Goal: Task Accomplishment & Management: Use online tool/utility

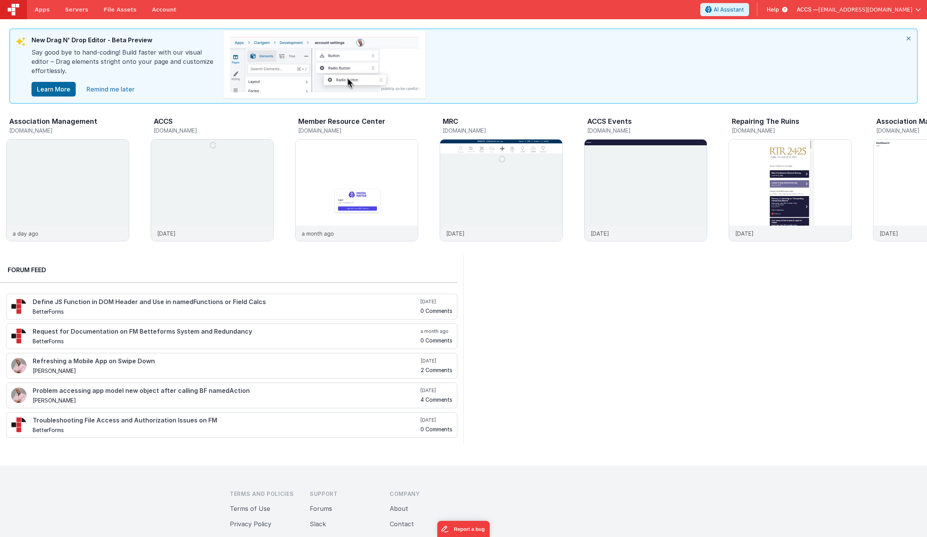
click at [105, 89] on link "Remind me later" at bounding box center [110, 88] width 57 height 15
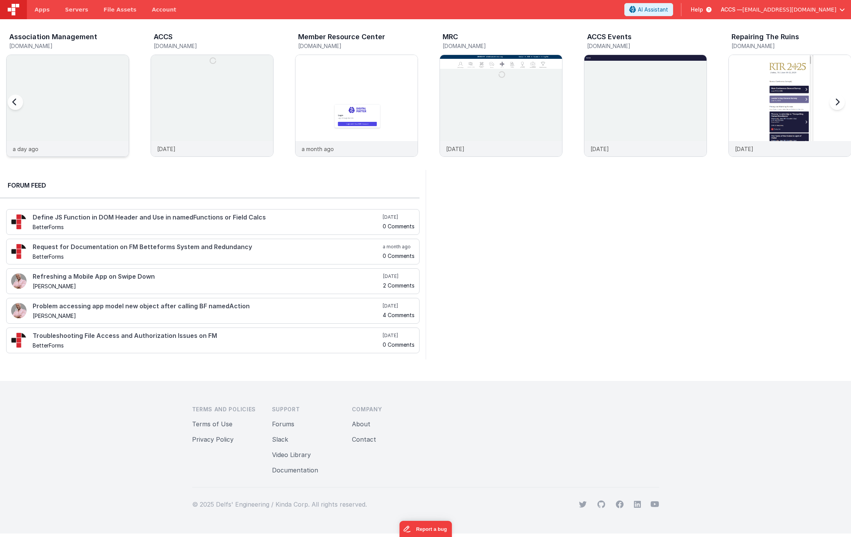
click at [115, 102] on img at bounding box center [68, 116] width 122 height 122
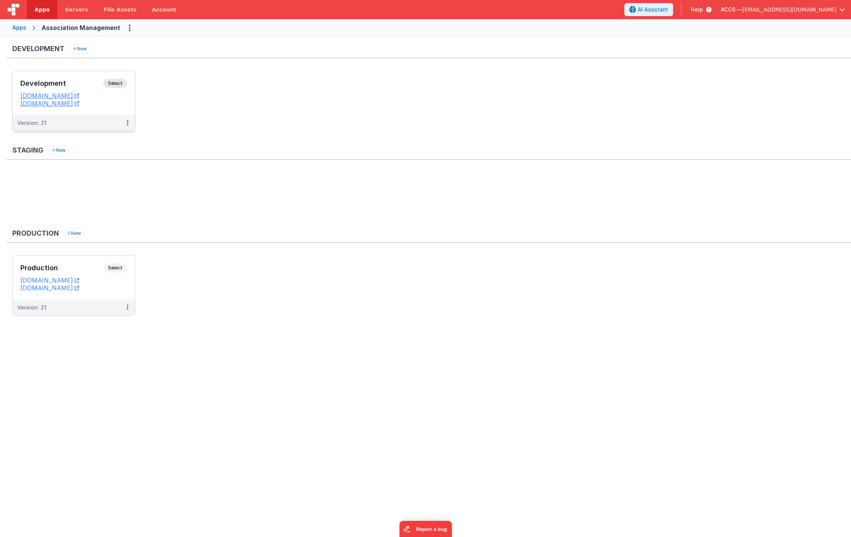
click at [99, 91] on div "Development Select" at bounding box center [73, 85] width 107 height 13
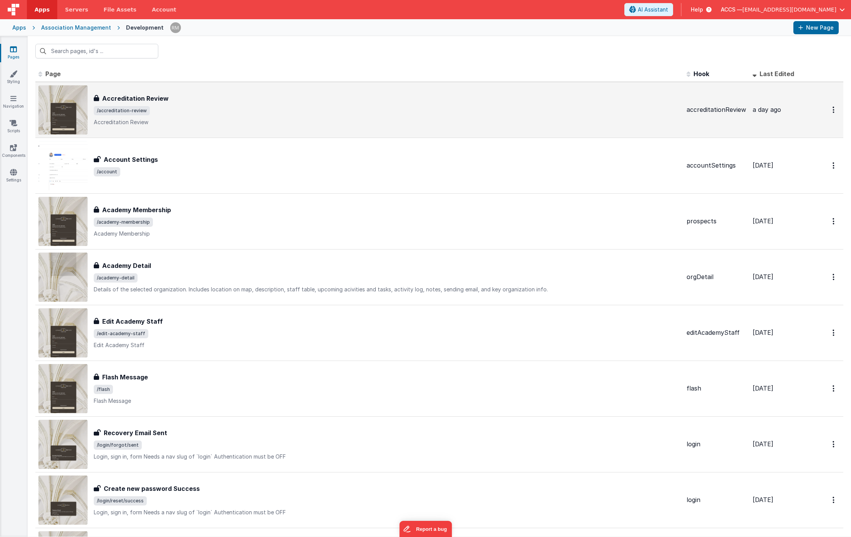
click at [188, 112] on span "/accreditation-review" at bounding box center [387, 110] width 587 height 9
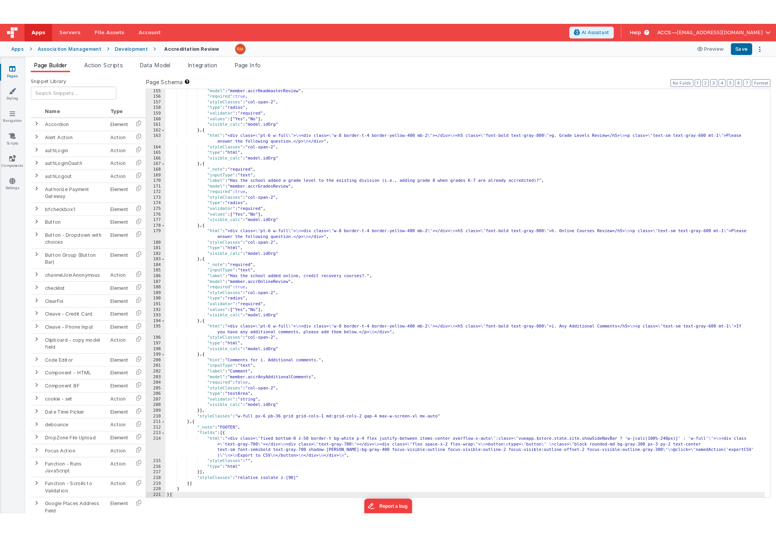
scroll to position [1083, 0]
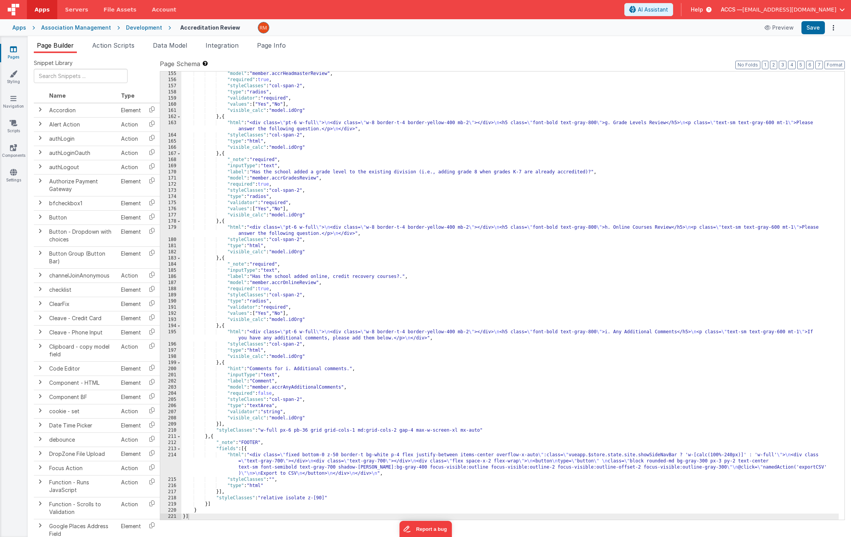
click at [236, 456] on div ""model" : "member.accrHeadmasterReview" , "required" : true , "styleClasses" : …" at bounding box center [510, 301] width 658 height 461
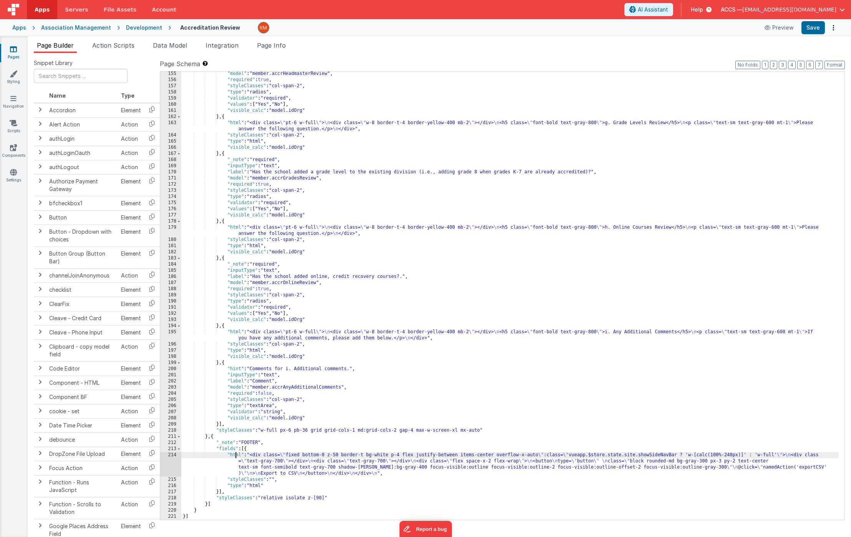
click at [172, 456] on div "214" at bounding box center [170, 464] width 21 height 25
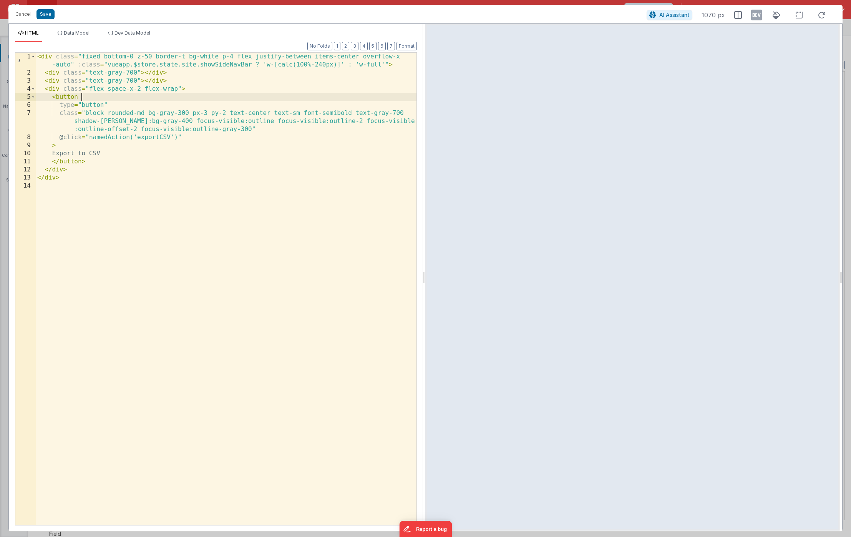
click at [87, 97] on div "< div class = "fixed bottom-0 z-50 border-t bg-white p-4 flex justify-between i…" at bounding box center [226, 301] width 381 height 497
click at [129, 243] on div "< div class = "fixed bottom-0 z-50 border-t bg-white p-4 flex justify-between i…" at bounding box center [226, 301] width 381 height 497
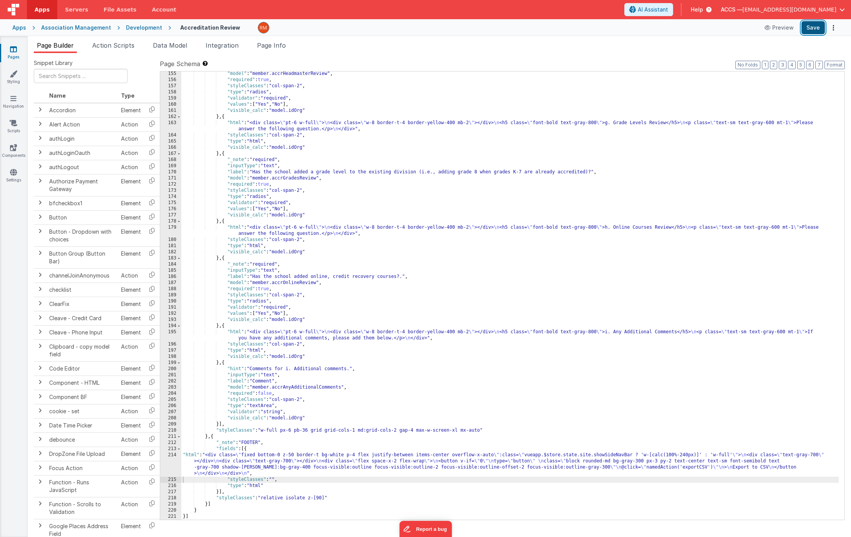
click at [819, 27] on button "Save" at bounding box center [813, 27] width 23 height 13
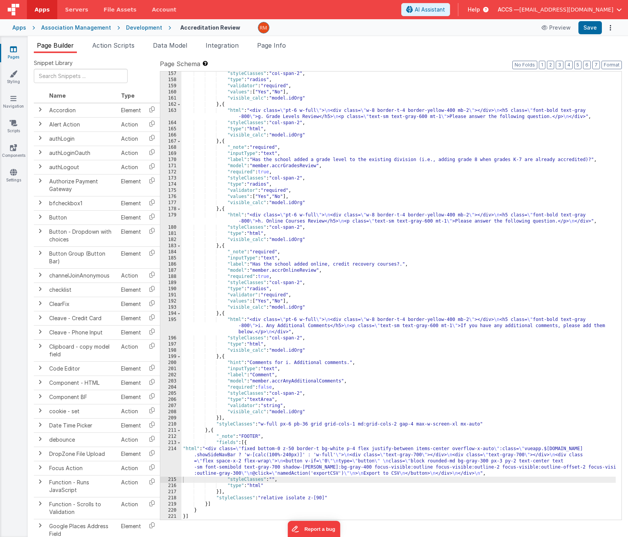
scroll to position [1188, 0]
click at [615, 63] on button "Format" at bounding box center [612, 65] width 20 height 8
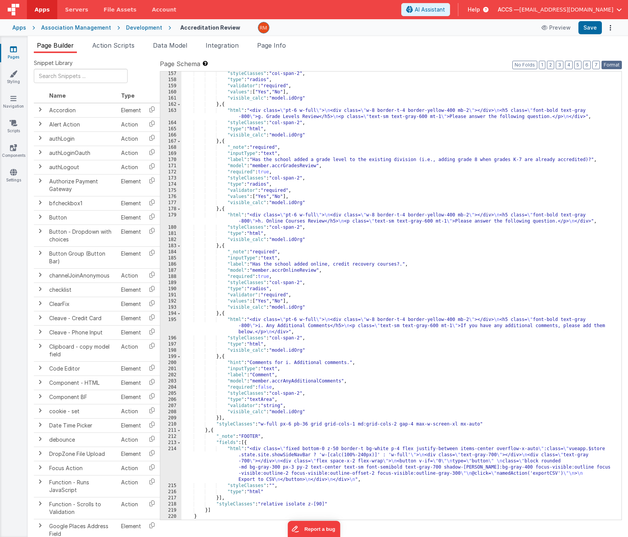
scroll to position [1194, 0]
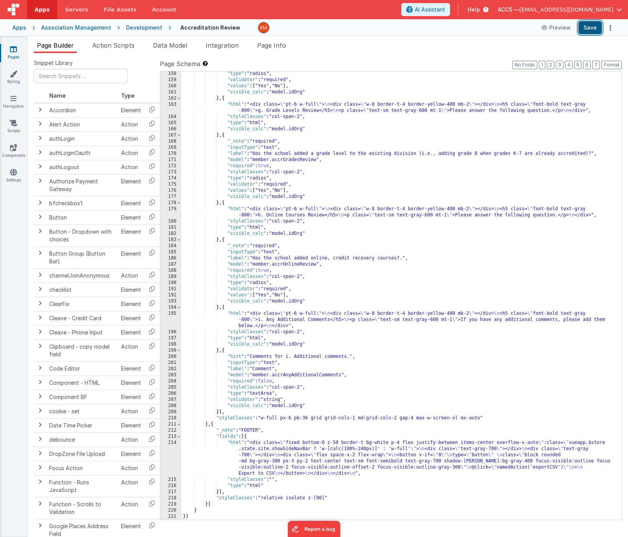
click at [587, 31] on button "Save" at bounding box center [590, 27] width 23 height 13
click at [13, 55] on link "Pages" at bounding box center [14, 52] width 28 height 15
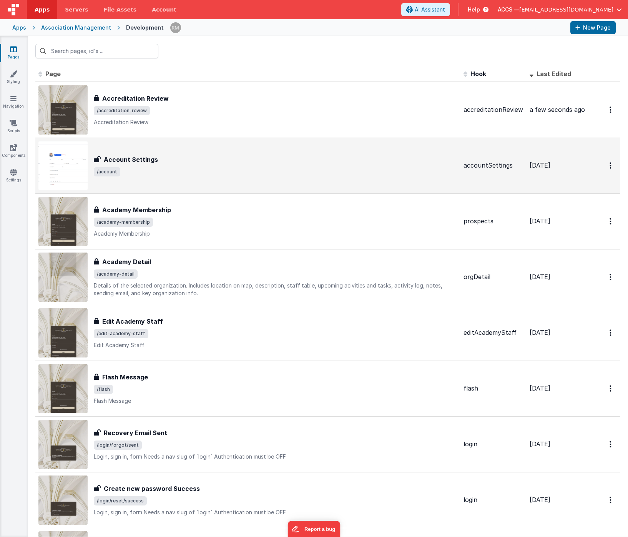
click at [260, 164] on div "Account Settings Account Settings /account" at bounding box center [276, 166] width 364 height 22
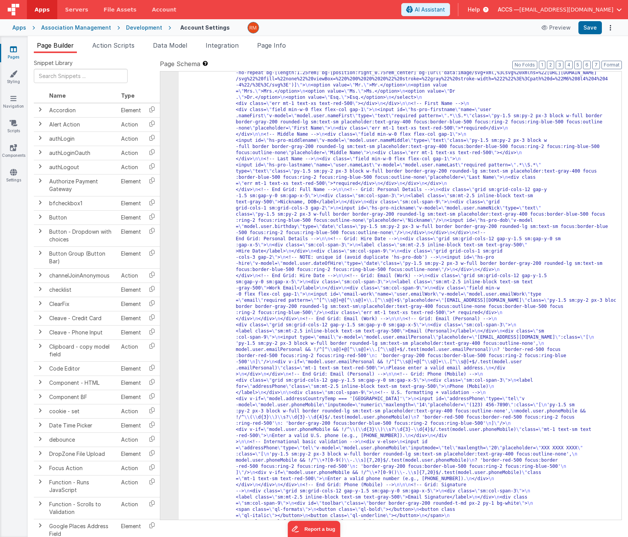
scroll to position [690, 0]
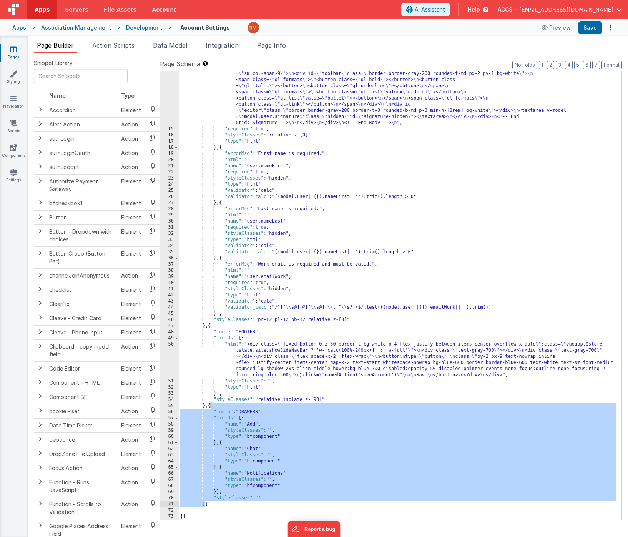
drag, startPoint x: 210, startPoint y: 406, endPoint x: 205, endPoint y: 503, distance: 97.8
click at [205, 503] on div ""html" : "<!-- Body --> \n <div id= \" accountForm \" class= \"\" > \n <div cla…" at bounding box center [397, 30] width 437 height 1100
click at [14, 53] on link "Pages" at bounding box center [14, 52] width 28 height 15
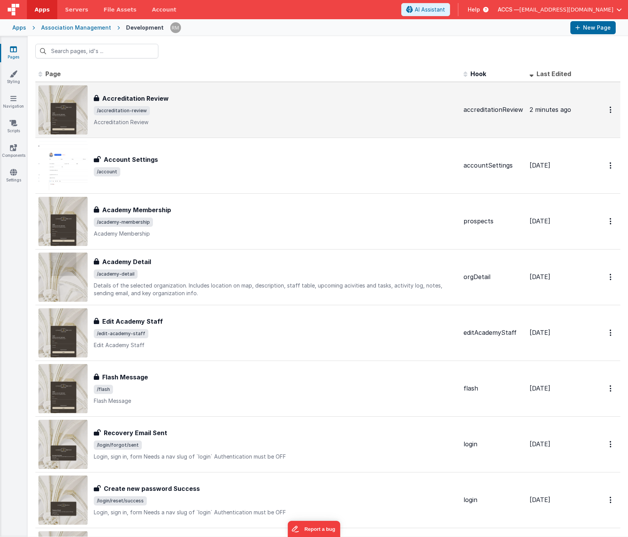
click at [131, 117] on div "Accreditation Review Accreditation Review /accreditation-review Accreditation R…" at bounding box center [276, 110] width 364 height 32
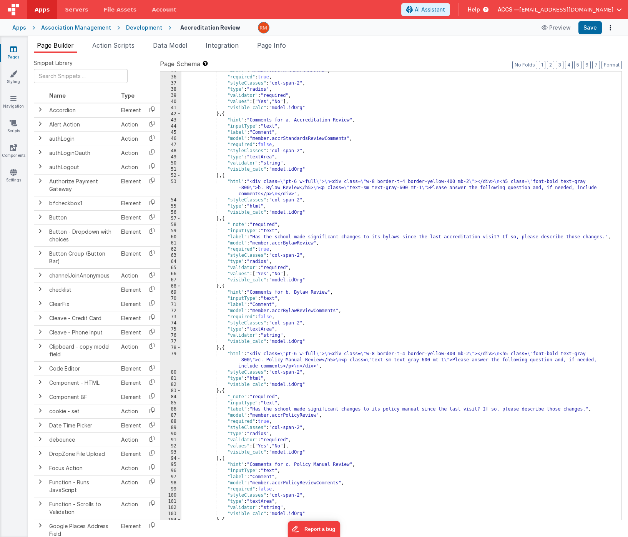
scroll to position [1194, 0]
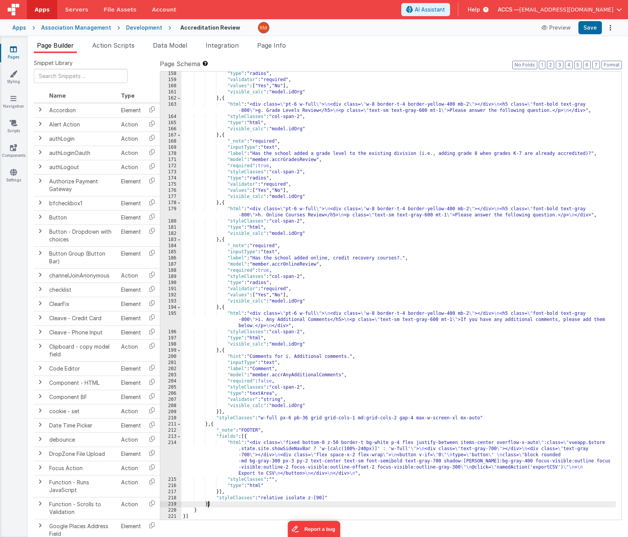
click at [208, 506] on div ""type" : "radios" , "validator" : "required" , "values" : [ "Yes" , "No" ] , "v…" at bounding box center [398, 301] width 434 height 461
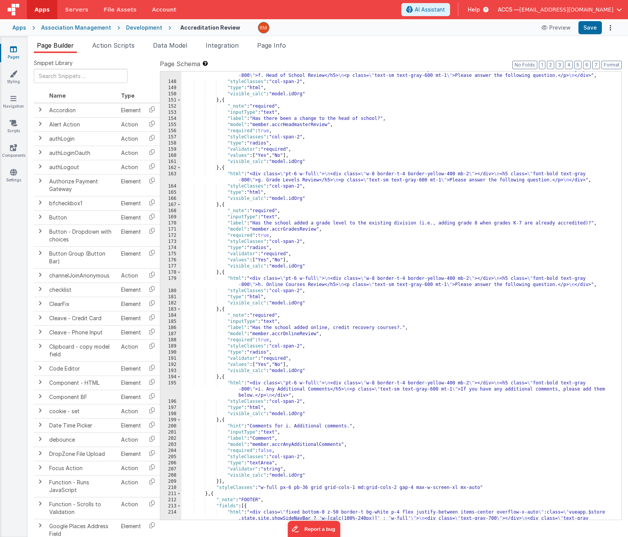
scroll to position [0, 0]
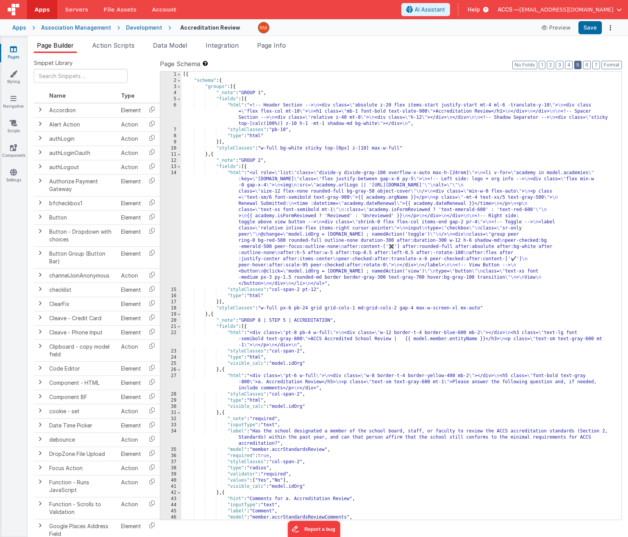
click at [580, 65] on button "5" at bounding box center [577, 65] width 7 height 8
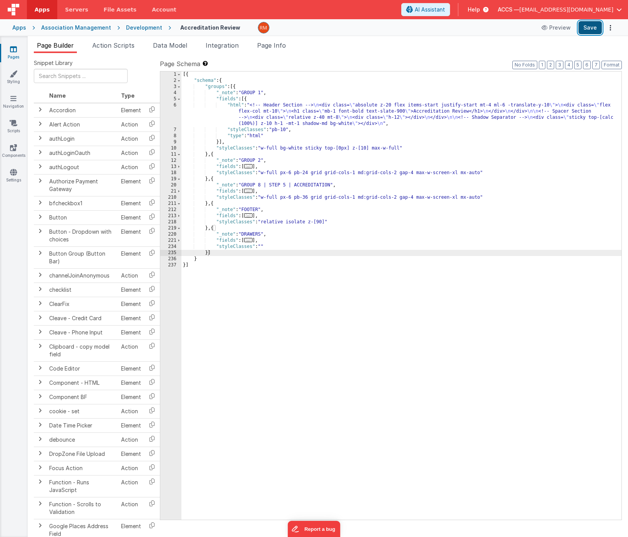
click at [591, 33] on button "Save" at bounding box center [590, 27] width 23 height 13
click at [464, 290] on div "[{ "schema" : { "groups" : [{ "_note" : "GROUP 1" , "fields" : [{ "html" : "<!-…" at bounding box center [401, 302] width 440 height 461
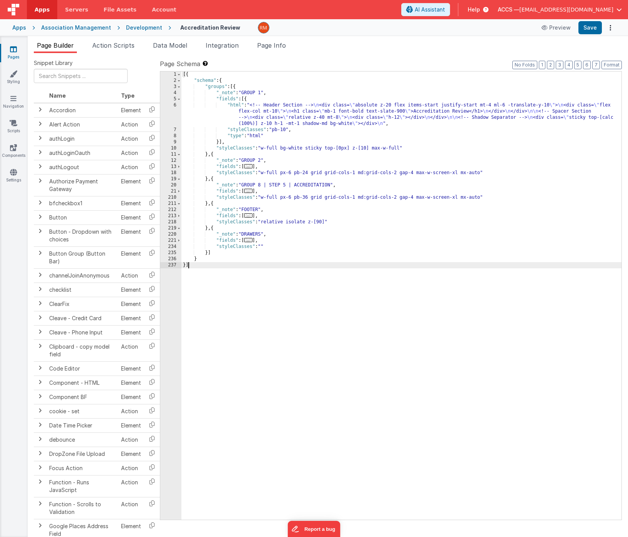
click at [11, 53] on link "Pages" at bounding box center [14, 52] width 28 height 15
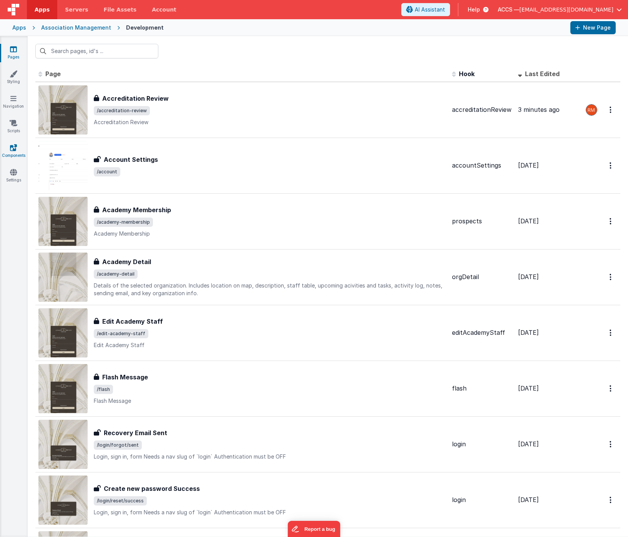
click at [6, 148] on link "Components" at bounding box center [14, 151] width 28 height 15
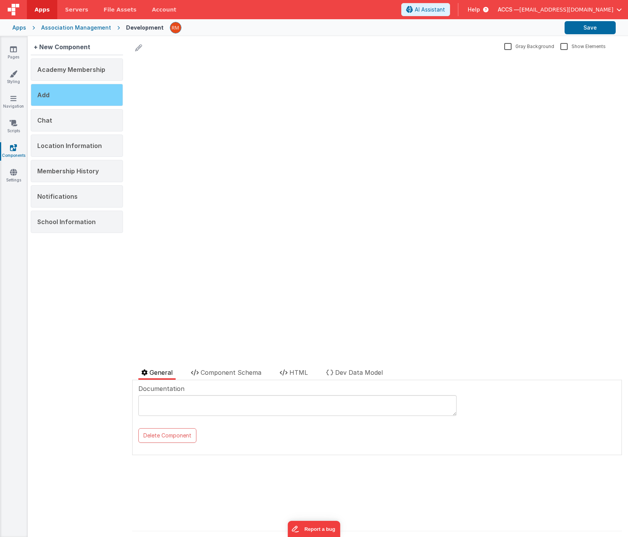
click at [62, 101] on div "Add" at bounding box center [77, 95] width 92 height 22
click at [232, 375] on span "Component Schema" at bounding box center [231, 373] width 61 height 8
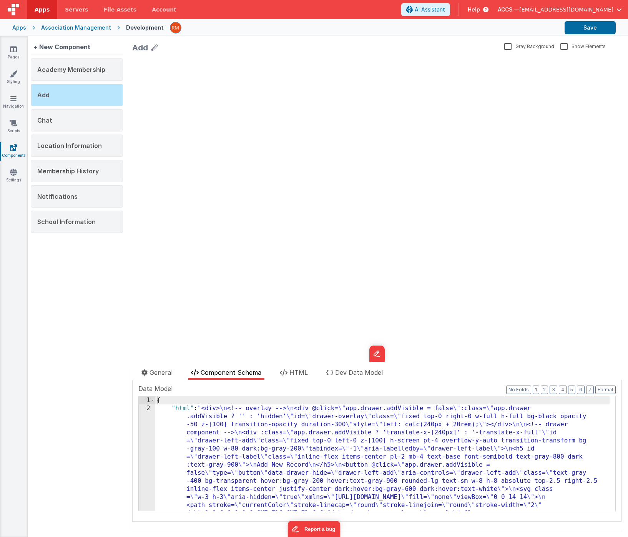
drag, startPoint x: 182, startPoint y: 409, endPoint x: 178, endPoint y: 410, distance: 3.9
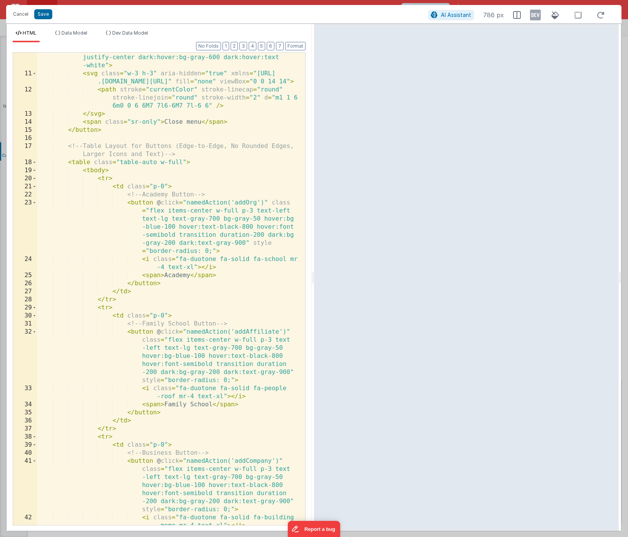
scroll to position [241, 0]
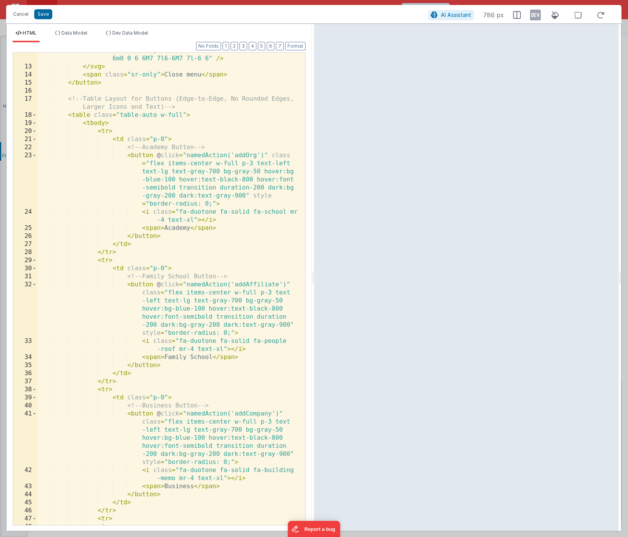
click at [125, 269] on div "< path stroke = "currentColor" stroke-linecap = "round" stroke-linejoin = "roun…" at bounding box center [168, 290] width 263 height 505
drag, startPoint x: 146, startPoint y: 269, endPoint x: 127, endPoint y: 268, distance: 19.3
click at [127, 268] on div "< path stroke = "currentColor" stroke-linecap = "round" stroke-linejoin = "roun…" at bounding box center [168, 290] width 263 height 505
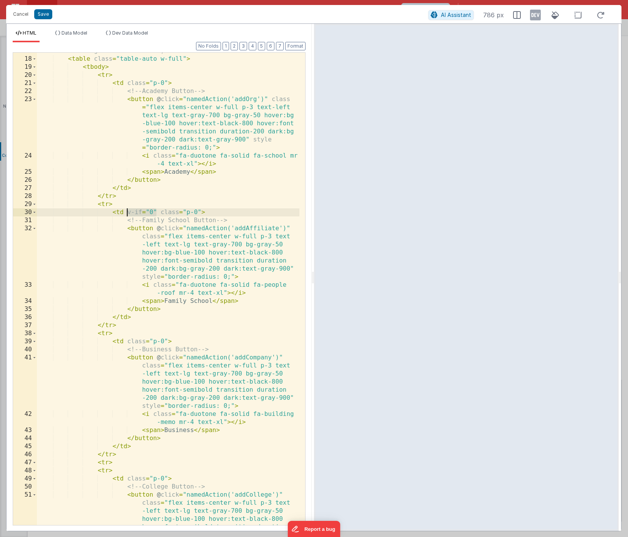
scroll to position [311, 0]
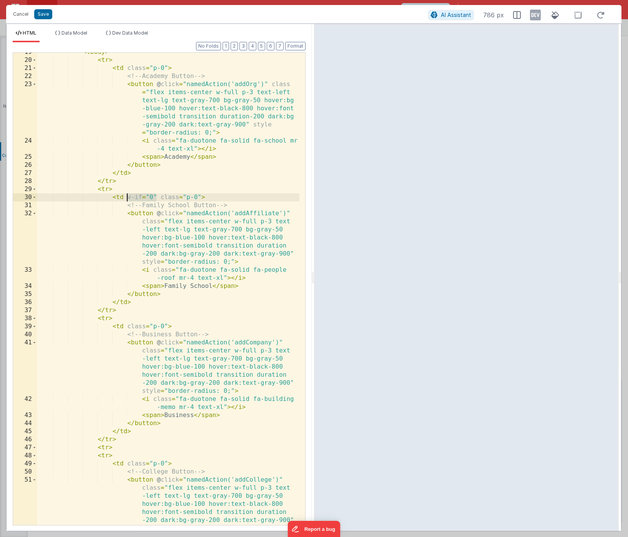
click at [126, 325] on div "< tbody > < tr > < td class = "p-0" > <!-- Academy Button --> < button @ click …" at bounding box center [168, 316] width 263 height 537
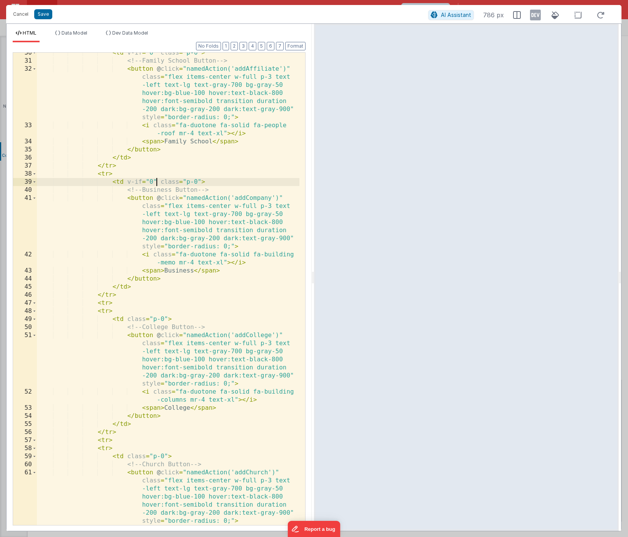
scroll to position [467, 0]
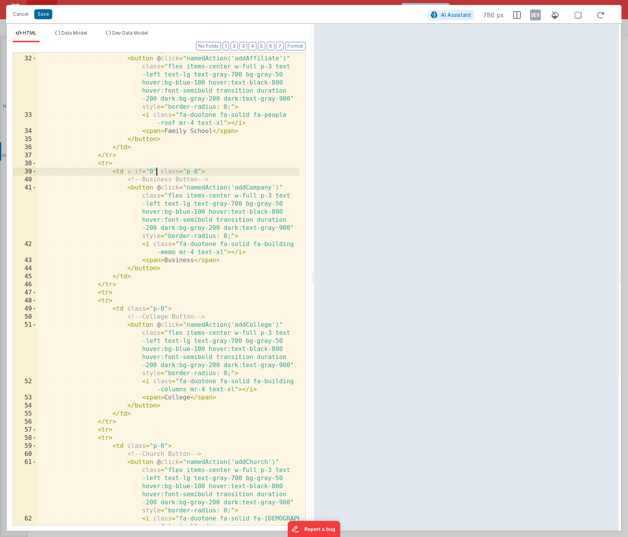
click at [127, 309] on div "<!-- Family School Button --> < button @ click = "namedAction('addAffiliate')" …" at bounding box center [168, 295] width 263 height 497
click at [124, 311] on div "<!-- Family School Button --> < button @ click = "namedAction('addAffiliate')" …" at bounding box center [168, 295] width 263 height 497
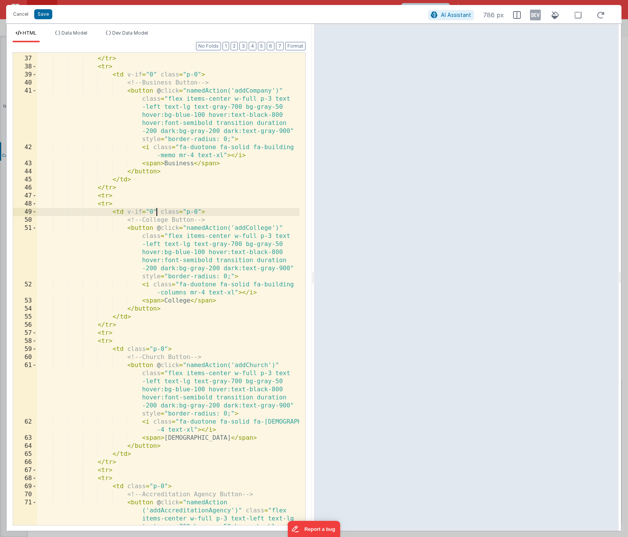
scroll to position [588, 0]
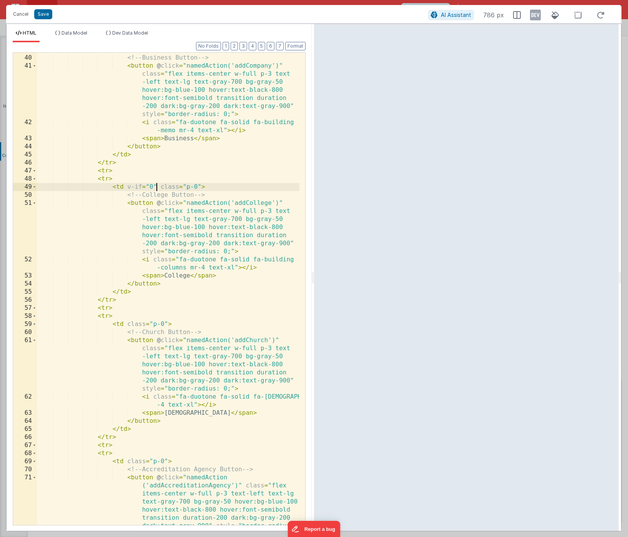
click at [124, 324] on div "< td v-if = "0" class = "p-0" > <!-- Business Button --> < button @ click = "na…" at bounding box center [168, 318] width 263 height 545
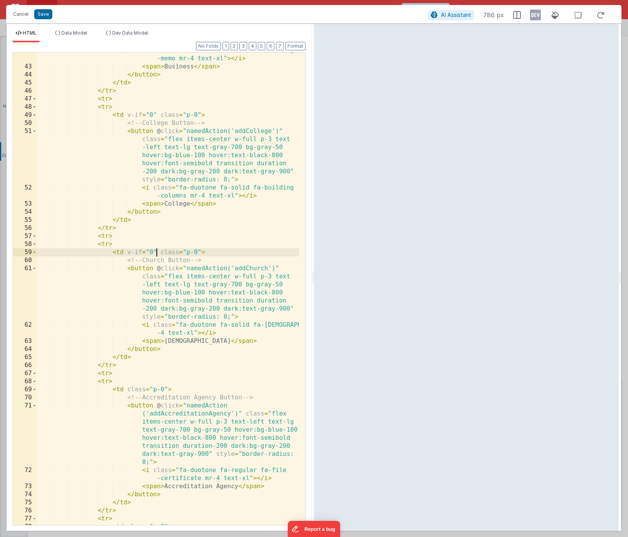
scroll to position [685, 0]
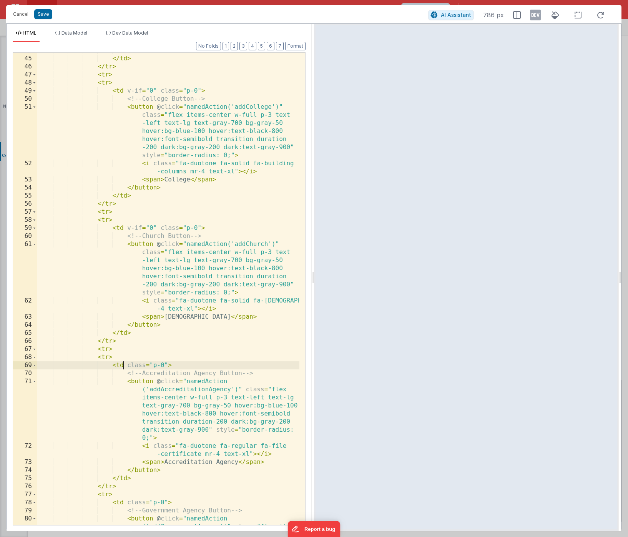
click at [124, 366] on div "</ button > </ td > </ tr > < tr > < tr > < td v-if = "0" class = "p-0" > <!-- …" at bounding box center [168, 319] width 263 height 545
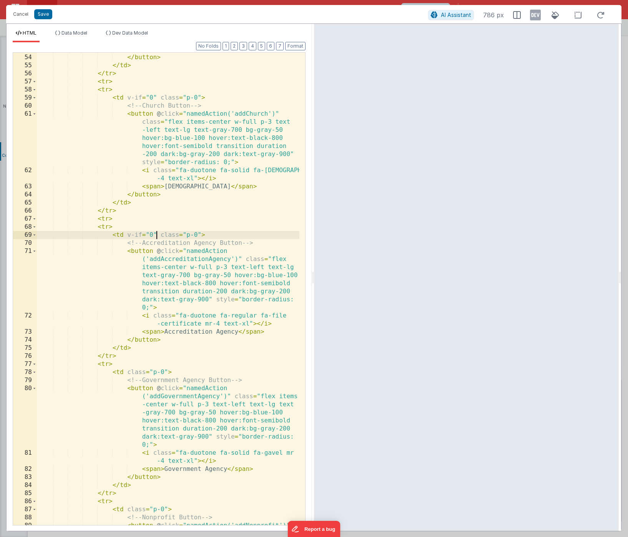
scroll to position [862, 0]
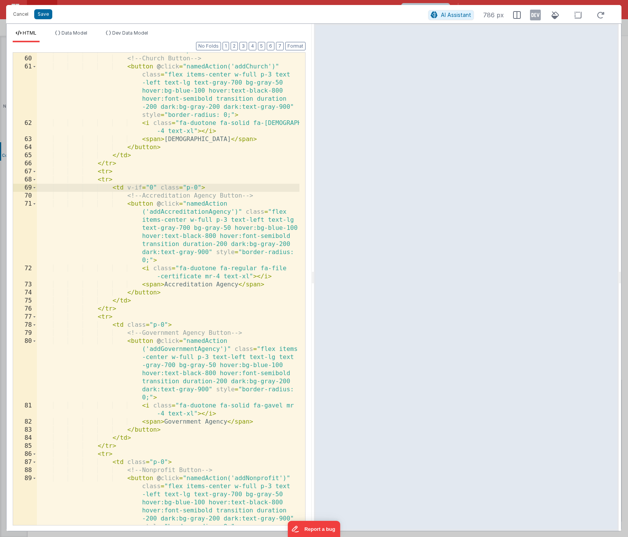
click at [124, 325] on div "< td v-if = "0" class = "p-0" > <!-- Church Button --> < button @ click = "name…" at bounding box center [168, 315] width 263 height 537
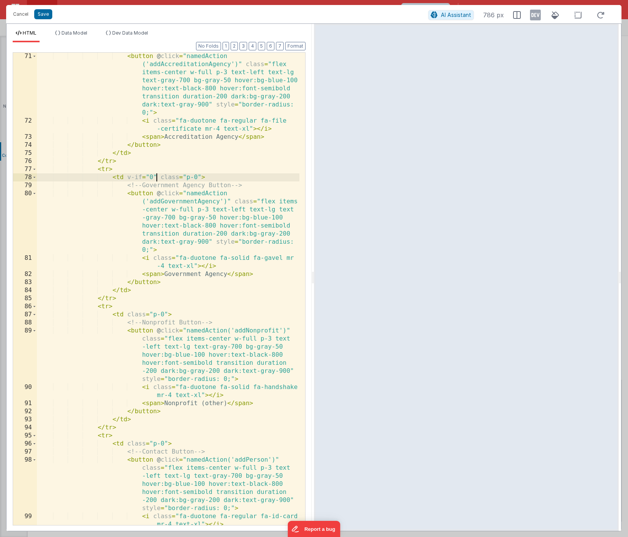
scroll to position [1019, 0]
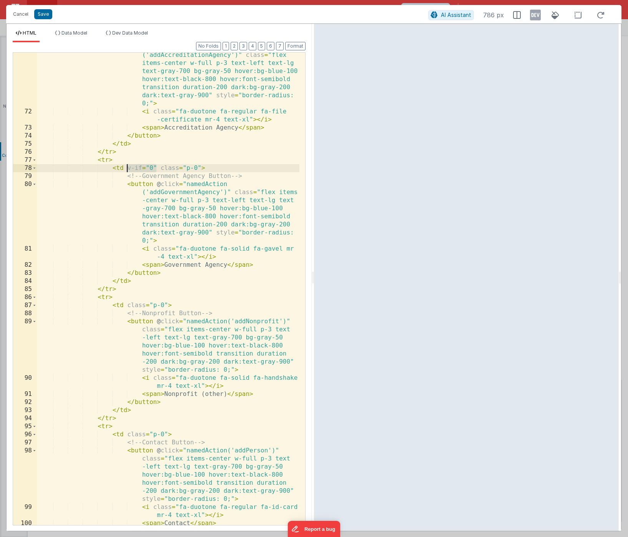
drag, startPoint x: 156, startPoint y: 167, endPoint x: 128, endPoint y: 166, distance: 27.7
click at [128, 166] on div "< button @ click = "namedAction ('addAccreditationAgency')" class = "flex items…" at bounding box center [168, 315] width 263 height 545
click at [125, 305] on div "< button @ click = "namedAction ('addAccreditationAgency')" class = "flex items…" at bounding box center [168, 315] width 263 height 545
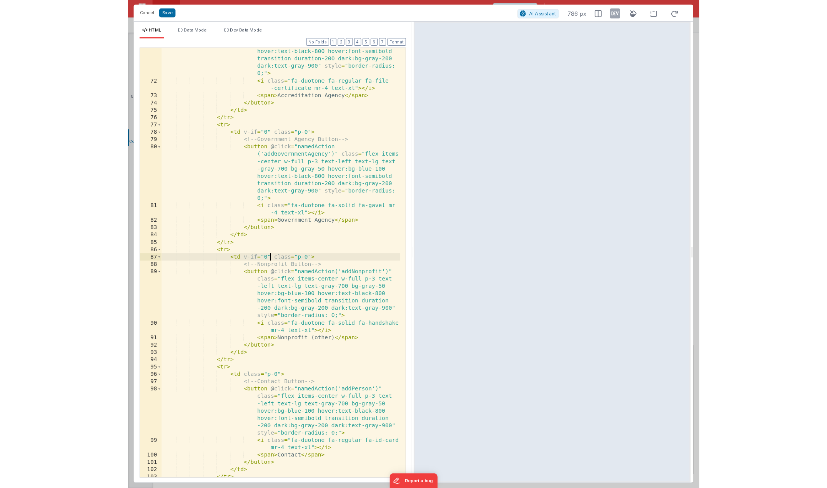
scroll to position [1094, 0]
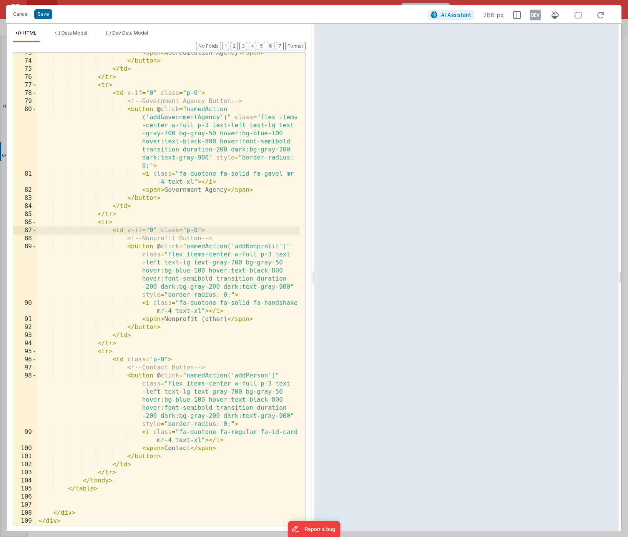
click at [125, 359] on div "< span > Accreditation Agency </ span > </ button > </ td > </ tr > < tr > < td…" at bounding box center [168, 293] width 263 height 489
click at [124, 358] on div "< span > Accreditation Agency </ span > </ button > </ td > </ tr > < tr > < td…" at bounding box center [168, 293] width 263 height 489
click at [45, 17] on button "Save" at bounding box center [43, 14] width 18 height 10
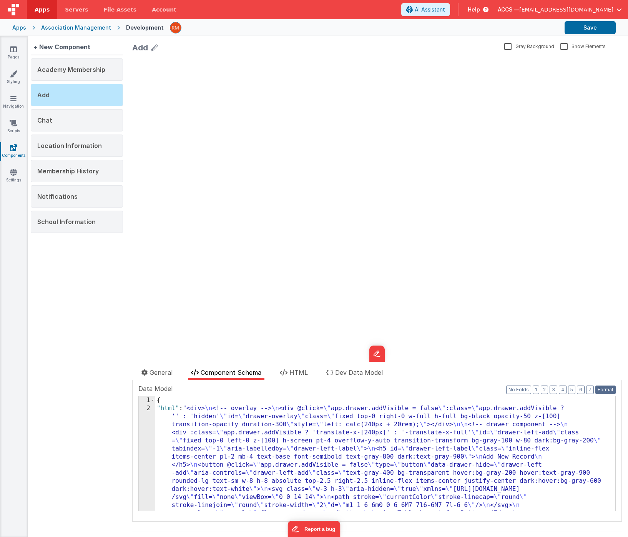
click at [599, 391] on button "Format" at bounding box center [605, 390] width 20 height 8
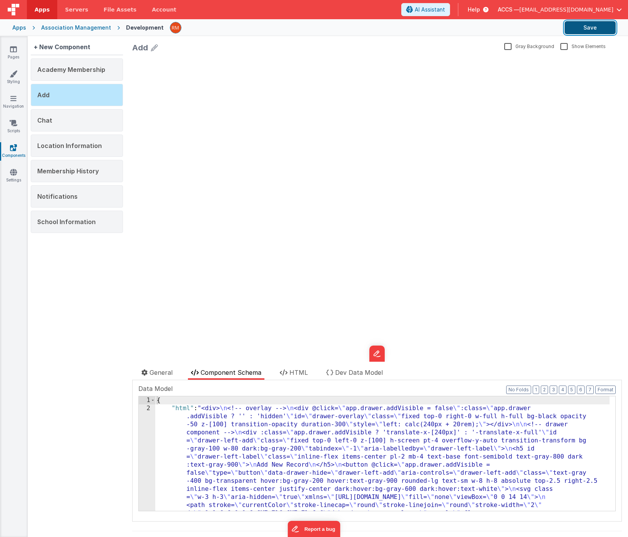
click at [591, 27] on button "Save" at bounding box center [590, 27] width 51 height 13
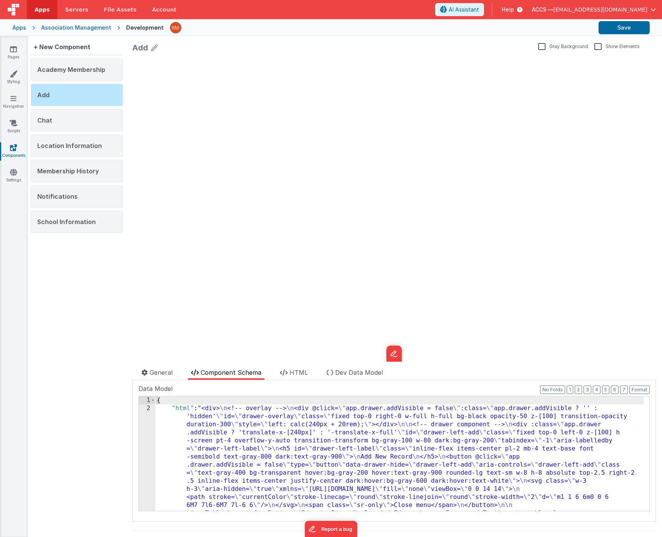
click at [279, 226] on div "update page model (See schema to hide after dev) showElements" at bounding box center [394, 209] width 524 height 306
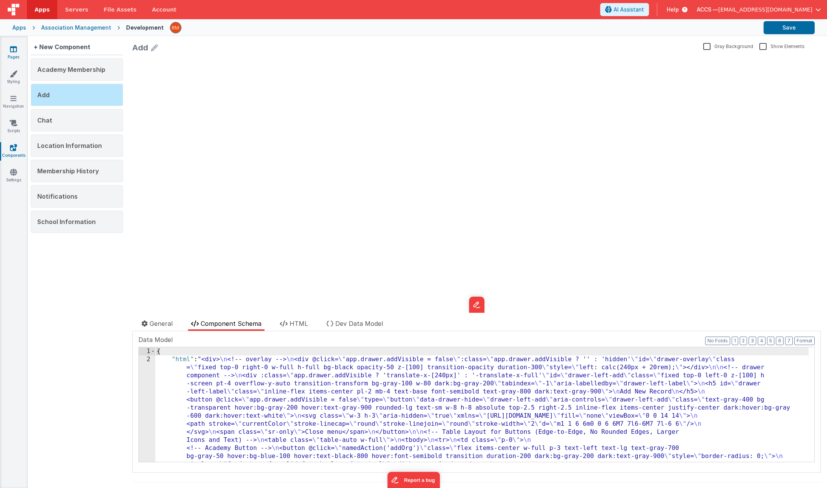
click at [10, 47] on icon at bounding box center [13, 49] width 7 height 8
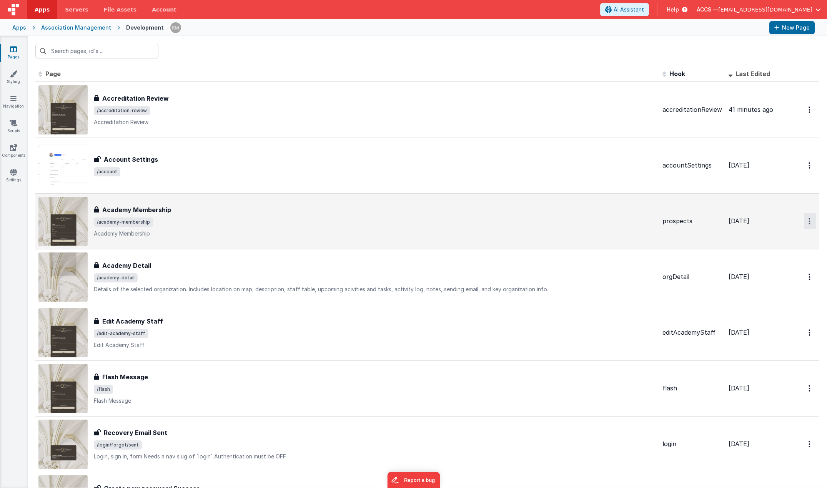
click at [804, 118] on button "Options" at bounding box center [810, 110] width 12 height 16
click at [780, 250] on link "Duplicate" at bounding box center [782, 253] width 68 height 15
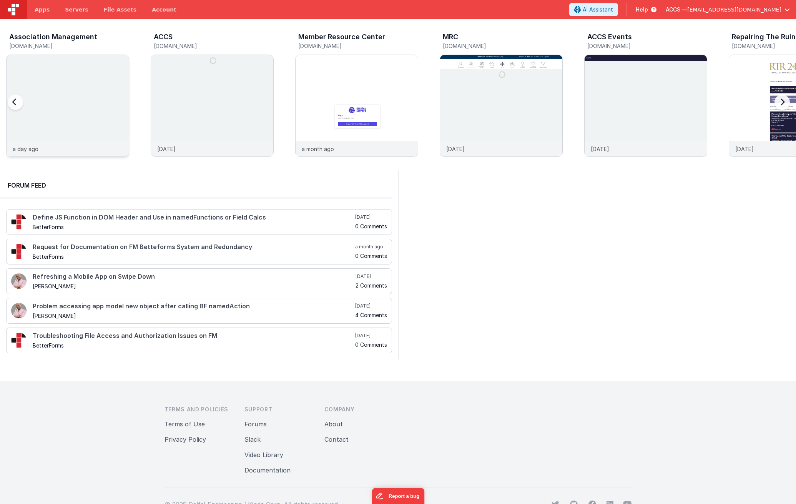
click at [89, 130] on img at bounding box center [68, 116] width 122 height 122
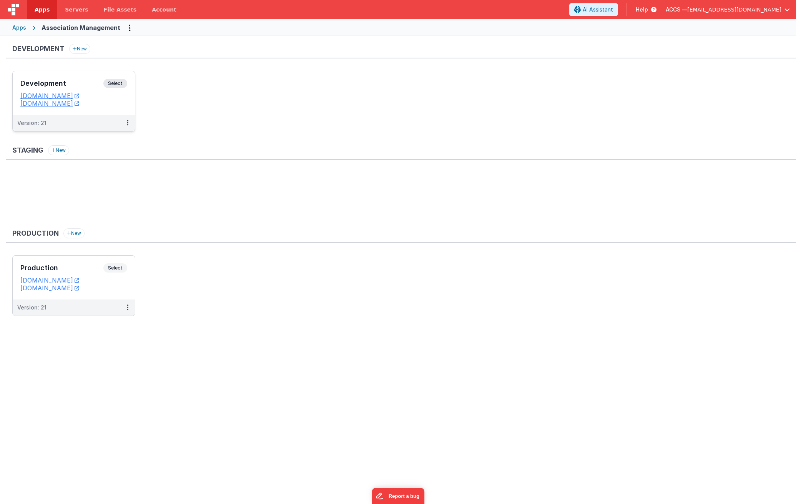
click at [67, 76] on div "Development Select URLs [DOMAIN_NAME] [DOMAIN_NAME]" at bounding box center [74, 93] width 122 height 44
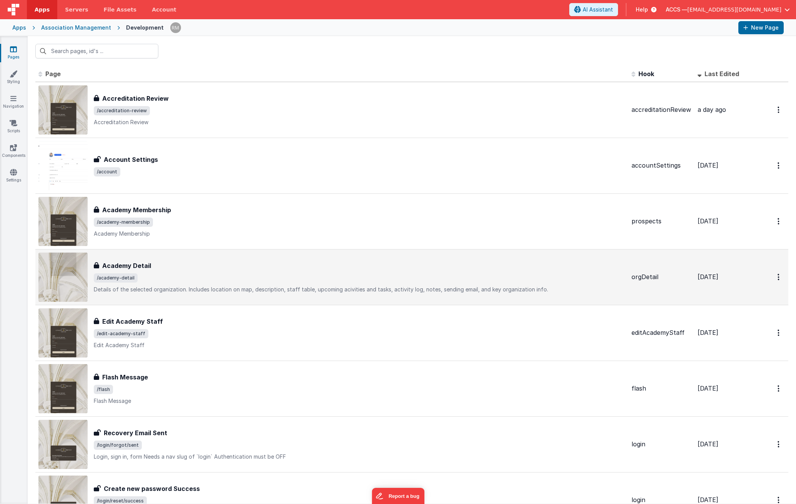
click at [260, 259] on div "Academy Detail Academy Detail /academy-detail Details of the selected organizat…" at bounding box center [331, 277] width 587 height 49
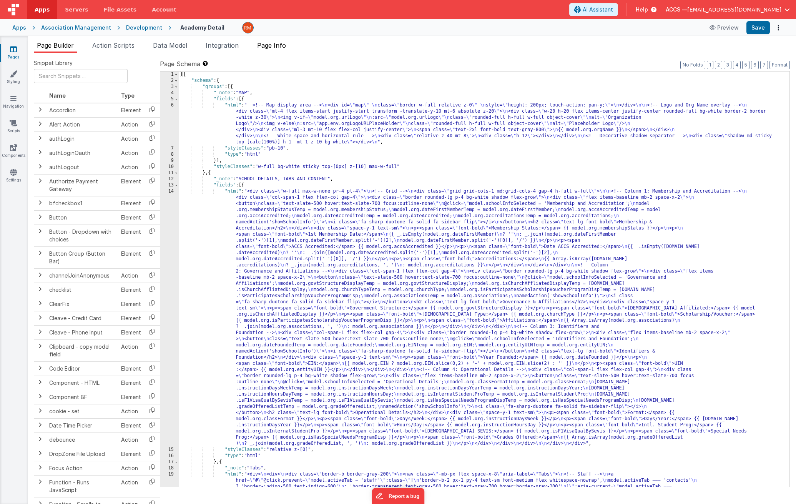
click at [270, 50] on li "Page Info" at bounding box center [271, 47] width 35 height 12
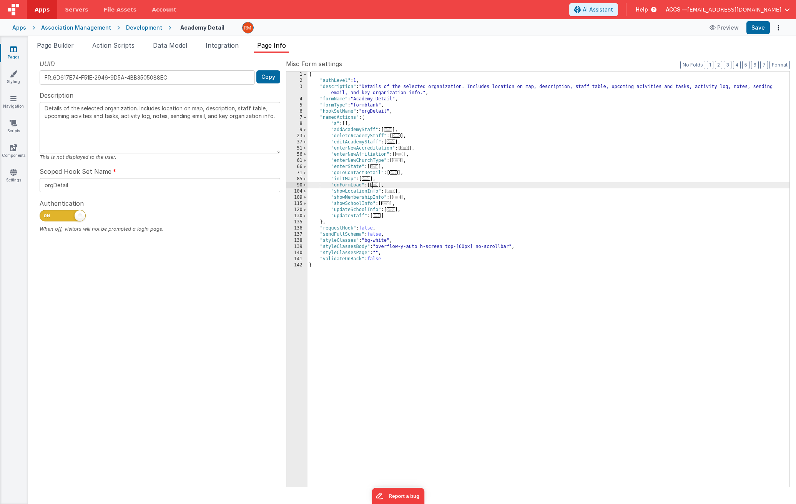
click at [375, 186] on span "..." at bounding box center [374, 185] width 8 height 4
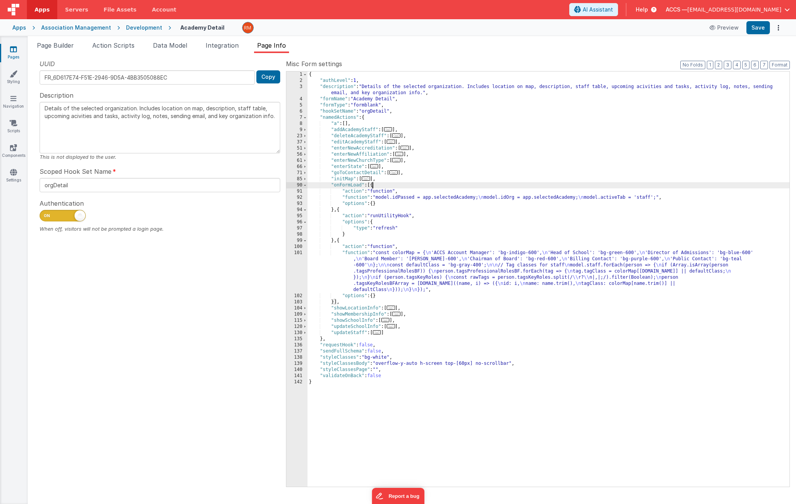
click at [397, 313] on span "..." at bounding box center [396, 314] width 8 height 4
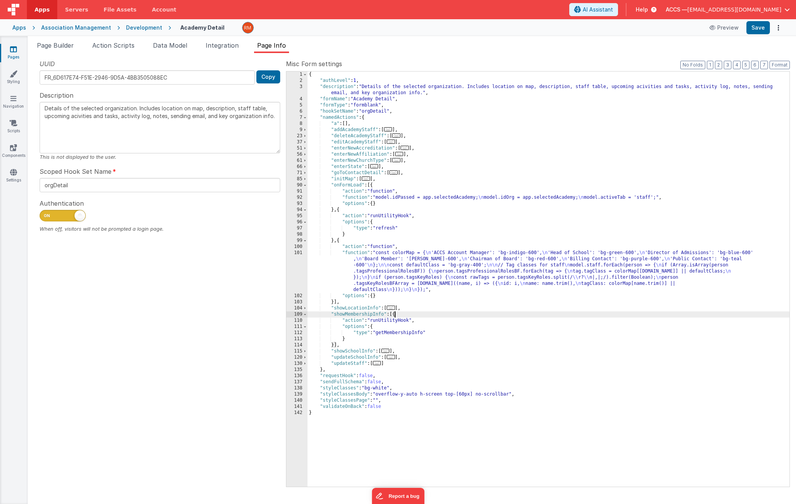
click at [385, 351] on span "..." at bounding box center [385, 351] width 8 height 4
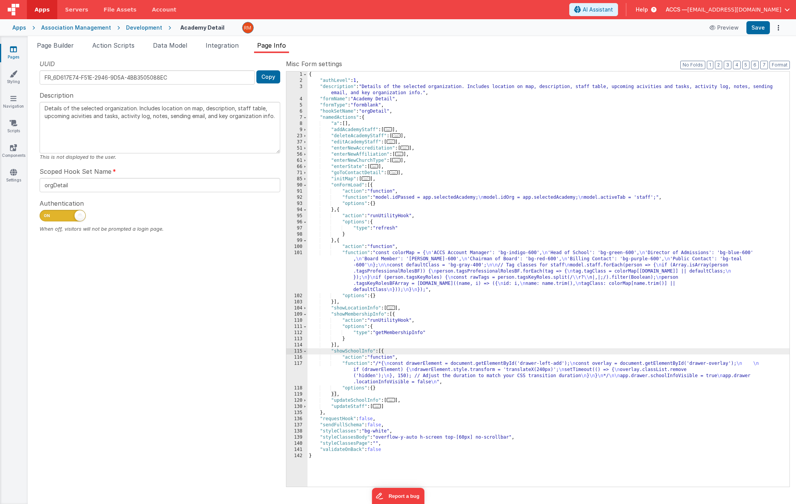
click at [392, 400] on span "..." at bounding box center [391, 400] width 8 height 4
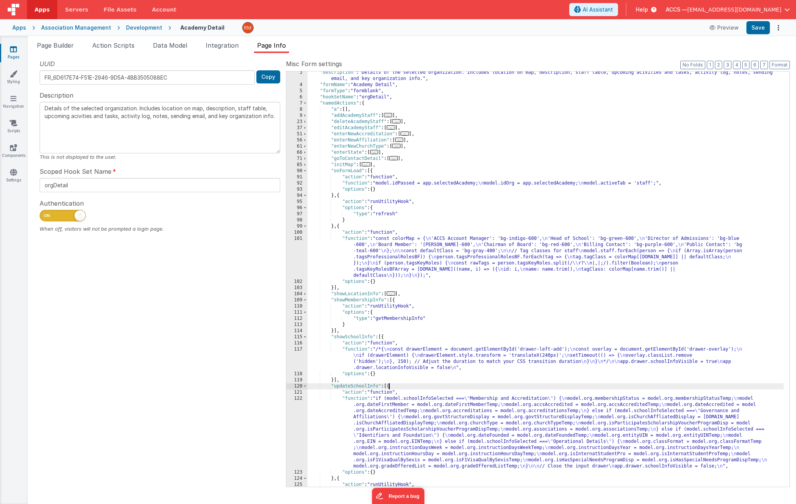
scroll to position [95, 0]
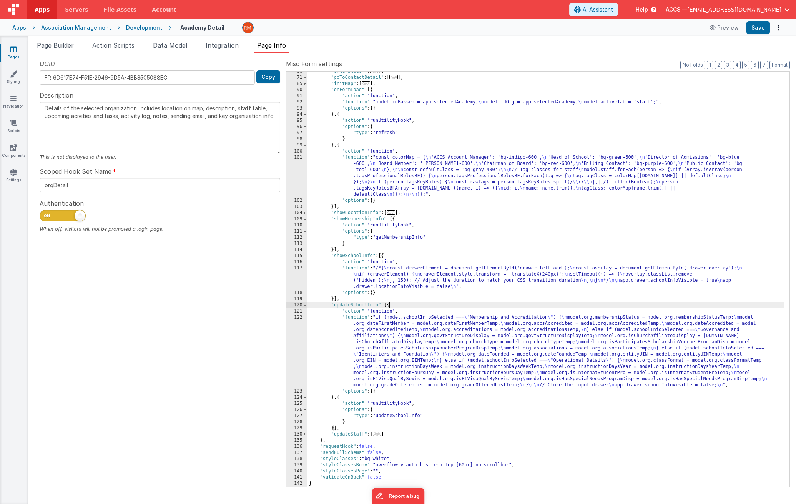
click at [381, 433] on span "..." at bounding box center [377, 434] width 8 height 4
click at [381, 435] on span "..." at bounding box center [377, 434] width 8 height 4
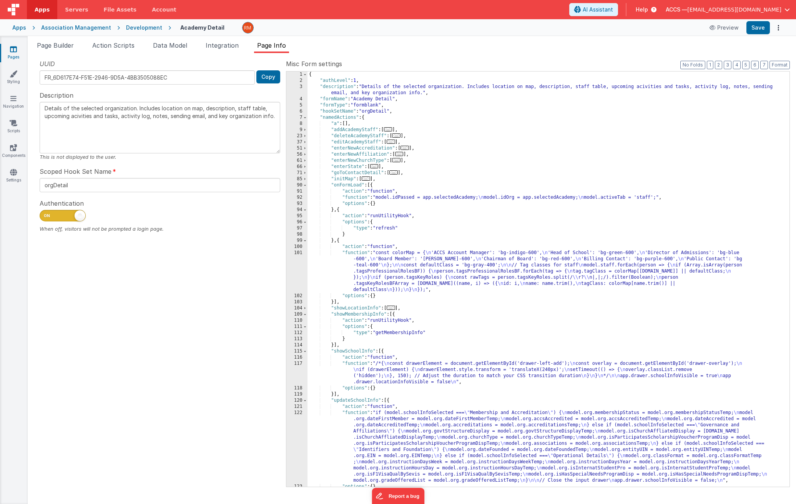
scroll to position [0, 0]
click at [730, 67] on button "3" at bounding box center [728, 65] width 8 height 8
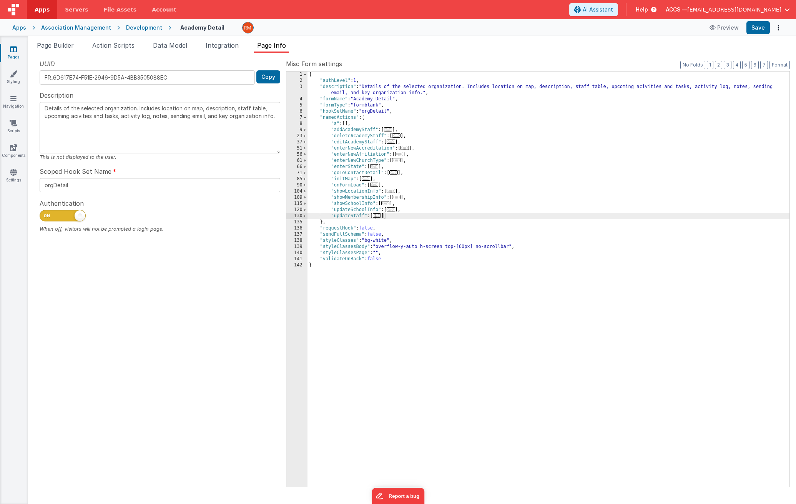
click at [387, 204] on span "..." at bounding box center [385, 203] width 8 height 4
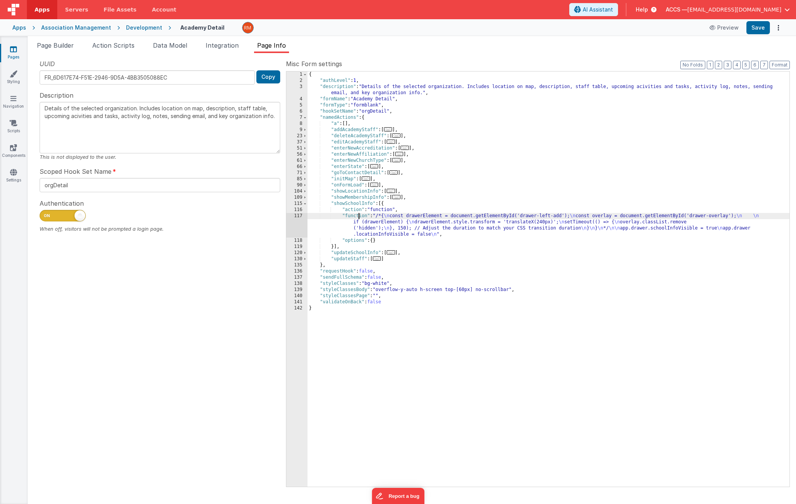
click at [358, 217] on div "{ "authLevel" : 1 , "description" : "Details of the selected organization. Incl…" at bounding box center [549, 285] width 482 height 427
click at [302, 213] on div "117" at bounding box center [296, 225] width 21 height 25
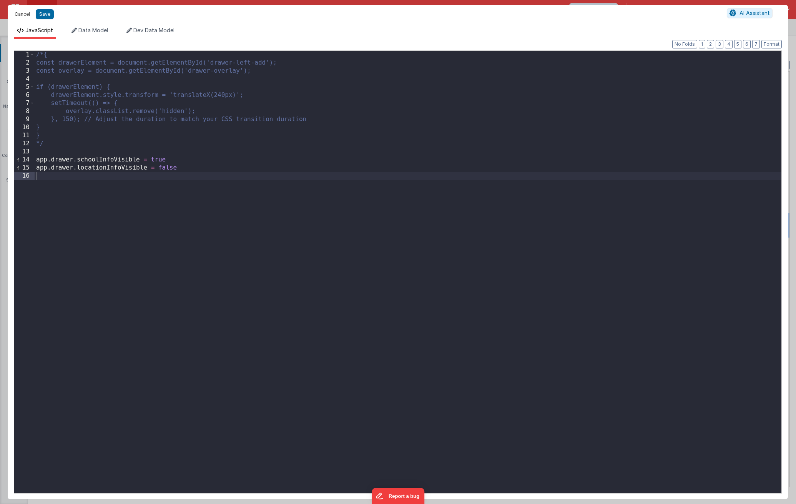
click at [29, 16] on button "Cancel" at bounding box center [22, 14] width 23 height 11
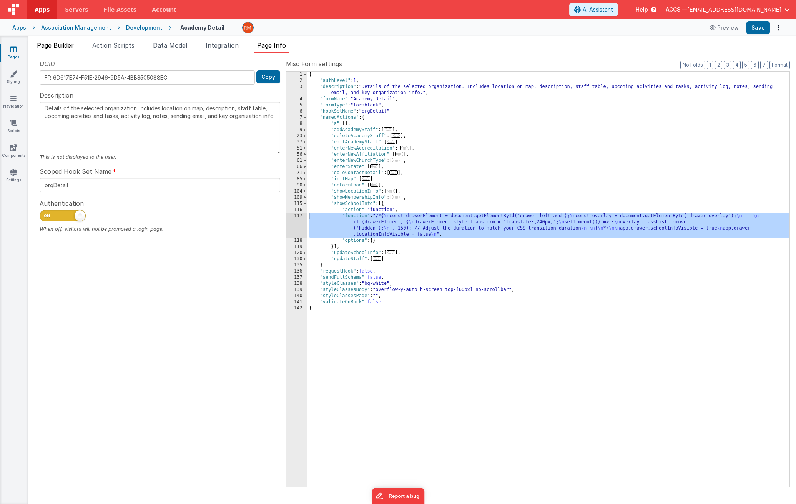
click at [61, 45] on span "Page Builder" at bounding box center [55, 46] width 37 height 8
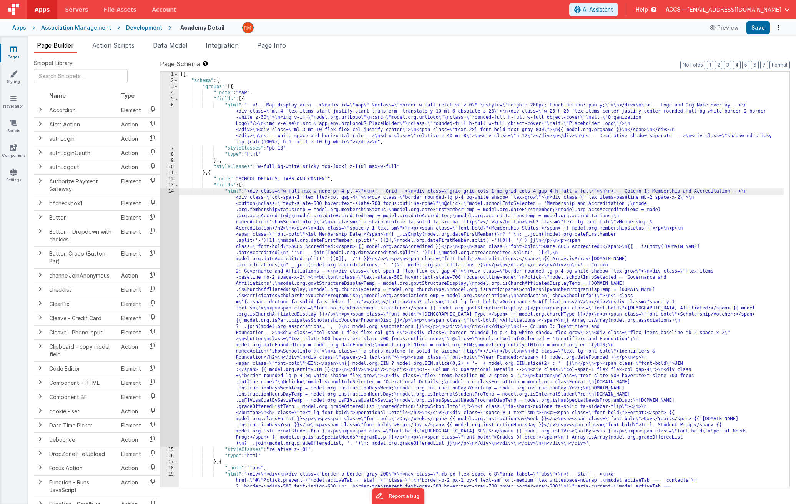
click at [234, 192] on div "[{ "schema" : { "groups" : [{ "_note" : "MAP" , "fields" : [{ "html" : " <!-- M…" at bounding box center [481, 412] width 605 height 680
click at [174, 192] on div "14" at bounding box center [169, 317] width 18 height 258
click at [172, 191] on div "14" at bounding box center [169, 317] width 18 height 258
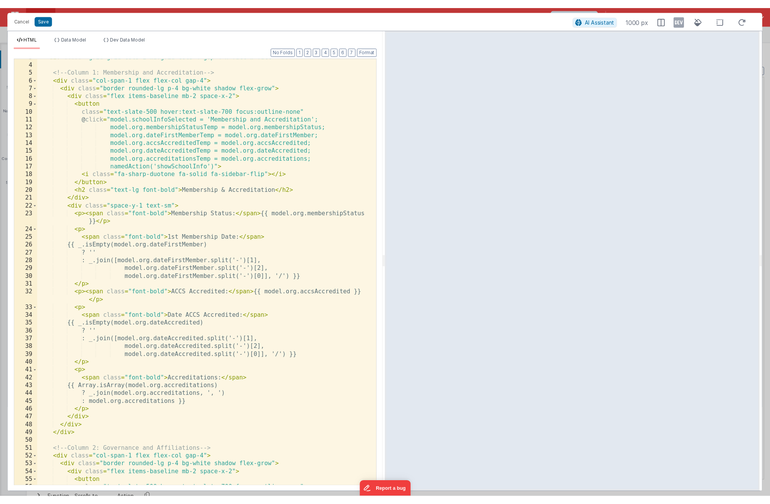
scroll to position [30, 0]
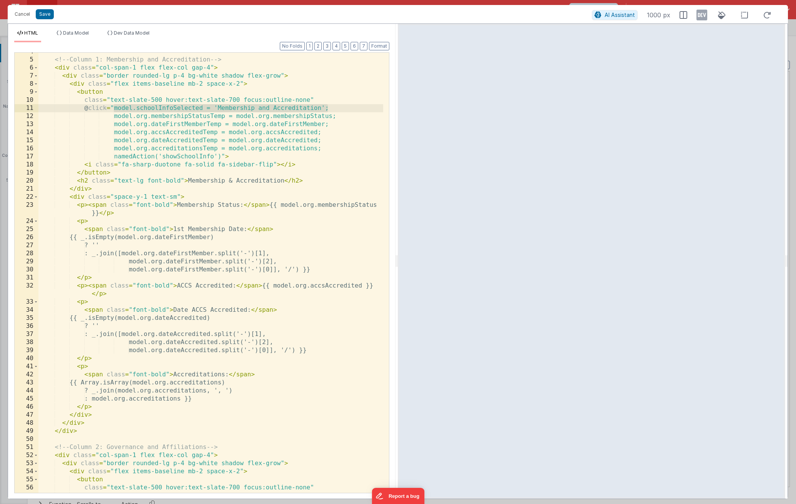
drag, startPoint x: 328, startPoint y: 109, endPoint x: 112, endPoint y: 110, distance: 215.3
click at [112, 110] on div "<!-- Column 1: Membership and Accreditation --> < div class = "col-span-1 flex …" at bounding box center [210, 276] width 345 height 456
click at [27, 17] on button "Cancel" at bounding box center [22, 14] width 23 height 11
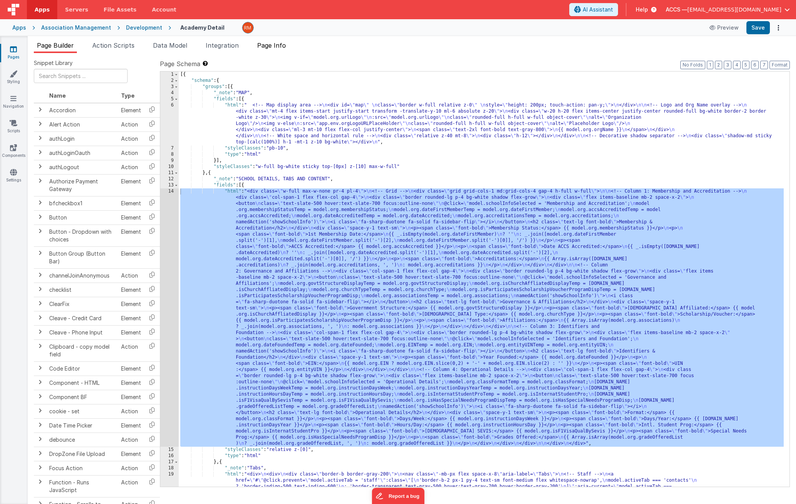
click at [286, 43] on span "Page Info" at bounding box center [271, 46] width 29 height 8
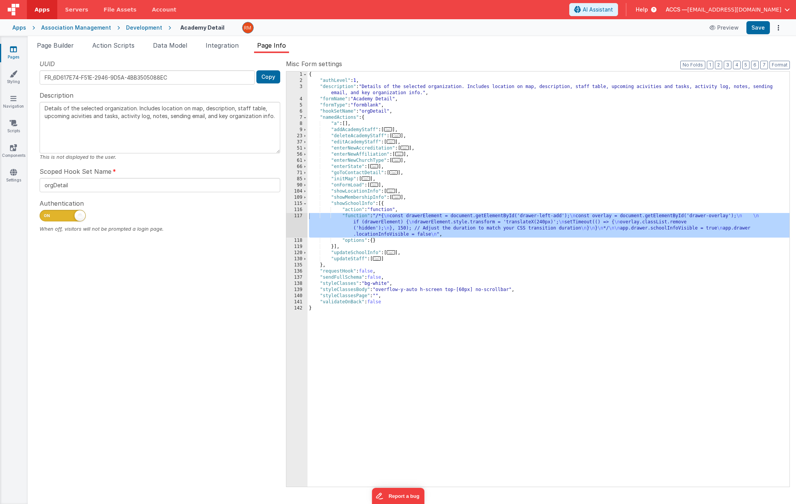
click at [357, 215] on div "{ "authLevel" : 1 , "description" : "Details of the selected organization. Incl…" at bounding box center [549, 285] width 482 height 427
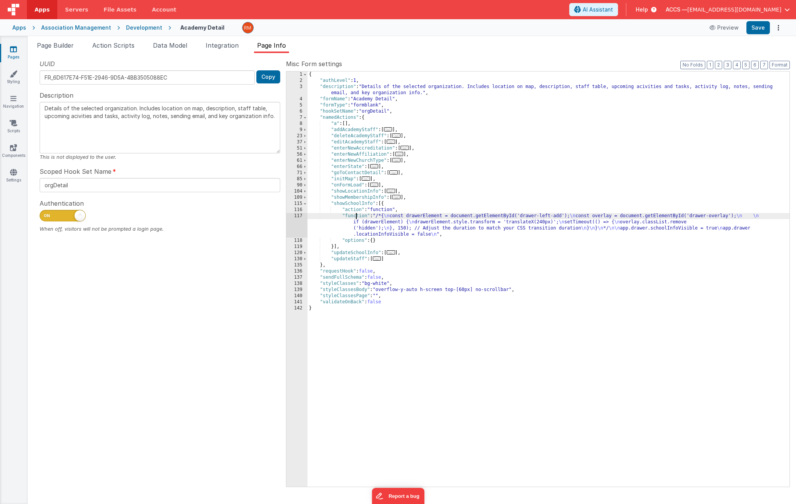
click at [300, 216] on div "117" at bounding box center [296, 225] width 21 height 25
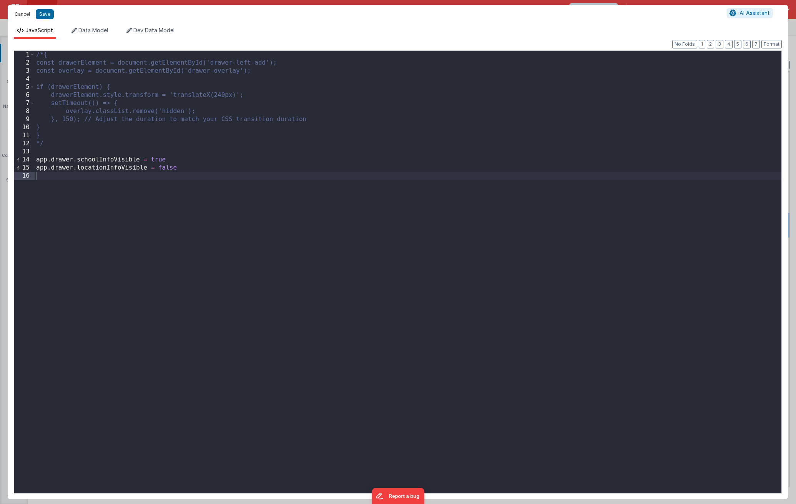
click at [27, 14] on button "Cancel" at bounding box center [22, 14] width 23 height 11
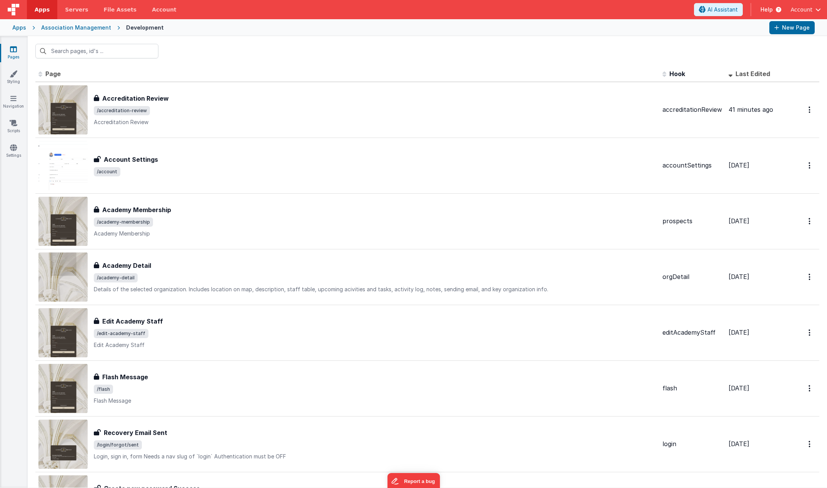
click at [757, 72] on span "Last Edited" at bounding box center [752, 74] width 35 height 8
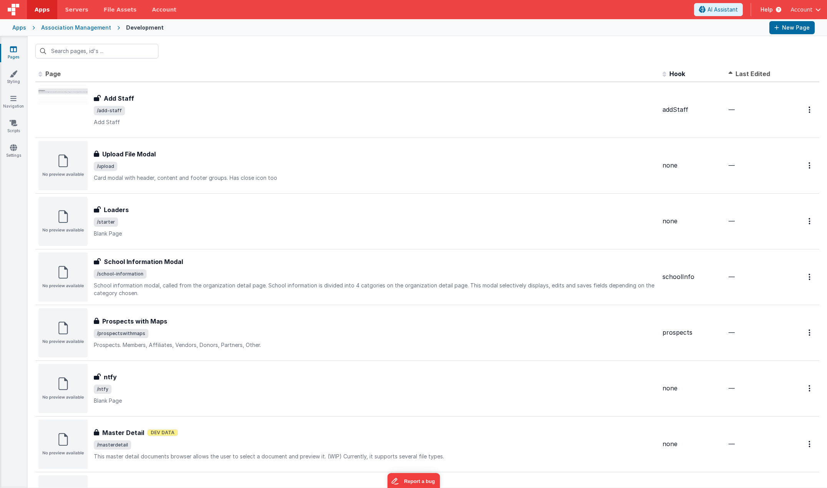
click at [757, 72] on span "Last Edited" at bounding box center [752, 74] width 35 height 8
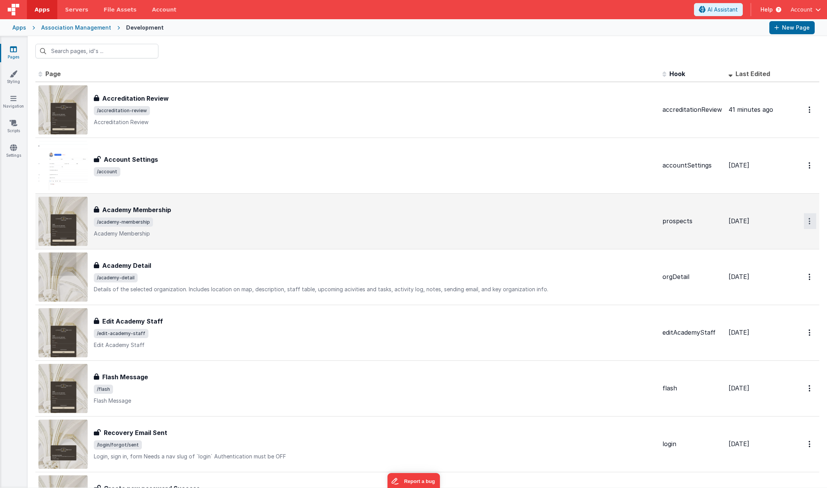
click at [807, 118] on button "Options" at bounding box center [810, 110] width 12 height 16
click at [781, 250] on link "Duplicate" at bounding box center [782, 253] width 68 height 15
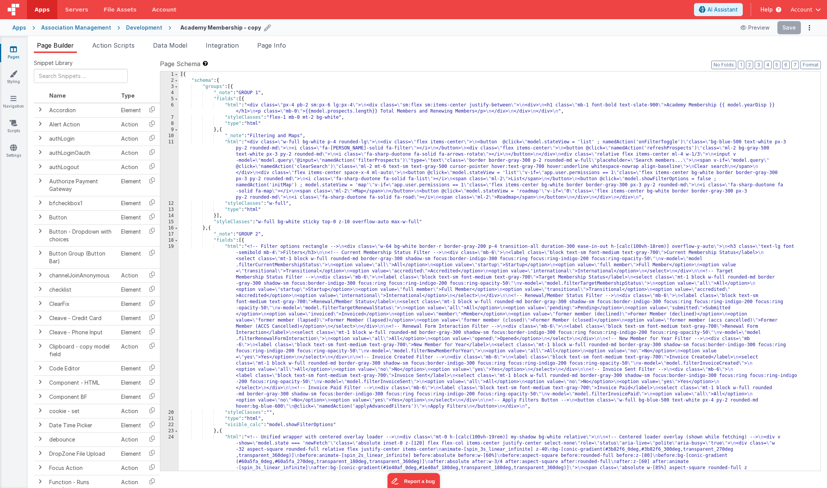
click at [264, 28] on icon at bounding box center [267, 27] width 7 height 11
click at [242, 26] on input "Academy Membership - copy" at bounding box center [228, 28] width 96 height 12
type input "Academy Prospects"
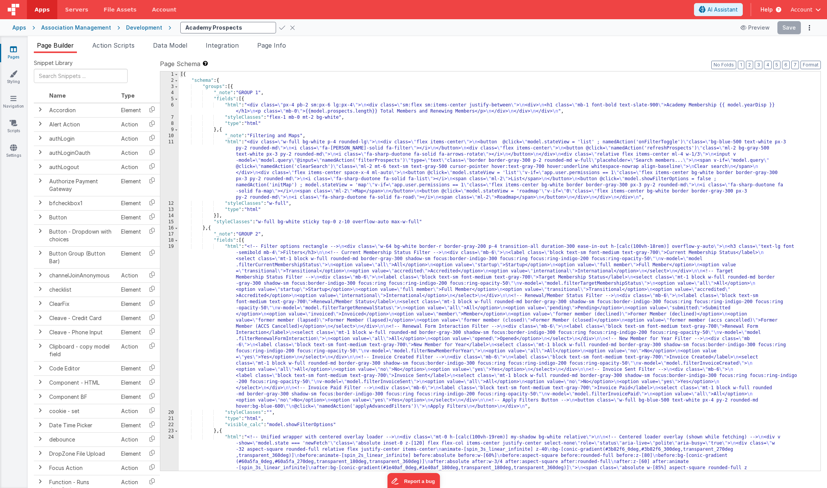
click at [279, 25] on icon at bounding box center [282, 27] width 6 height 11
click at [279, 28] on icon at bounding box center [282, 27] width 6 height 11
click at [261, 60] on label "Page Schema Shortcuts: Find: command-f Fold: command-option-L Unfold: command-o…" at bounding box center [490, 63] width 661 height 9
click at [18, 52] on link "Pages" at bounding box center [14, 52] width 28 height 15
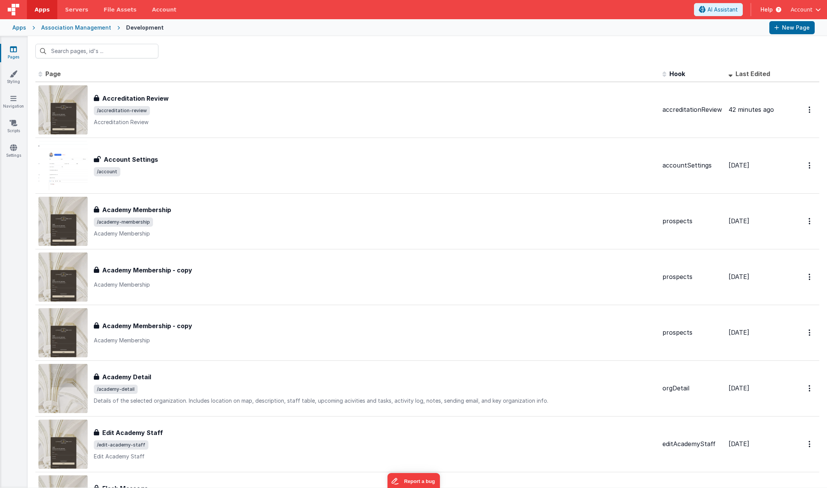
click at [811, 4] on div "Account" at bounding box center [805, 9] width 30 height 13
click at [808, 9] on span "Account" at bounding box center [801, 10] width 22 height 8
click at [700, 57] on li "Logout" at bounding box center [759, 55] width 123 height 14
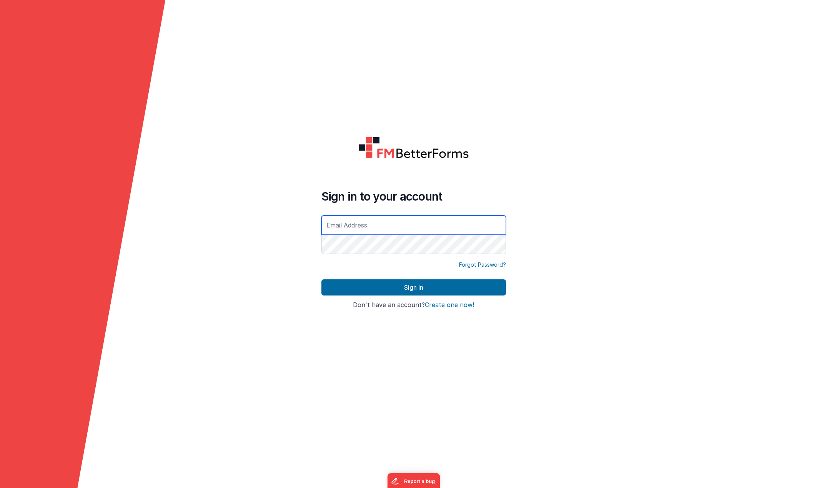
type input "[EMAIL_ADDRESS][DOMAIN_NAME]"
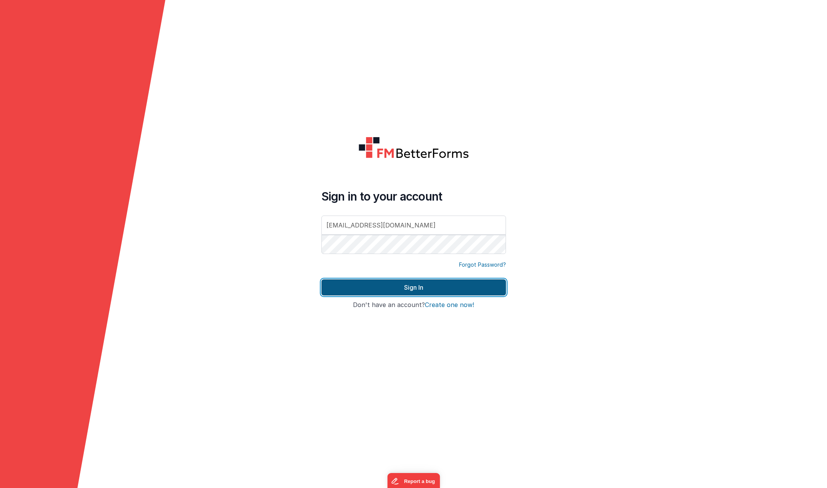
click at [430, 289] on button "Sign In" at bounding box center [413, 287] width 185 height 16
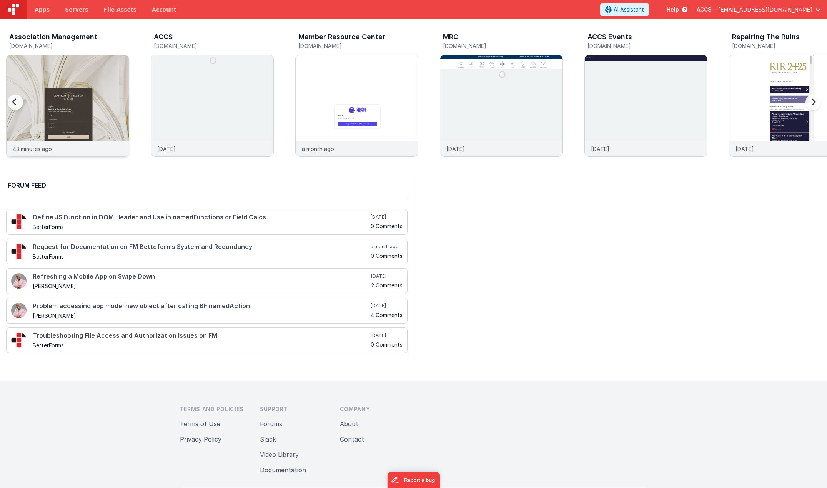
click at [76, 102] on img at bounding box center [68, 116] width 122 height 122
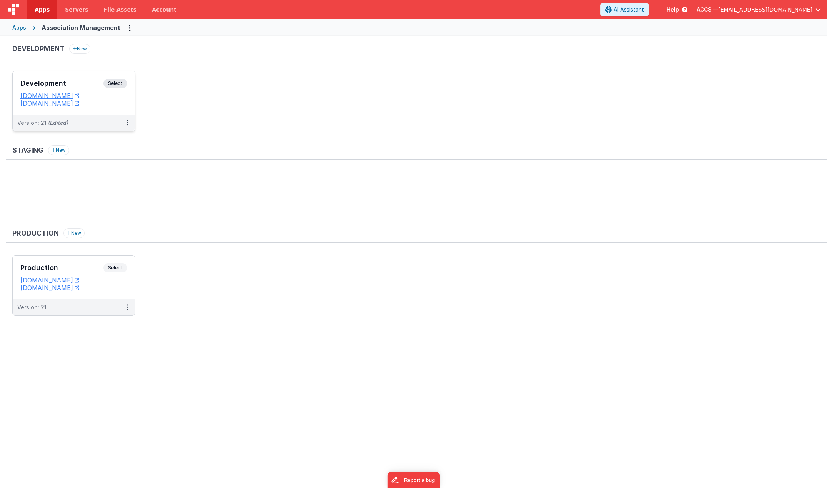
click at [78, 86] on h3 "Development" at bounding box center [61, 84] width 83 height 8
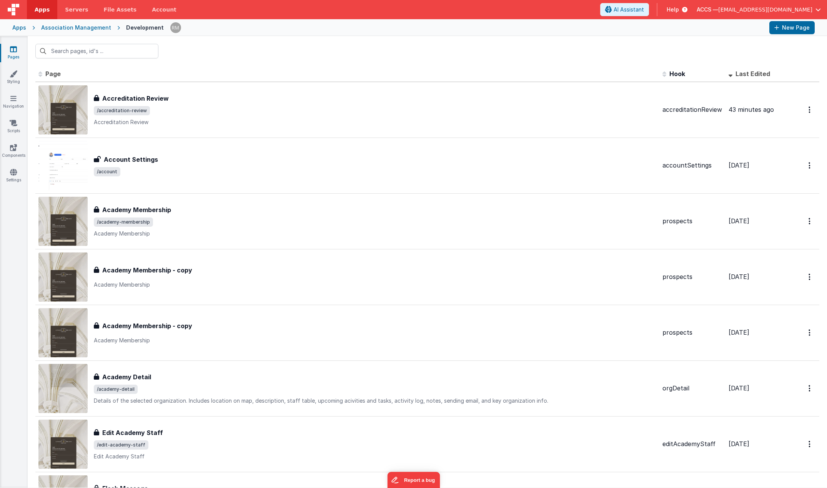
click at [735, 75] on span "Last Edited" at bounding box center [752, 74] width 35 height 8
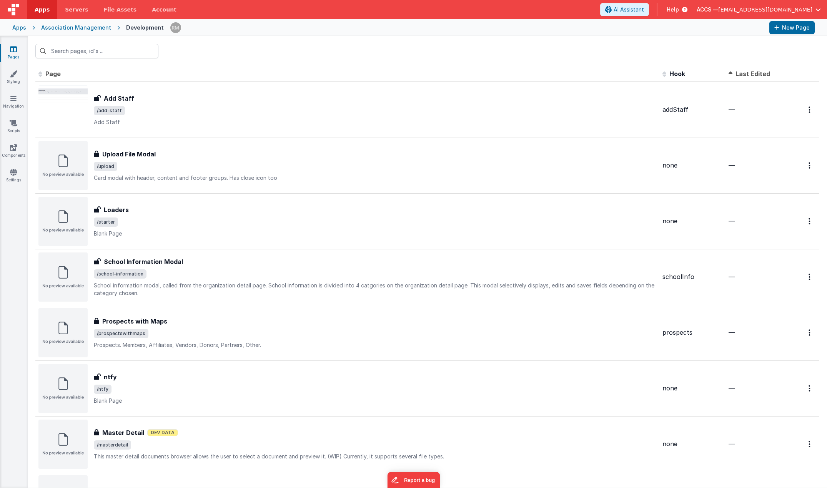
click at [762, 68] on th "Last Edited" at bounding box center [756, 74] width 62 height 15
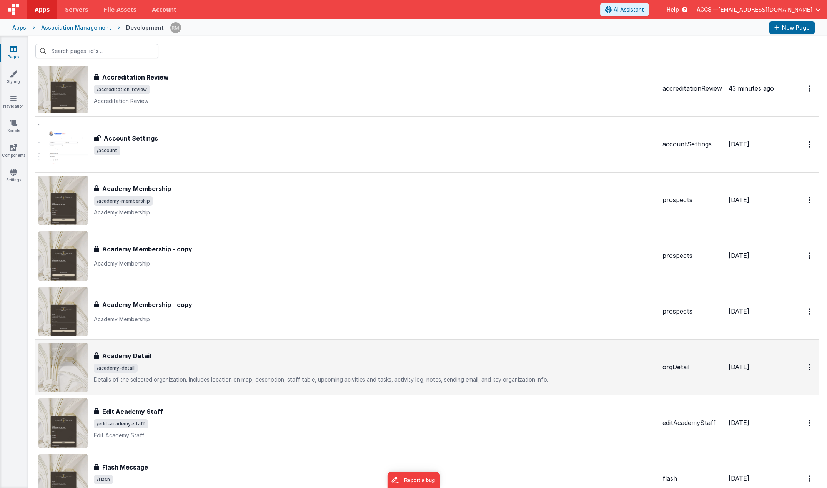
scroll to position [26, 0]
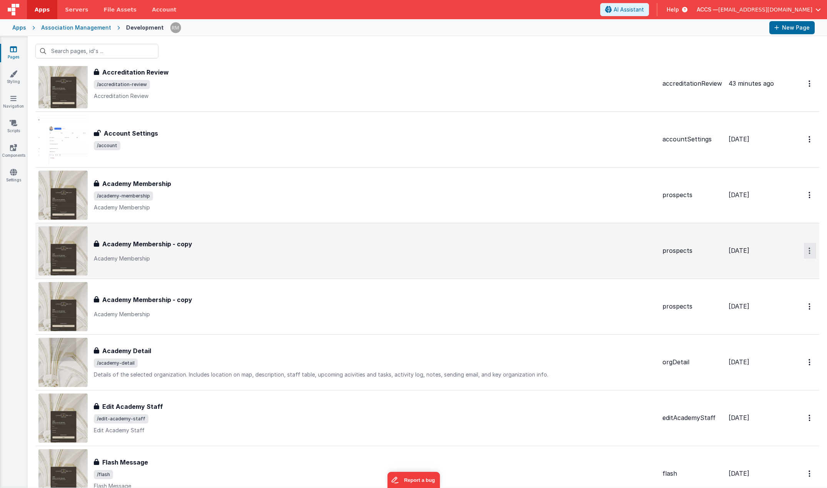
click at [808, 87] on icon "Options" at bounding box center [809, 83] width 2 height 7
click at [770, 298] on link "Delete" at bounding box center [782, 297] width 68 height 14
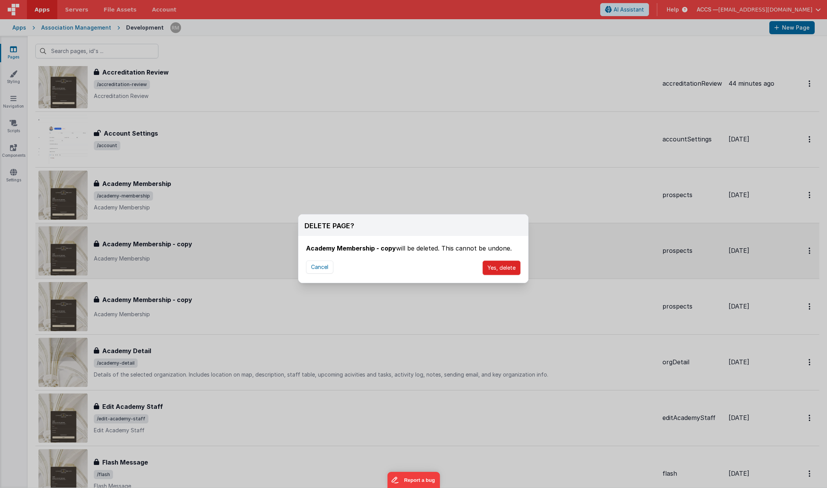
click at [499, 268] on button "Yes, delete" at bounding box center [501, 268] width 38 height 15
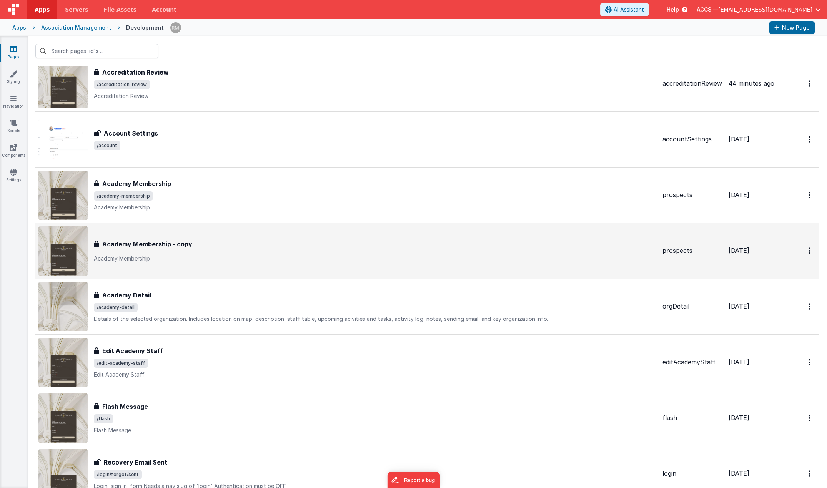
click at [188, 249] on div "Academy Membership - copy Academy Membership - copy Academy Membership" at bounding box center [375, 250] width 562 height 23
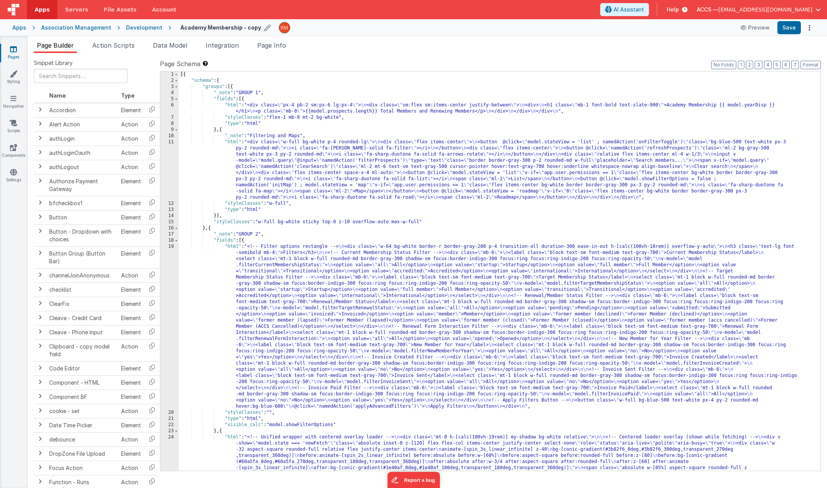
click at [264, 29] on icon at bounding box center [267, 27] width 7 height 11
type input "Academy Prospects"
click at [256, 28] on div "Academy Prospects" at bounding box center [269, 28] width 178 height 12
click at [279, 28] on icon at bounding box center [282, 27] width 6 height 11
click at [14, 53] on link "Pages" at bounding box center [14, 52] width 28 height 15
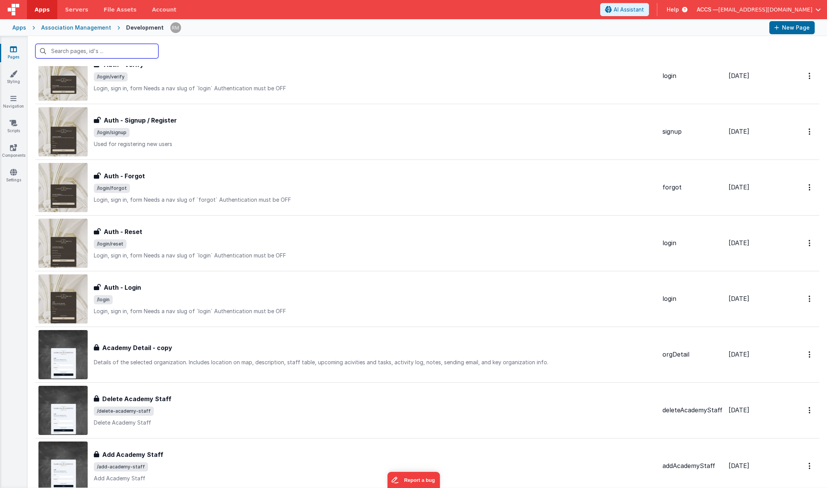
scroll to position [575, 0]
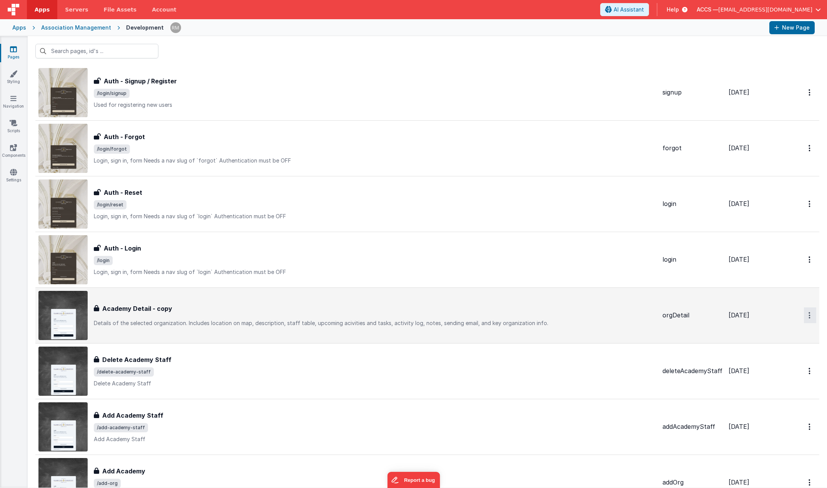
click at [782, 360] on link "Delete" at bounding box center [782, 362] width 68 height 14
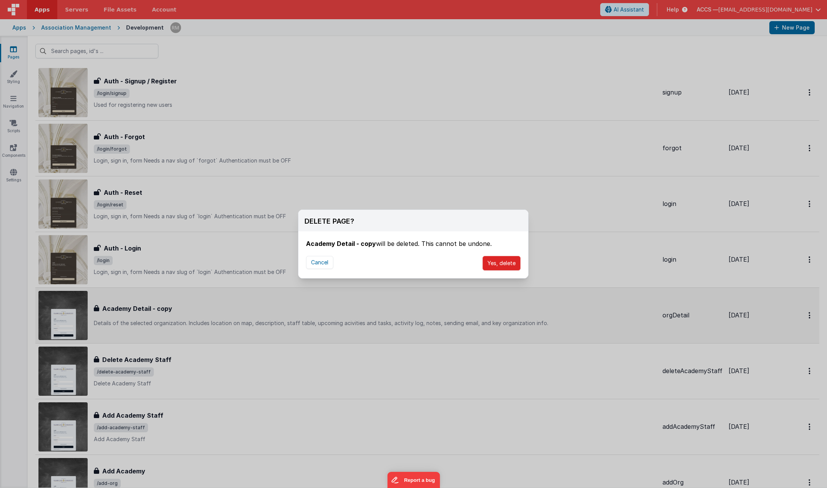
click at [489, 261] on button "Yes, delete" at bounding box center [501, 263] width 38 height 15
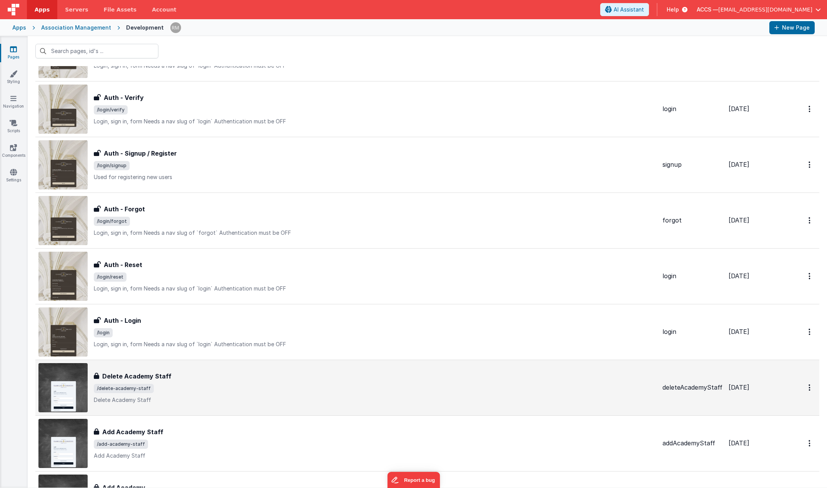
scroll to position [510, 0]
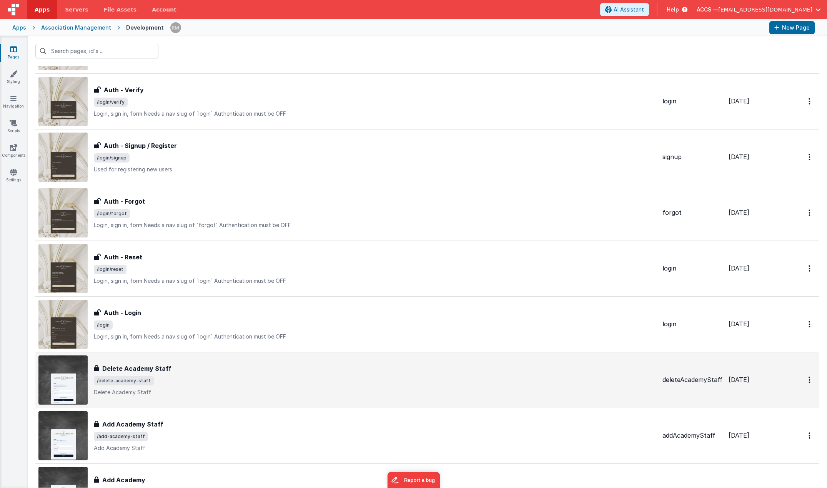
click at [196, 374] on div "Delete Academy Staff Delete Academy Staff /delete-academy-staff Delete Academy …" at bounding box center [375, 380] width 562 height 32
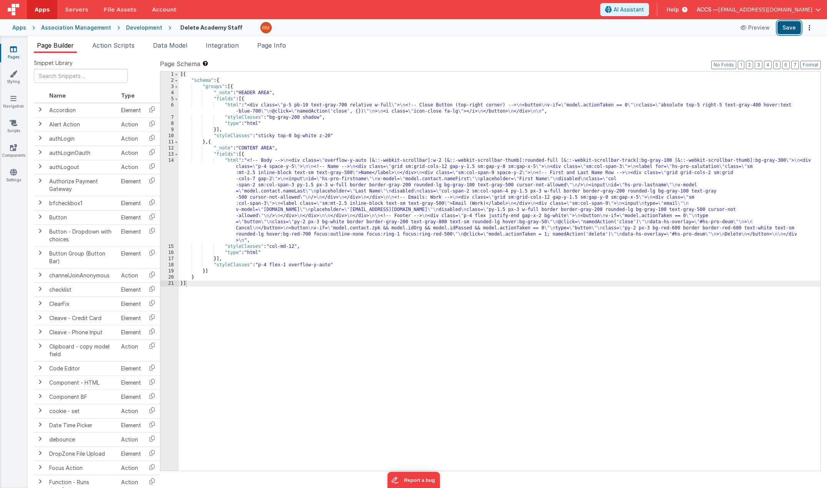
click at [791, 28] on button "Save" at bounding box center [788, 27] width 23 height 13
click at [10, 55] on link "Pages" at bounding box center [14, 52] width 28 height 15
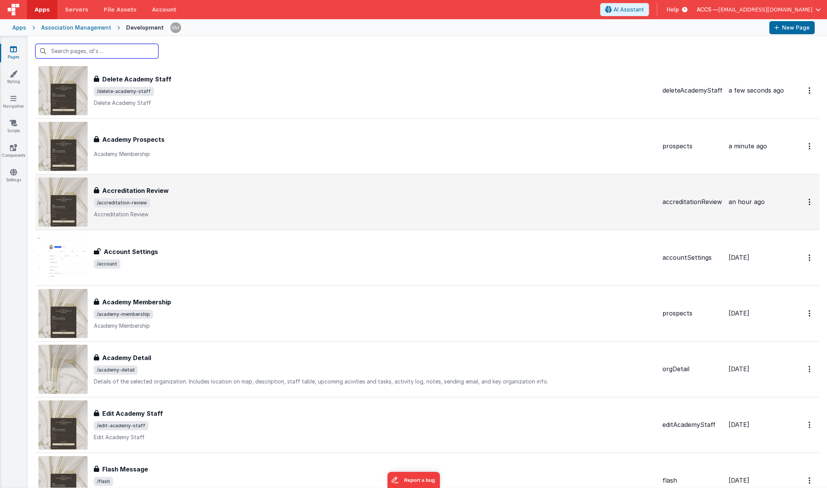
scroll to position [63, 0]
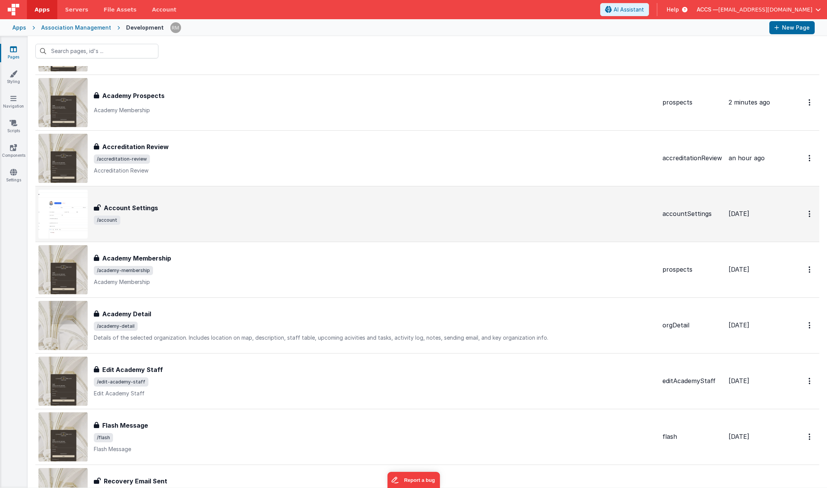
click at [287, 223] on span "/account" at bounding box center [375, 220] width 562 height 9
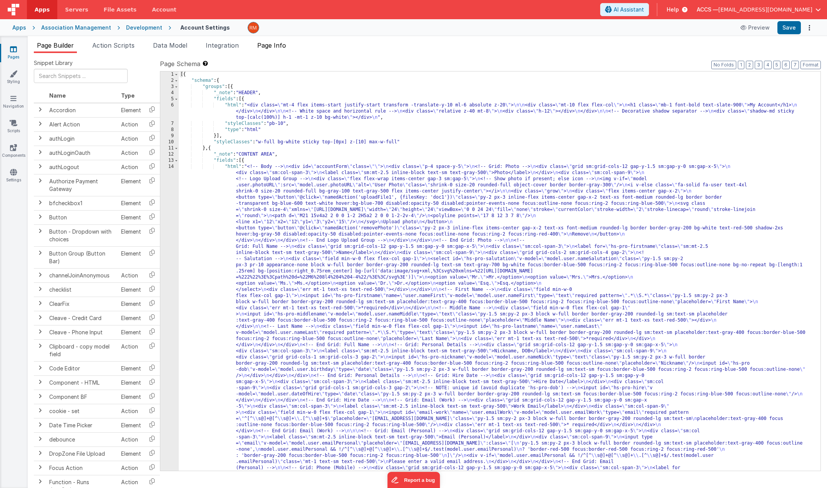
click at [281, 43] on span "Page Info" at bounding box center [271, 46] width 29 height 8
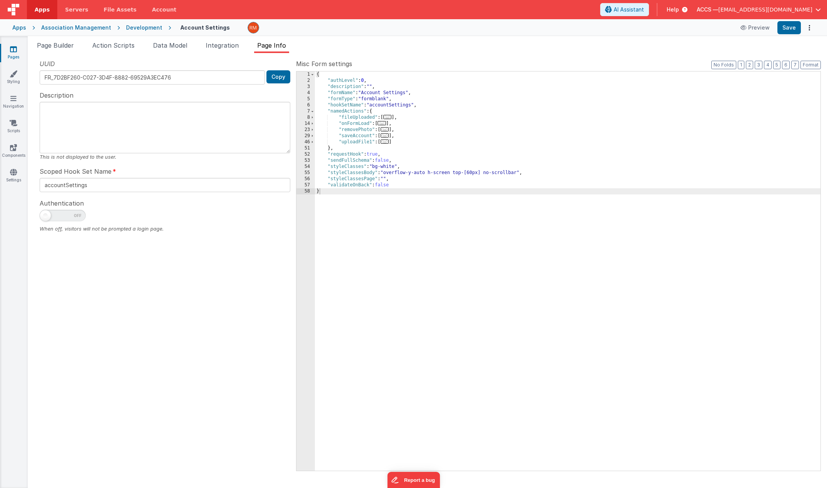
click at [57, 214] on span at bounding box center [63, 216] width 46 height 12
click at [46, 214] on input "checkbox" at bounding box center [43, 214] width 6 height 6
checkbox input "true"
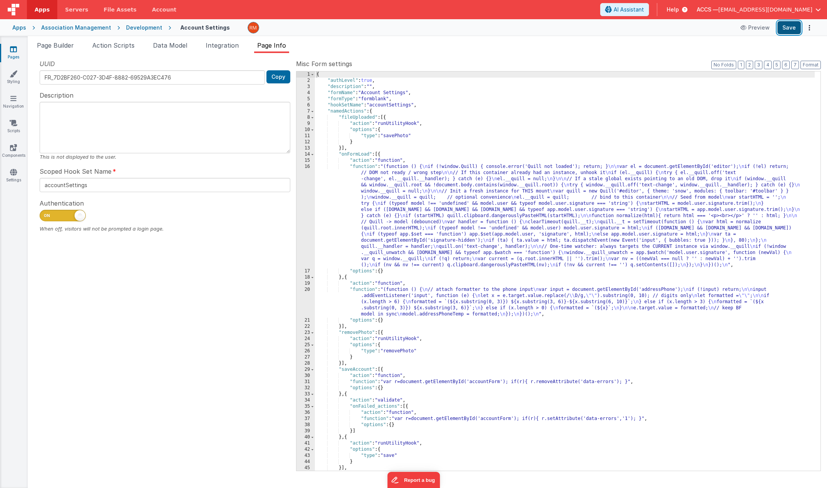
click at [785, 29] on button "Save" at bounding box center [788, 27] width 23 height 13
click at [12, 54] on link "Pages" at bounding box center [14, 52] width 28 height 15
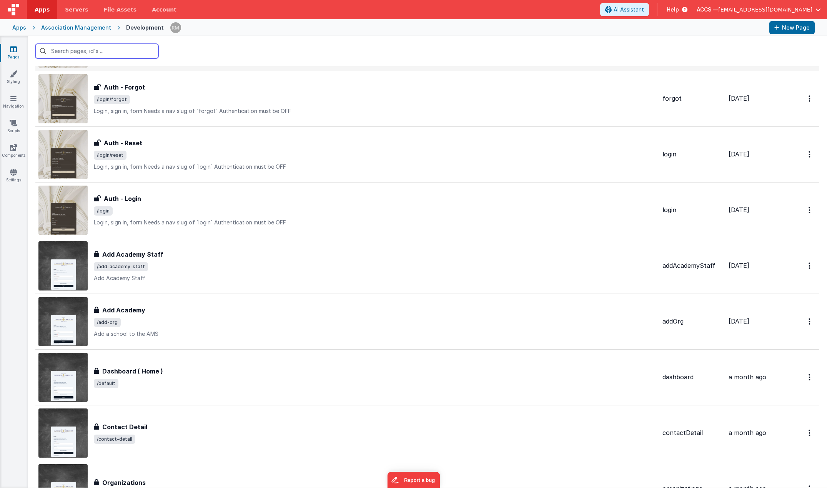
scroll to position [705, 0]
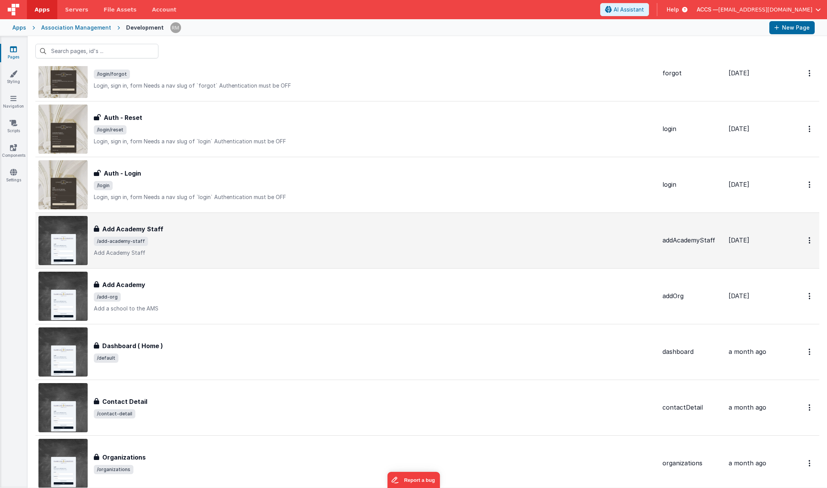
click at [165, 248] on div "Add Academy Staff Add Academy Staff /add-academy-staff Add Academy Staff" at bounding box center [375, 240] width 562 height 32
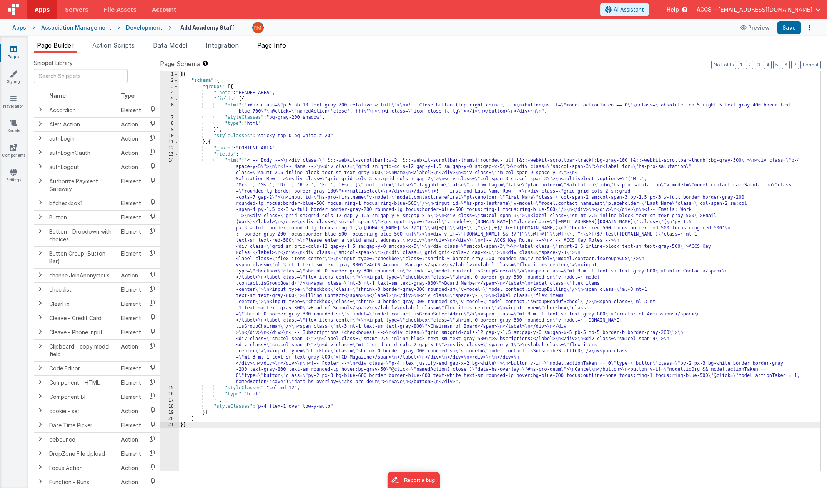
click at [274, 49] on span "Page Info" at bounding box center [271, 46] width 29 height 8
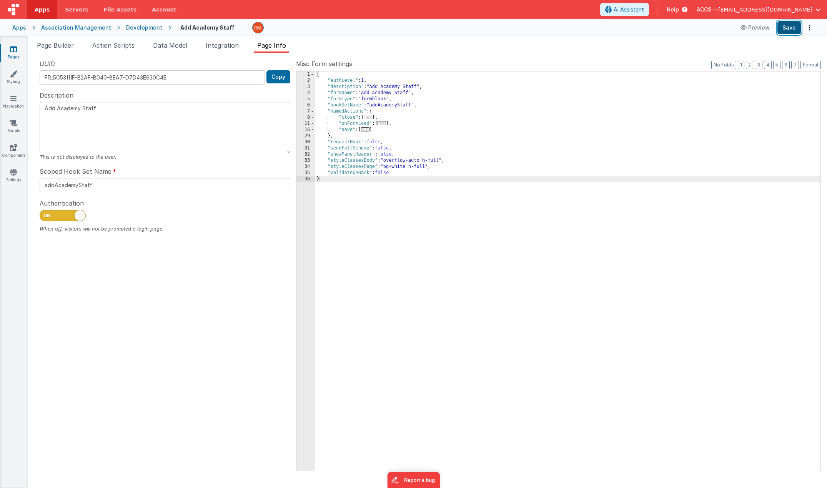
click at [787, 27] on button "Save" at bounding box center [788, 27] width 23 height 13
click at [18, 52] on link "Pages" at bounding box center [14, 52] width 28 height 15
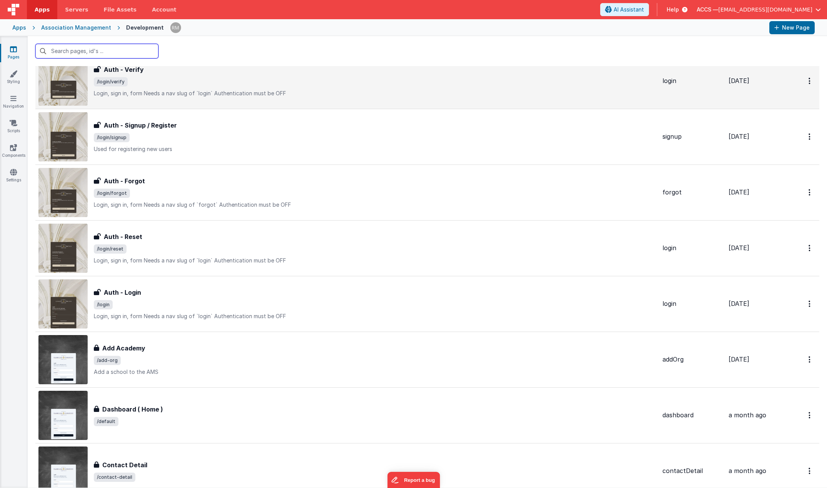
scroll to position [763, 0]
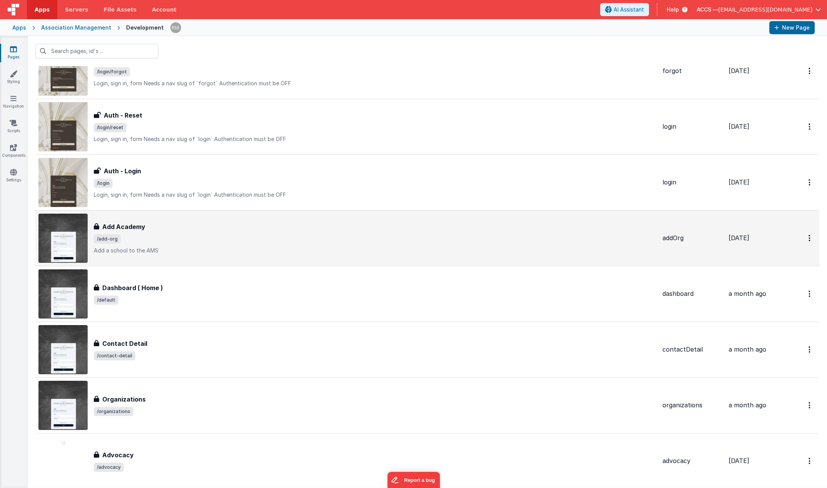
click at [168, 229] on div "Add Academy" at bounding box center [375, 226] width 562 height 9
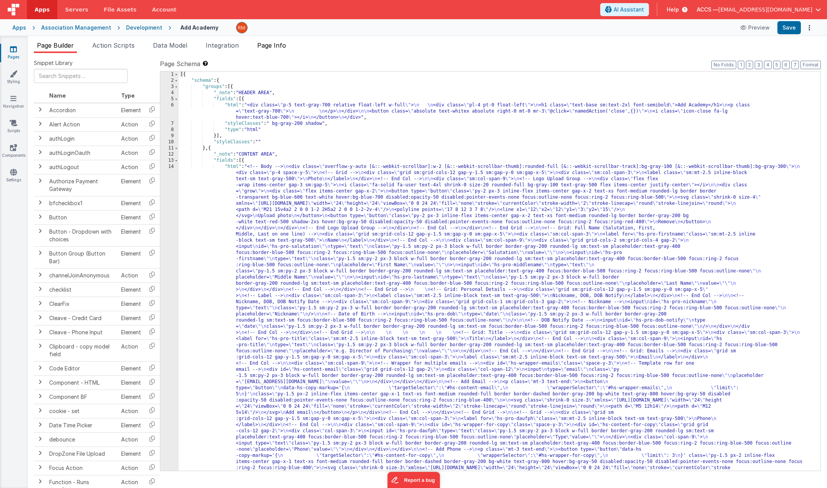
click at [289, 43] on li "Page Info" at bounding box center [271, 47] width 35 height 12
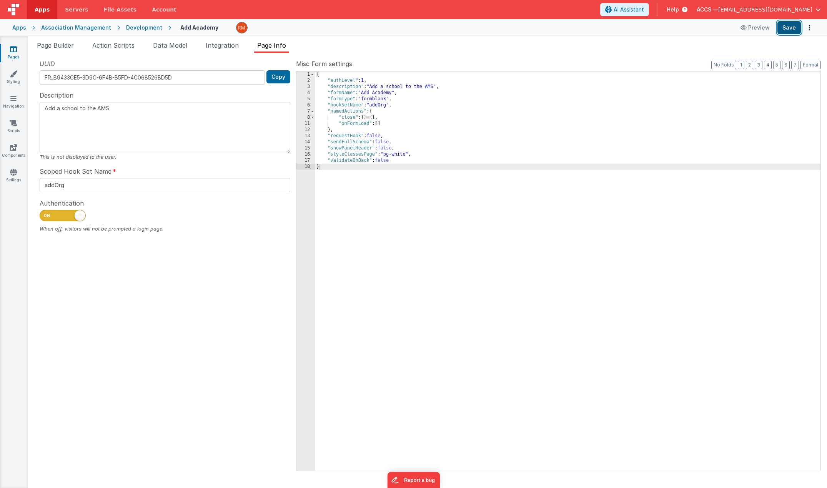
click at [787, 30] on button "Save" at bounding box center [788, 27] width 23 height 13
click at [12, 57] on link "Pages" at bounding box center [14, 52] width 28 height 15
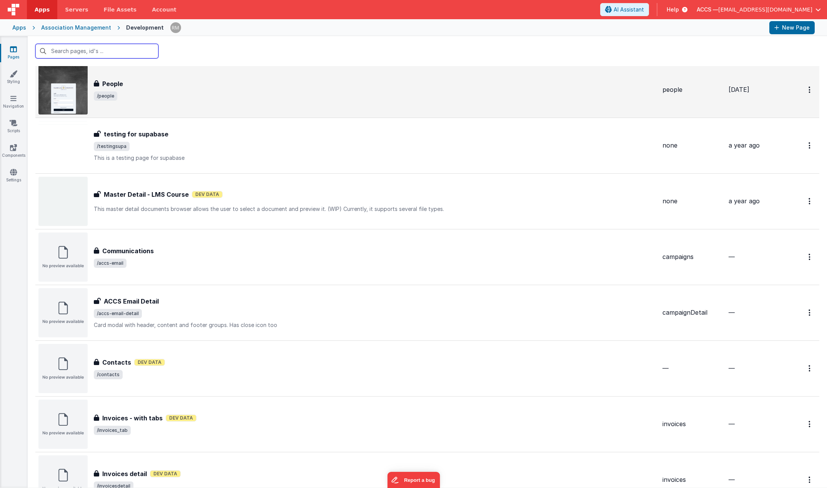
scroll to position [1638, 0]
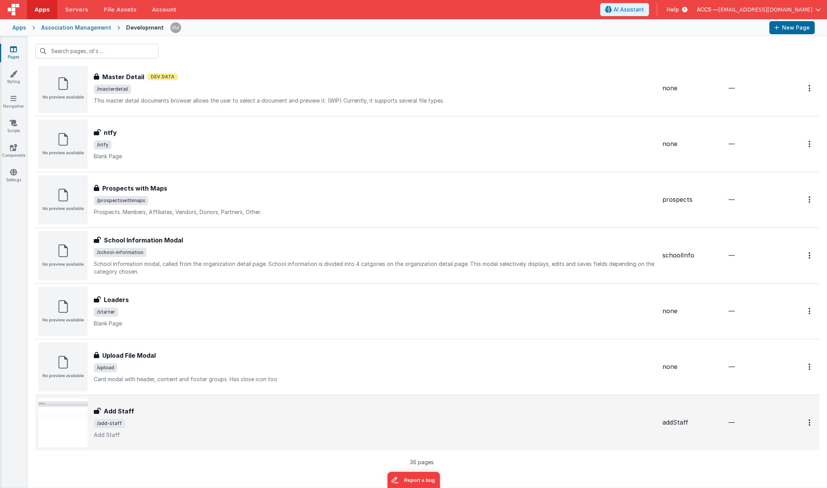
click at [138, 416] on div "Add Staff Add Staff /add-staff Add Staff" at bounding box center [375, 423] width 562 height 32
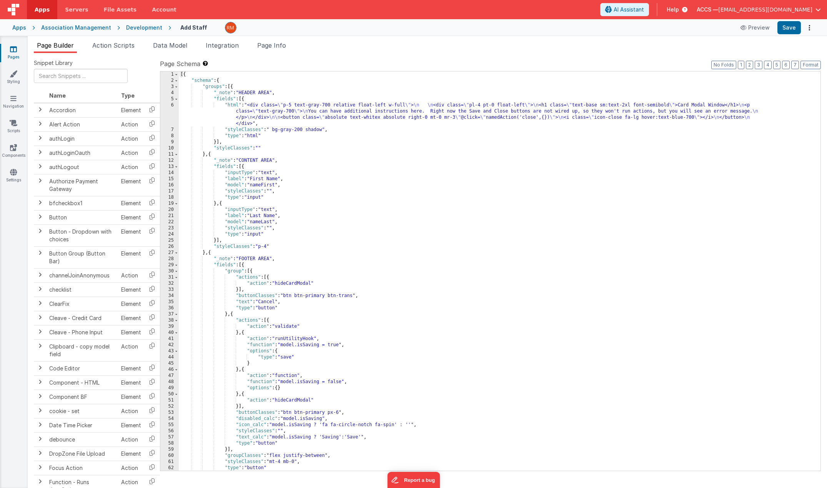
click at [16, 50] on icon at bounding box center [13, 49] width 7 height 8
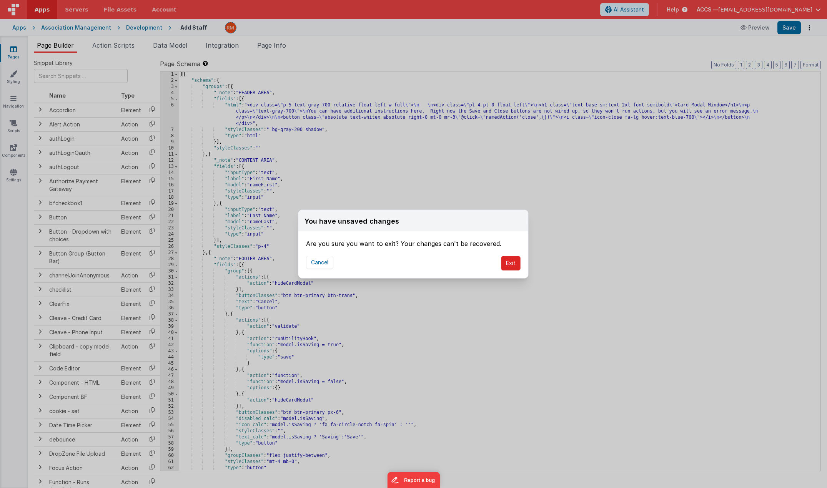
click at [514, 258] on button "Exit" at bounding box center [511, 263] width 20 height 15
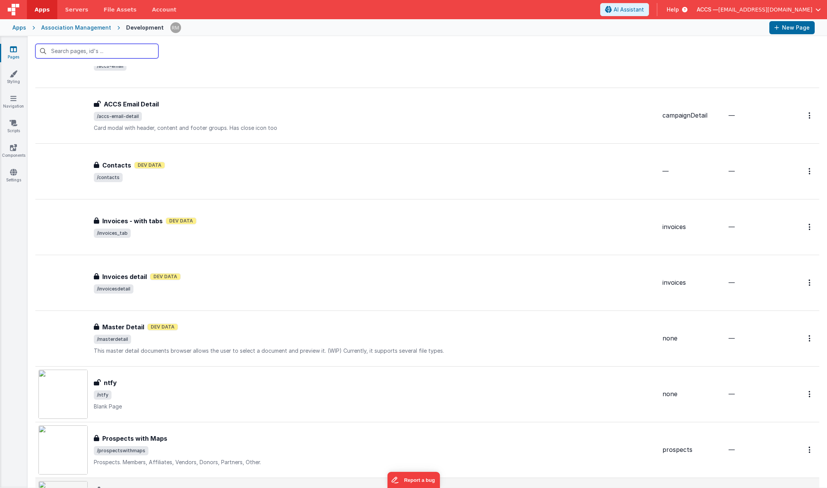
scroll to position [1638, 0]
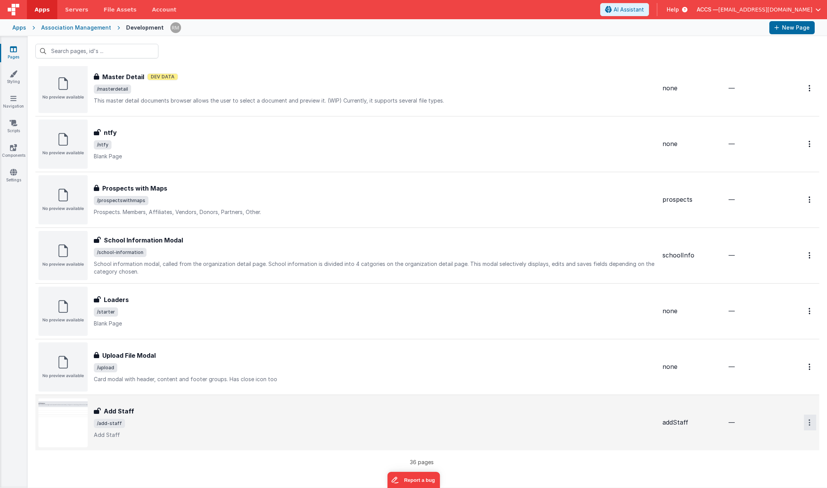
click at [762, 465] on link "Delete" at bounding box center [782, 469] width 68 height 14
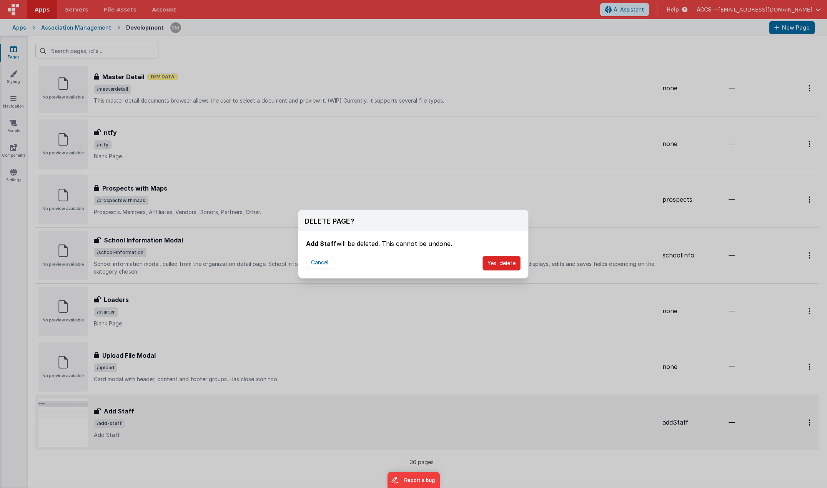
click at [489, 261] on button "Yes, delete" at bounding box center [501, 263] width 38 height 15
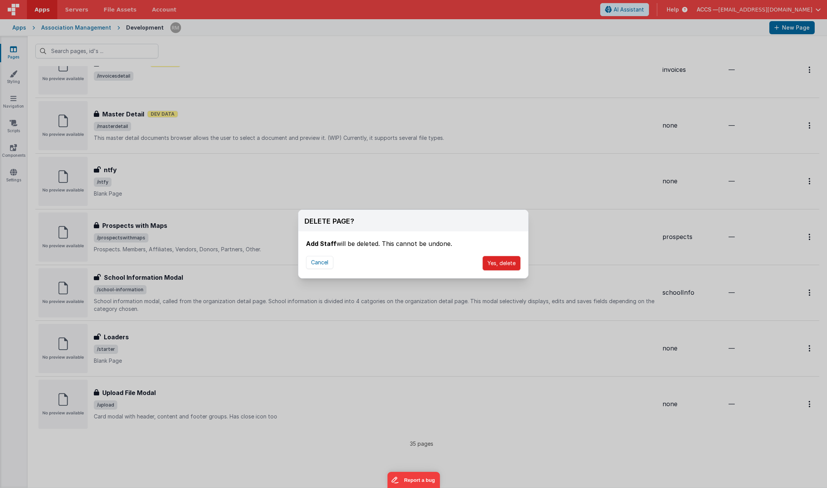
scroll to position [1601, 0]
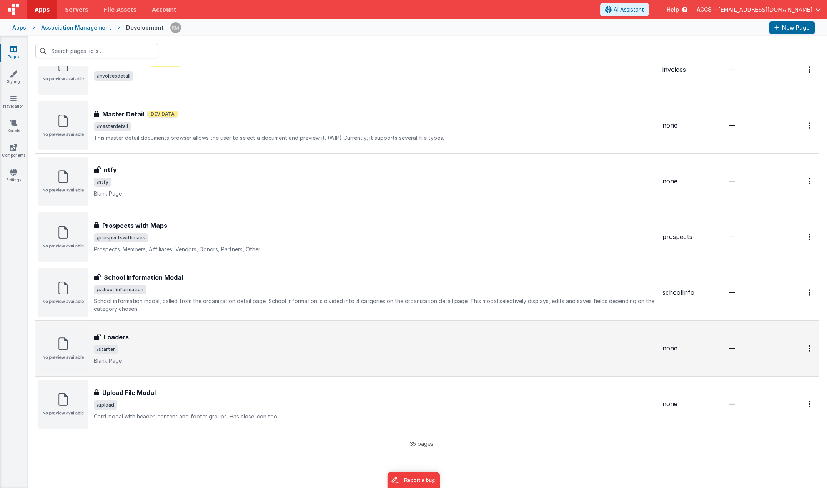
click at [123, 339] on h3 "Loaders" at bounding box center [116, 337] width 25 height 9
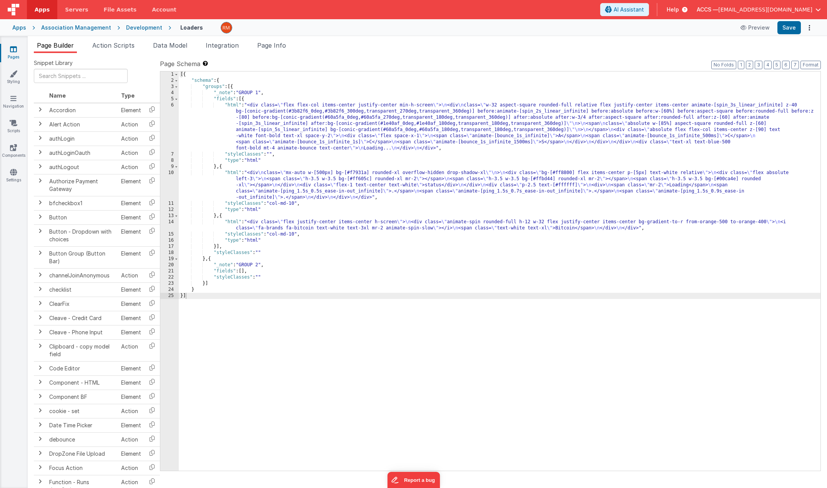
click at [231, 171] on div "[{ "schema" : { "groups" : [{ "_note" : "GROUP 1" , "fields" : [{ "html" : "<di…" at bounding box center [500, 278] width 642 height 412
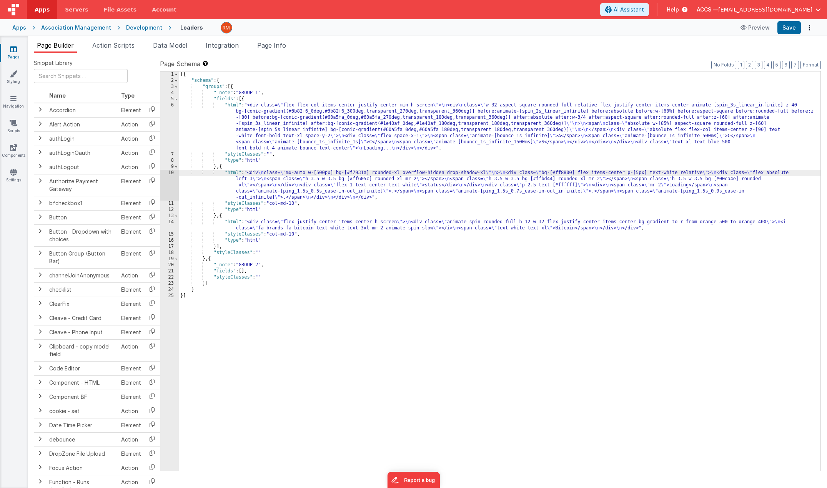
click at [171, 173] on div "10" at bounding box center [169, 185] width 18 height 31
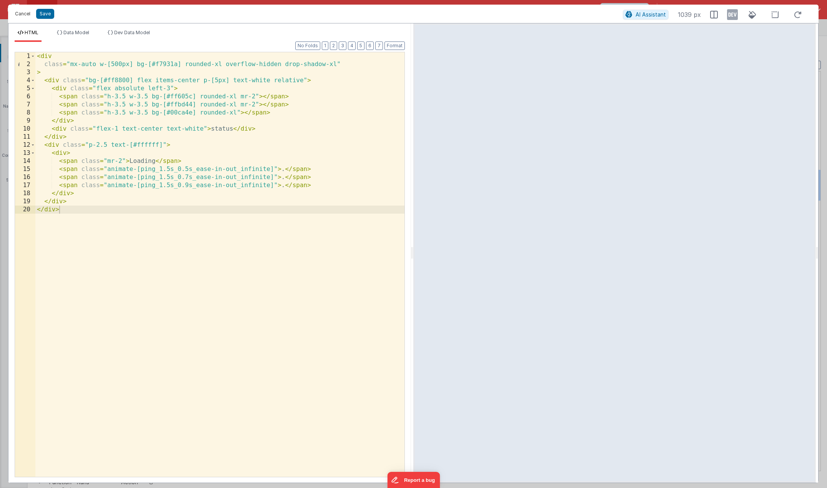
click at [27, 14] on button "Cancel" at bounding box center [22, 13] width 23 height 11
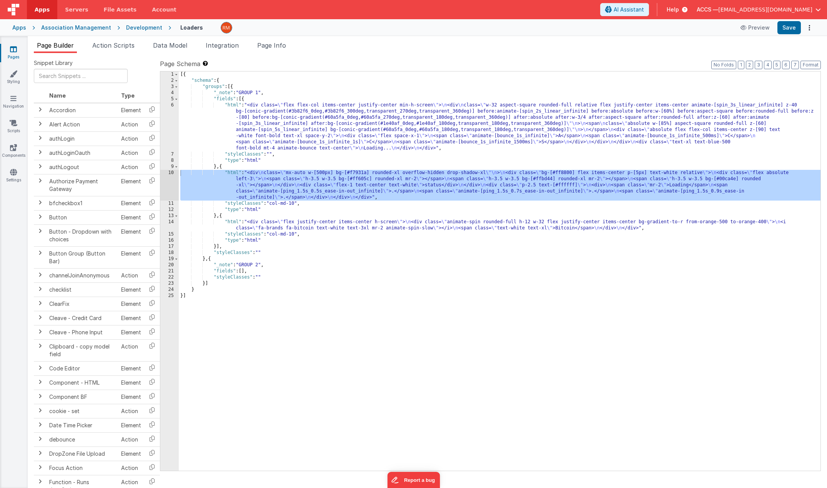
click at [234, 223] on div "[{ "schema" : { "groups" : [{ "_note" : "GROUP 1" , "fields" : [{ "html" : "<di…" at bounding box center [500, 278] width 642 height 412
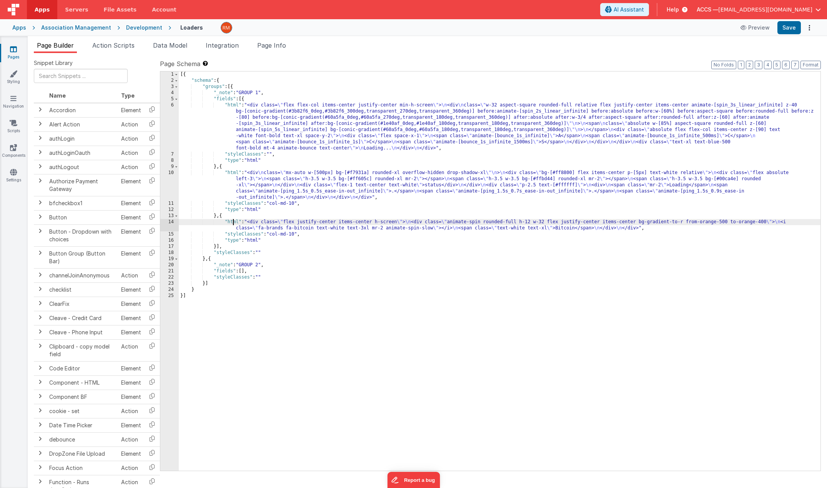
click at [172, 223] on div "14" at bounding box center [169, 225] width 18 height 12
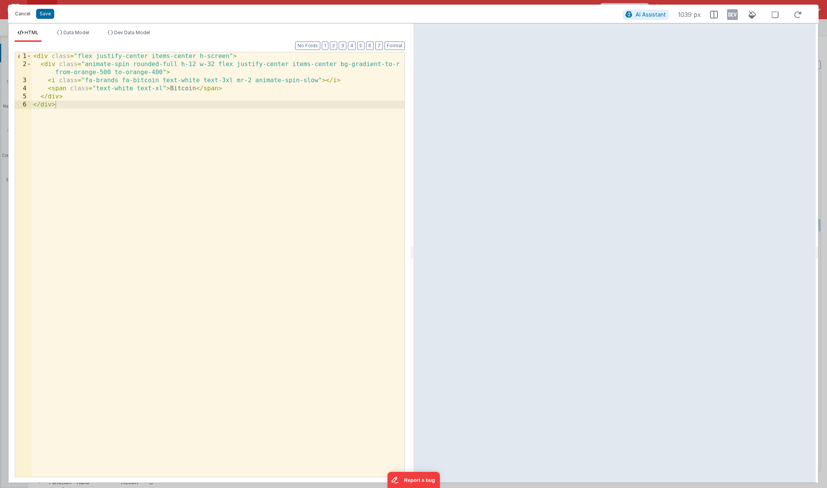
click at [25, 17] on button "Cancel" at bounding box center [22, 13] width 23 height 11
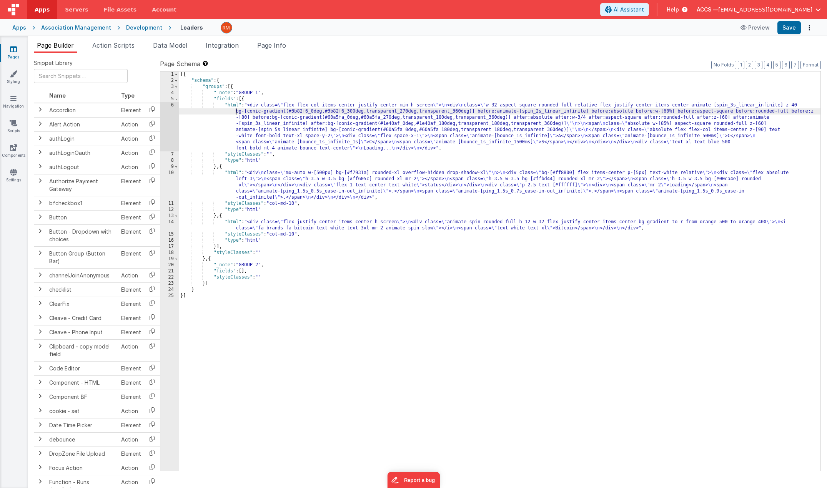
click at [232, 111] on div "[{ "schema" : { "groups" : [{ "_note" : "GROUP 1" , "fields" : [{ "html" : "<di…" at bounding box center [500, 278] width 642 height 412
click at [234, 105] on div "[{ "schema" : { "groups" : [{ "_note" : "GROUP 1" , "fields" : [{ "html" : "<di…" at bounding box center [500, 278] width 642 height 412
click at [174, 105] on div "6" at bounding box center [169, 126] width 18 height 49
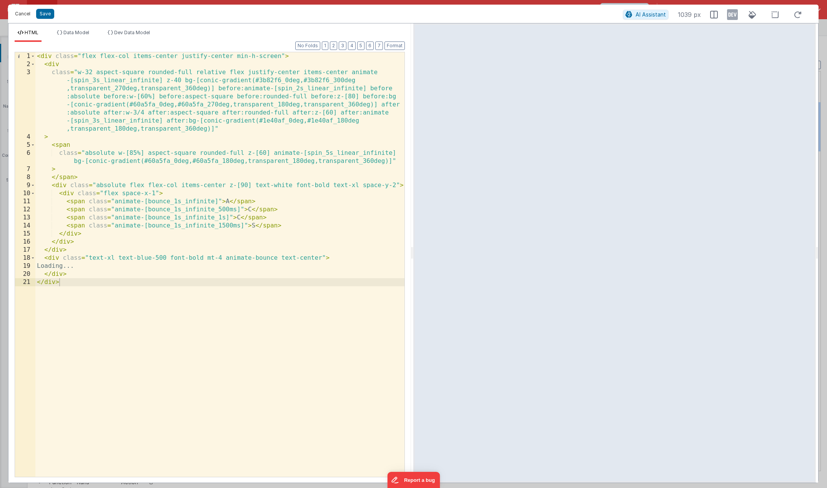
click at [31, 15] on button "Cancel" at bounding box center [22, 13] width 23 height 11
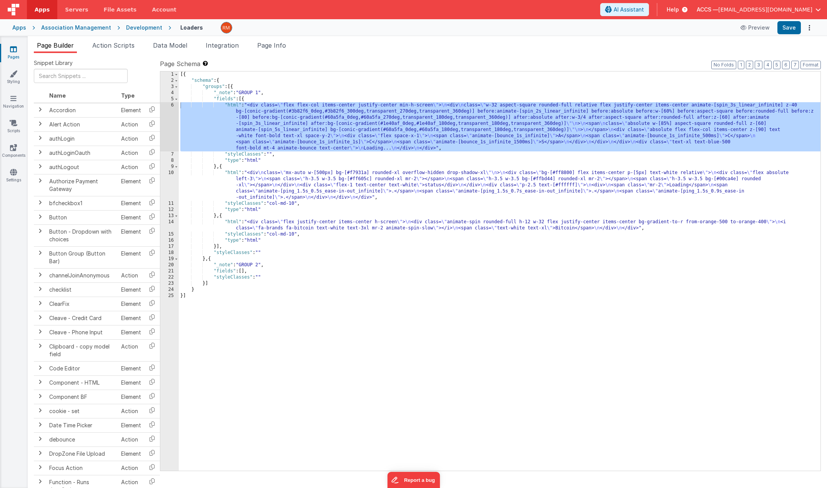
click at [12, 54] on link "Pages" at bounding box center [14, 52] width 28 height 15
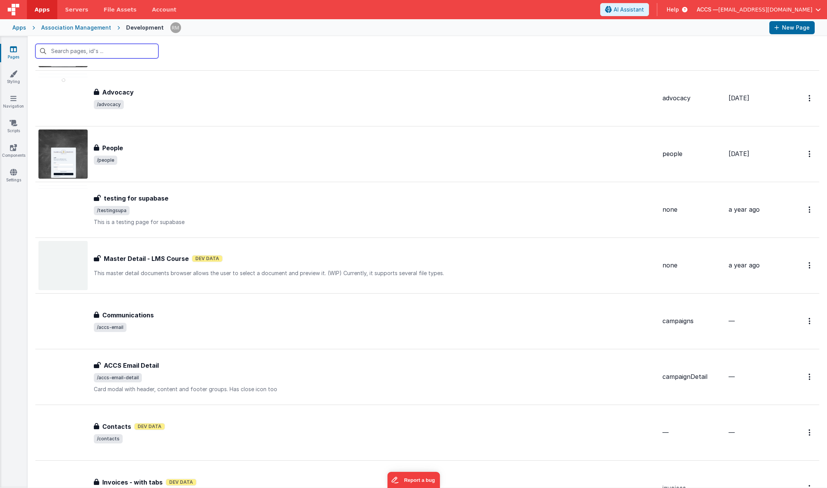
scroll to position [1582, 0]
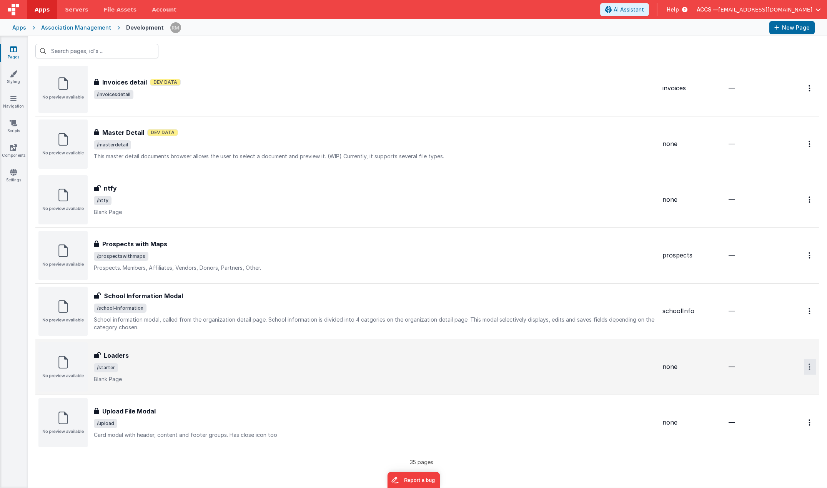
click at [768, 412] on link "Delete" at bounding box center [782, 413] width 68 height 14
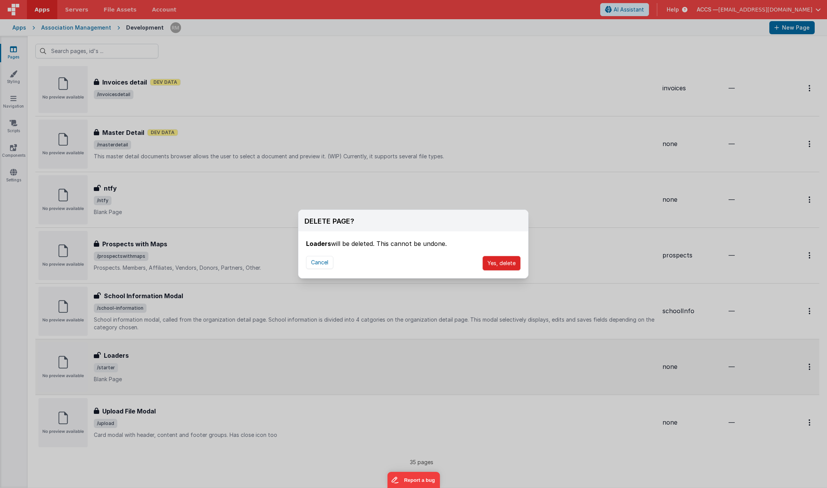
click at [501, 263] on button "Yes, delete" at bounding box center [501, 263] width 38 height 15
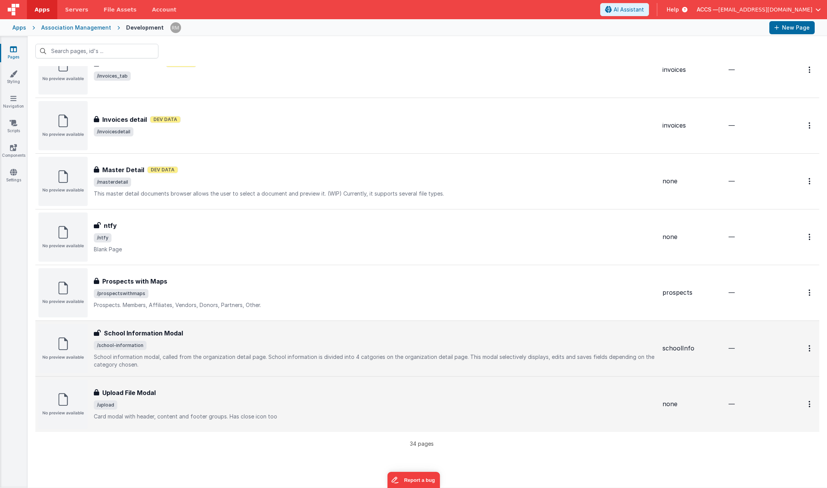
scroll to position [1499, 0]
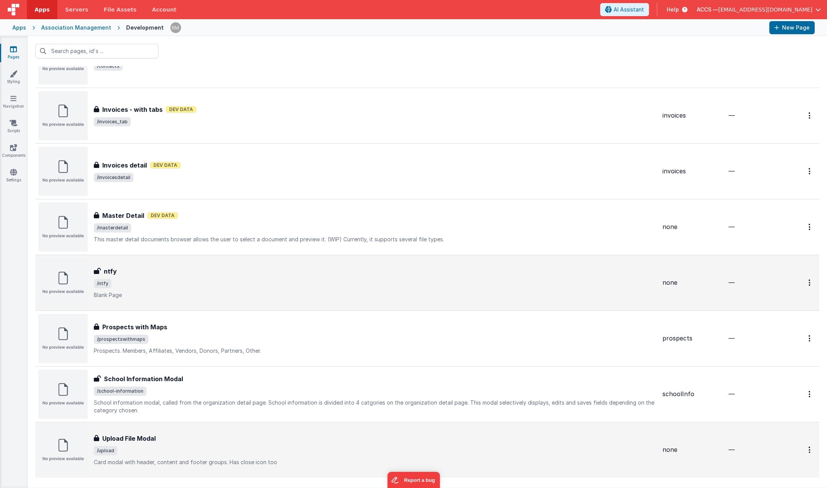
click at [256, 292] on p "Blank Page" at bounding box center [375, 295] width 562 height 8
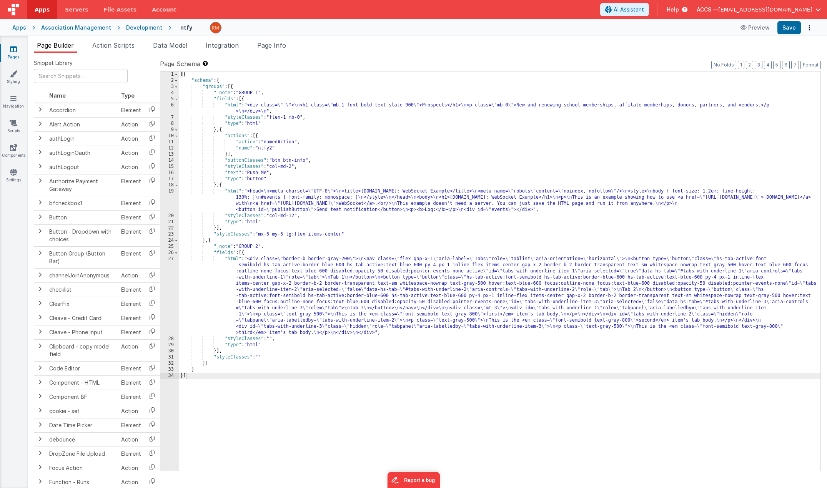
click at [233, 258] on div "[{ "schema" : { "groups" : [{ "_note" : "GROUP 1" , "fields" : [{ "html" : "<di…" at bounding box center [500, 278] width 642 height 412
click at [171, 258] on div "27" at bounding box center [169, 296] width 18 height 80
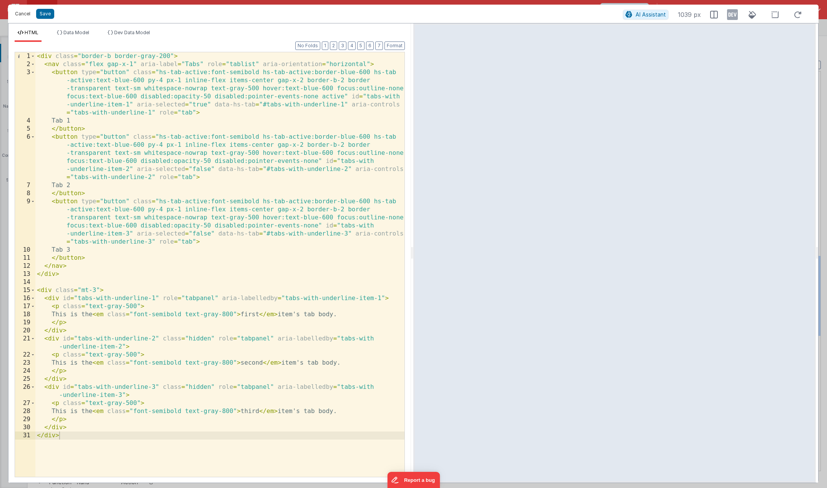
click at [29, 15] on button "Cancel" at bounding box center [22, 13] width 23 height 11
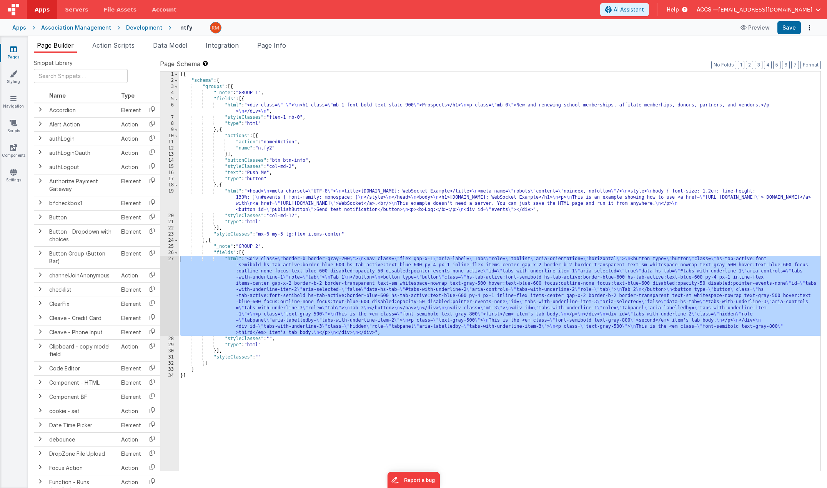
click at [17, 53] on link "Pages" at bounding box center [14, 52] width 28 height 15
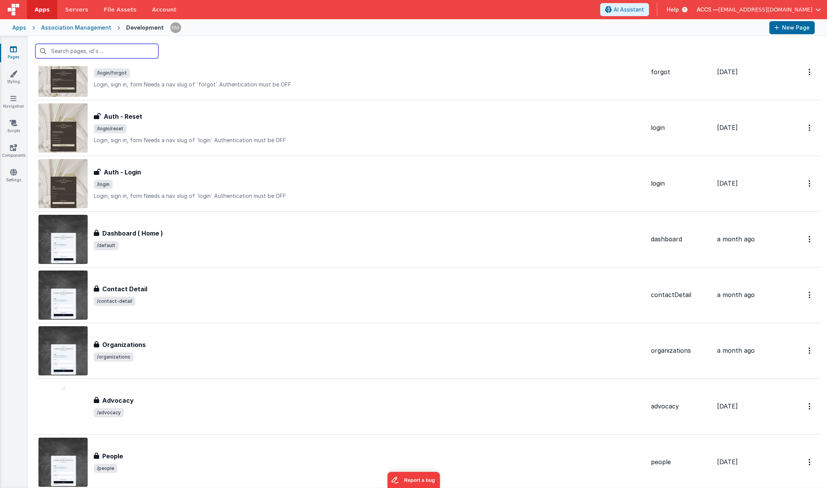
scroll to position [1527, 0]
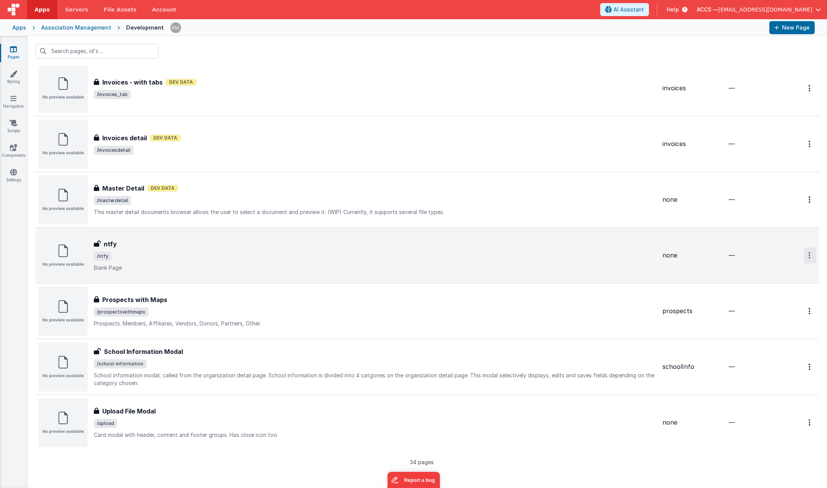
click at [773, 299] on link "Delete" at bounding box center [782, 302] width 68 height 14
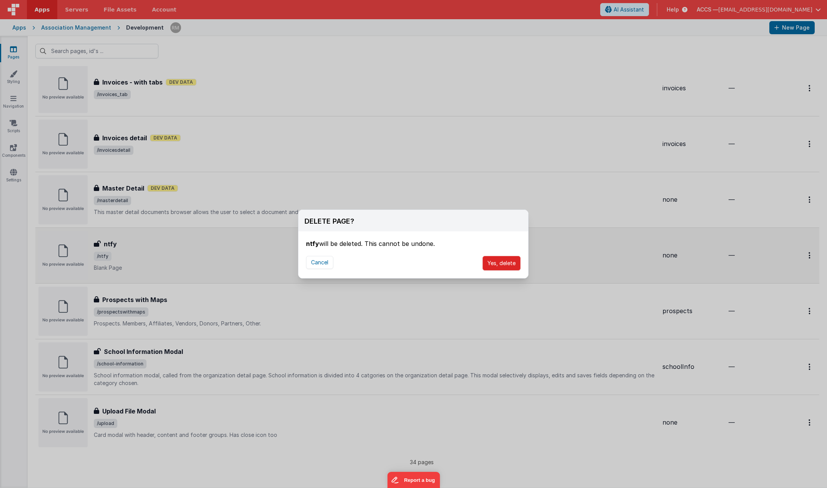
click at [504, 266] on button "Yes, delete" at bounding box center [501, 263] width 38 height 15
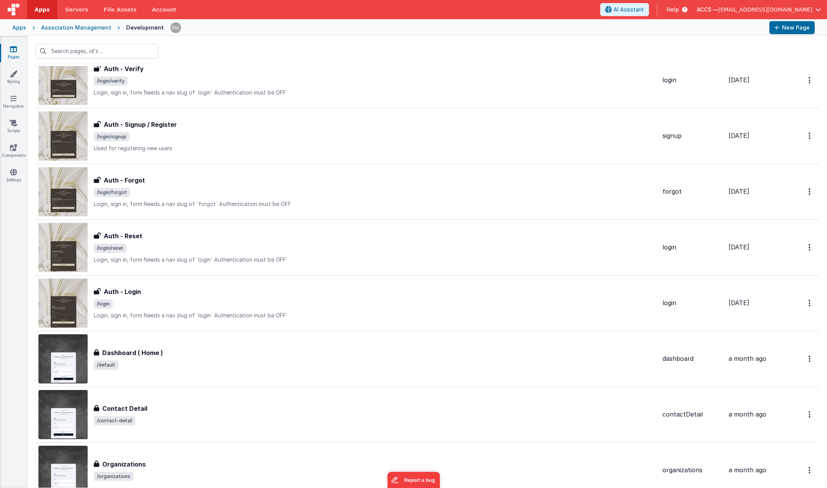
scroll to position [770, 0]
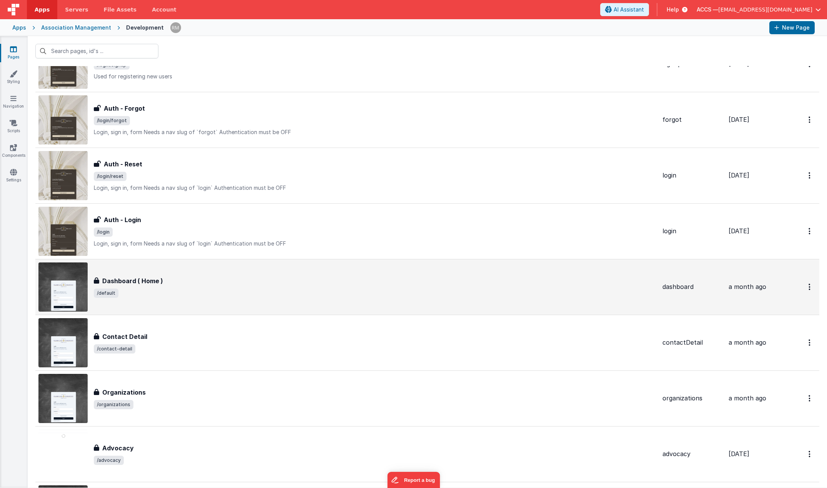
click at [112, 291] on span "/default" at bounding box center [106, 293] width 25 height 9
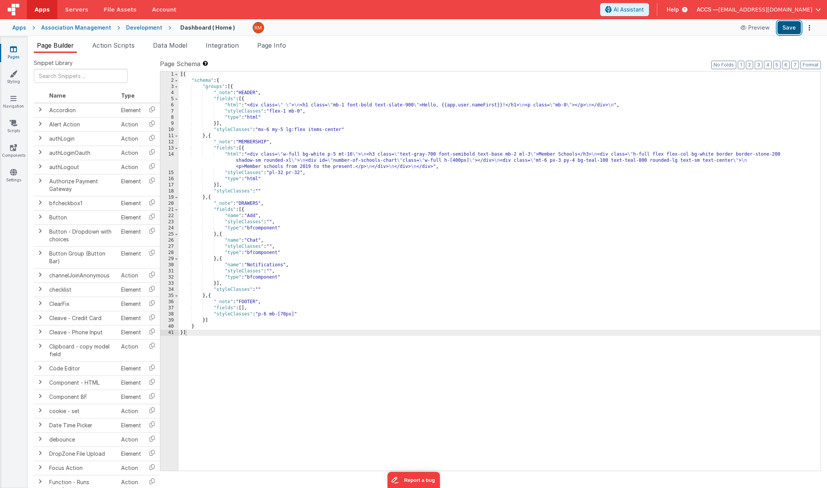
click at [785, 31] on button "Save" at bounding box center [788, 27] width 23 height 13
click at [12, 52] on icon at bounding box center [13, 49] width 7 height 8
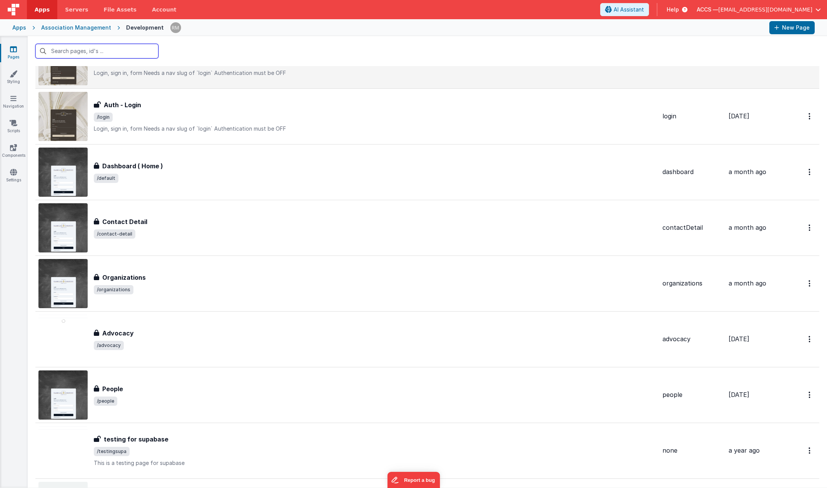
scroll to position [1471, 0]
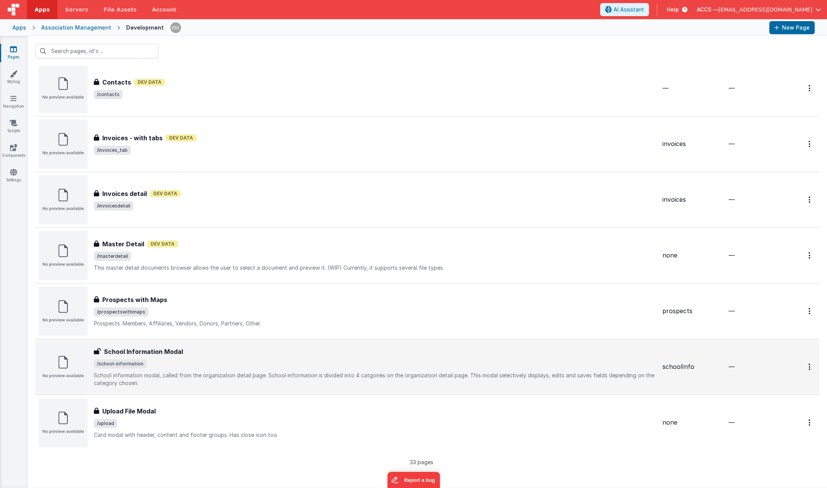
click at [163, 350] on h3 "School Information Modal" at bounding box center [143, 351] width 79 height 9
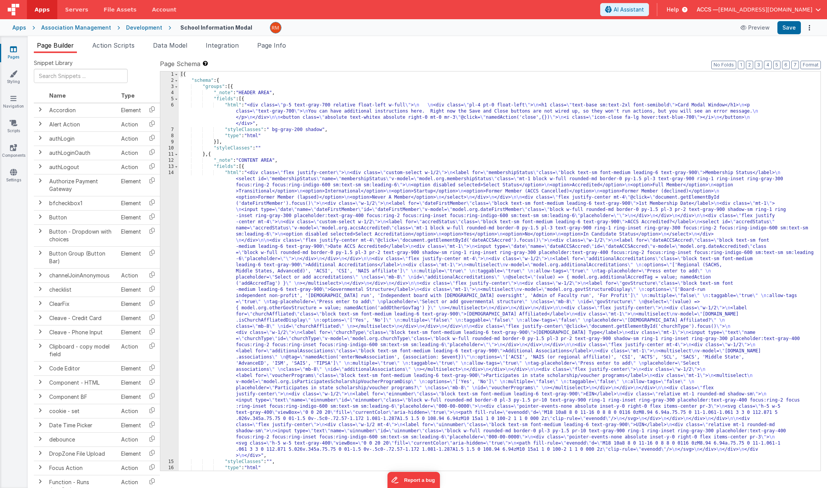
scroll to position [59, 0]
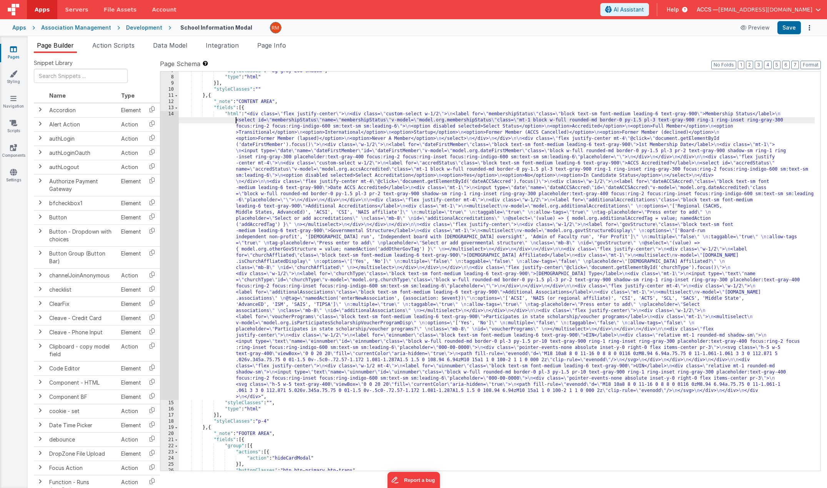
click at [233, 117] on div ""styleClasses" : " bg-gray-200 shadow" , "type" : "html" }] , "styleClasses" : …" at bounding box center [497, 274] width 636 height 412
click at [232, 114] on div ""styleClasses" : " bg-gray-200 shadow" , "type" : "html" }] , "styleClasses" : …" at bounding box center [497, 274] width 636 height 412
click at [168, 114] on div "14" at bounding box center [169, 255] width 18 height 289
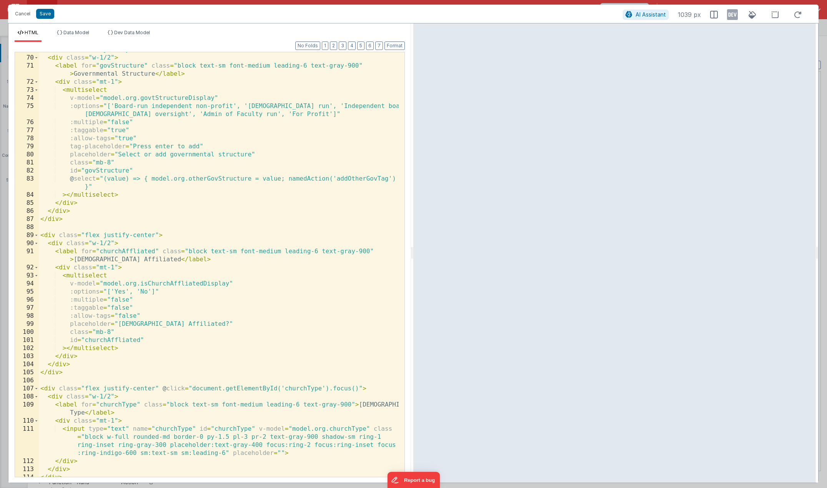
scroll to position [0, 0]
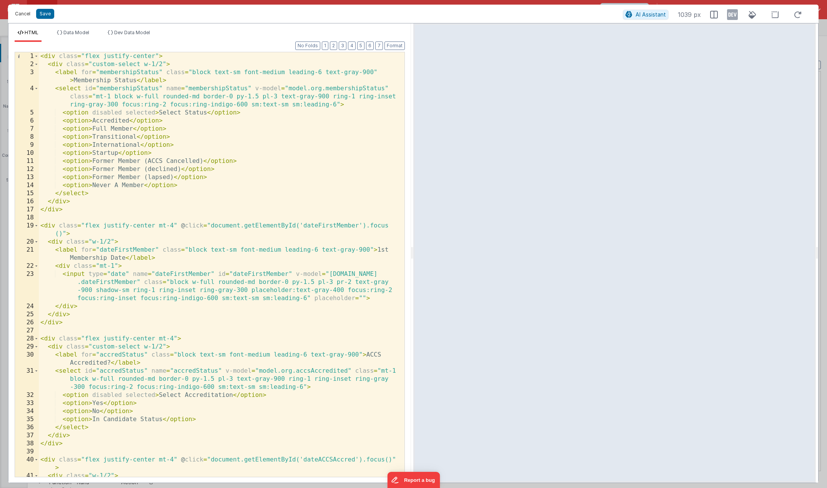
click at [26, 13] on button "Cancel" at bounding box center [22, 13] width 23 height 11
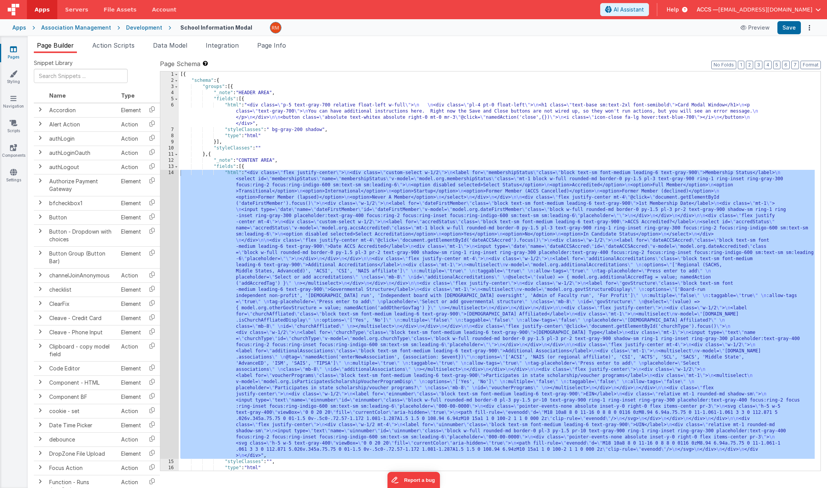
click at [13, 55] on link "Pages" at bounding box center [14, 52] width 28 height 15
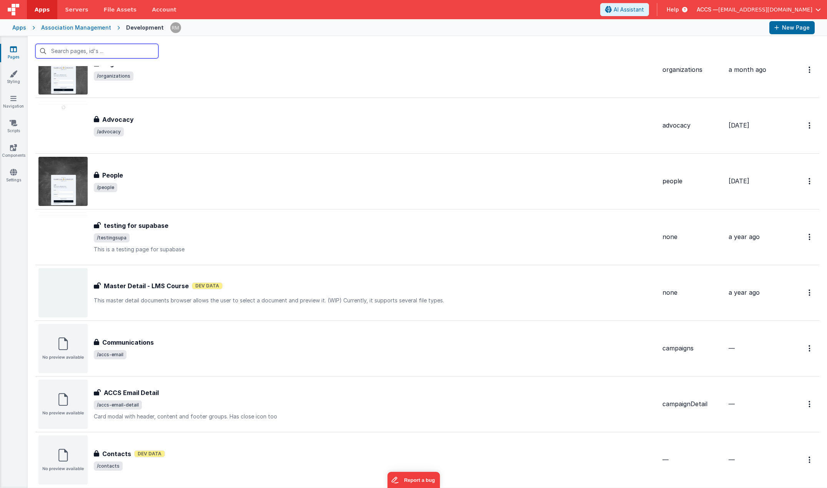
scroll to position [1471, 0]
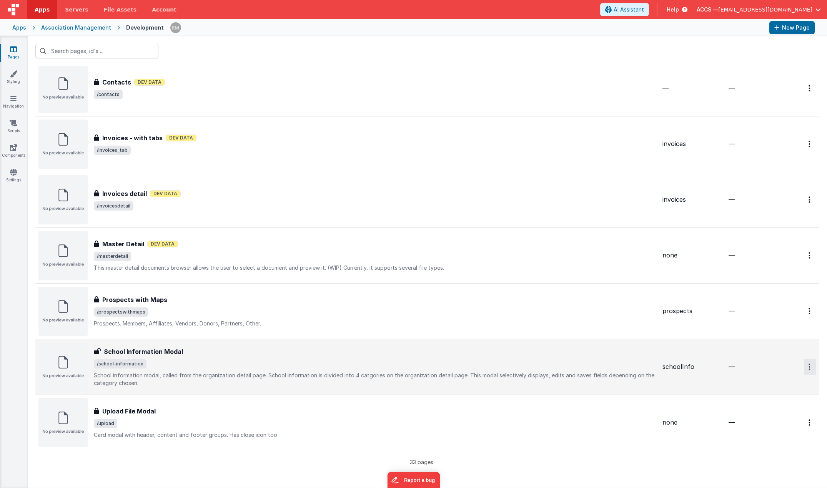
click at [780, 412] on link "Delete" at bounding box center [782, 413] width 68 height 14
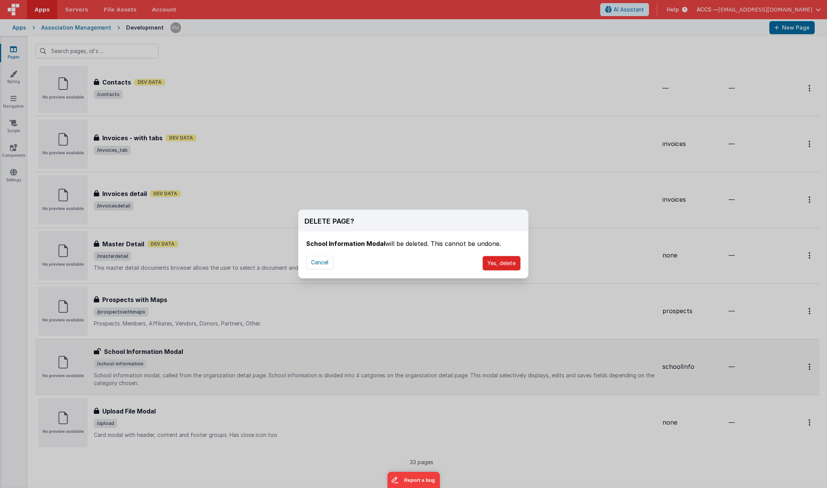
click at [499, 265] on button "Yes, delete" at bounding box center [501, 263] width 38 height 15
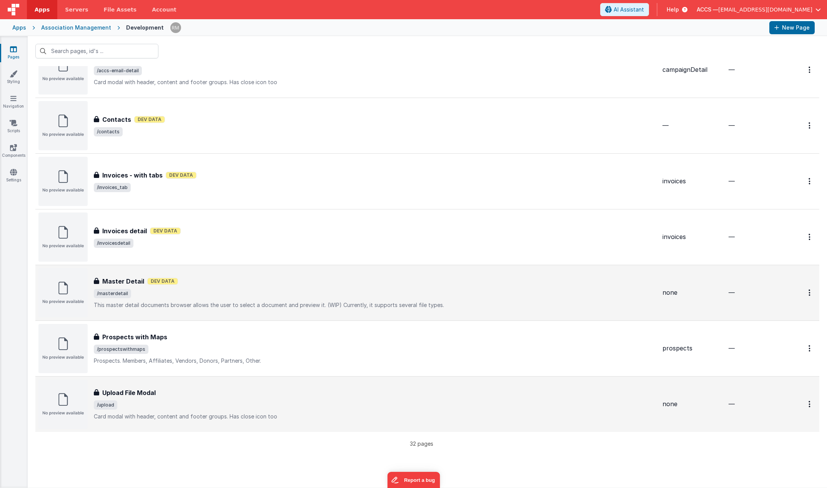
scroll to position [1357, 0]
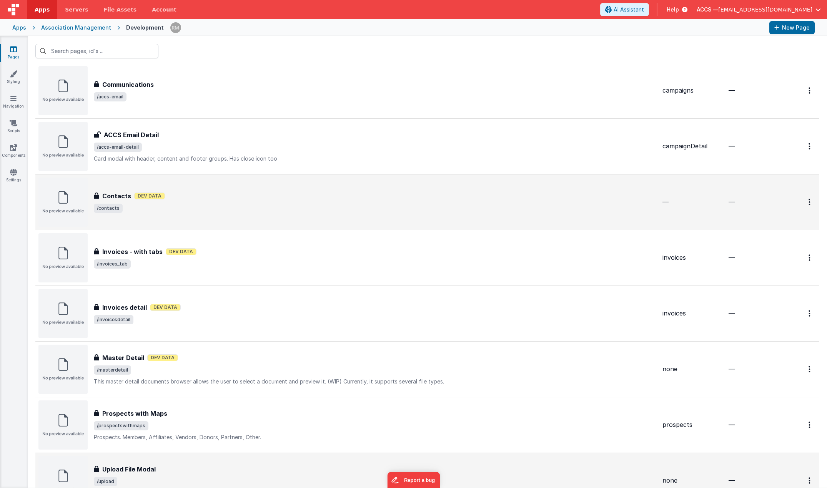
click at [117, 209] on span "/contacts" at bounding box center [108, 208] width 29 height 9
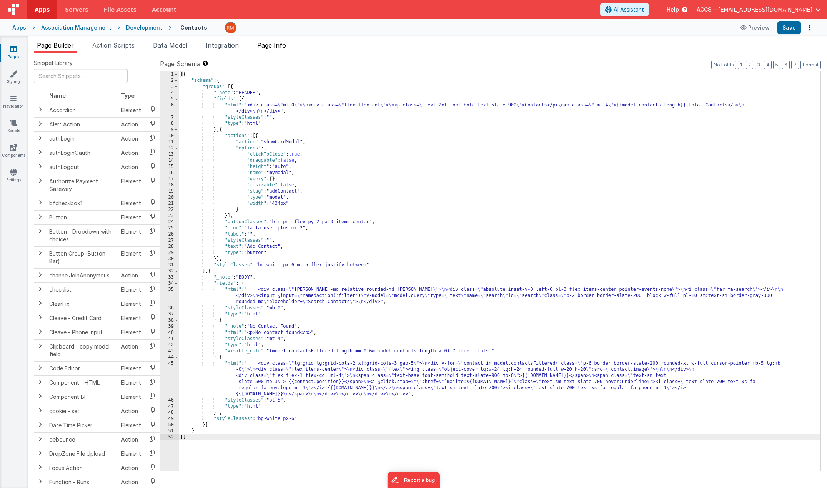
click at [273, 46] on span "Page Info" at bounding box center [271, 46] width 29 height 8
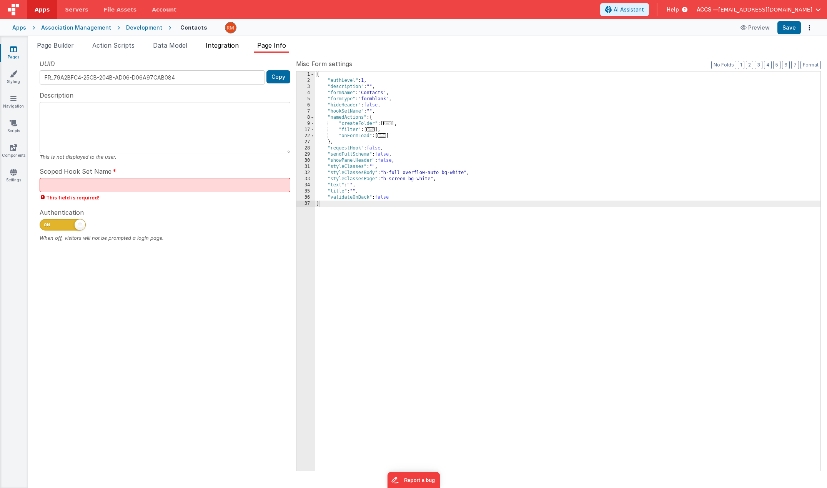
click at [225, 48] on span "Integration" at bounding box center [222, 46] width 33 height 8
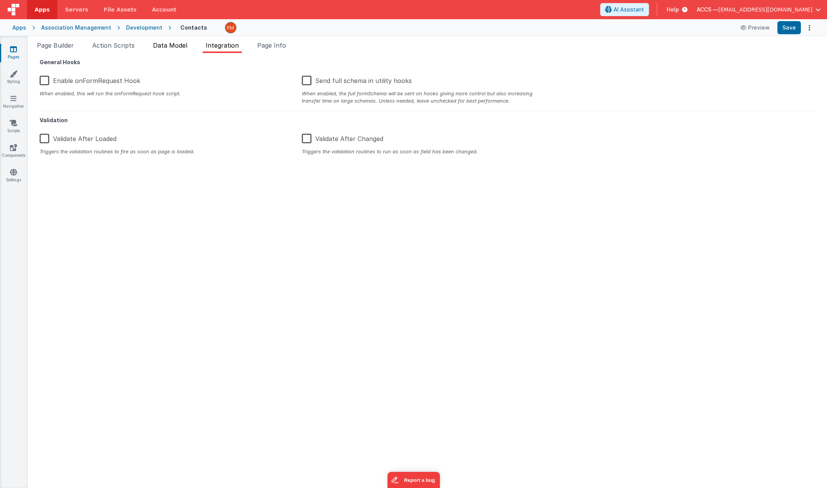
click at [168, 49] on li "Data Model" at bounding box center [170, 47] width 40 height 12
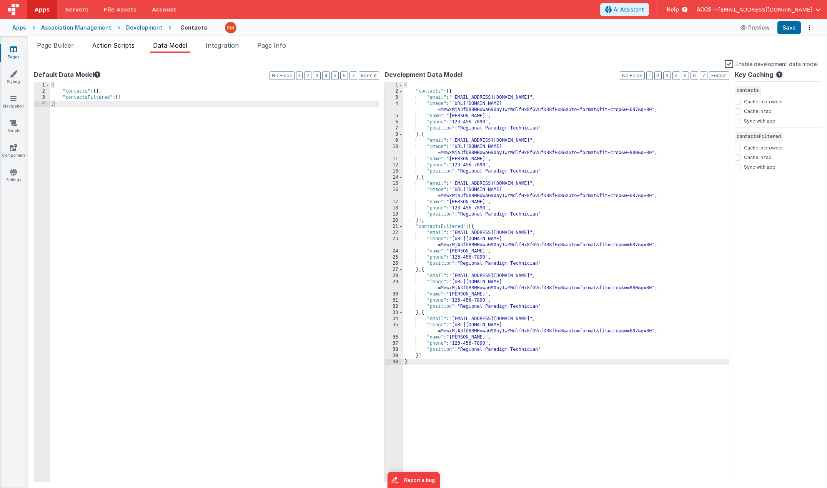
click at [116, 47] on span "Action Scripts" at bounding box center [113, 46] width 42 height 8
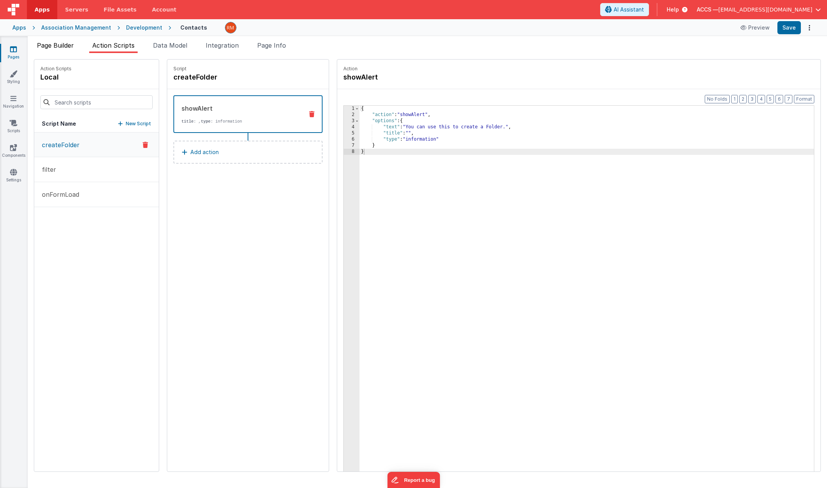
click at [60, 49] on li "Page Builder" at bounding box center [55, 47] width 43 height 12
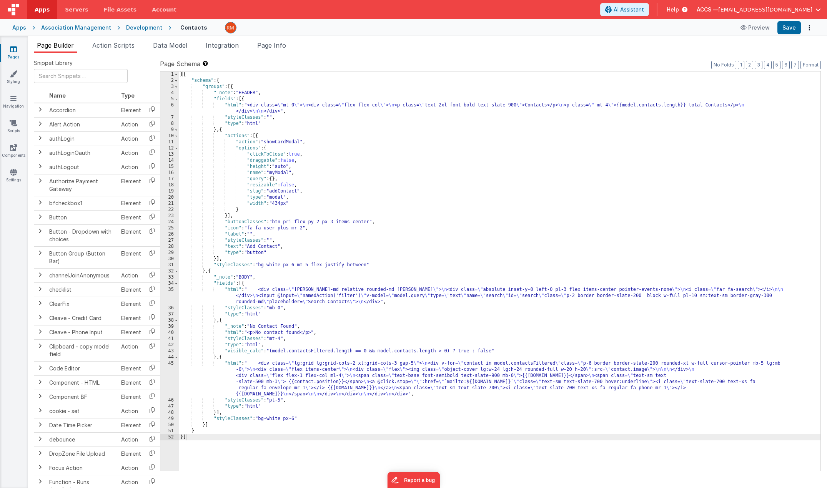
click at [16, 56] on link "Pages" at bounding box center [14, 52] width 28 height 15
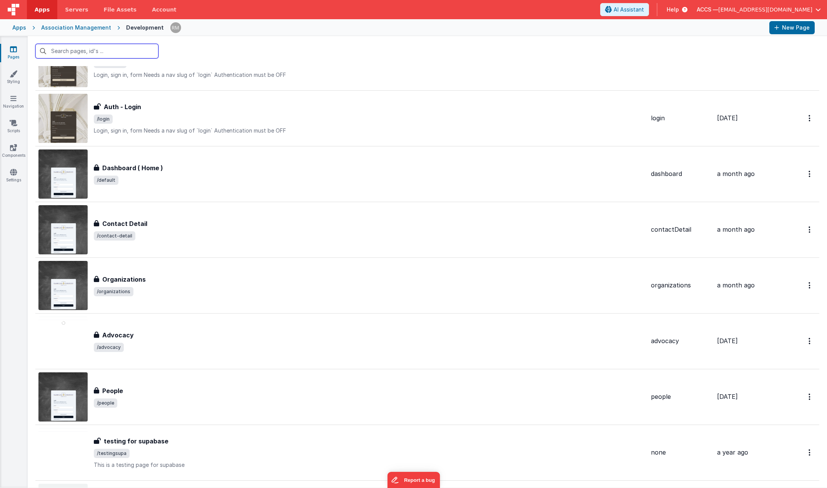
scroll to position [1415, 0]
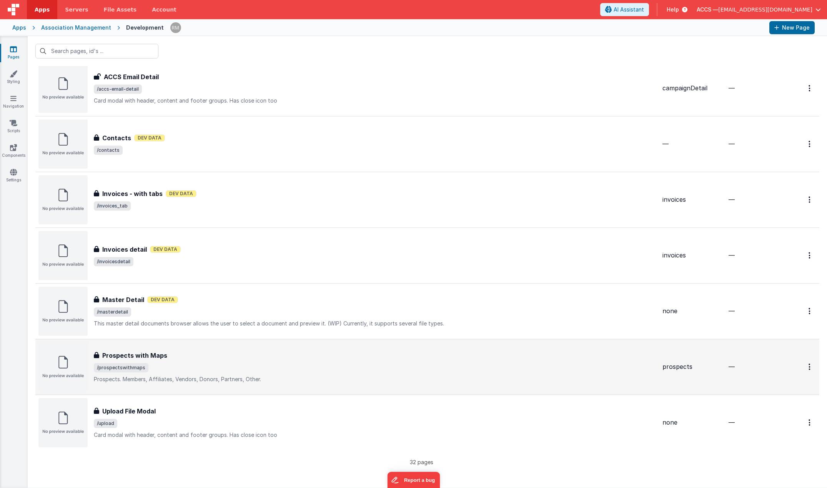
click at [137, 358] on h3 "Prospects with Maps" at bounding box center [134, 355] width 65 height 9
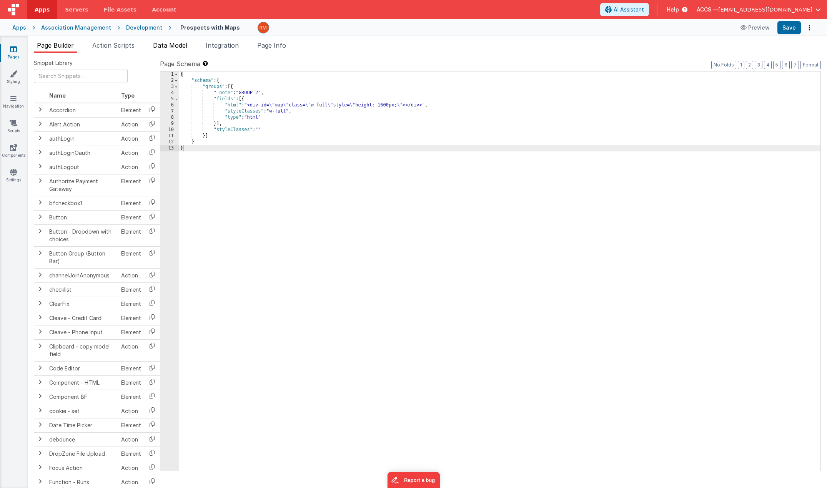
click at [174, 46] on span "Data Model" at bounding box center [170, 46] width 34 height 8
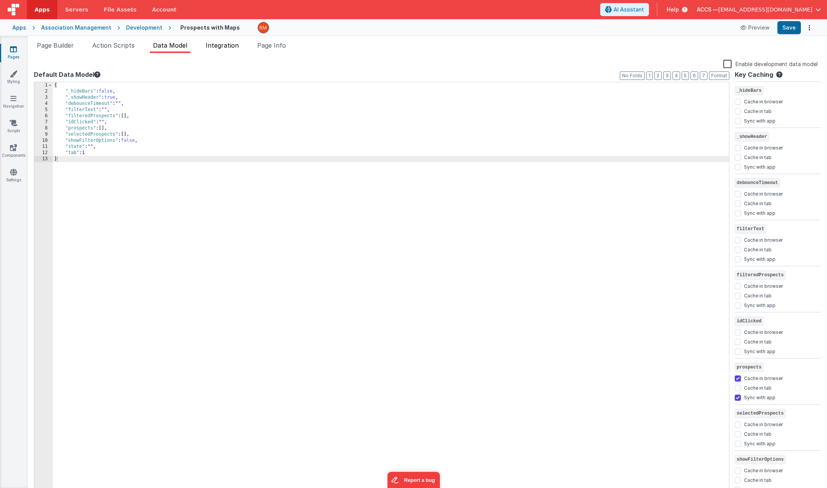
click at [217, 48] on span "Integration" at bounding box center [222, 46] width 33 height 8
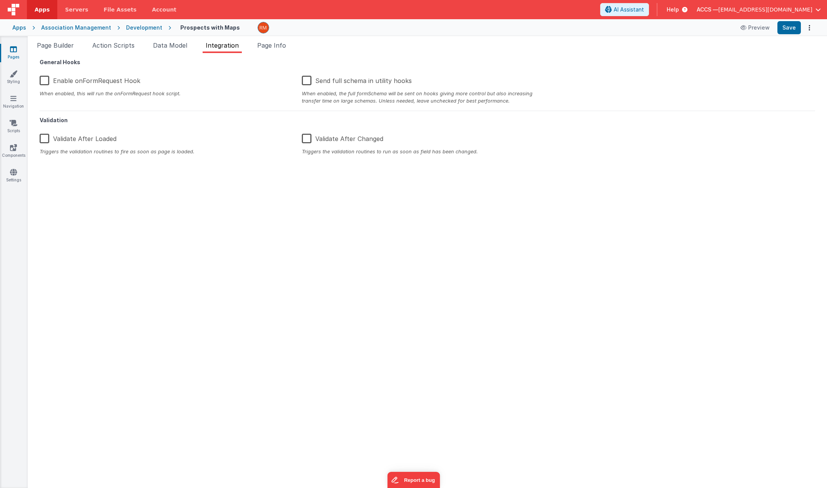
click at [143, 48] on ul "Page Builder Action Scripts Data Model Integration Page Info" at bounding box center [427, 47] width 799 height 12
click at [269, 45] on span "Page Info" at bounding box center [271, 46] width 29 height 8
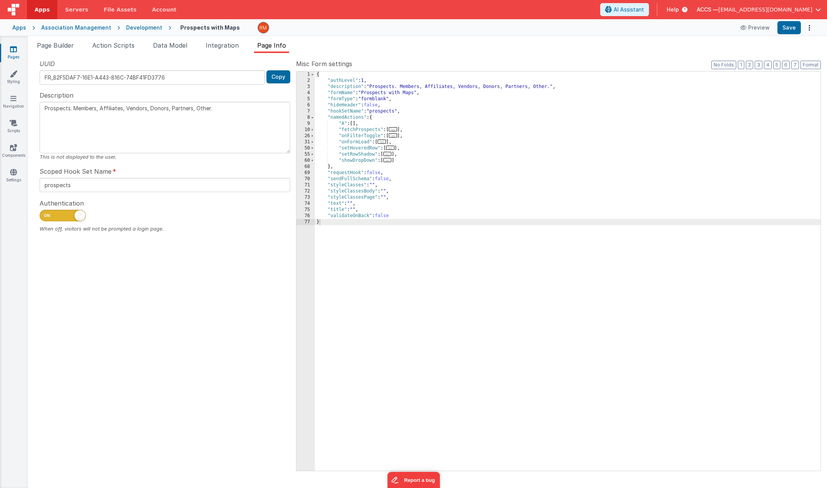
click at [13, 50] on icon at bounding box center [13, 49] width 7 height 8
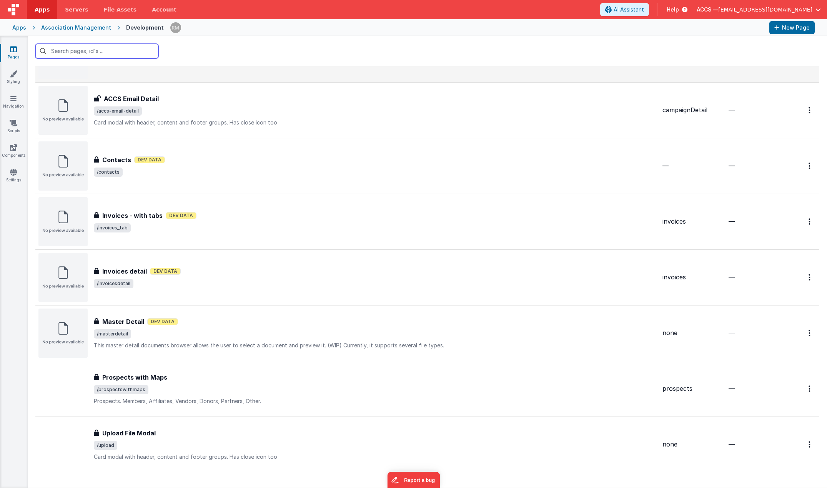
scroll to position [1415, 0]
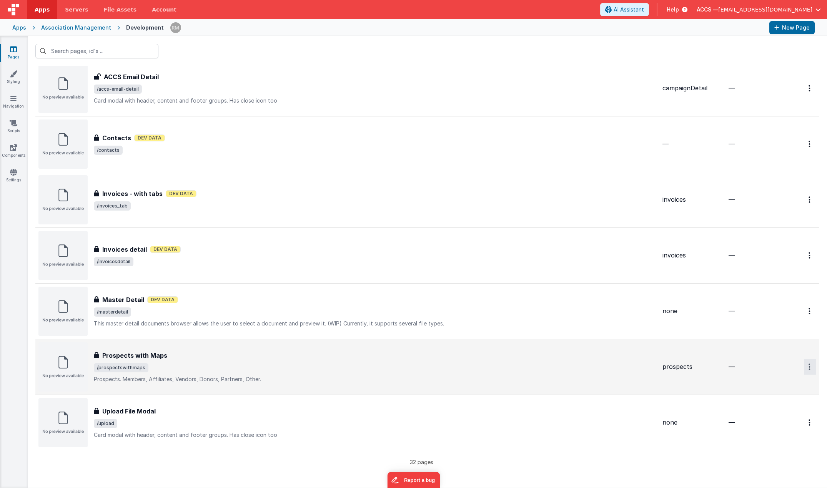
click at [773, 412] on link "Delete" at bounding box center [782, 413] width 68 height 14
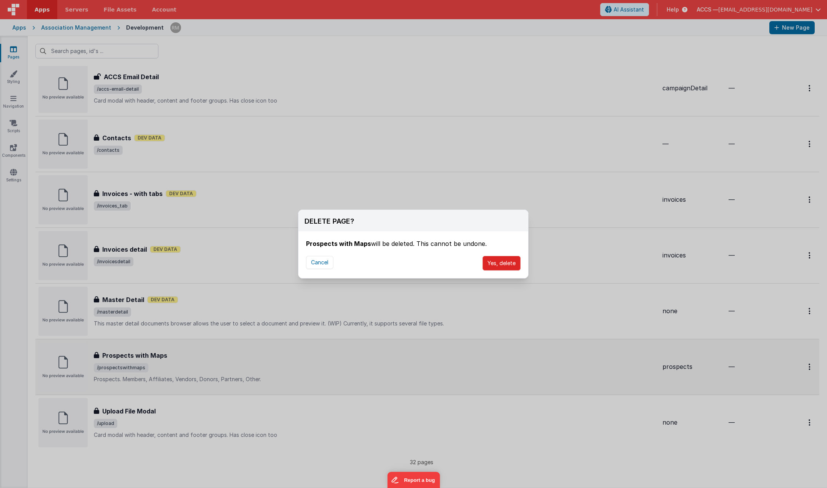
click at [484, 260] on button "Yes, delete" at bounding box center [501, 263] width 38 height 15
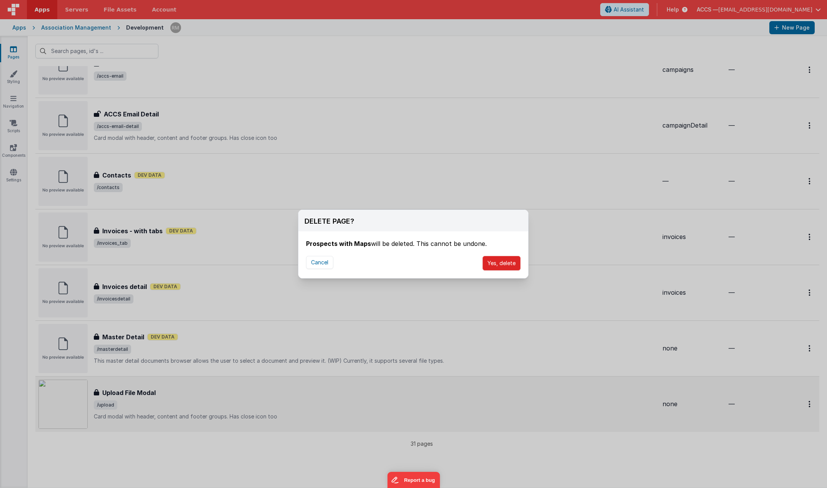
scroll to position [1378, 0]
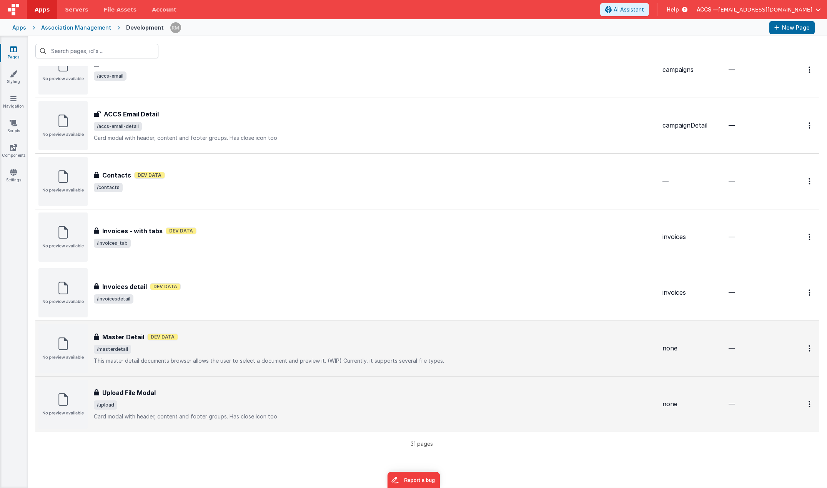
click at [210, 356] on div "Master Detail Master Detail Dev Data /masterdetail This master detail documents…" at bounding box center [375, 349] width 562 height 32
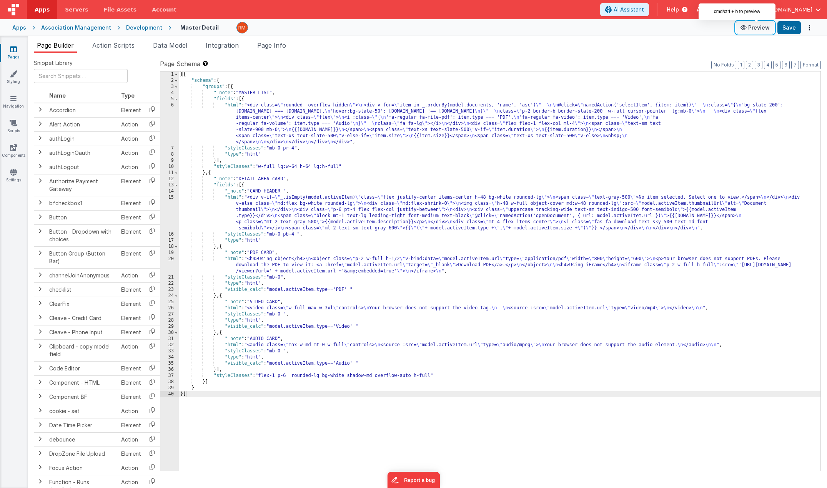
click at [762, 28] on button "Preview" at bounding box center [755, 28] width 38 height 12
click at [787, 32] on button "Save" at bounding box center [788, 27] width 23 height 13
click at [15, 49] on icon at bounding box center [13, 49] width 7 height 8
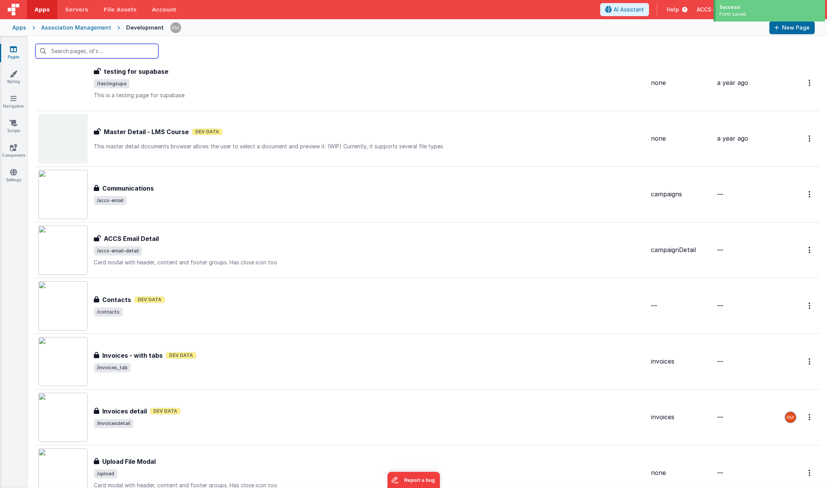
scroll to position [1359, 0]
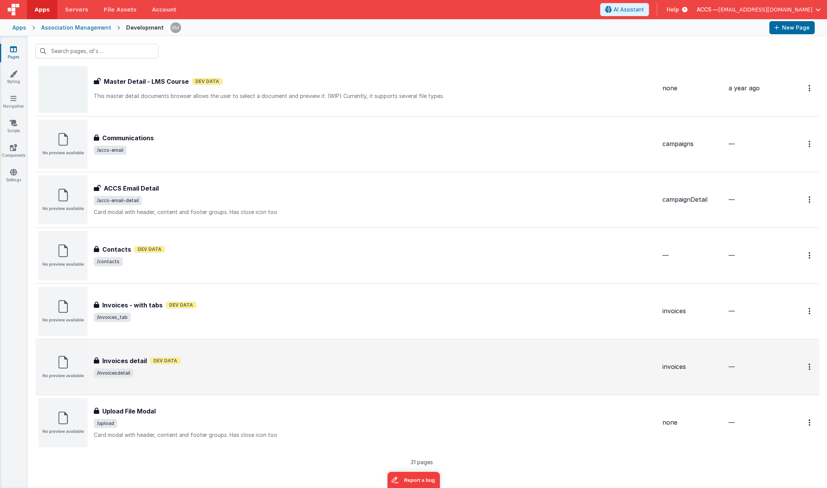
click at [143, 363] on h3 "Invoices detail" at bounding box center [124, 360] width 45 height 9
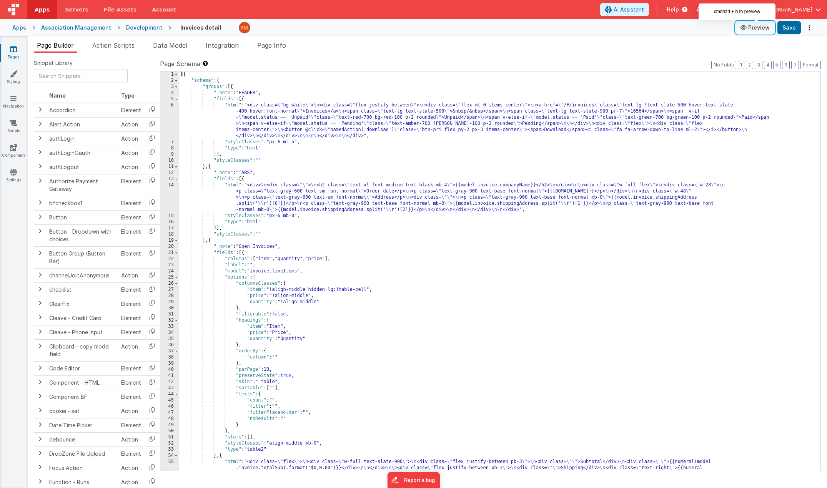
click at [761, 28] on button "Preview" at bounding box center [755, 28] width 38 height 12
click at [17, 52] on link "Pages" at bounding box center [14, 52] width 28 height 15
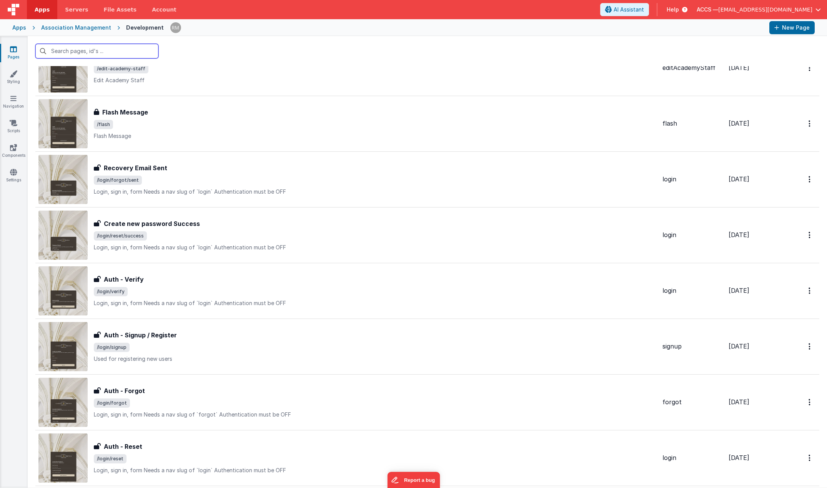
scroll to position [1359, 0]
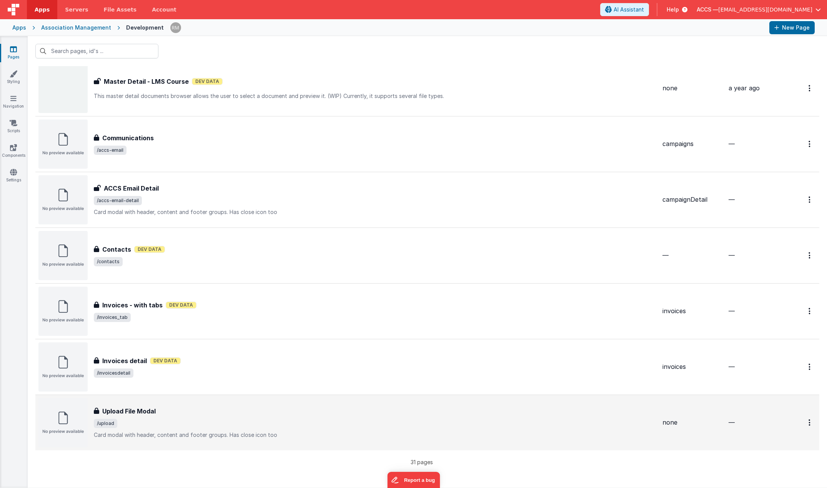
click at [203, 432] on p "Card modal with header, content and footer groups.Has close icon too" at bounding box center [375, 435] width 562 height 8
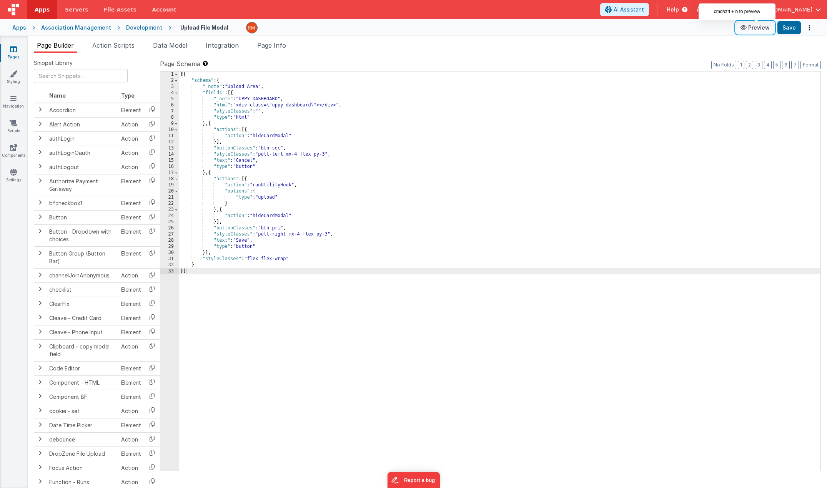
click at [767, 29] on button "Preview" at bounding box center [755, 28] width 38 height 12
click at [278, 45] on span "Page Info" at bounding box center [271, 46] width 29 height 8
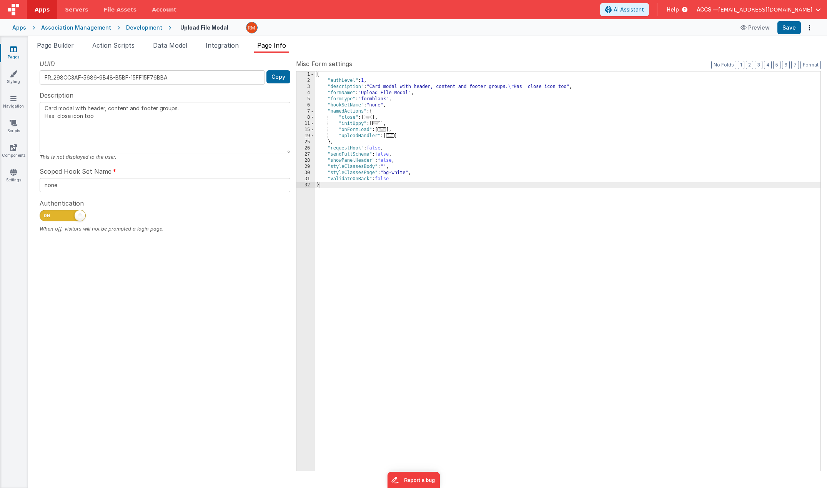
click at [77, 219] on span at bounding box center [80, 215] width 11 height 11
click at [46, 218] on input "checkbox" at bounding box center [43, 214] width 6 height 6
checkbox input "false"
type textarea "Card modal with header, content and footer groups. Has close icon too"
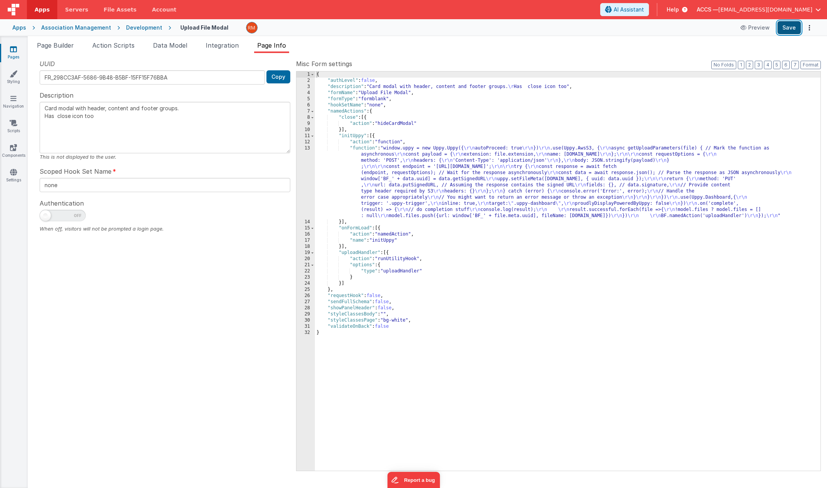
click at [792, 26] on button "Save" at bounding box center [788, 27] width 23 height 13
click at [754, 30] on button "Preview" at bounding box center [755, 28] width 38 height 12
click at [18, 50] on link "Pages" at bounding box center [14, 52] width 28 height 15
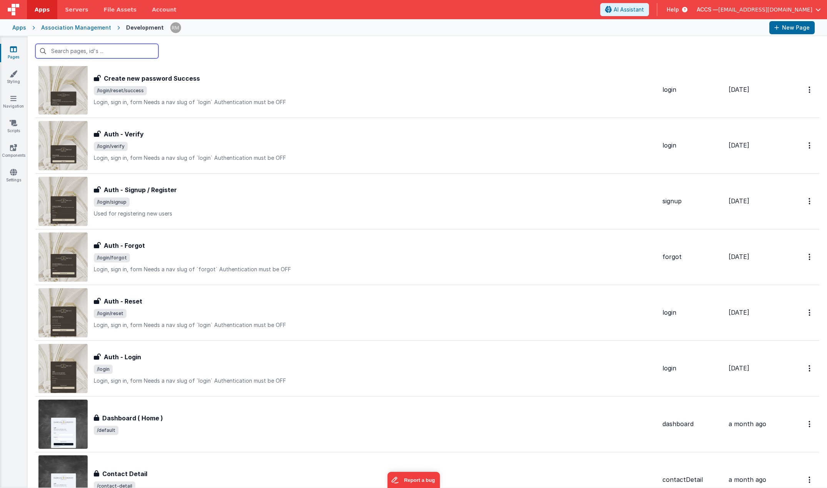
scroll to position [824, 0]
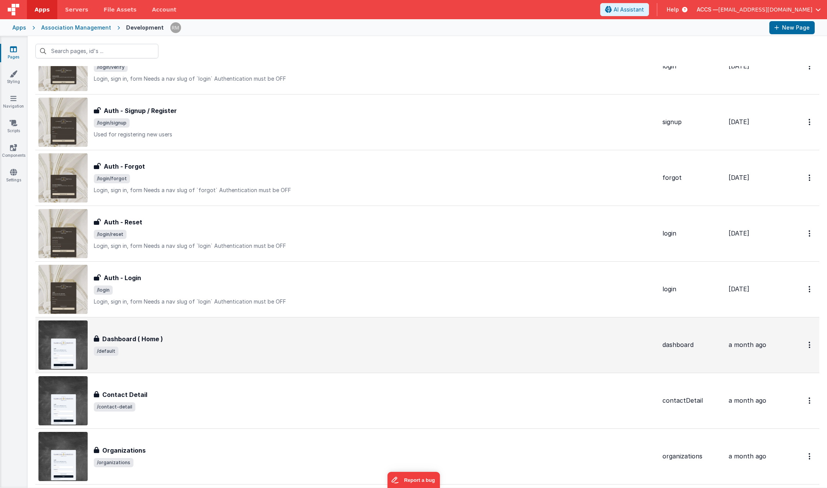
click at [154, 349] on span "/default" at bounding box center [375, 351] width 562 height 9
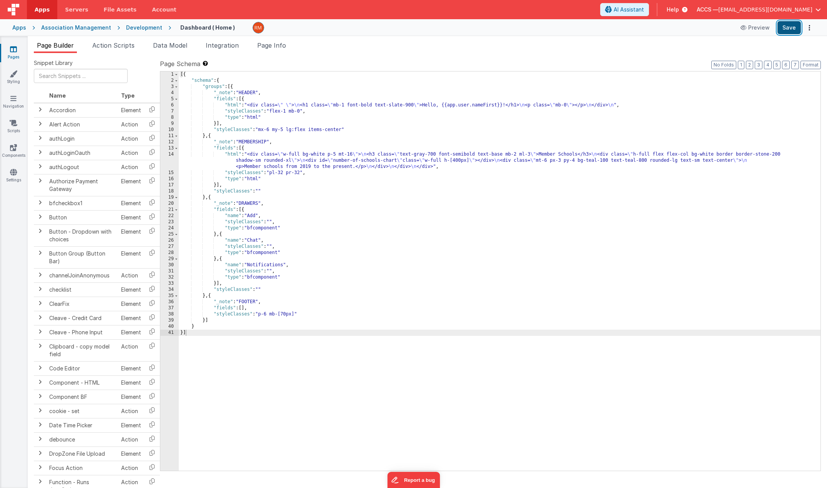
click at [793, 28] on button "Save" at bounding box center [788, 27] width 23 height 13
click at [17, 53] on link "Pages" at bounding box center [14, 52] width 28 height 15
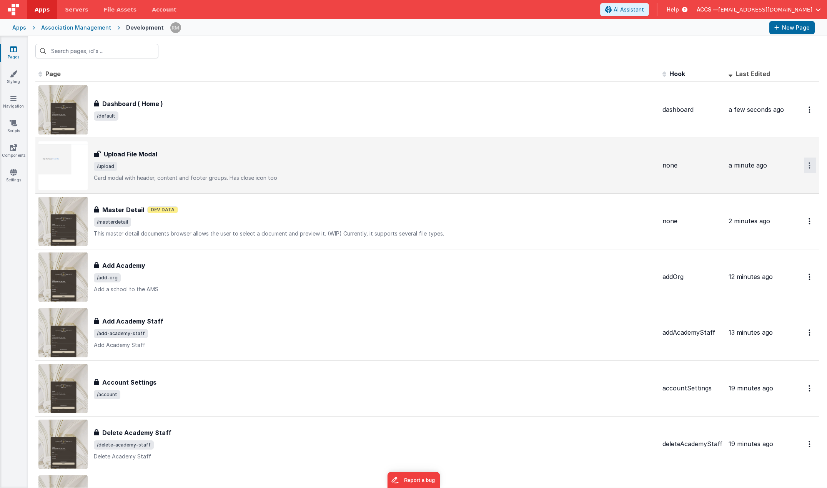
click at [804, 118] on button "Options" at bounding box center [810, 110] width 12 height 16
click at [756, 216] on link "Delete" at bounding box center [782, 212] width 68 height 14
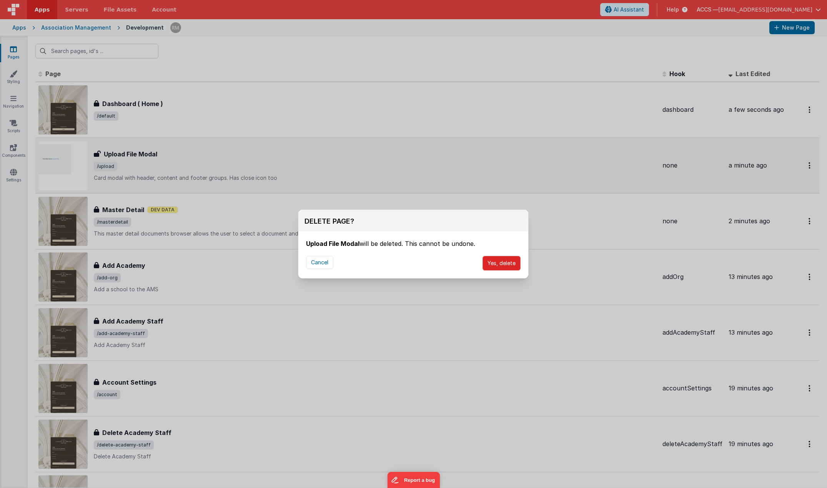
click at [496, 263] on button "Yes, delete" at bounding box center [501, 263] width 38 height 15
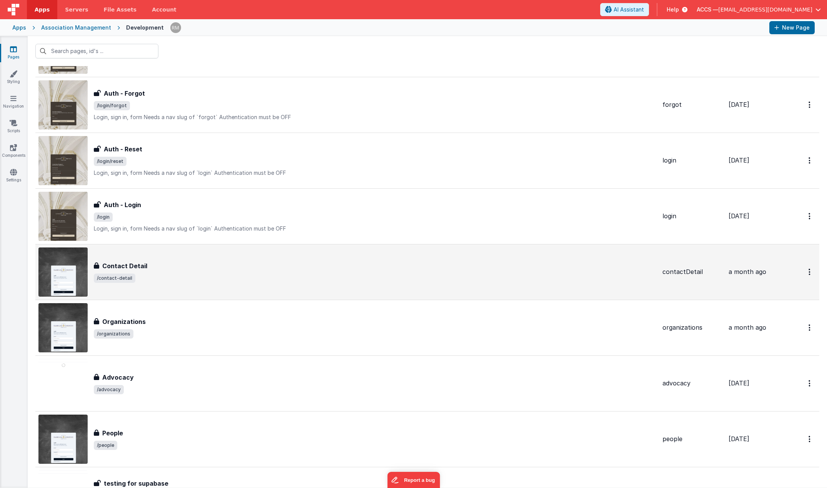
scroll to position [919, 0]
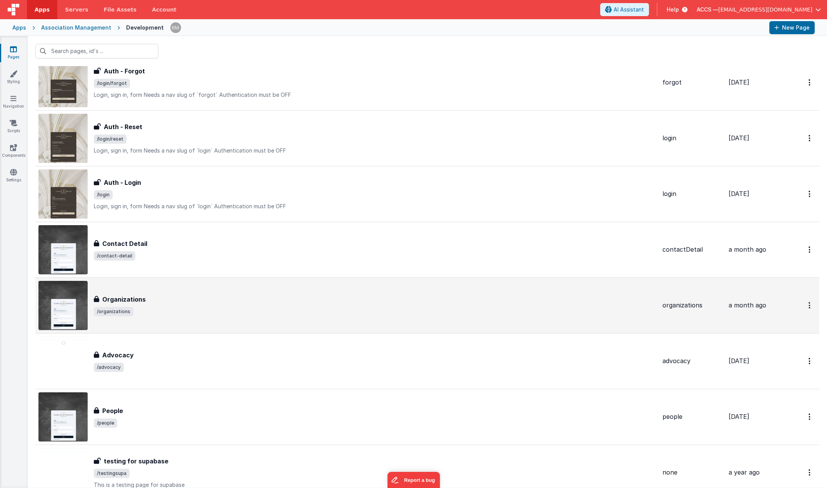
click at [127, 303] on h3 "Organizations" at bounding box center [123, 299] width 43 height 9
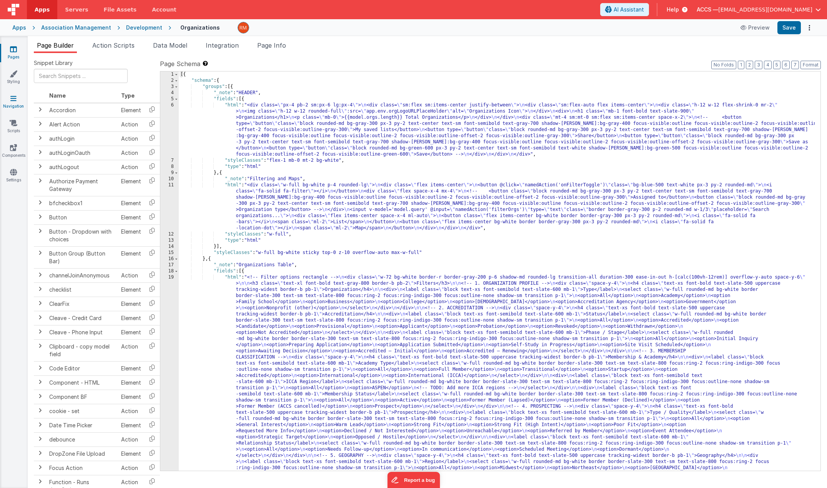
click at [17, 103] on link "Navigation" at bounding box center [14, 102] width 28 height 15
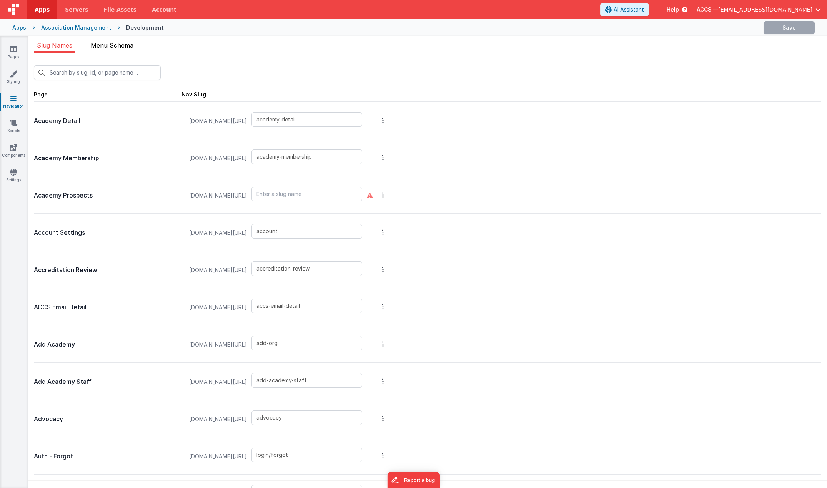
click at [129, 49] on span "Menu Schema" at bounding box center [112, 46] width 43 height 8
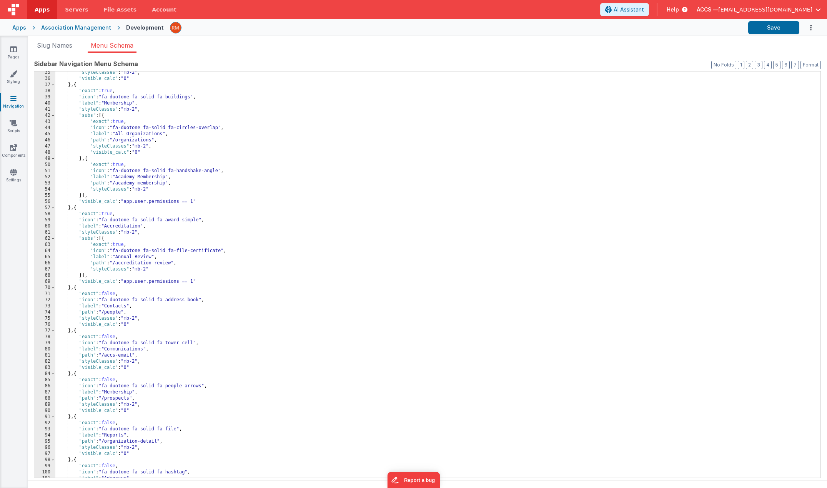
scroll to position [222, 0]
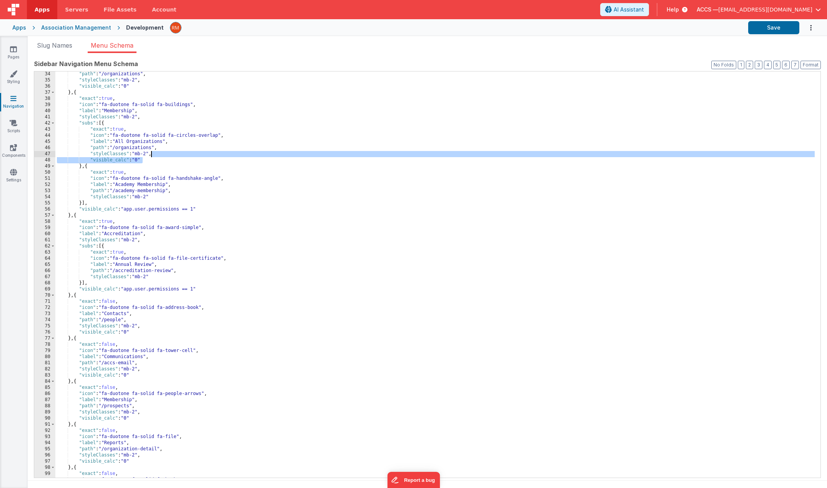
drag, startPoint x: 150, startPoint y: 161, endPoint x: 151, endPoint y: 153, distance: 7.8
click at [151, 153] on div ""path" : "/organizations" , "styleClasses" : "mb-2" , "visible_calc" : "0" } , …" at bounding box center [434, 280] width 759 height 419
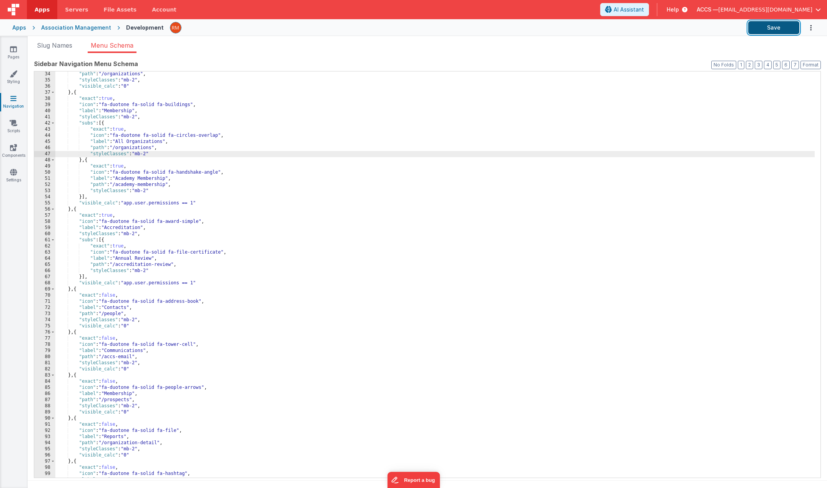
click at [777, 30] on button "Save" at bounding box center [773, 27] width 51 height 13
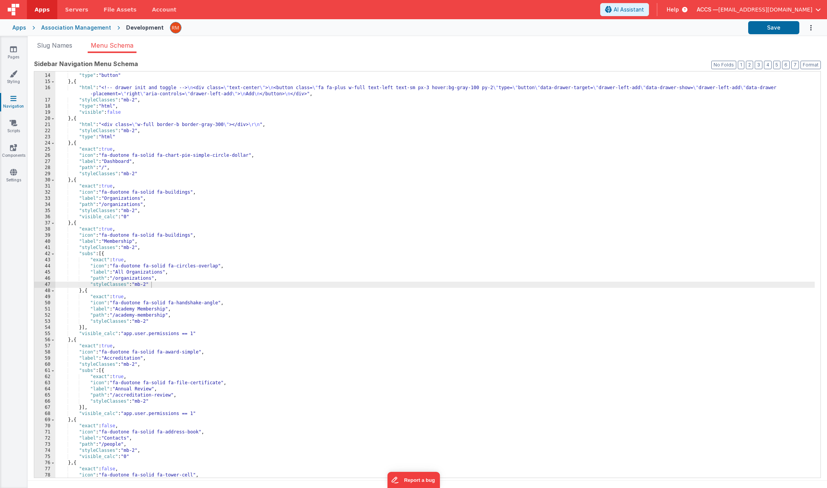
scroll to position [91, 0]
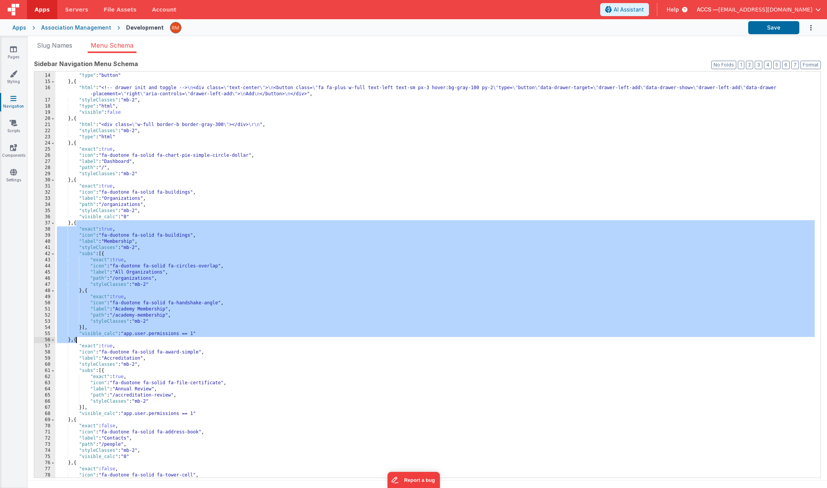
drag, startPoint x: 76, startPoint y: 223, endPoint x: 77, endPoint y: 338, distance: 115.7
click at [77, 338] on div ""styleClasses_calc" : "" , "type" : "button" } , { "html" : "<!-- drawer init a…" at bounding box center [434, 276] width 759 height 419
click at [76, 340] on div ""styleClasses_calc" : "" , "type" : "button" } , { "html" : "<!-- drawer init a…" at bounding box center [434, 276] width 759 height 419
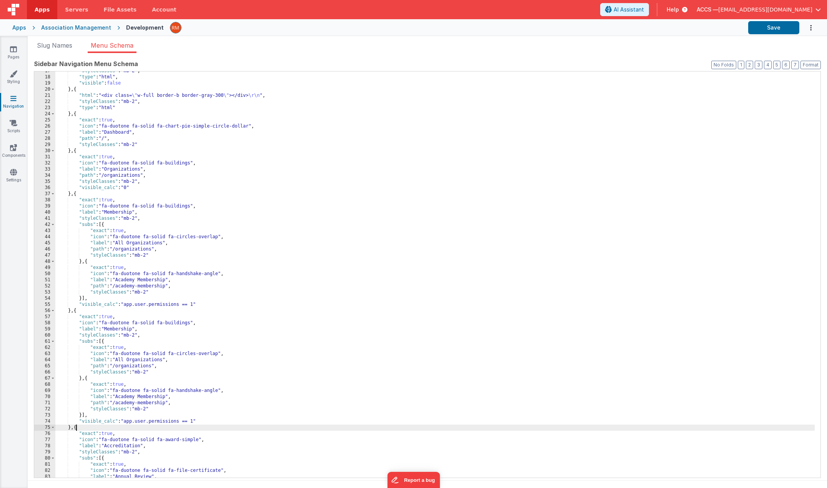
scroll to position [128, 0]
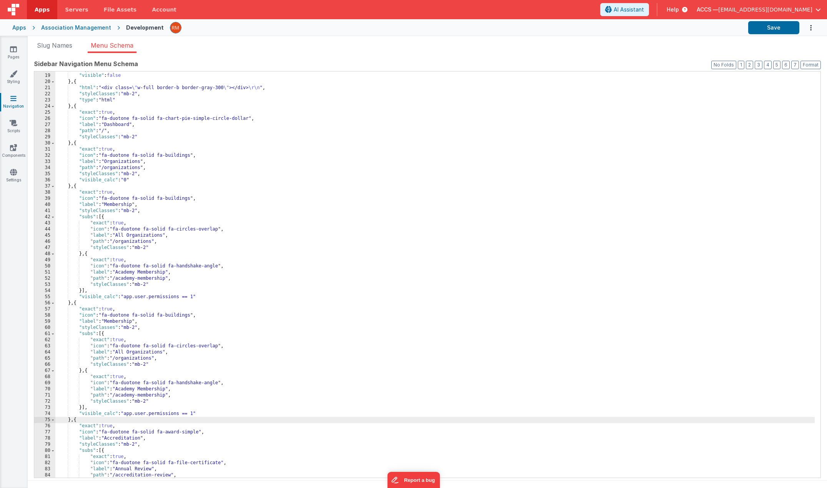
click at [133, 321] on div ""type" : "html" , "visible" : false } , { "html" : "<div class= \" w-full borde…" at bounding box center [434, 276] width 759 height 419
drag, startPoint x: 165, startPoint y: 353, endPoint x: 117, endPoint y: 353, distance: 48.1
click at [117, 353] on div ""type" : "html" , "visible" : false } , { "html" : "<div class= \" w-full borde…" at bounding box center [434, 276] width 759 height 419
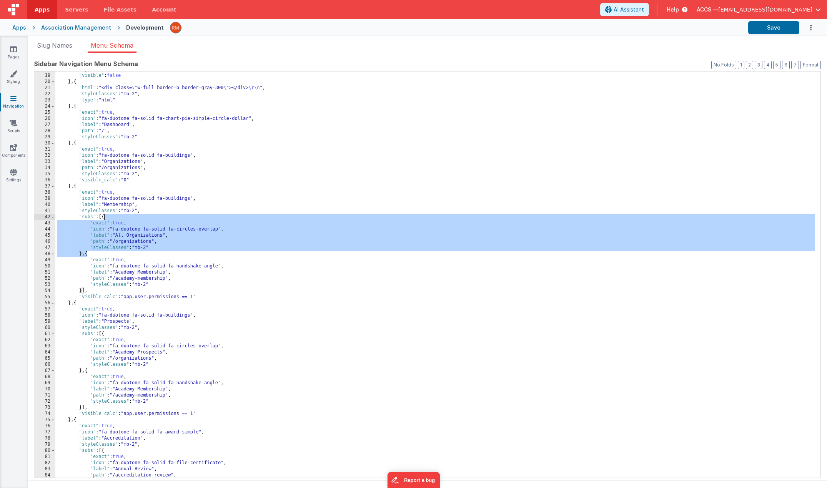
drag, startPoint x: 86, startPoint y: 256, endPoint x: 103, endPoint y: 220, distance: 39.9
click at [103, 220] on div ""type" : "html" , "visible" : false } , { "html" : "<div class= \" w-full borde…" at bounding box center [434, 276] width 759 height 419
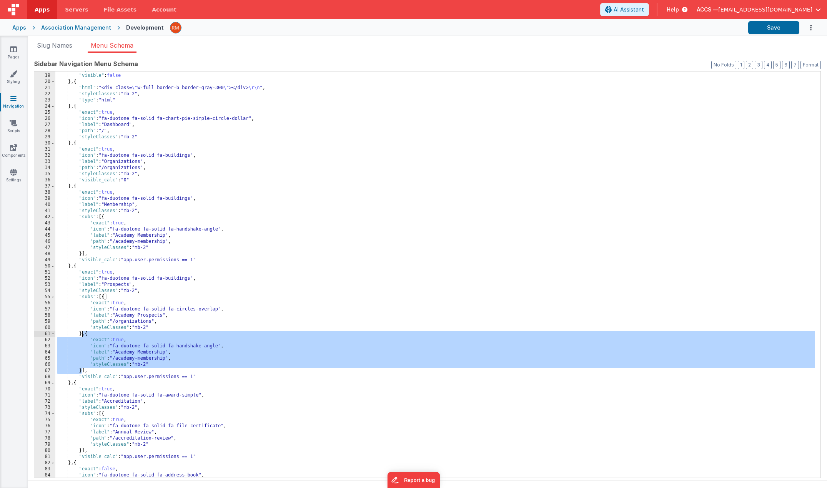
drag, startPoint x: 82, startPoint y: 371, endPoint x: 81, endPoint y: 336, distance: 35.4
click at [81, 336] on div ""type" : "html" , "visible" : false } , { "html" : "<div class= \" w-full borde…" at bounding box center [434, 276] width 759 height 419
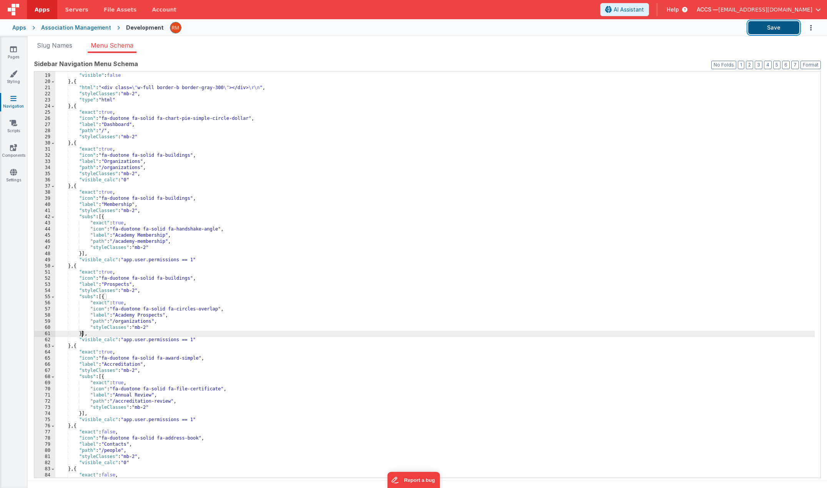
click at [774, 31] on button "Save" at bounding box center [773, 27] width 51 height 13
click at [14, 53] on link "Pages" at bounding box center [14, 52] width 28 height 15
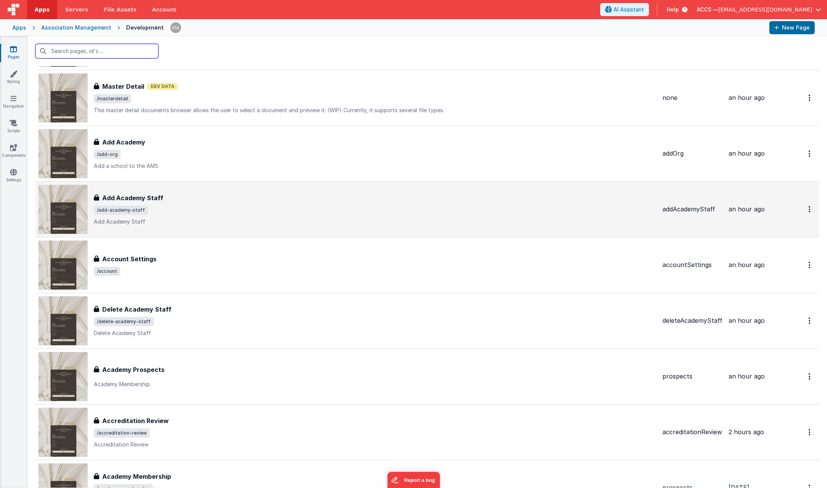
scroll to position [33, 0]
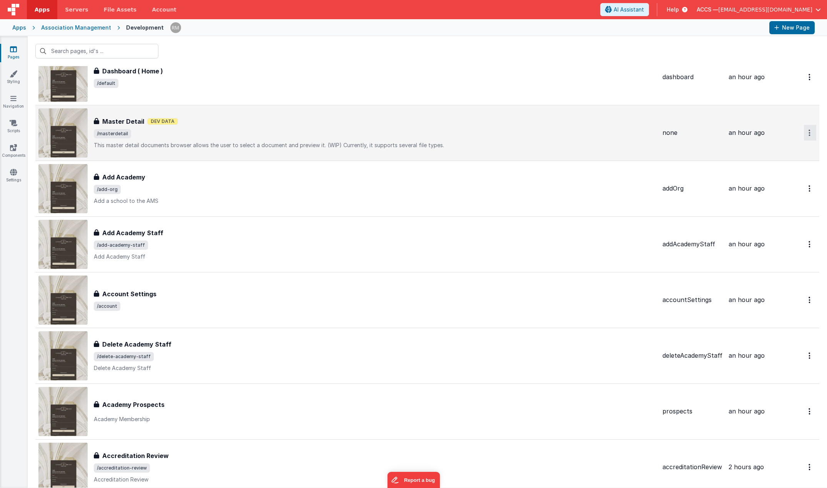
click at [804, 85] on button "Options" at bounding box center [810, 77] width 12 height 16
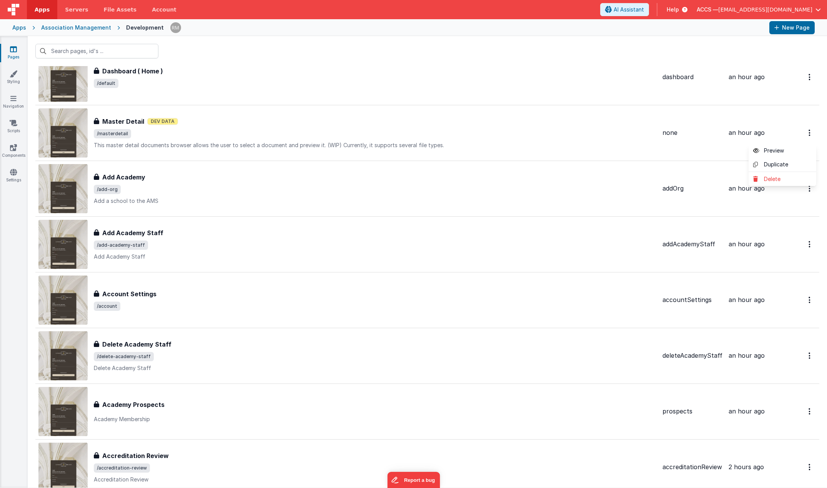
click at [154, 121] on button at bounding box center [413, 244] width 827 height 488
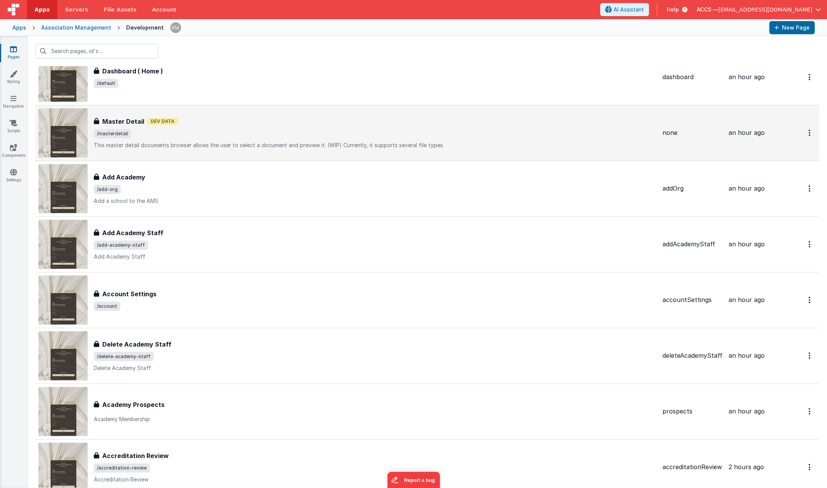
click at [135, 124] on h3 "Master Detail" at bounding box center [123, 121] width 42 height 9
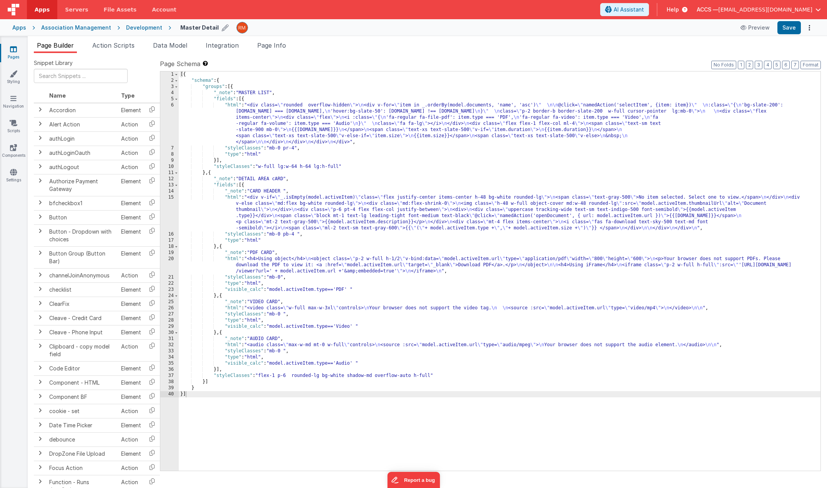
click at [222, 29] on icon at bounding box center [225, 27] width 7 height 11
click at [180, 27] on input "Master Detail" at bounding box center [228, 28] width 96 height 12
type input "Document - Master Detail"
click at [279, 27] on icon at bounding box center [282, 27] width 6 height 11
click at [272, 48] on span "Page Info" at bounding box center [271, 46] width 29 height 8
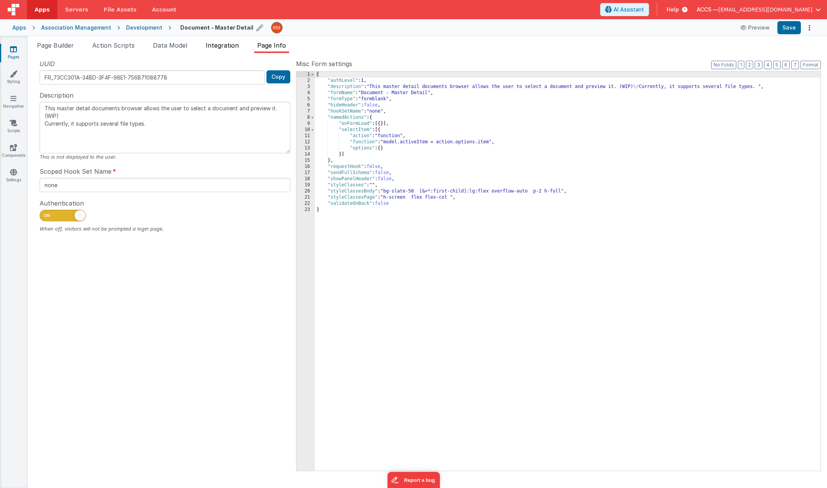
click at [217, 48] on span "Integration" at bounding box center [222, 46] width 33 height 8
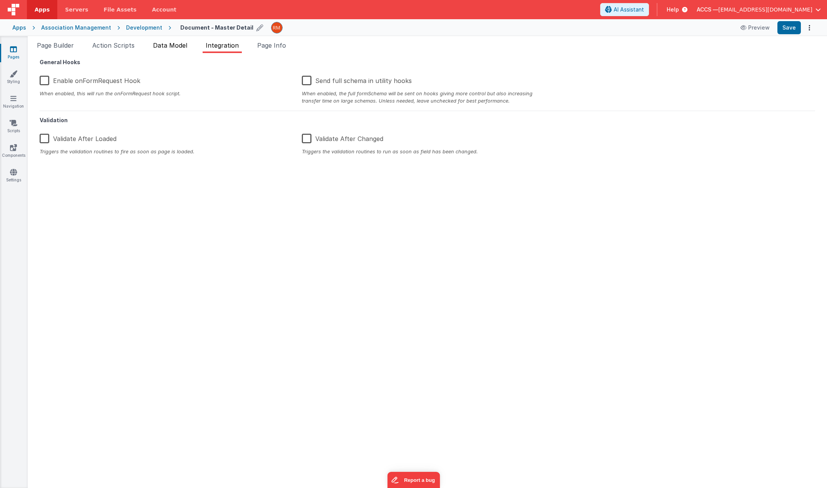
click at [164, 50] on li "Data Model" at bounding box center [170, 47] width 40 height 12
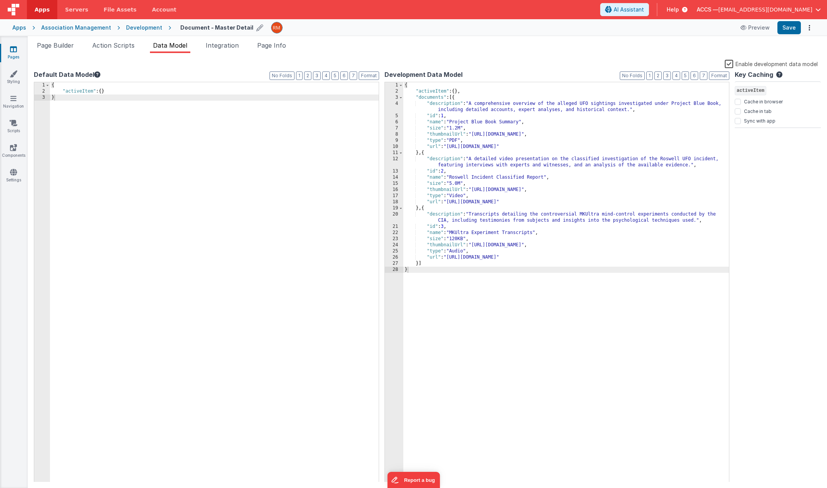
click at [733, 66] on label "Enable development data model" at bounding box center [771, 63] width 93 height 9
click at [0, 0] on input "Enable development data model" at bounding box center [0, 0] width 0 height 0
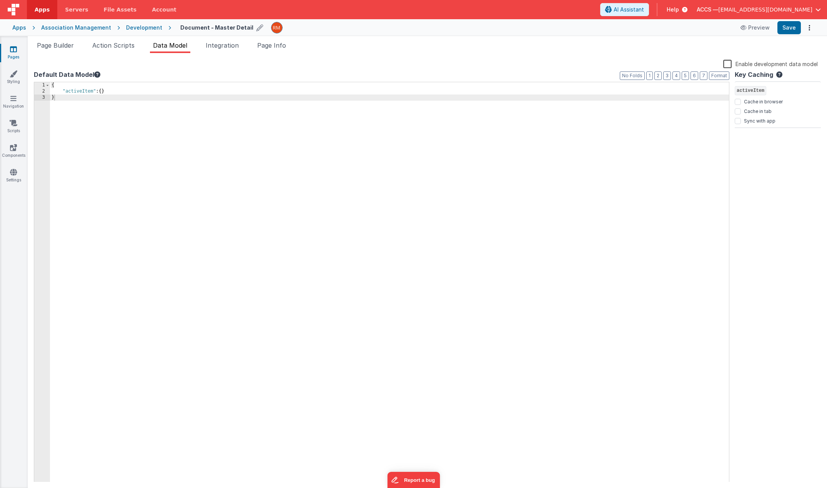
click at [725, 66] on label "Enable development data model" at bounding box center [770, 63] width 95 height 9
click at [0, 0] on input "Enable development data model" at bounding box center [0, 0] width 0 height 0
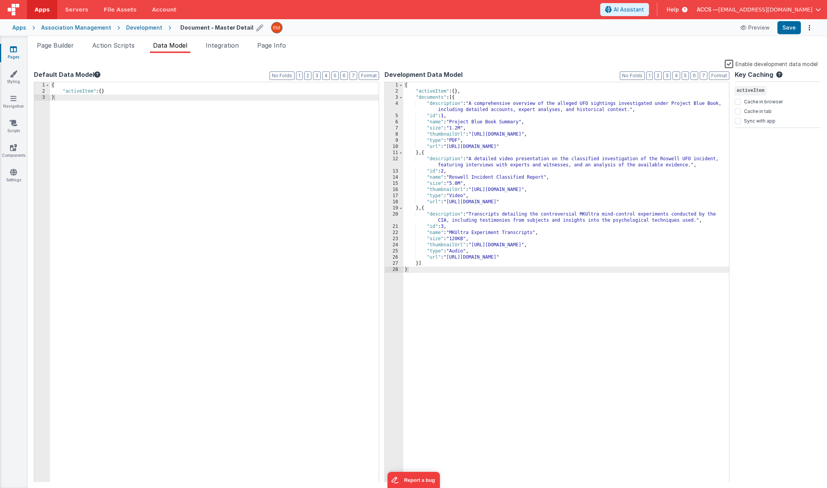
click at [725, 66] on label "Enable development data model" at bounding box center [771, 63] width 93 height 9
click at [0, 0] on input "Enable development data model" at bounding box center [0, 0] width 0 height 0
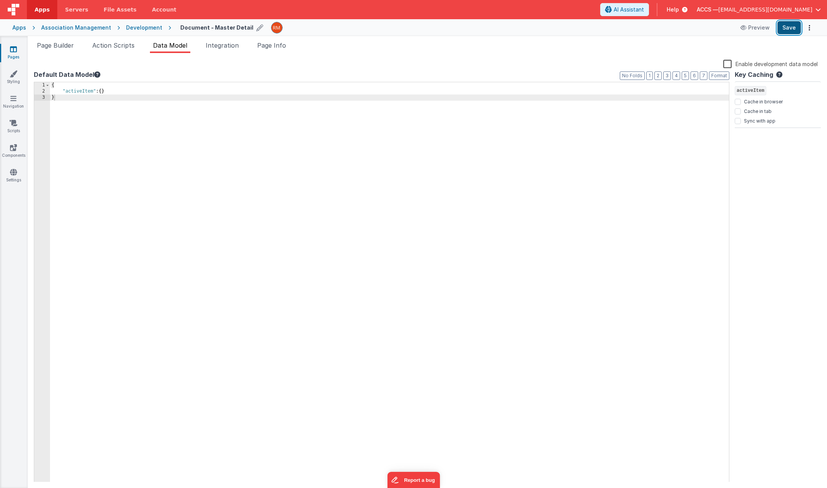
click at [790, 26] on button "Save" at bounding box center [788, 27] width 23 height 13
click at [15, 54] on link "Pages" at bounding box center [14, 52] width 28 height 15
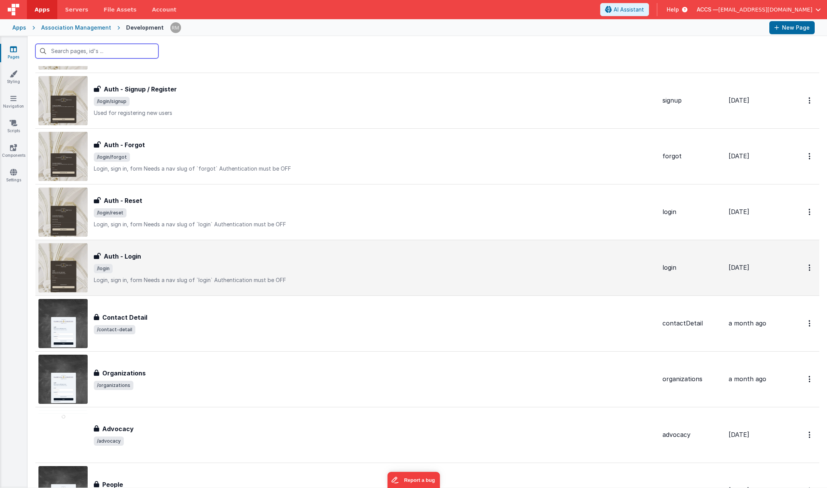
scroll to position [885, 0]
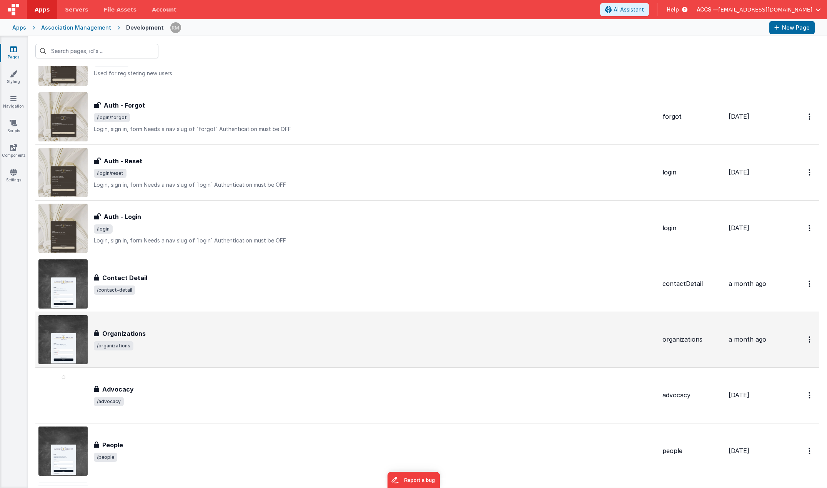
click at [172, 337] on div "Organizations" at bounding box center [375, 333] width 562 height 9
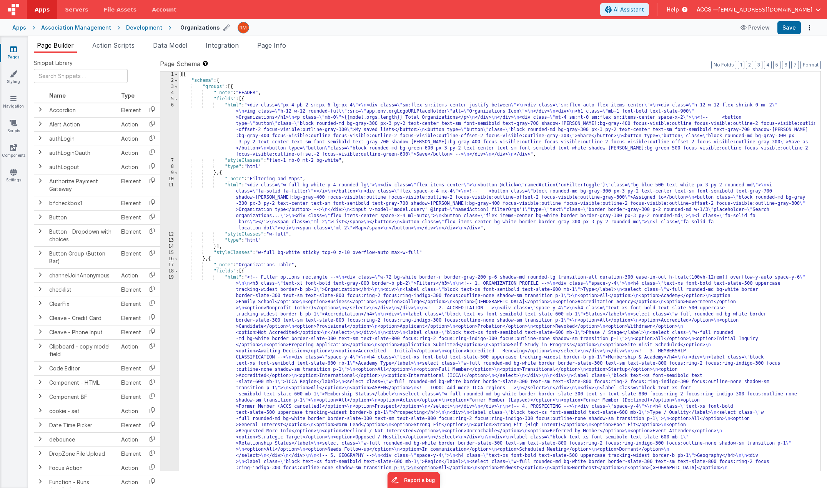
click at [223, 30] on icon at bounding box center [226, 27] width 7 height 11
drag, startPoint x: 221, startPoint y: 28, endPoint x: 138, endPoint y: 27, distance: 83.4
click at [138, 27] on div "Apps Association Management Development Organizations Preview Save" at bounding box center [413, 27] width 827 height 17
type input "Academy Prospects"
click at [279, 28] on icon at bounding box center [282, 27] width 6 height 11
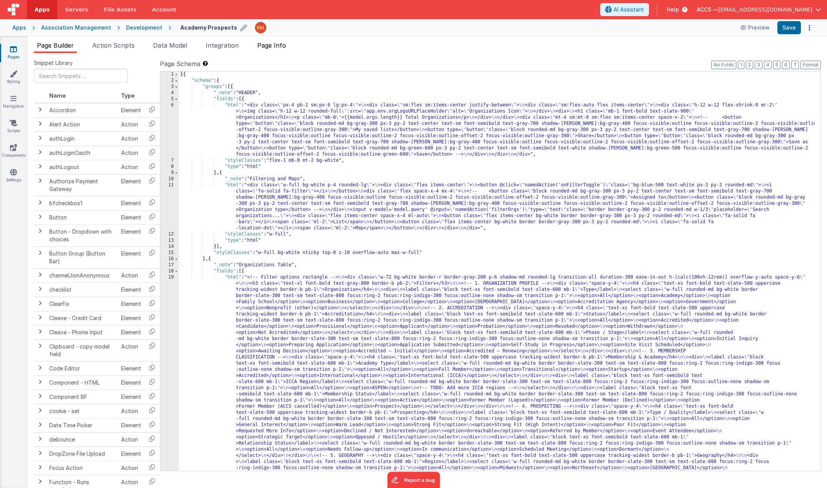
click at [277, 47] on span "Page Info" at bounding box center [271, 46] width 29 height 8
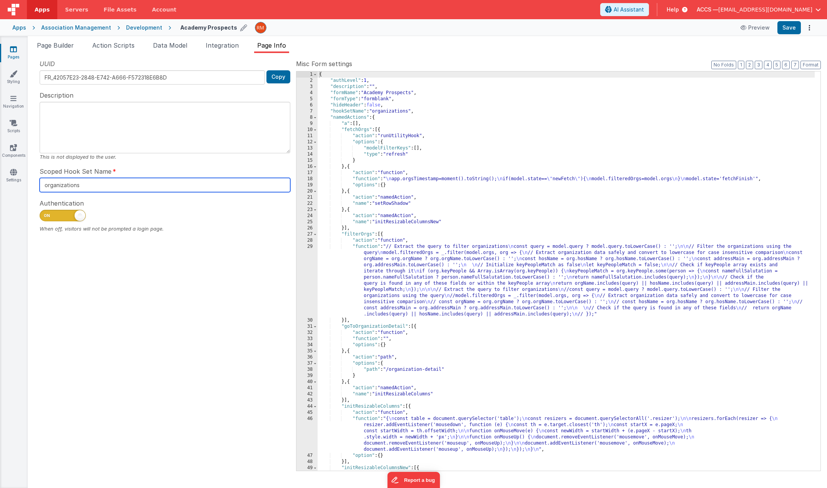
click at [122, 184] on input "organizations" at bounding box center [165, 185] width 251 height 14
click at [16, 49] on icon at bounding box center [13, 49] width 7 height 8
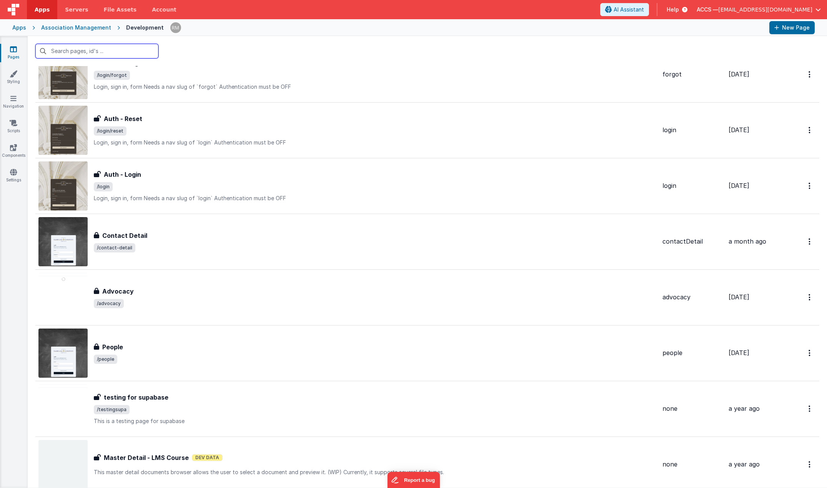
scroll to position [998, 0]
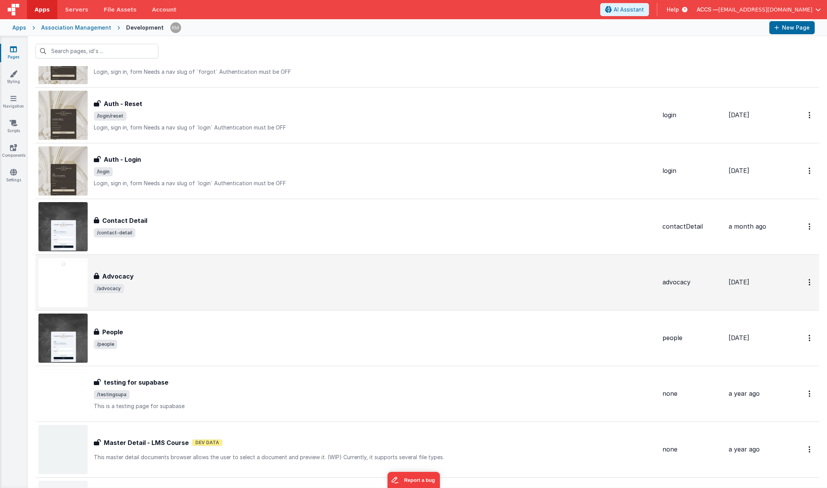
click at [278, 276] on div "Advocacy" at bounding box center [375, 276] width 562 height 9
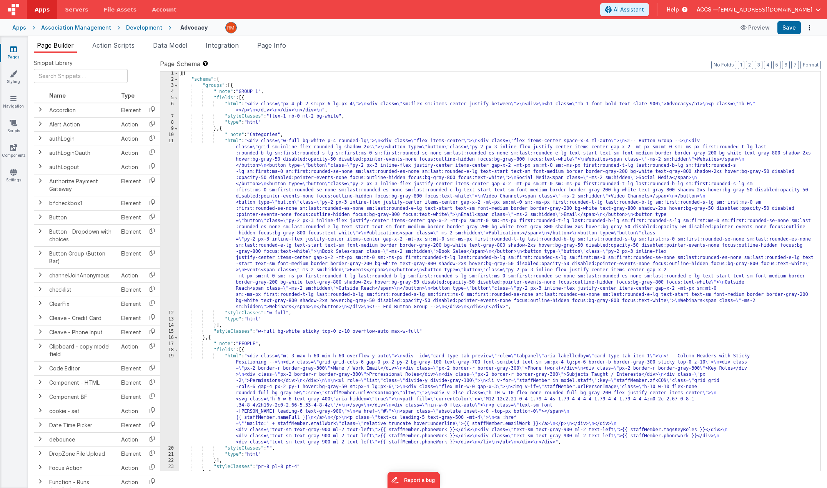
scroll to position [1, 0]
click at [274, 46] on span "Page Info" at bounding box center [271, 46] width 29 height 8
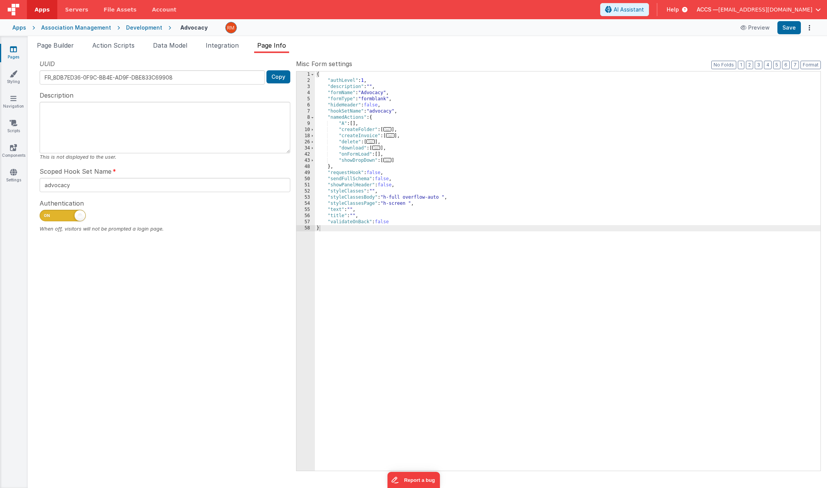
click at [55, 218] on span at bounding box center [63, 216] width 46 height 12
click at [46, 218] on input "checkbox" at bounding box center [43, 214] width 6 height 6
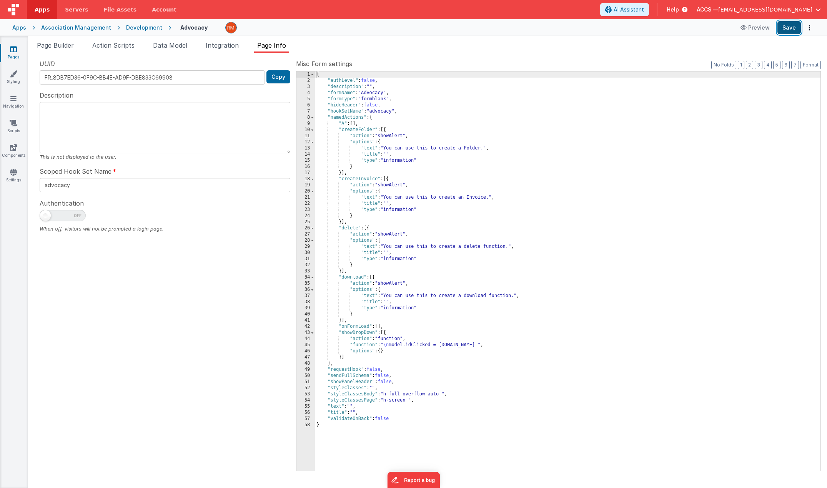
click at [798, 25] on button "Save" at bounding box center [788, 27] width 23 height 13
click at [758, 29] on button "Preview" at bounding box center [755, 28] width 38 height 12
click at [74, 217] on span at bounding box center [63, 216] width 46 height 12
click at [46, 217] on input "checkbox" at bounding box center [43, 214] width 6 height 6
checkbox input "true"
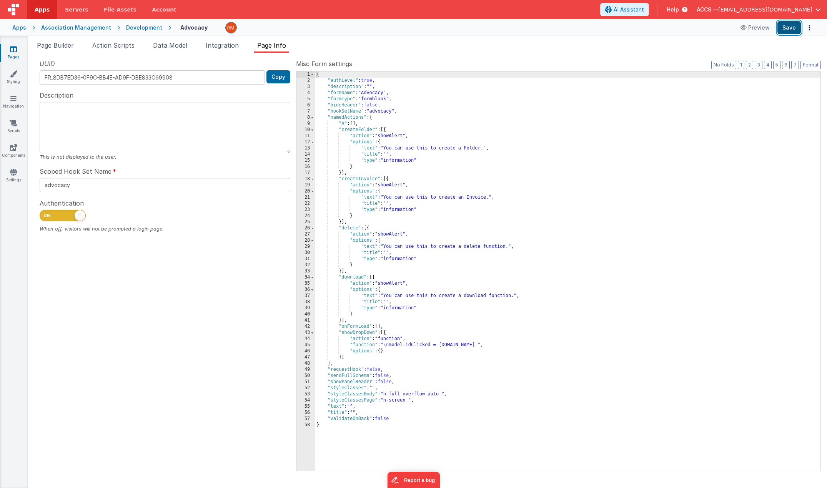
click at [787, 32] on button "Save" at bounding box center [788, 27] width 23 height 13
click at [13, 52] on icon at bounding box center [13, 49] width 7 height 8
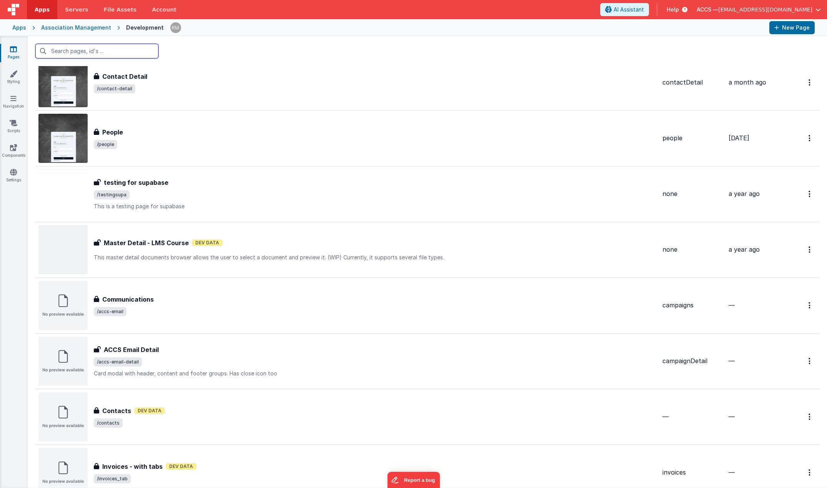
scroll to position [1208, 0]
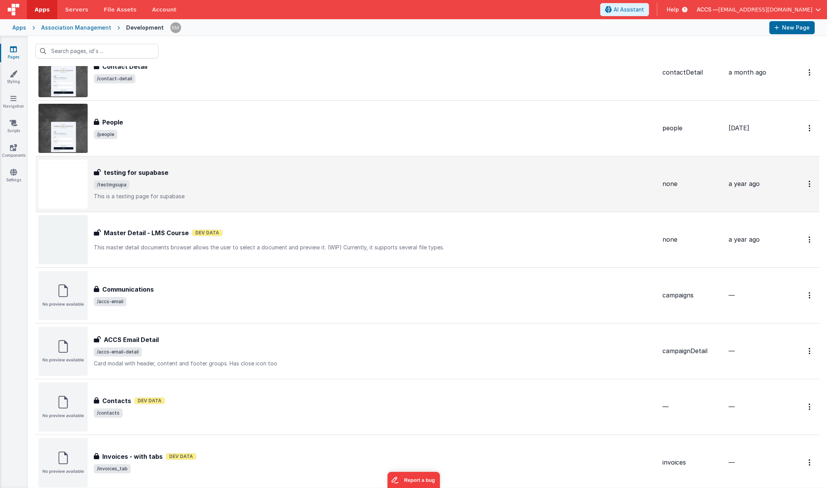
click at [165, 193] on p "This is a testing page for supabase" at bounding box center [375, 197] width 562 height 8
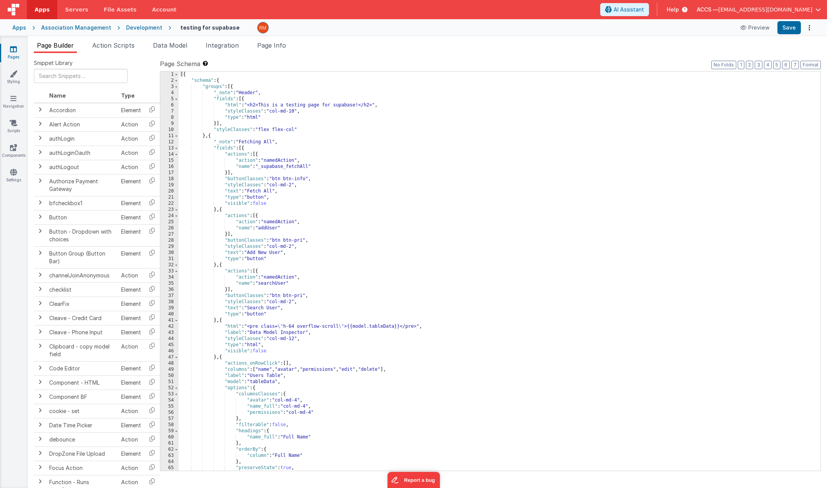
click at [20, 52] on link "Pages" at bounding box center [14, 52] width 28 height 15
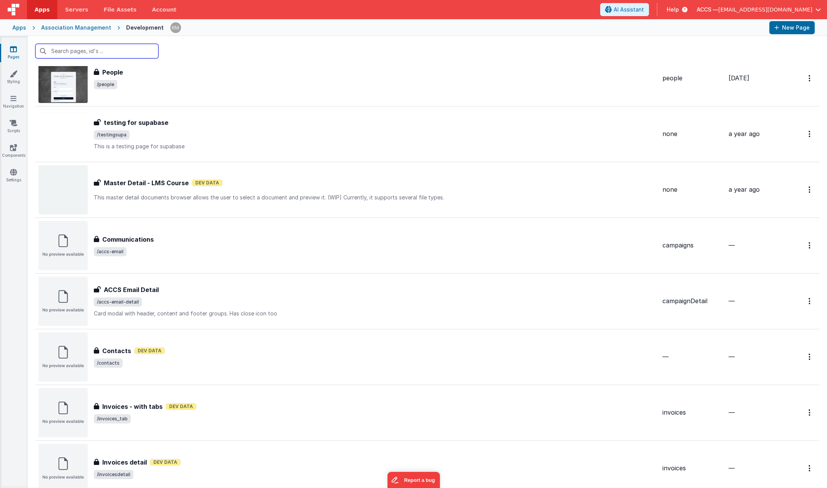
scroll to position [1253, 0]
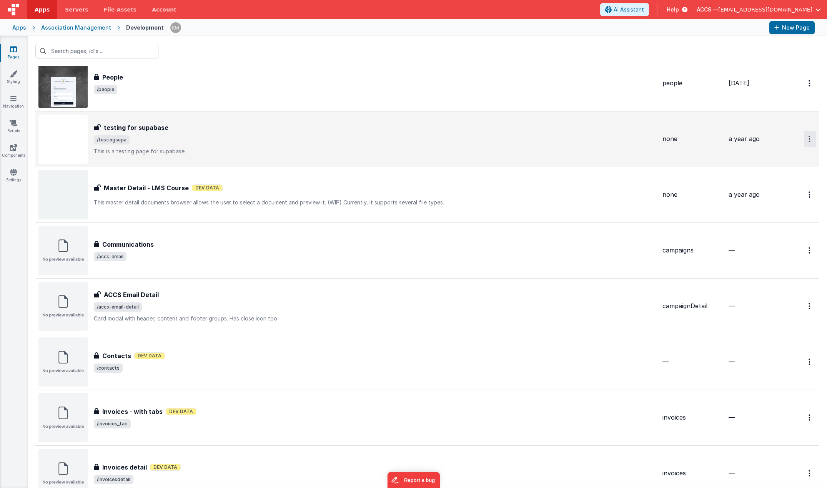
click at [767, 185] on link "Delete" at bounding box center [782, 185] width 68 height 14
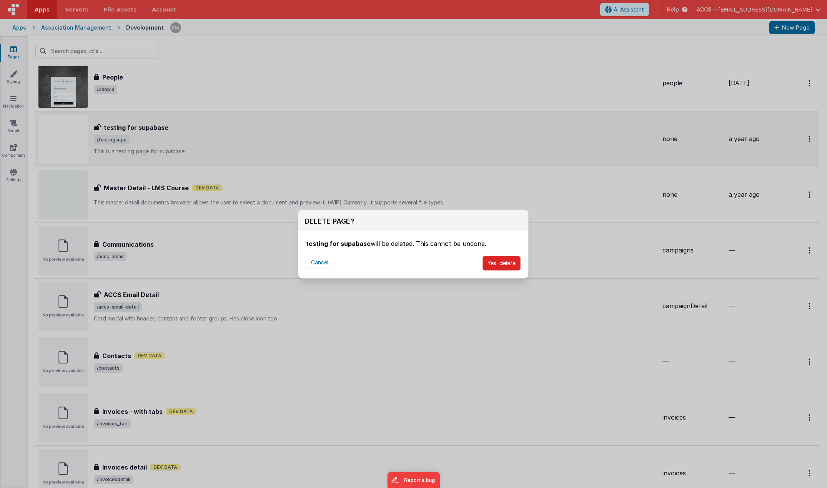
click at [502, 266] on button "Yes, delete" at bounding box center [501, 263] width 38 height 15
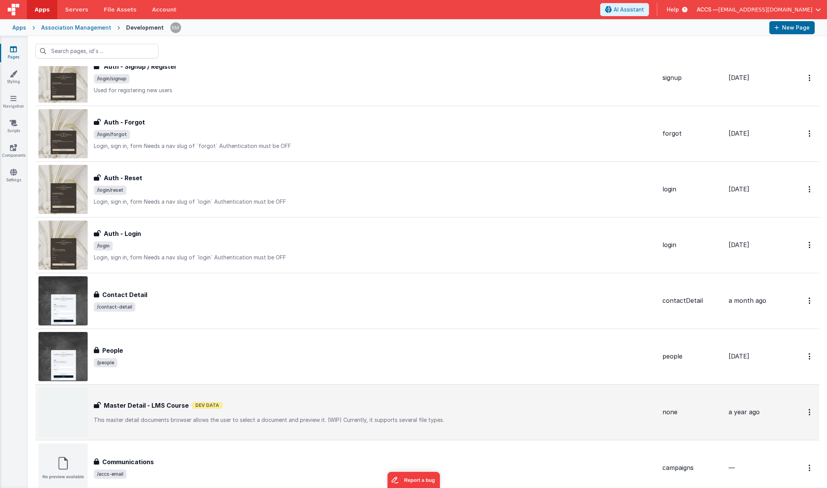
scroll to position [1017, 0]
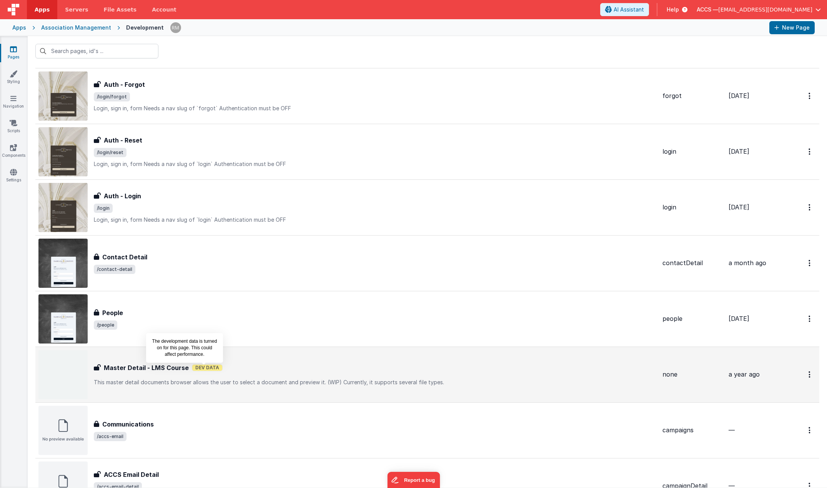
click at [192, 369] on span "Dev Data" at bounding box center [207, 367] width 31 height 7
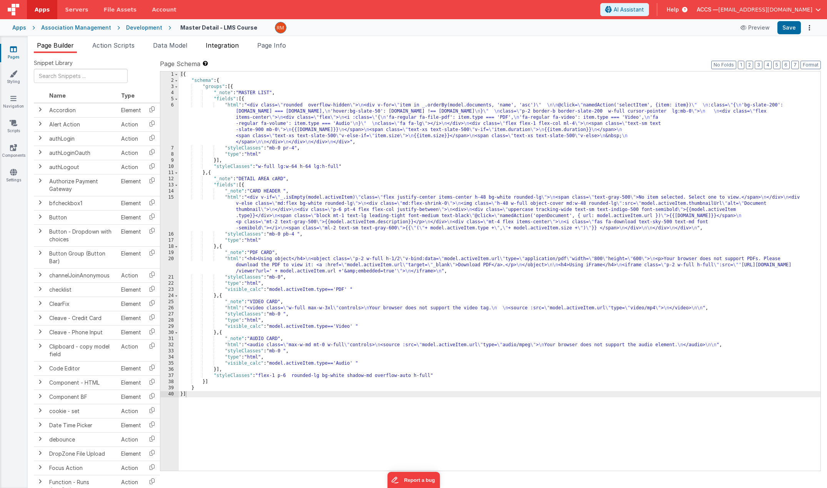
click at [226, 48] on span "Integration" at bounding box center [222, 46] width 33 height 8
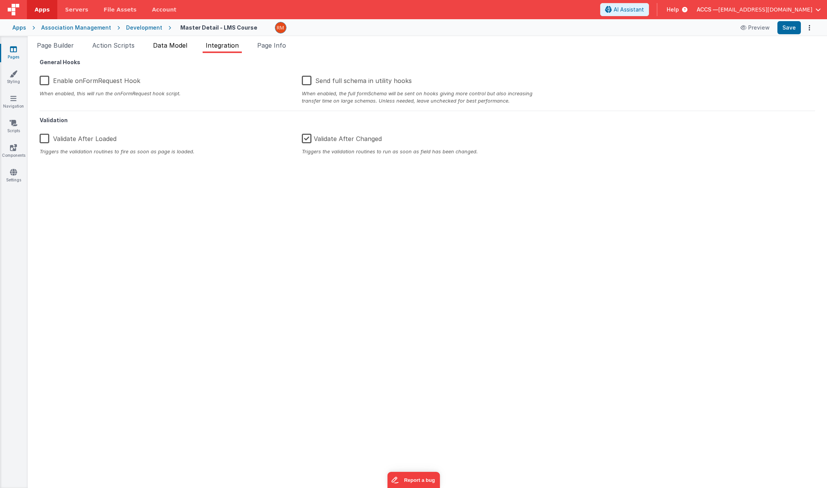
click at [180, 49] on li "Data Model" at bounding box center [170, 47] width 40 height 12
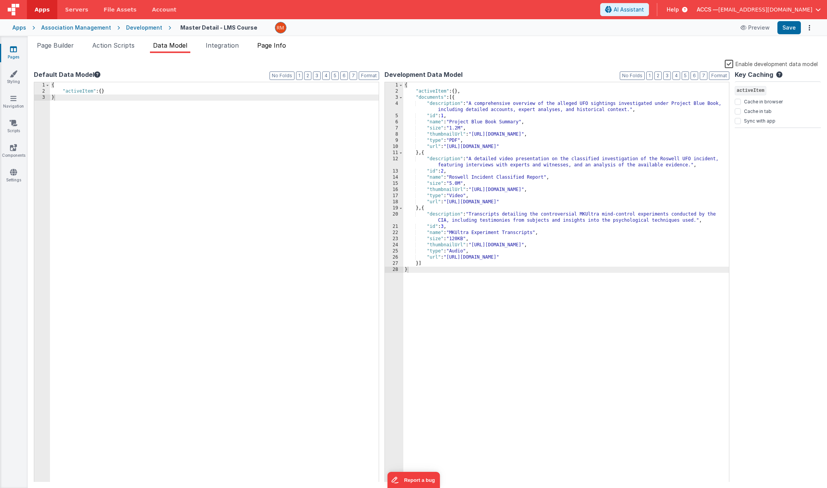
click at [275, 47] on span "Page Info" at bounding box center [271, 46] width 29 height 8
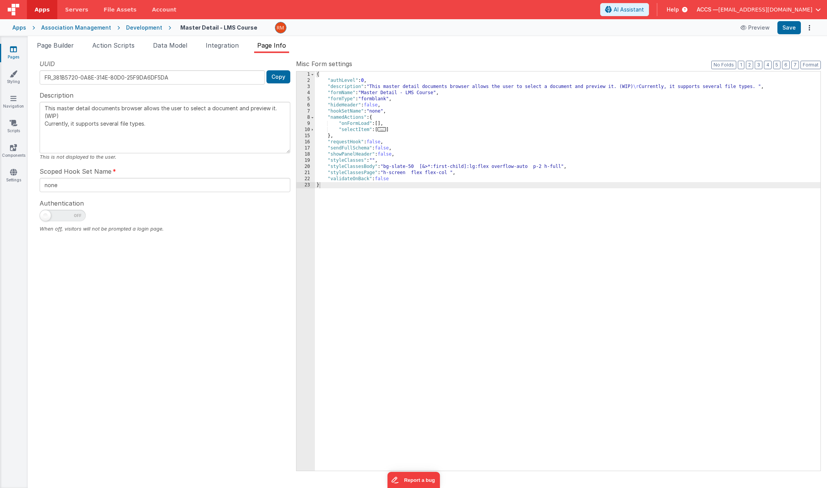
click at [72, 221] on span at bounding box center [63, 216] width 46 height 12
click at [46, 218] on input "checkbox" at bounding box center [43, 214] width 6 height 6
checkbox input "true"
type textarea "This master detail documents browser allows the user to select a document and p…"
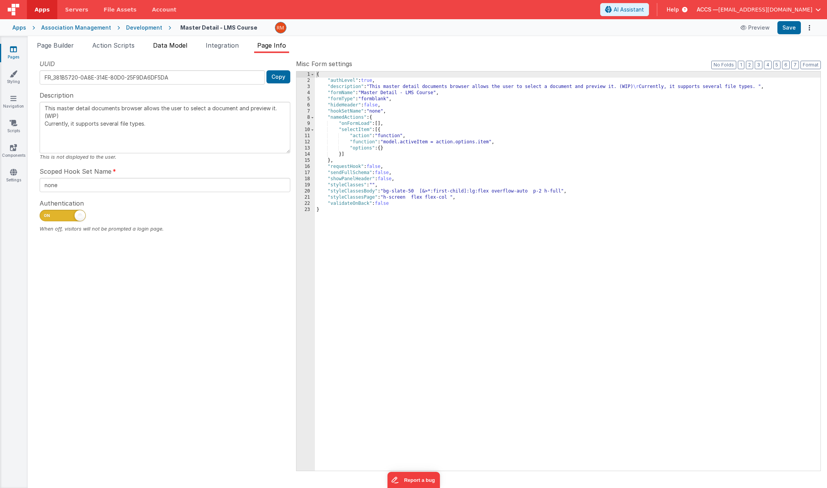
click at [182, 52] on li "Data Model" at bounding box center [170, 47] width 40 height 12
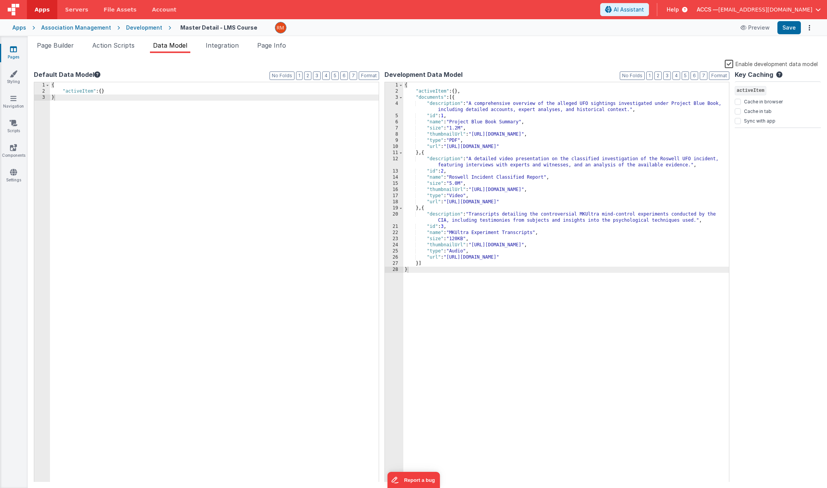
click at [730, 64] on label "Enable development data model" at bounding box center [771, 63] width 93 height 9
click at [0, 0] on input "Enable development data model" at bounding box center [0, 0] width 0 height 0
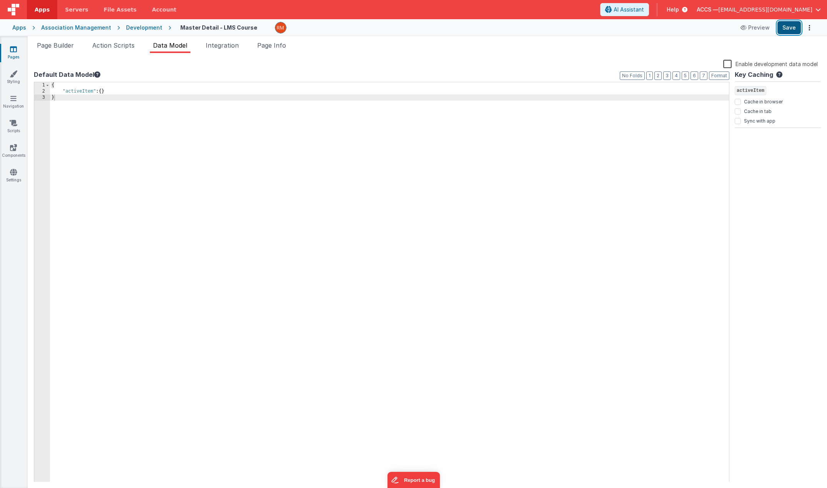
click at [788, 28] on button "Save" at bounding box center [788, 27] width 23 height 13
click at [15, 54] on link "Pages" at bounding box center [14, 52] width 28 height 15
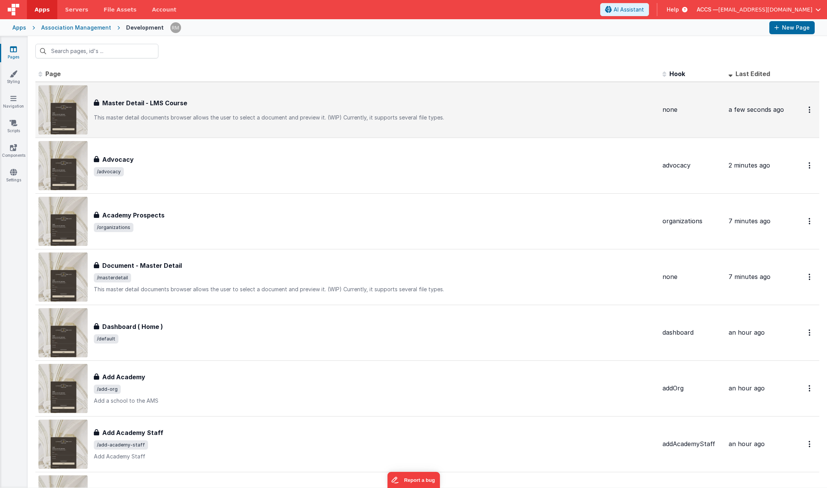
click at [115, 111] on div "Master Detail - LMS Course Master Detail - LMS Course This master detail docume…" at bounding box center [375, 109] width 562 height 23
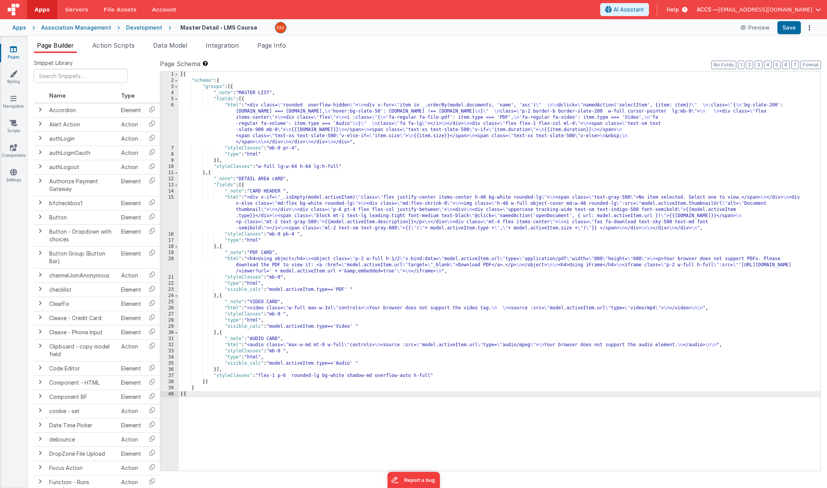
click at [19, 51] on link "Pages" at bounding box center [14, 52] width 28 height 15
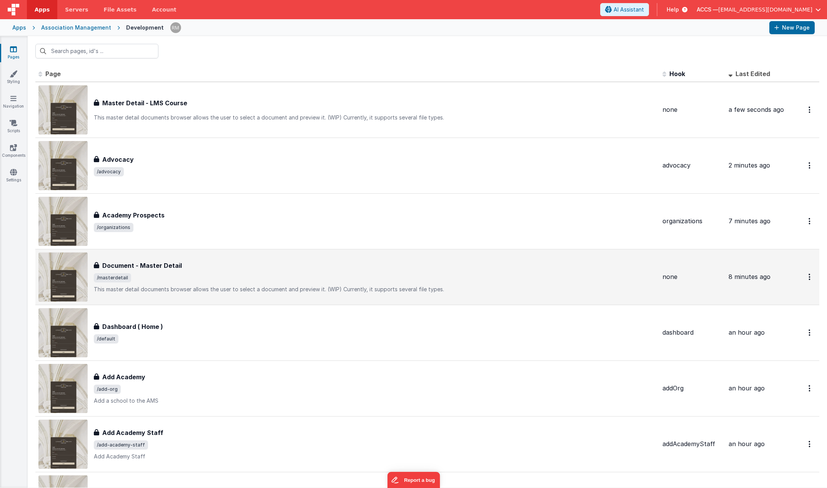
click at [233, 275] on span "/masterdetail" at bounding box center [375, 277] width 562 height 9
click at [804, 118] on button "Options" at bounding box center [810, 110] width 12 height 16
click at [766, 321] on link "Delete" at bounding box center [782, 323] width 68 height 14
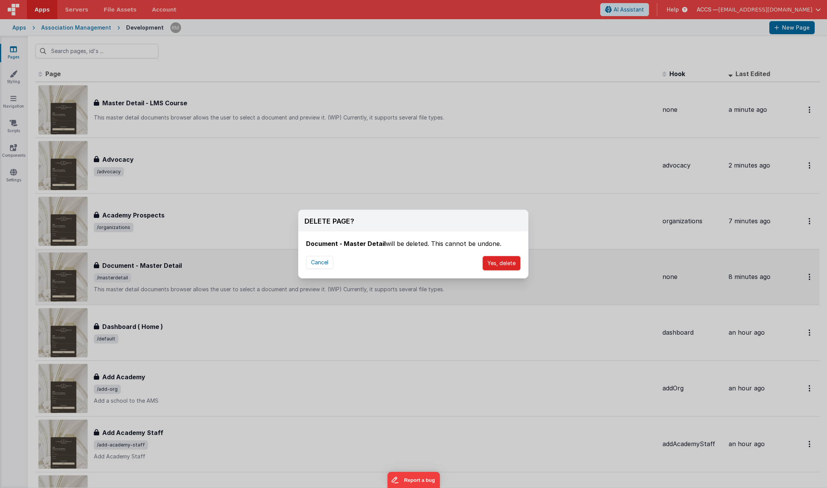
click at [505, 264] on button "Yes, delete" at bounding box center [501, 263] width 38 height 15
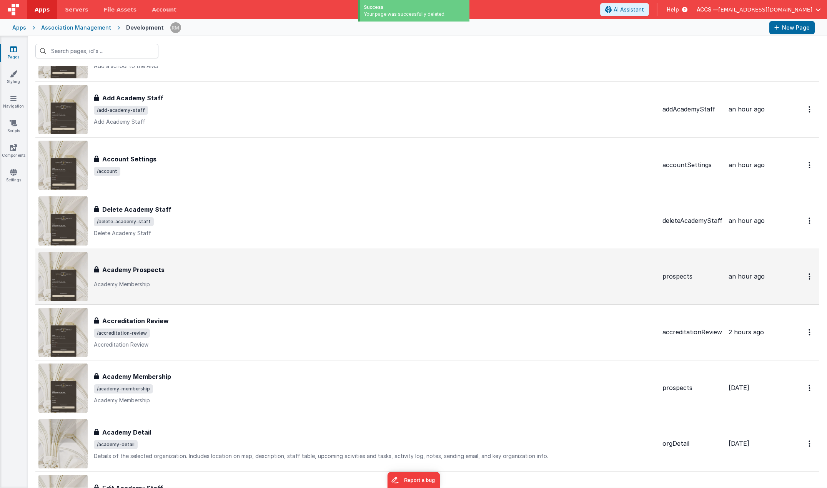
scroll to position [1211, 0]
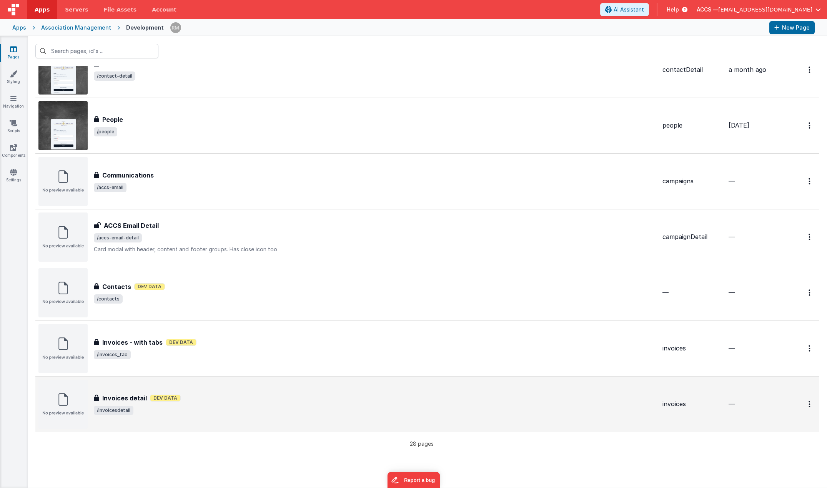
click at [121, 396] on h3 "Invoices detail" at bounding box center [124, 398] width 45 height 9
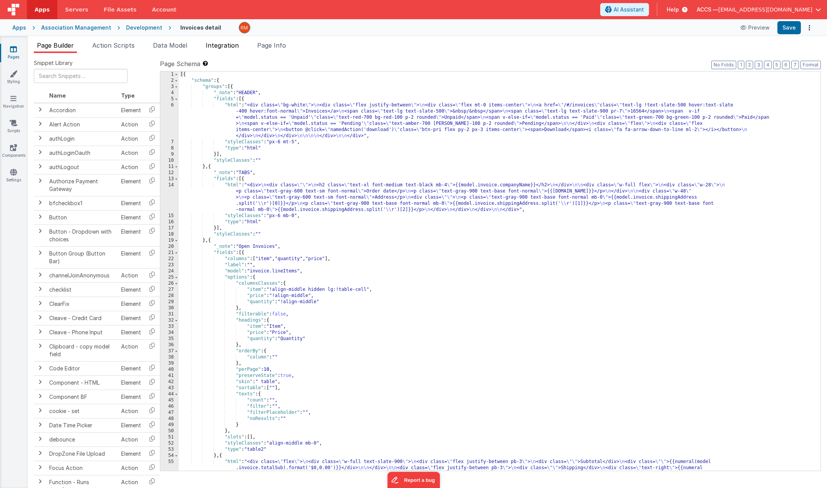
click at [236, 50] on li "Integration" at bounding box center [222, 47] width 39 height 12
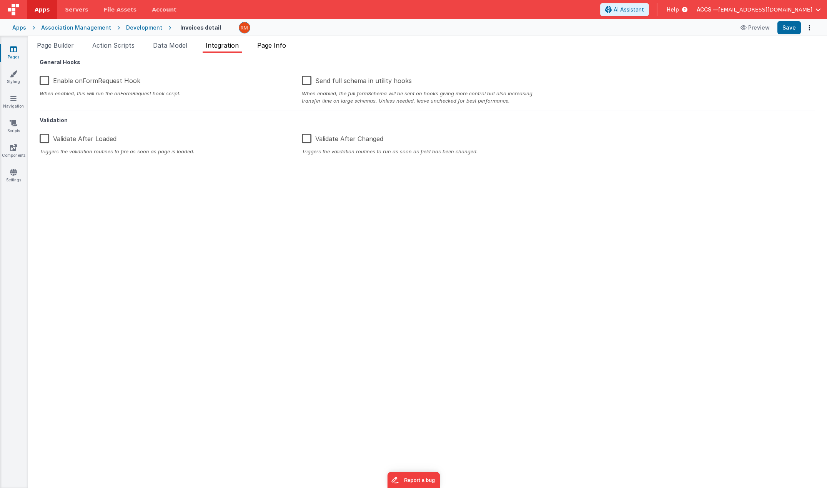
click at [264, 50] on li "Page Info" at bounding box center [271, 47] width 35 height 12
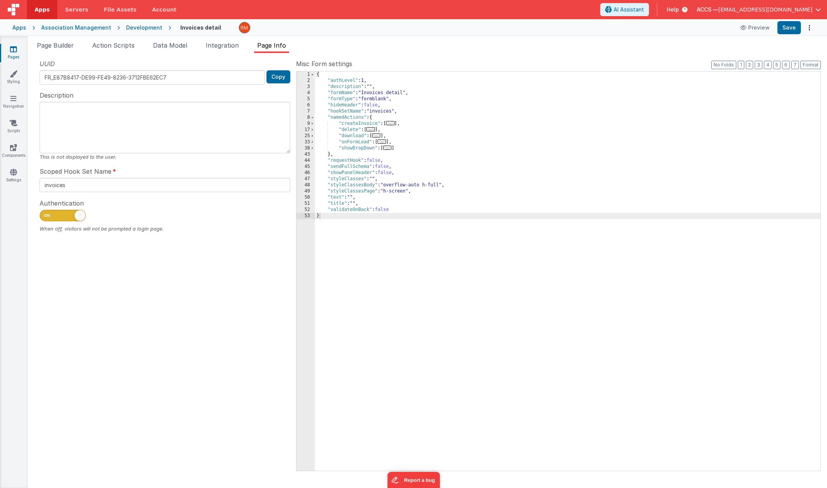
click at [49, 216] on span at bounding box center [63, 216] width 46 height 12
click at [46, 216] on input "checkbox" at bounding box center [43, 214] width 6 height 6
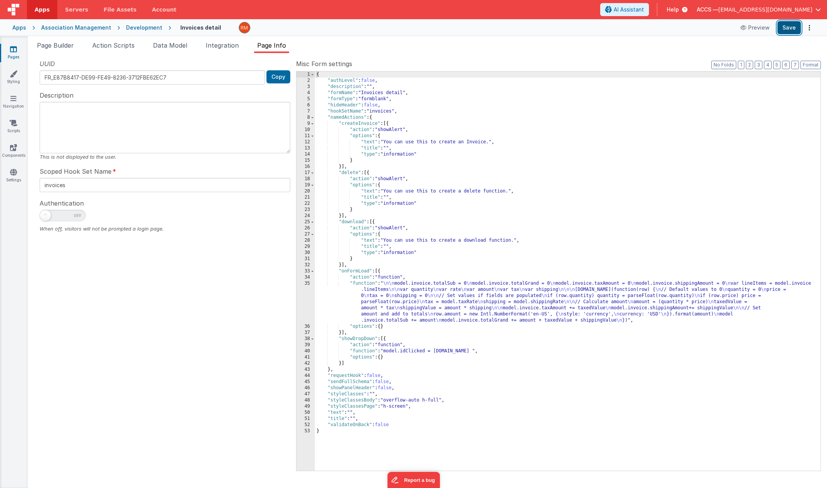
drag, startPoint x: 785, startPoint y: 29, endPoint x: 780, endPoint y: 32, distance: 6.2
click at [785, 30] on button "Save" at bounding box center [788, 27] width 23 height 13
click at [750, 29] on button "Preview" at bounding box center [755, 28] width 38 height 12
click at [68, 215] on span at bounding box center [63, 216] width 46 height 12
click at [46, 215] on input "checkbox" at bounding box center [43, 214] width 6 height 6
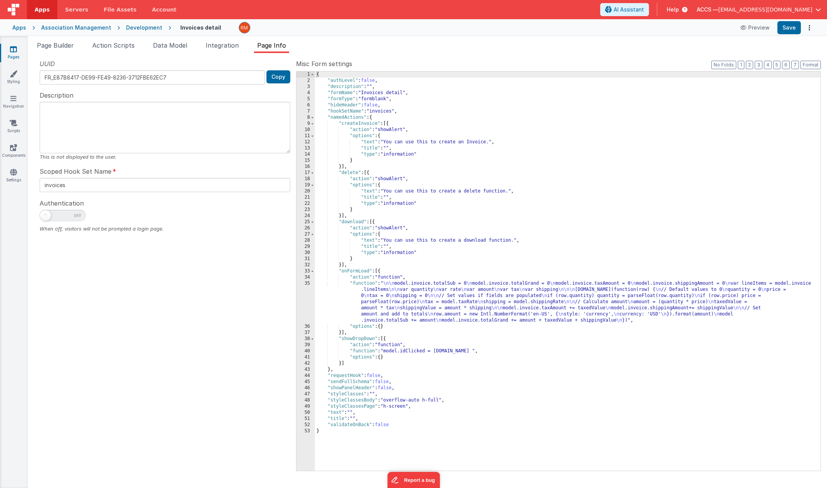
checkbox input "true"
click at [224, 28] on icon at bounding box center [227, 27] width 7 height 11
click at [221, 28] on input "Invoices detail" at bounding box center [228, 28] width 96 height 12
type input "Invoices detail Example"
click at [793, 32] on button "Save" at bounding box center [788, 27] width 23 height 13
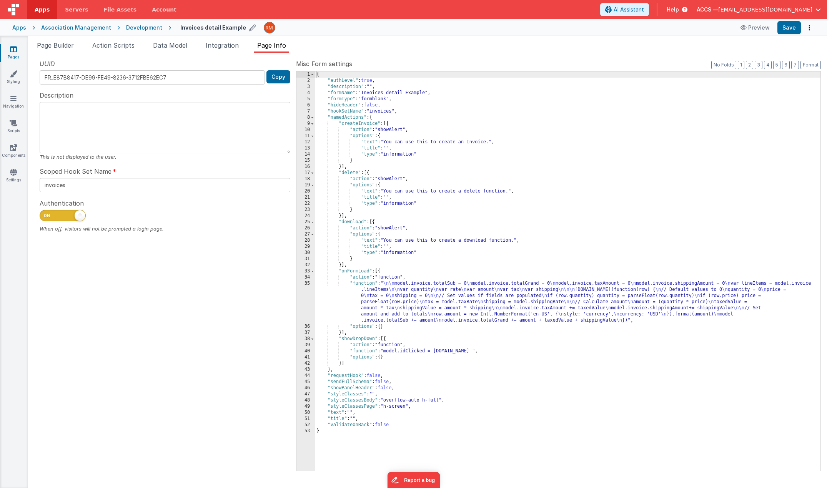
click at [18, 55] on link "Pages" at bounding box center [14, 52] width 28 height 15
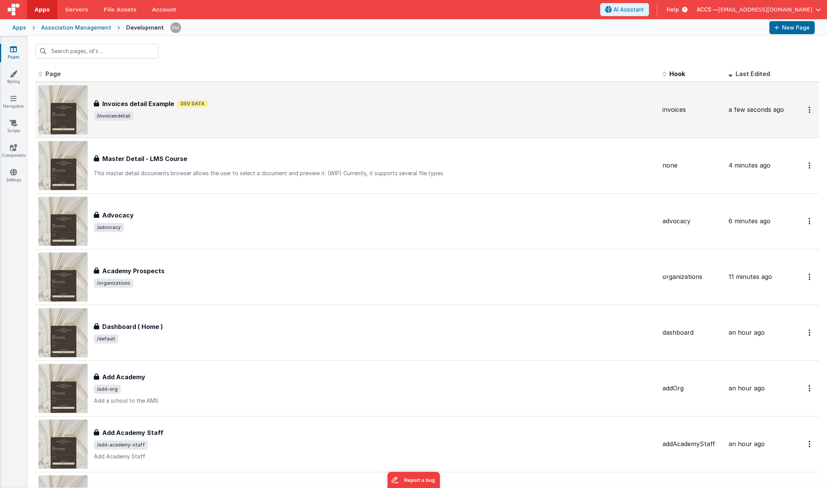
click at [198, 113] on span "/invoicesdetail" at bounding box center [375, 115] width 562 height 9
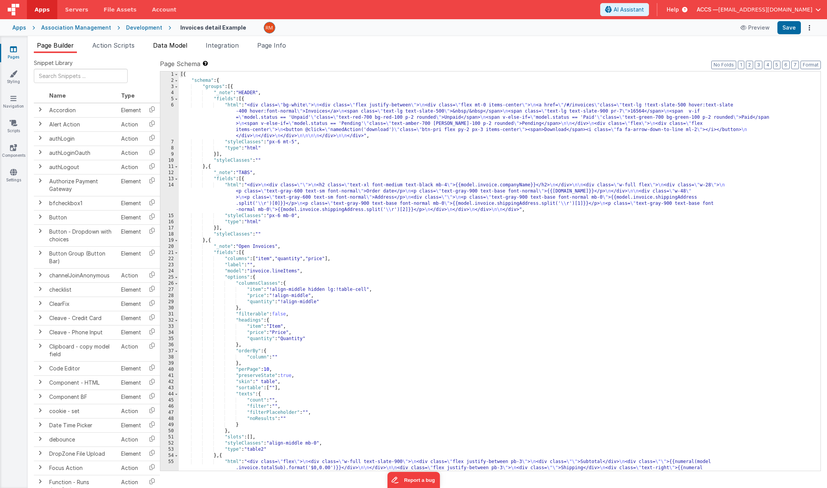
click at [180, 46] on span "Data Model" at bounding box center [170, 46] width 34 height 8
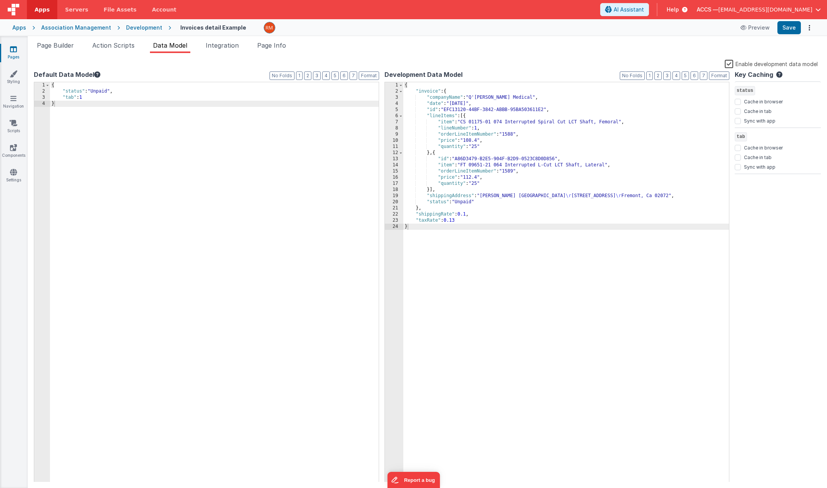
click at [732, 65] on label "Enable development data model" at bounding box center [771, 63] width 93 height 9
click at [0, 0] on input "Enable development data model" at bounding box center [0, 0] width 0 height 0
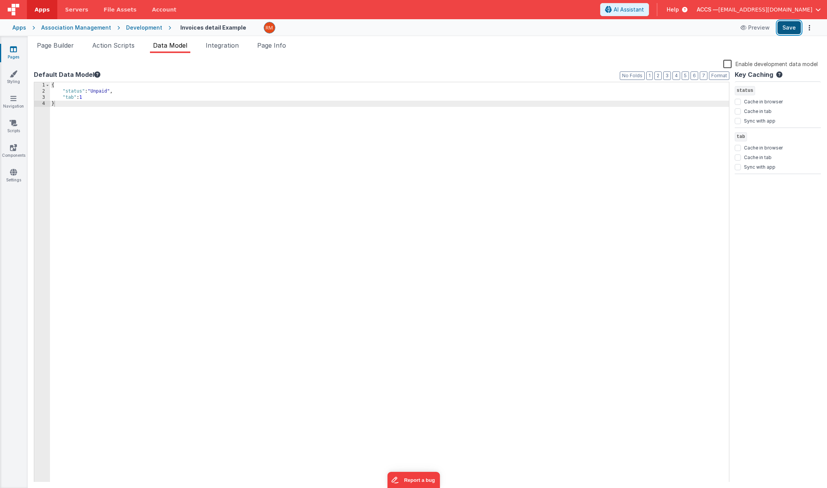
click at [788, 27] on button "Save" at bounding box center [788, 27] width 23 height 13
click at [8, 51] on link "Pages" at bounding box center [14, 52] width 28 height 15
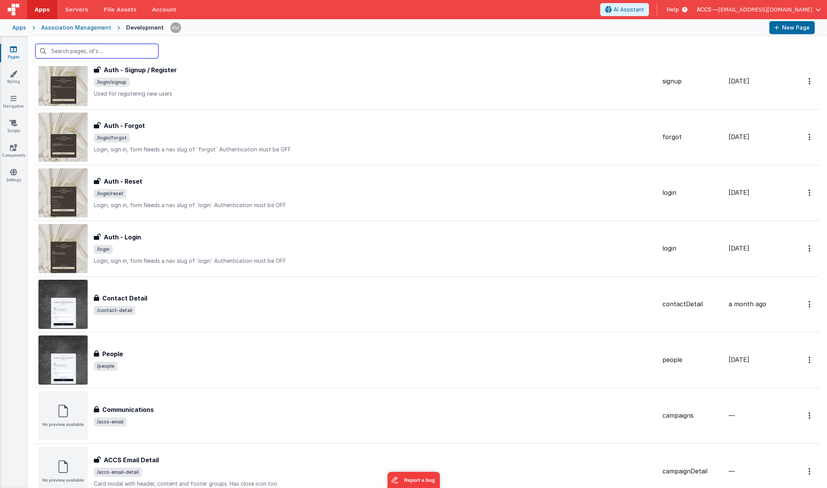
scroll to position [1192, 0]
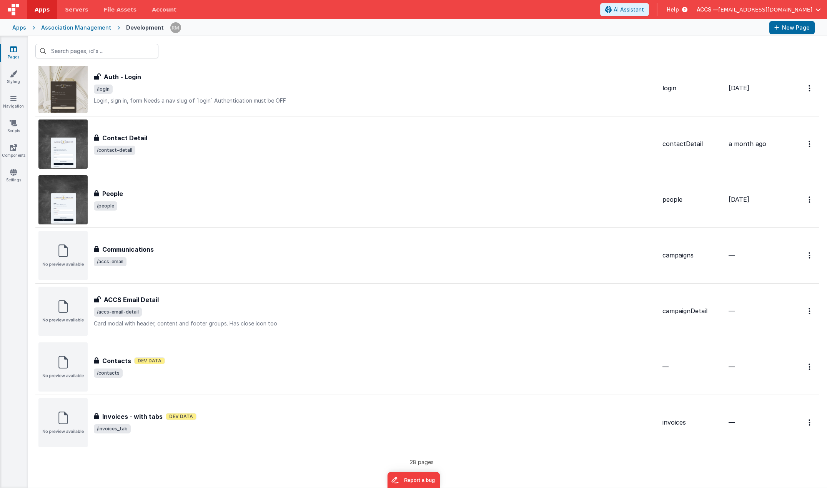
click at [149, 420] on h3 "Invoices - with tabs" at bounding box center [132, 416] width 60 height 9
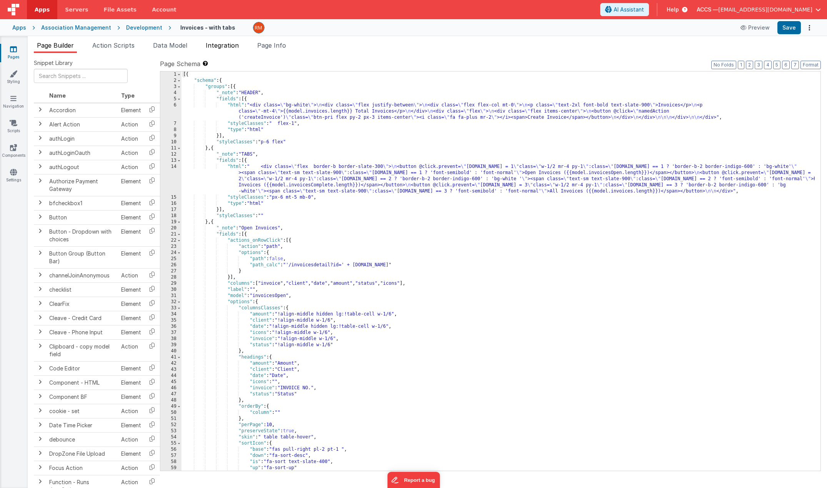
click at [231, 47] on span "Integration" at bounding box center [222, 46] width 33 height 8
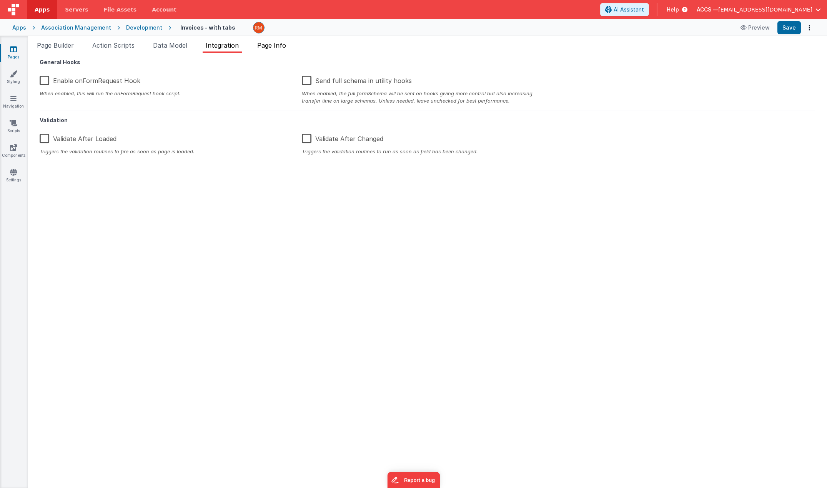
click at [283, 46] on span "Page Info" at bounding box center [271, 46] width 29 height 8
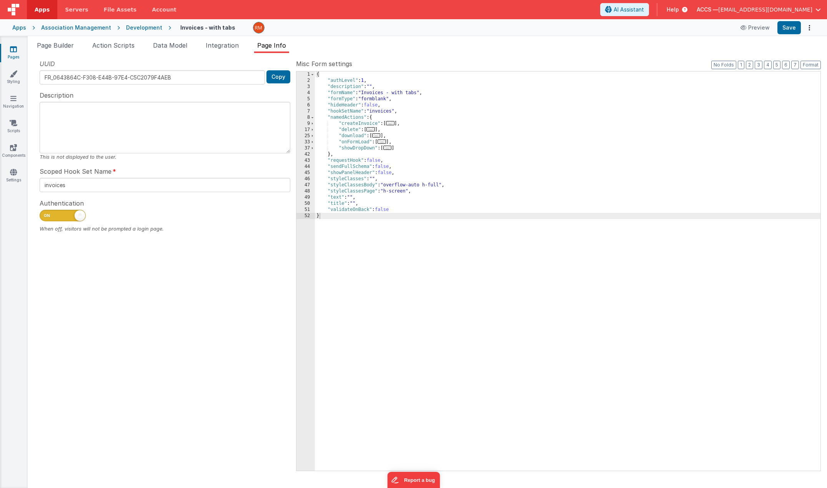
click at [65, 223] on div at bounding box center [165, 217] width 251 height 15
click at [65, 213] on span at bounding box center [63, 216] width 46 height 12
click at [46, 213] on input "checkbox" at bounding box center [43, 214] width 6 height 6
checkbox input "false"
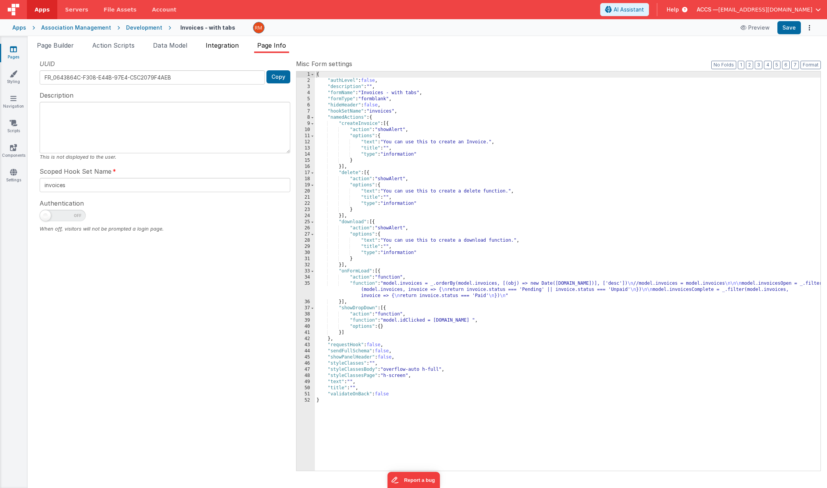
click at [224, 50] on li "Integration" at bounding box center [222, 47] width 39 height 12
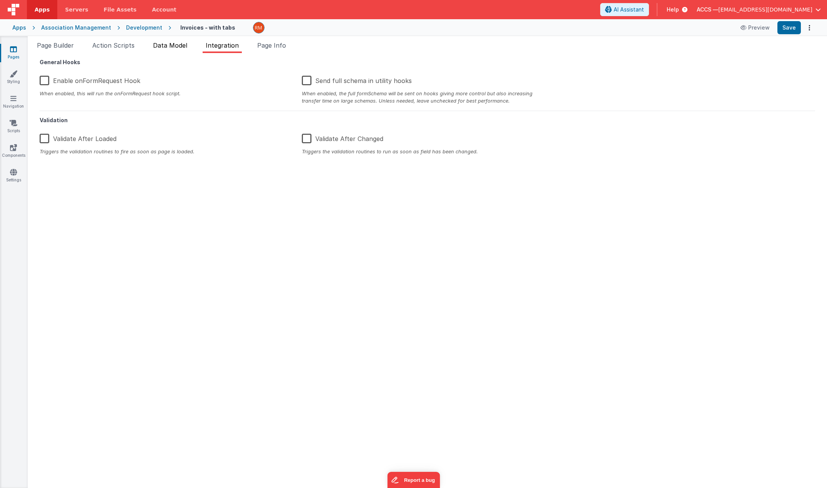
click at [178, 50] on li "Data Model" at bounding box center [170, 47] width 40 height 12
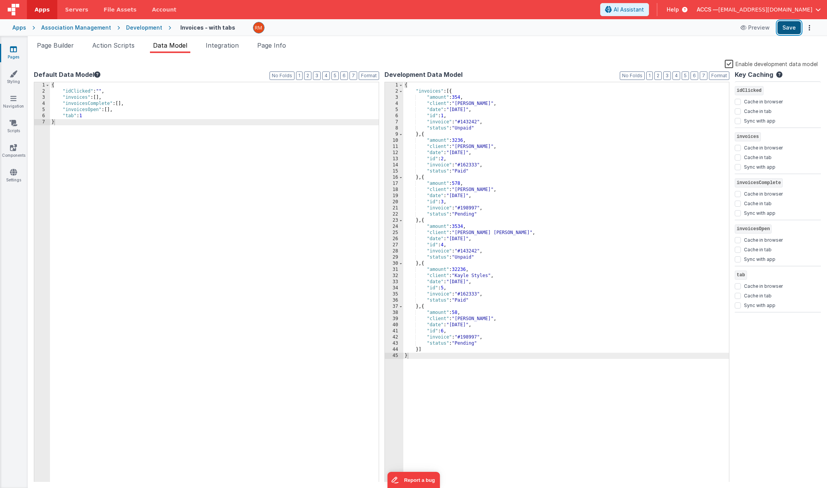
click at [789, 28] on button "Save" at bounding box center [788, 27] width 23 height 13
click at [751, 28] on button "Preview" at bounding box center [755, 28] width 38 height 12
click at [752, 31] on button "Preview" at bounding box center [755, 28] width 38 height 12
click at [11, 52] on icon at bounding box center [13, 49] width 7 height 8
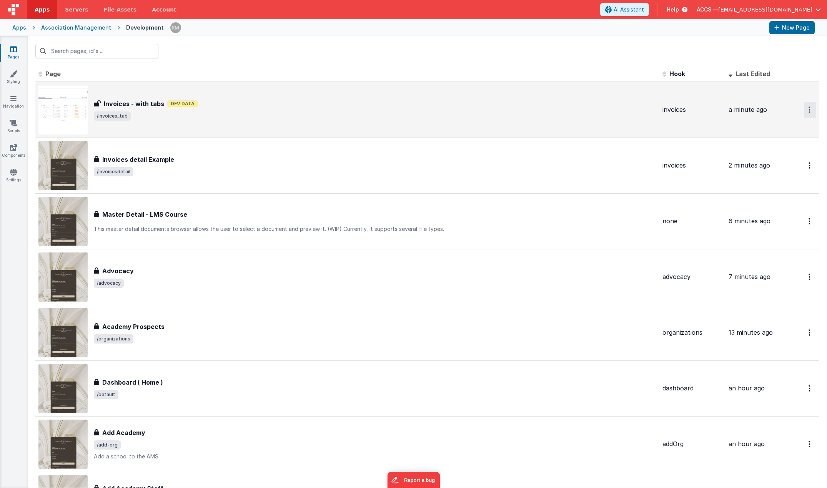
click at [805, 108] on button "Options" at bounding box center [810, 110] width 12 height 16
click at [774, 154] on link "Delete" at bounding box center [782, 156] width 68 height 14
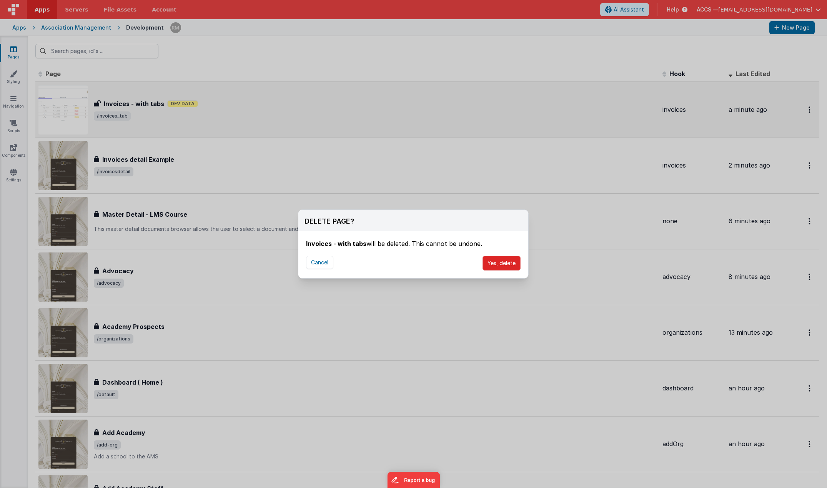
click at [510, 265] on button "Yes, delete" at bounding box center [501, 263] width 38 height 15
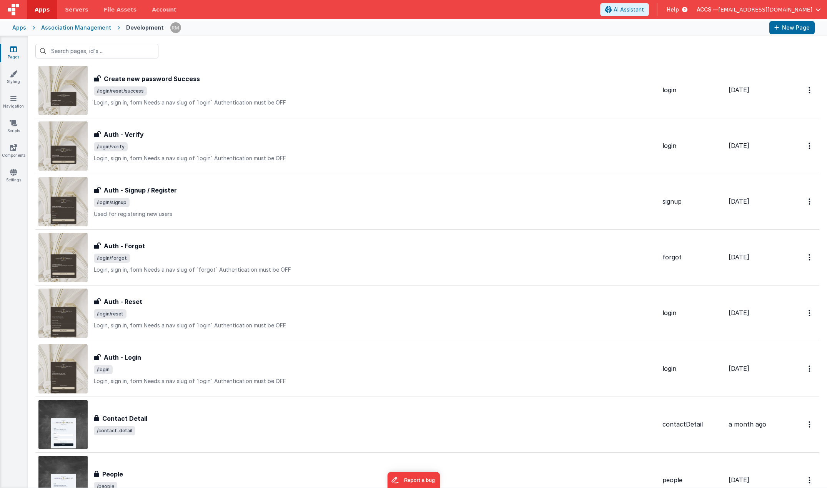
scroll to position [1155, 0]
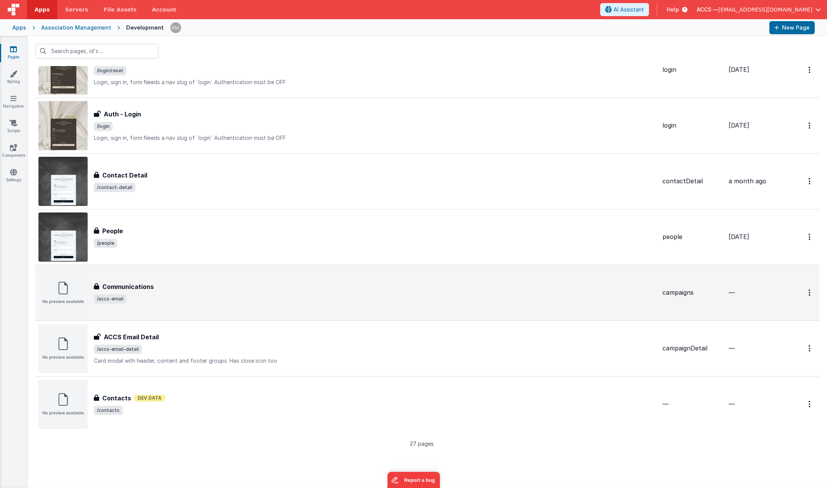
click at [321, 291] on div "Communications" at bounding box center [375, 286] width 562 height 9
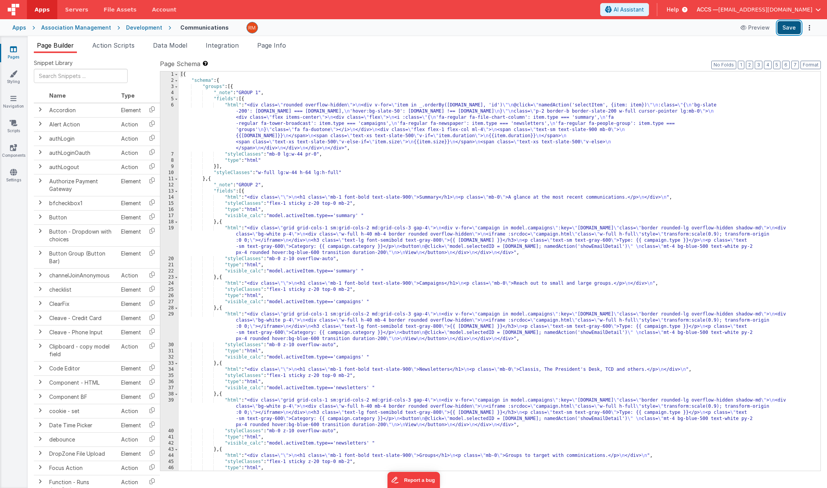
click at [784, 29] on button "Save" at bounding box center [788, 27] width 23 height 13
click at [15, 50] on icon at bounding box center [13, 49] width 7 height 8
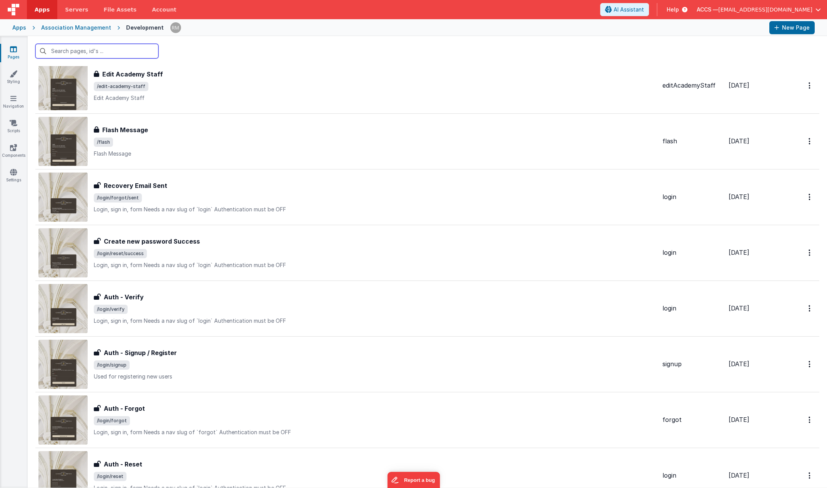
scroll to position [1136, 0]
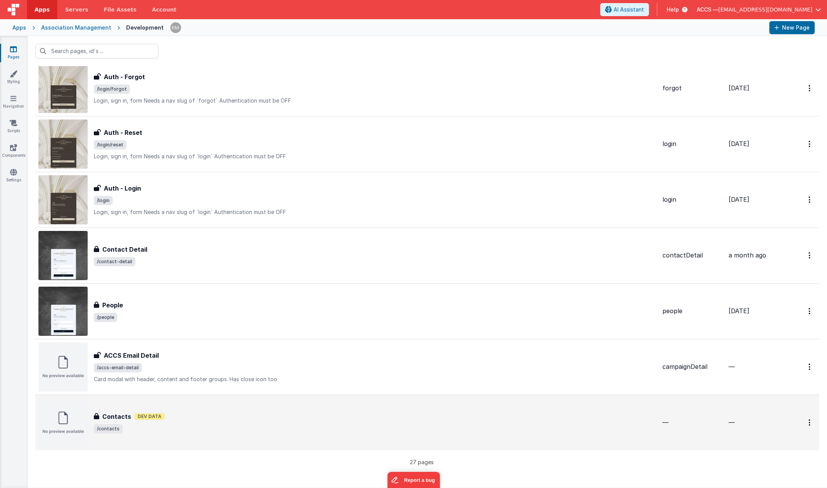
click at [177, 408] on div "Contacts Contacts Dev Data /contacts" at bounding box center [347, 422] width 618 height 49
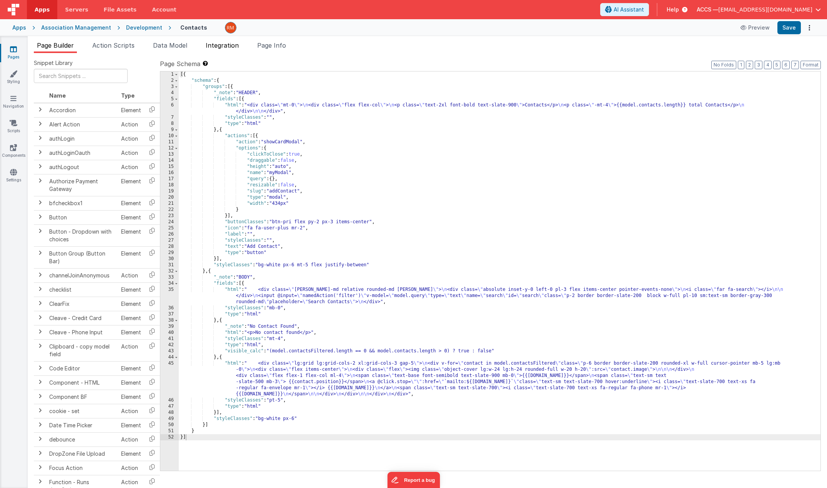
click at [228, 48] on span "Integration" at bounding box center [222, 46] width 33 height 8
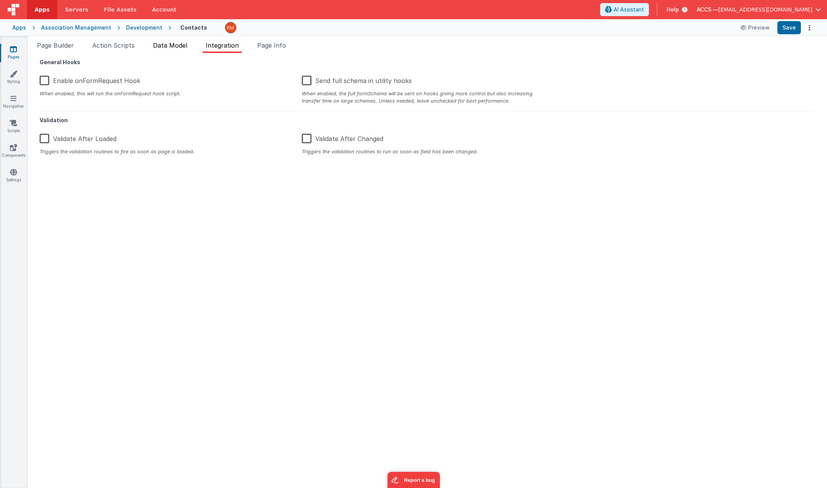
click at [171, 41] on li "Data Model" at bounding box center [170, 47] width 40 height 12
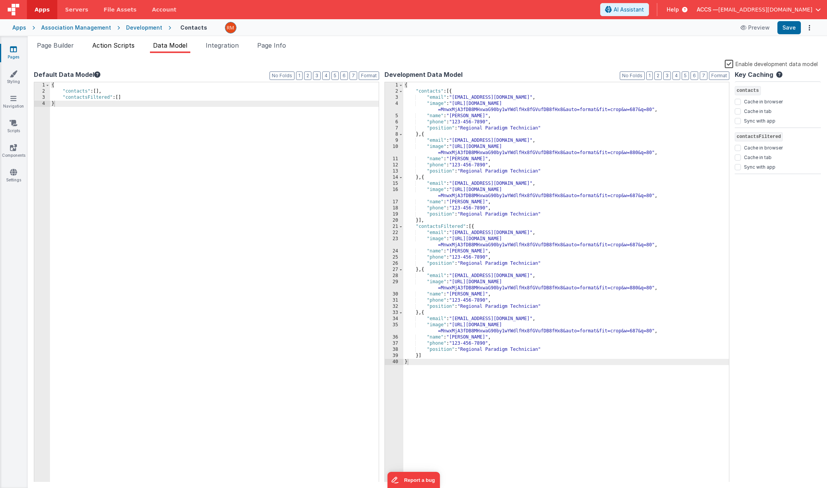
click at [131, 48] on span "Action Scripts" at bounding box center [113, 46] width 42 height 8
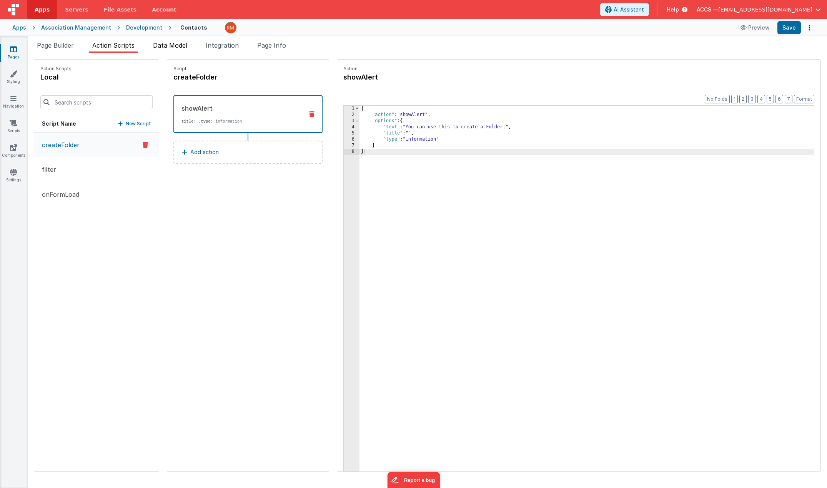
click at [185, 48] on span "Data Model" at bounding box center [170, 46] width 34 height 8
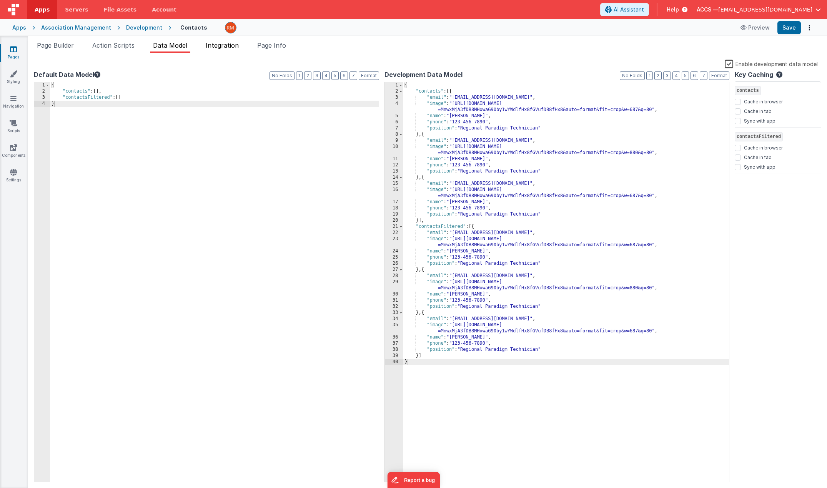
click at [221, 46] on span "Integration" at bounding box center [222, 46] width 33 height 8
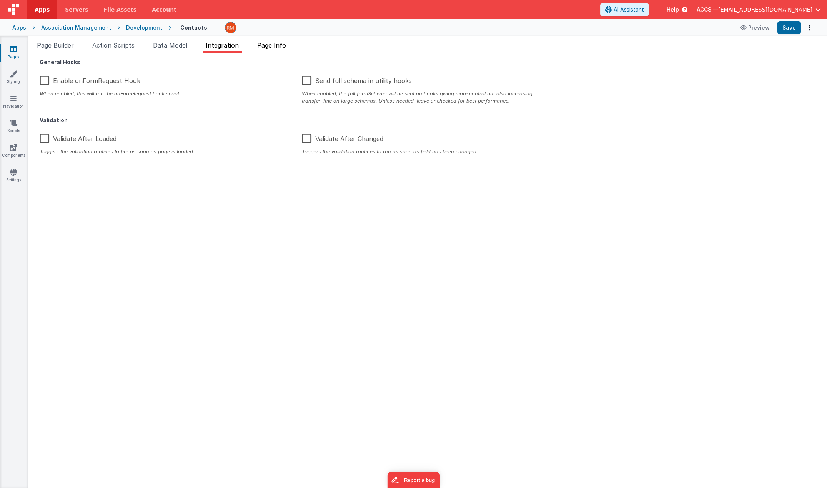
click at [281, 46] on span "Page Info" at bounding box center [271, 46] width 29 height 8
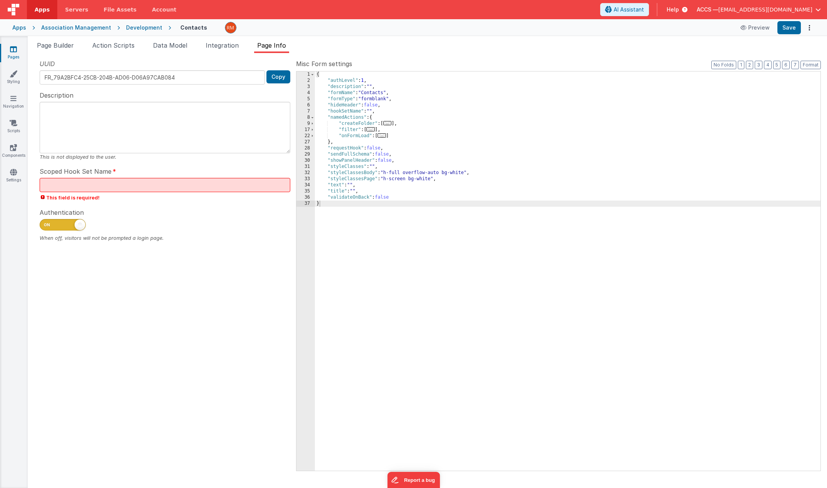
click at [55, 228] on span at bounding box center [63, 225] width 46 height 12
click at [46, 227] on input "checkbox" at bounding box center [43, 224] width 6 height 6
checkbox input "false"
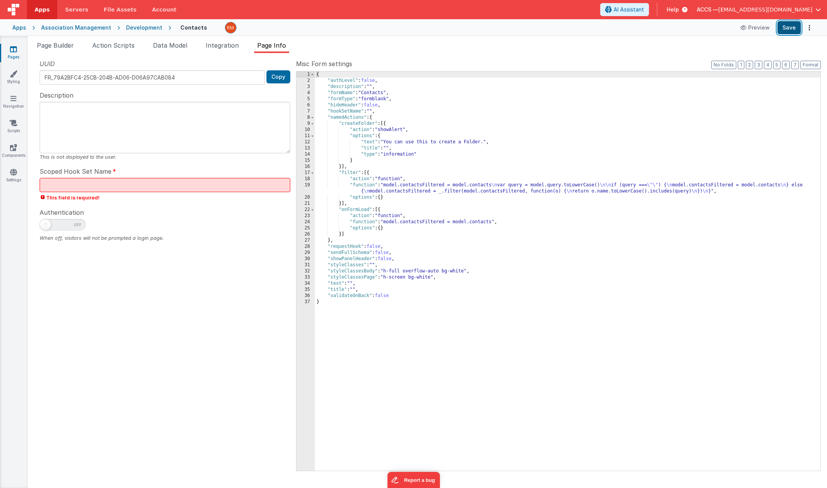
click at [788, 29] on button "Save" at bounding box center [788, 27] width 23 height 13
click at [758, 27] on button "Preview" at bounding box center [755, 28] width 38 height 12
click at [14, 43] on div "Pages Styling Navigation Scripts Components Settings" at bounding box center [14, 262] width 28 height 452
click at [11, 47] on icon at bounding box center [13, 49] width 7 height 8
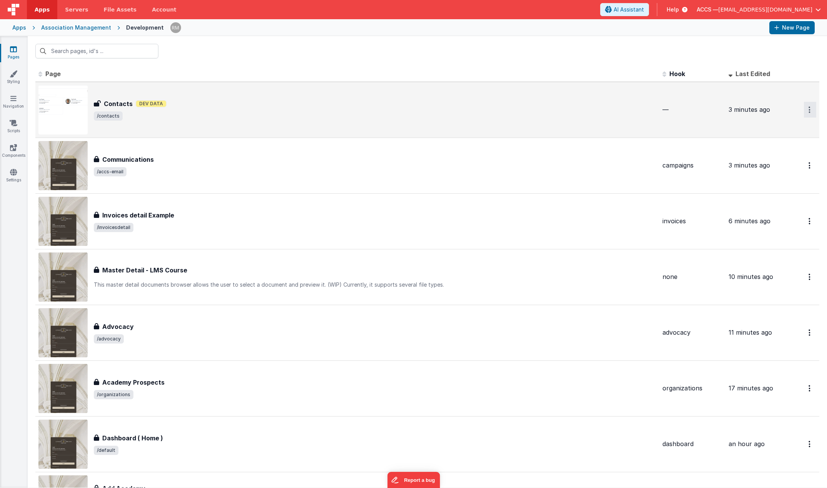
click at [808, 110] on icon "Options" at bounding box center [809, 109] width 2 height 7
click at [771, 152] on link "Delete" at bounding box center [782, 156] width 68 height 14
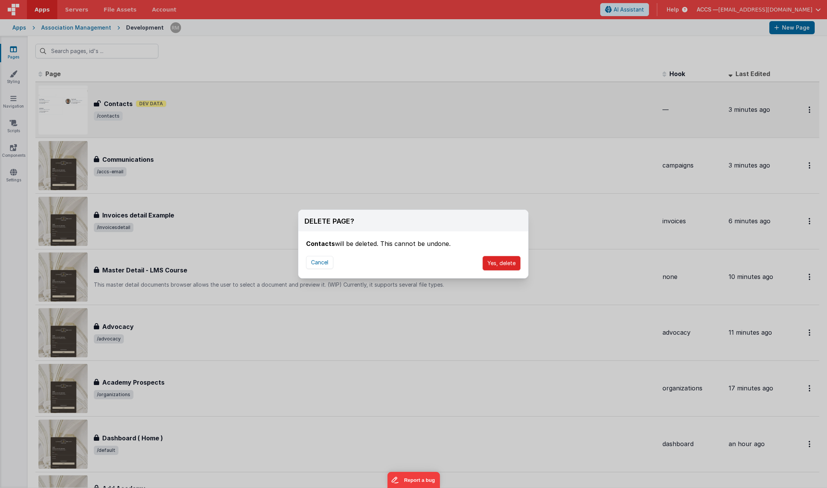
click at [499, 264] on button "Yes, delete" at bounding box center [501, 263] width 38 height 15
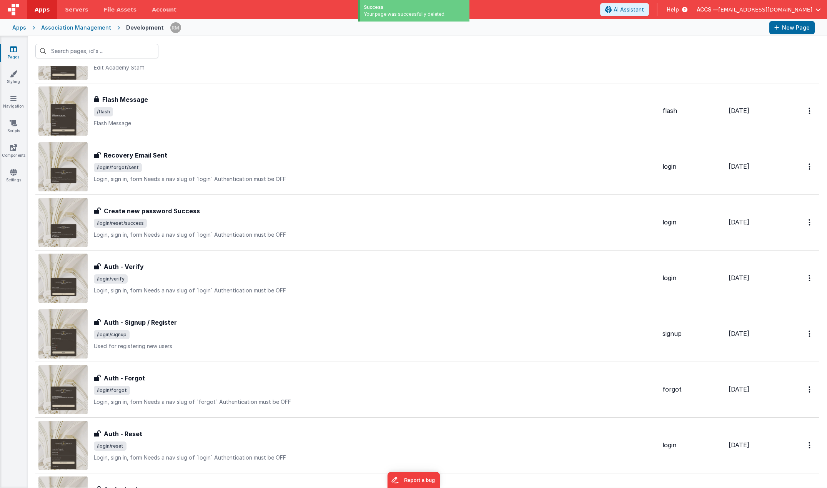
scroll to position [1099, 0]
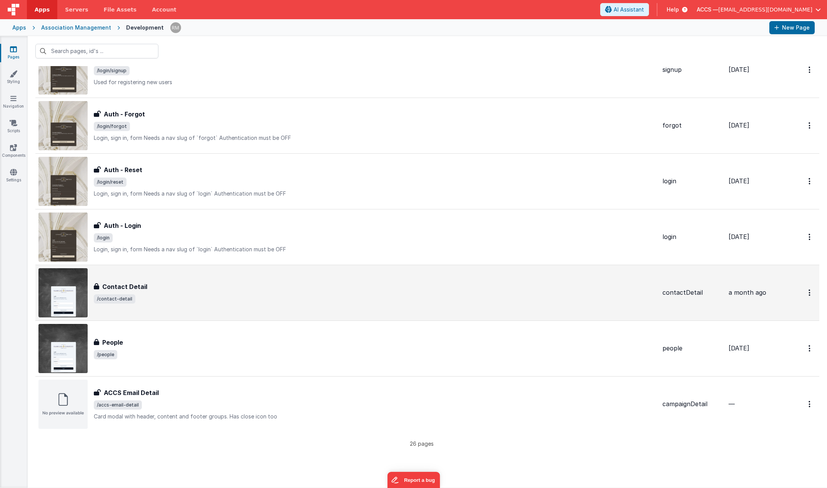
click at [200, 299] on span "/contact-detail" at bounding box center [375, 298] width 562 height 9
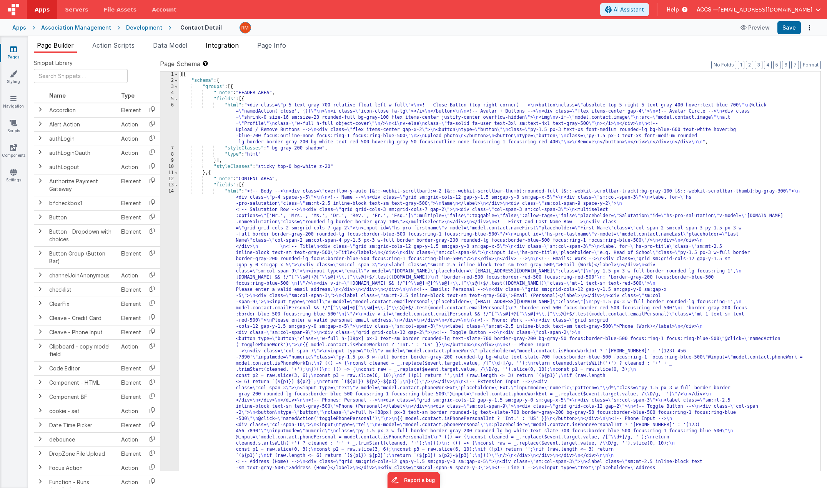
click at [235, 49] on span "Integration" at bounding box center [222, 46] width 33 height 8
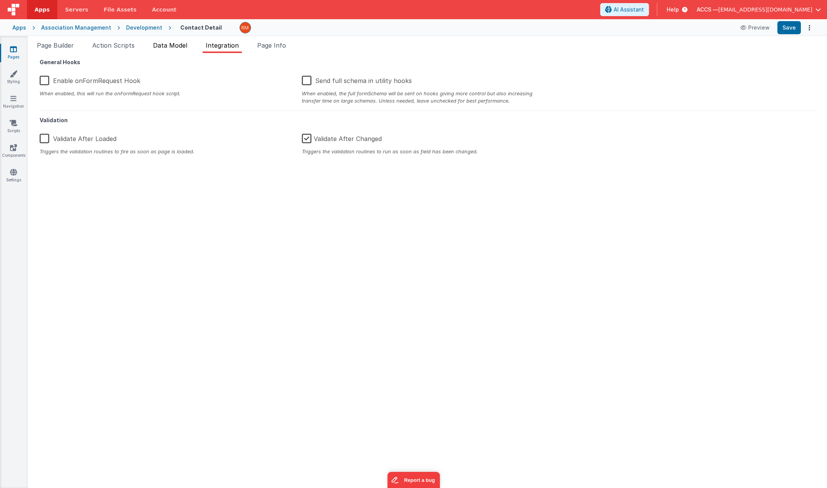
click at [177, 49] on span "Data Model" at bounding box center [170, 46] width 34 height 8
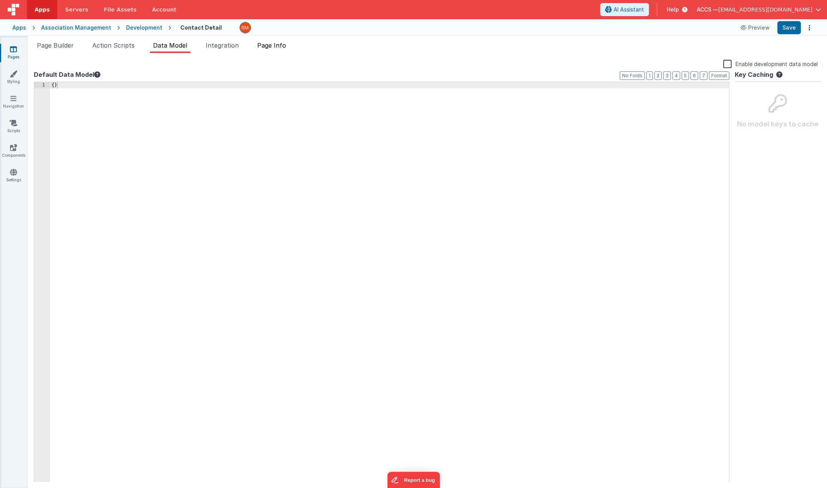
click at [278, 48] on span "Page Info" at bounding box center [271, 46] width 29 height 8
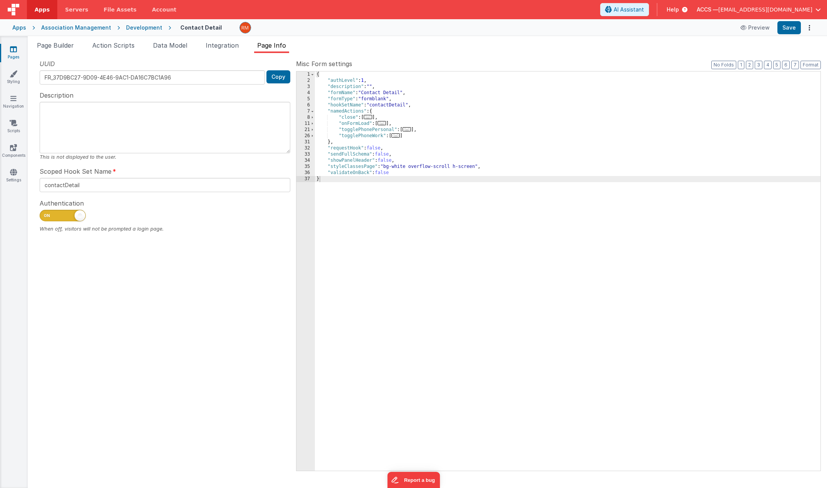
click at [62, 222] on div at bounding box center [165, 217] width 251 height 15
click at [66, 216] on span at bounding box center [63, 216] width 46 height 12
click at [46, 216] on input "checkbox" at bounding box center [43, 214] width 6 height 6
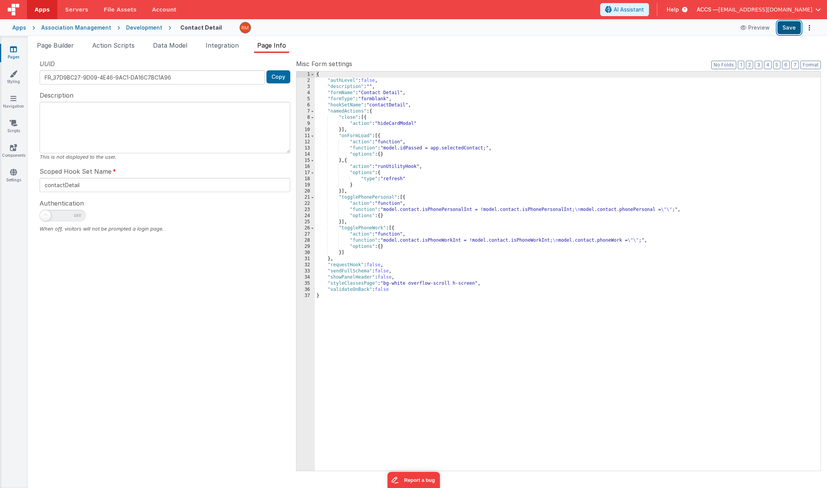
click at [790, 27] on button "Save" at bounding box center [788, 27] width 23 height 13
click at [759, 28] on button "Preview" at bounding box center [755, 28] width 38 height 12
click at [57, 215] on span at bounding box center [63, 216] width 46 height 12
click at [46, 215] on input "checkbox" at bounding box center [43, 214] width 6 height 6
checkbox input "true"
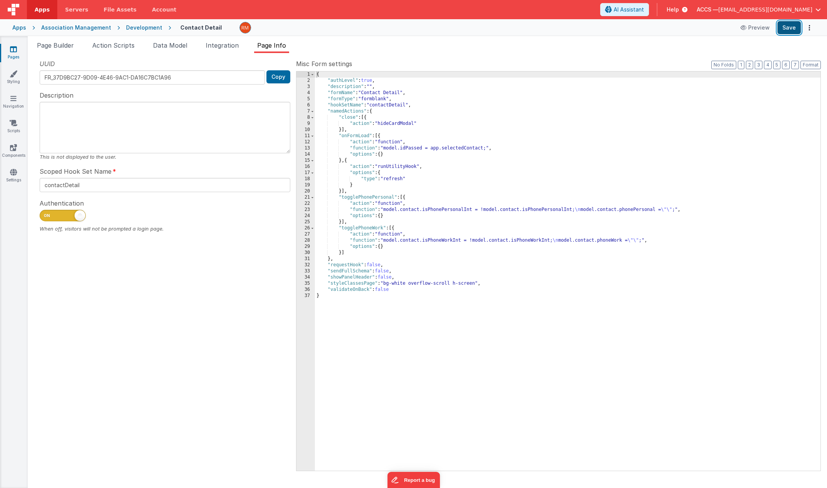
click at [792, 29] on button "Save" at bounding box center [788, 27] width 23 height 13
click at [13, 53] on link "Pages" at bounding box center [14, 52] width 28 height 15
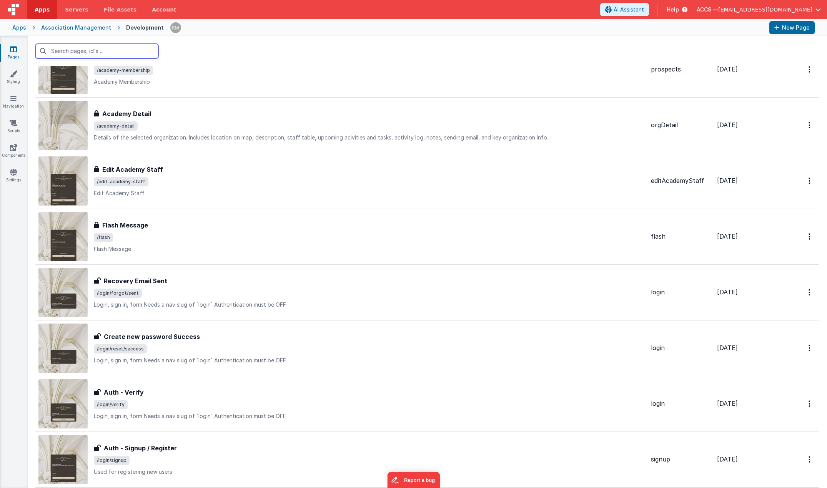
scroll to position [1081, 0]
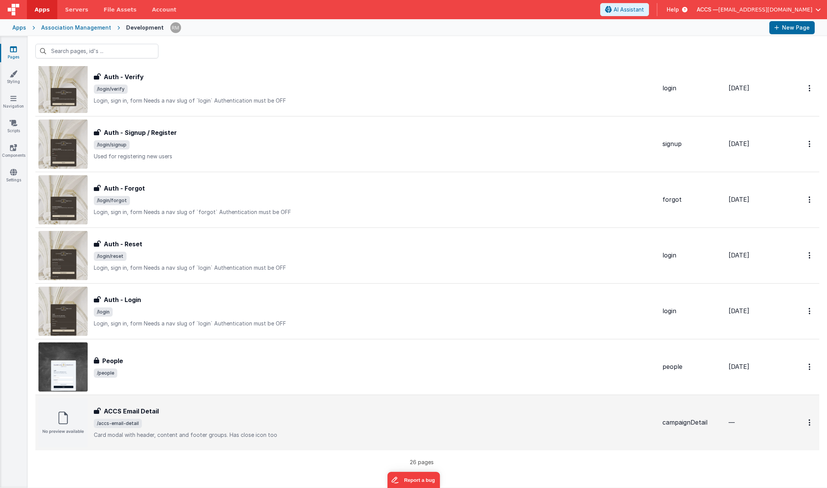
click at [200, 418] on div "ACCS Email Detail ACCS Email Detail /accs-email-detail Card modal with header, …" at bounding box center [375, 423] width 562 height 32
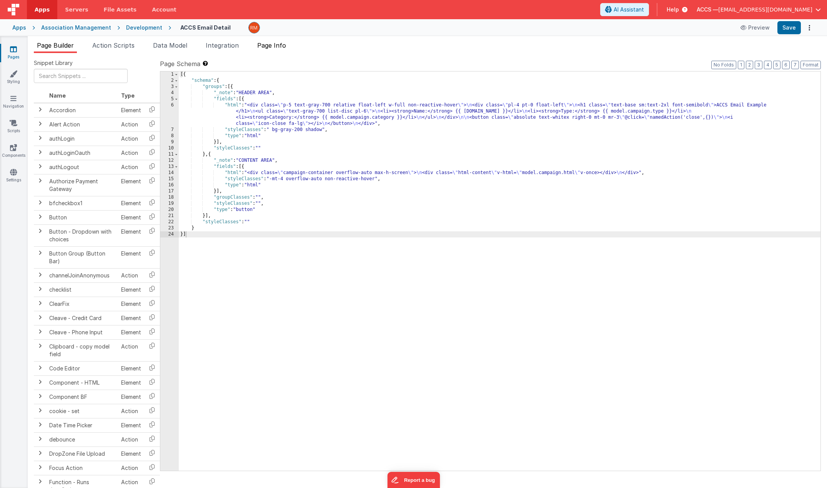
click at [279, 49] on span "Page Info" at bounding box center [271, 46] width 29 height 8
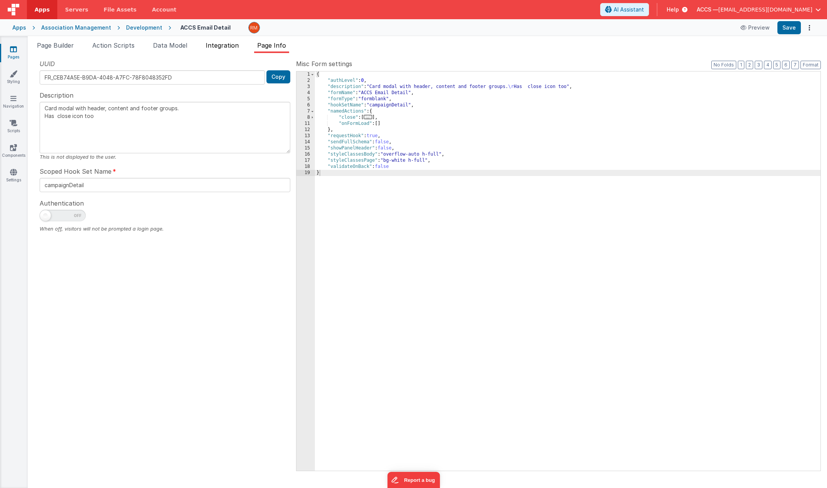
click at [223, 43] on span "Integration" at bounding box center [222, 46] width 33 height 8
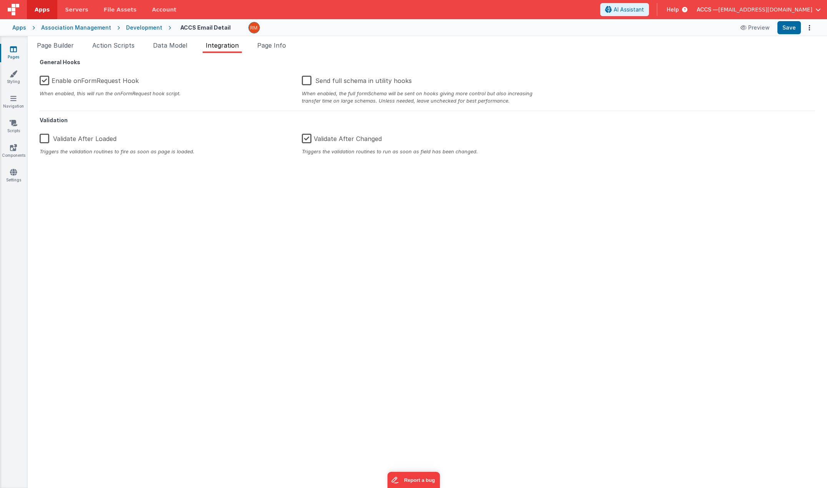
click at [48, 79] on label "Enable onFormRequest Hook" at bounding box center [89, 79] width 99 height 17
click at [0, 0] on input "Enable onFormRequest Hook" at bounding box center [0, 0] width 0 height 0
type textarea "Card modal with header, content and footer groups. Has close icon too"
click at [784, 26] on button "Save" at bounding box center [788, 27] width 23 height 13
click at [271, 47] on span "Page Info" at bounding box center [271, 46] width 29 height 8
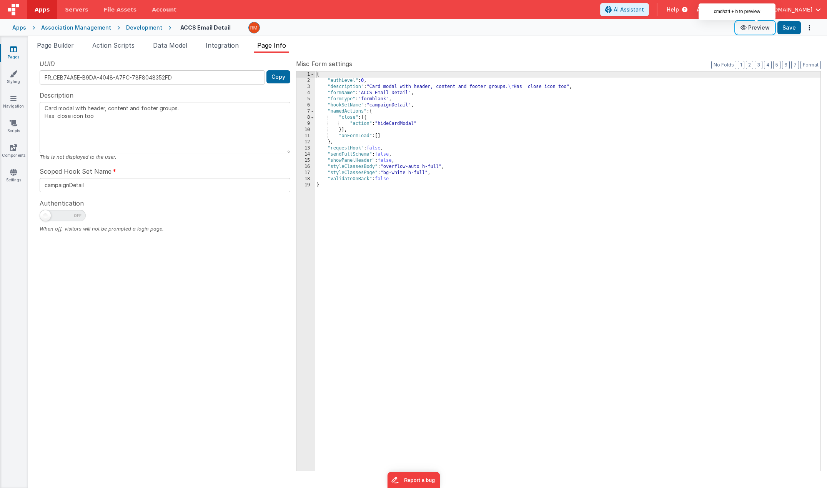
click at [756, 31] on button "Preview" at bounding box center [755, 28] width 38 height 12
click at [236, 45] on span "Integration" at bounding box center [222, 46] width 33 height 8
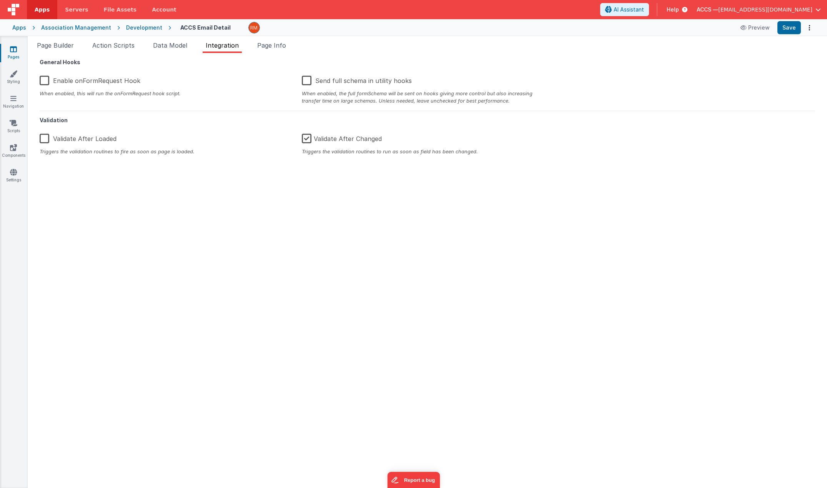
click at [48, 82] on label "Enable onFormRequest Hook" at bounding box center [90, 79] width 101 height 17
click at [0, 0] on input "Enable onFormRequest Hook" at bounding box center [0, 0] width 0 height 0
click at [797, 30] on button "Save" at bounding box center [788, 27] width 23 height 13
click at [753, 28] on button "Preview" at bounding box center [755, 28] width 38 height 12
click at [60, 47] on span "Page Builder" at bounding box center [55, 46] width 37 height 8
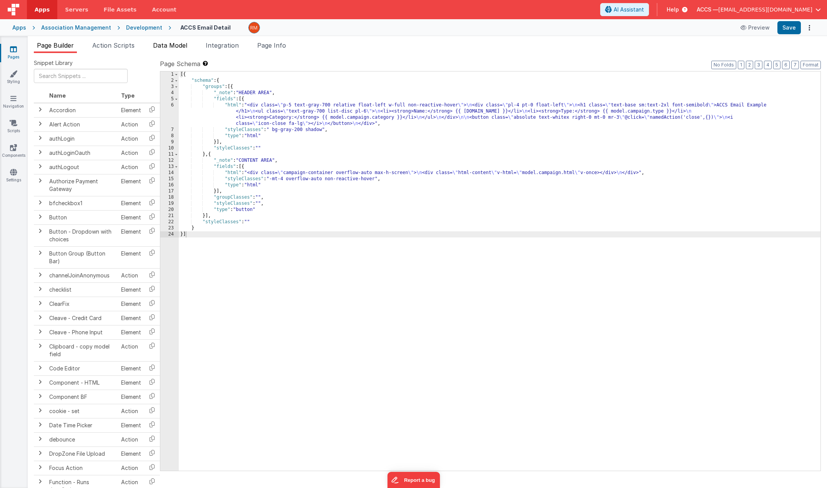
click at [173, 47] on span "Data Model" at bounding box center [170, 46] width 34 height 8
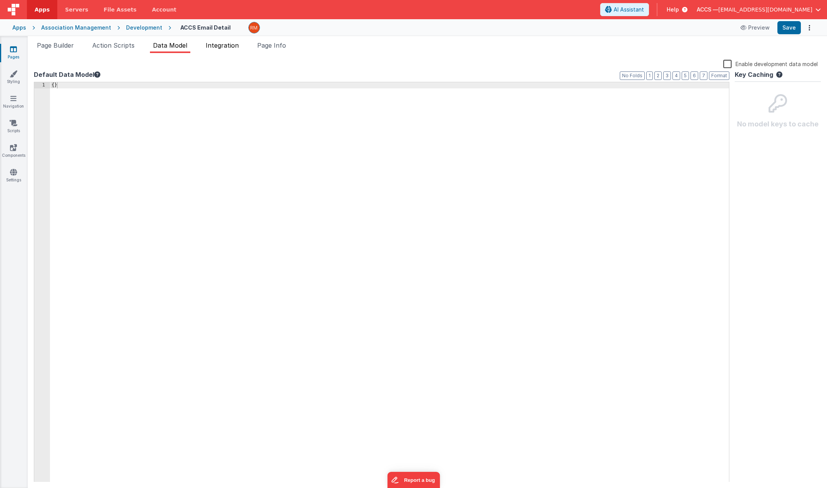
click at [217, 45] on span "Integration" at bounding box center [222, 46] width 33 height 8
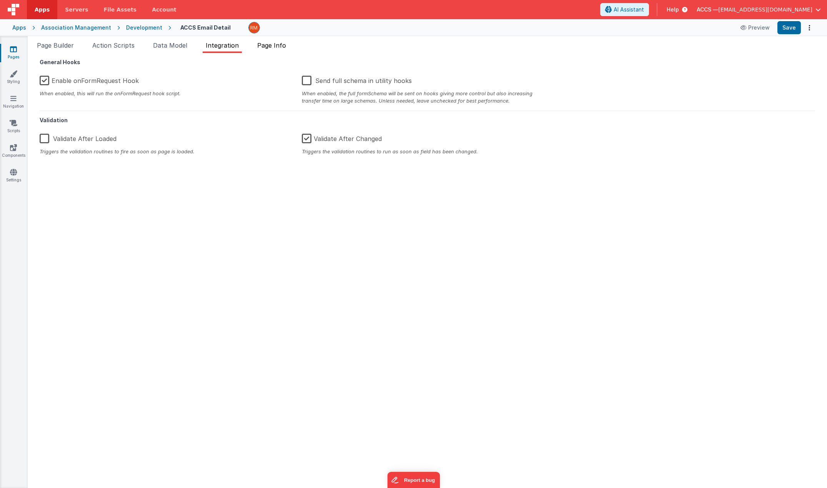
click at [261, 45] on span "Page Info" at bounding box center [271, 46] width 29 height 8
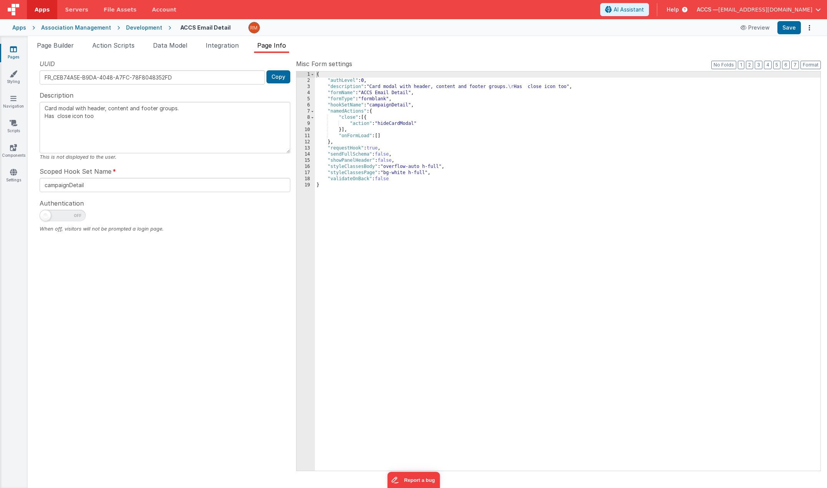
click at [61, 218] on span at bounding box center [63, 216] width 46 height 12
click at [46, 218] on input "checkbox" at bounding box center [43, 214] width 6 height 6
checkbox input "true"
type textarea "Card modal with header, content and footer groups. Has close icon too"
click at [785, 30] on button "Save" at bounding box center [788, 27] width 23 height 13
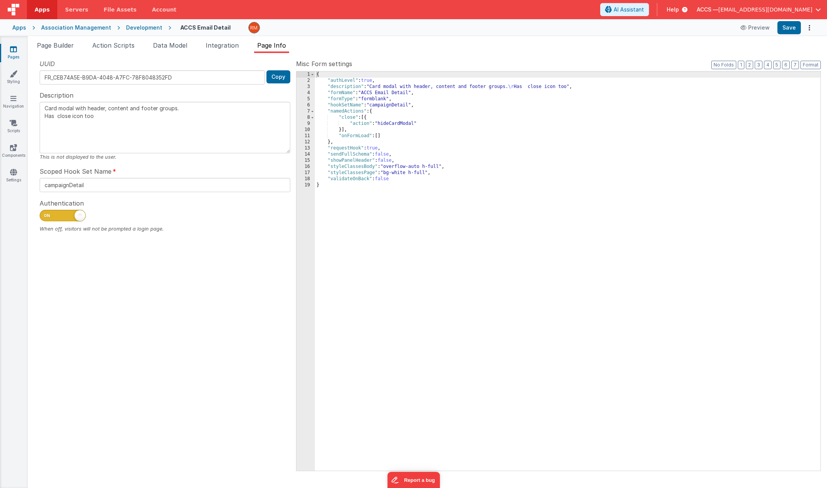
click at [9, 52] on link "Pages" at bounding box center [14, 52] width 28 height 15
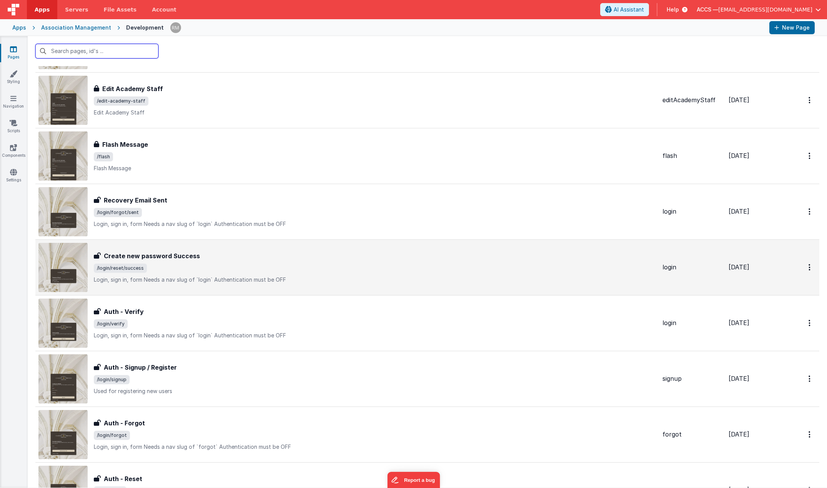
scroll to position [1081, 0]
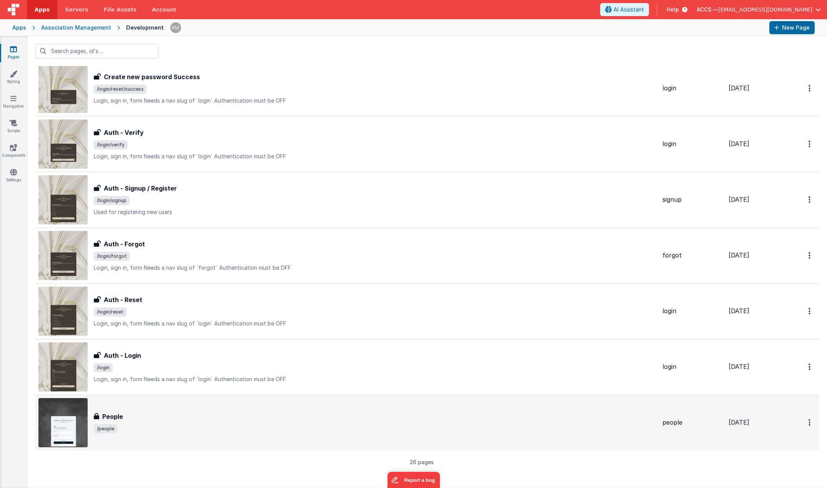
click at [123, 435] on div "People People /people" at bounding box center [347, 422] width 618 height 49
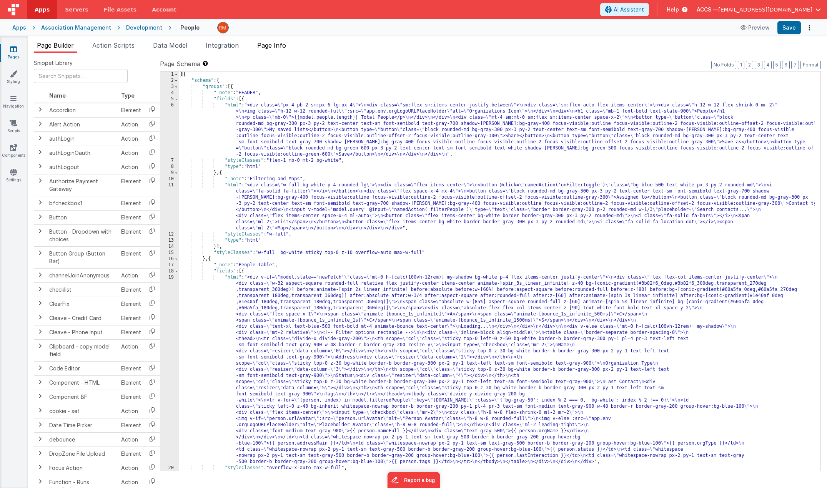
click at [285, 50] on li "Page Info" at bounding box center [271, 47] width 35 height 12
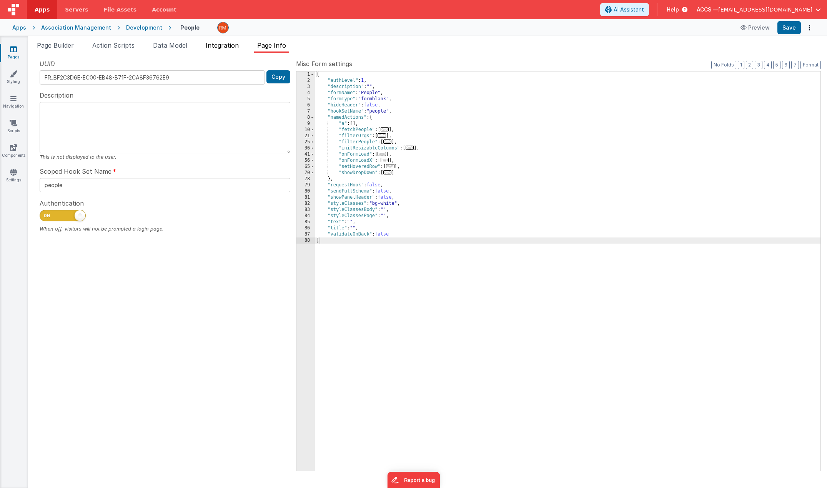
click at [233, 50] on li "Integration" at bounding box center [222, 47] width 39 height 12
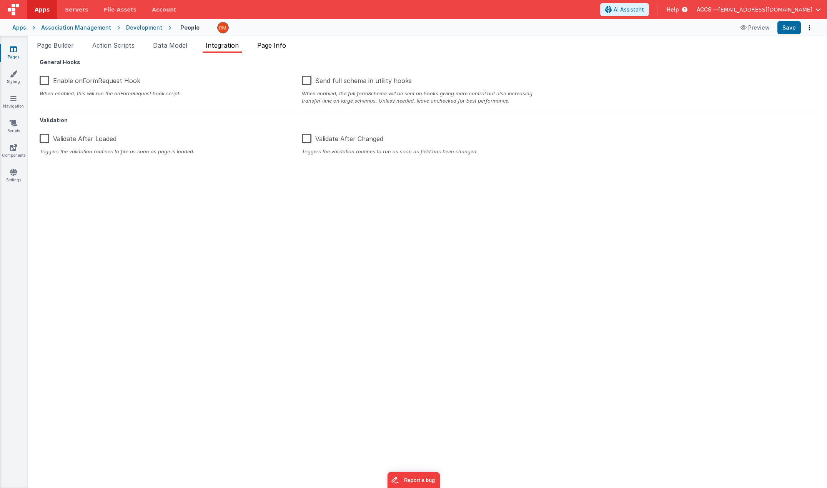
click at [264, 47] on span "Page Info" at bounding box center [271, 46] width 29 height 8
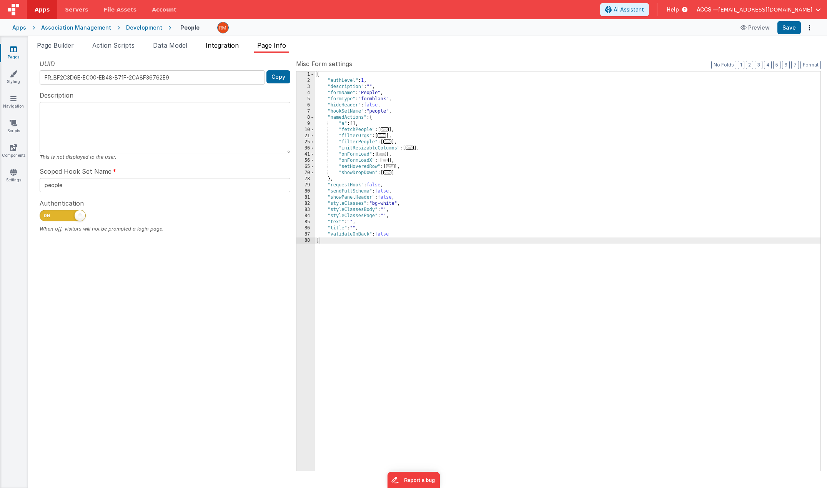
click at [227, 49] on span "Integration" at bounding box center [222, 46] width 33 height 8
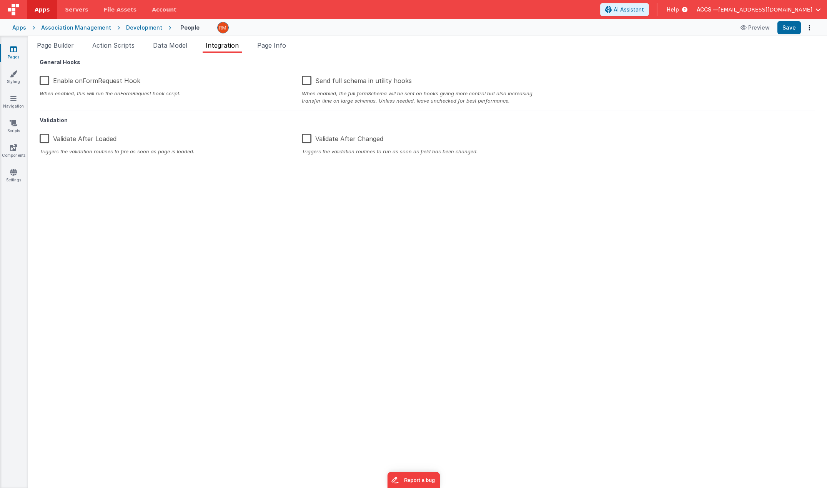
click at [197, 48] on ul "Page Builder Action Scripts Data Model Integration Page Info" at bounding box center [427, 47] width 799 height 12
click at [180, 49] on span "Data Model" at bounding box center [170, 46] width 34 height 8
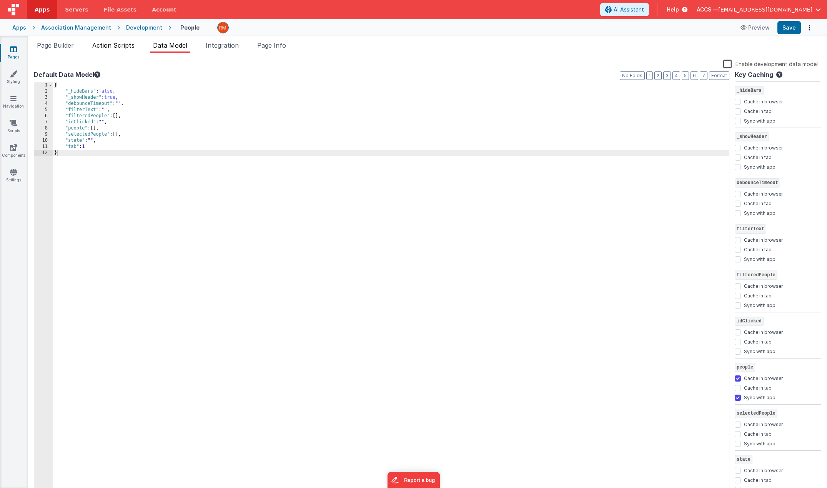
click at [112, 50] on li "Action Scripts" at bounding box center [113, 47] width 48 height 12
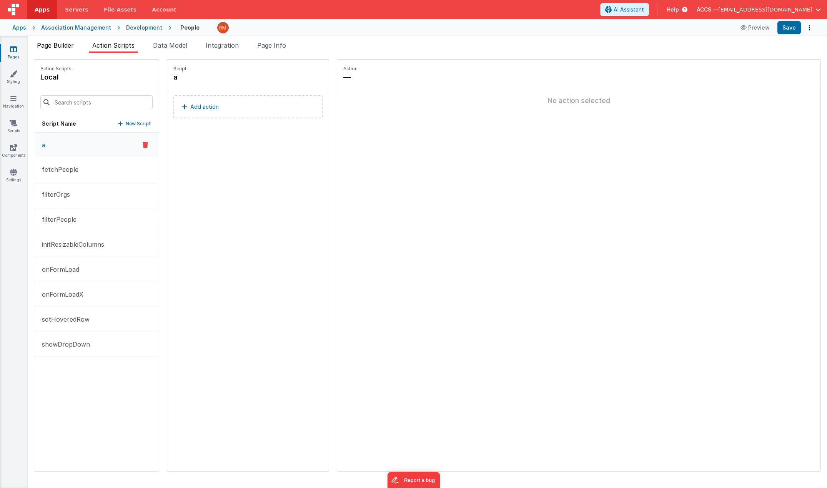
click at [40, 50] on li "Page Builder" at bounding box center [55, 47] width 43 height 12
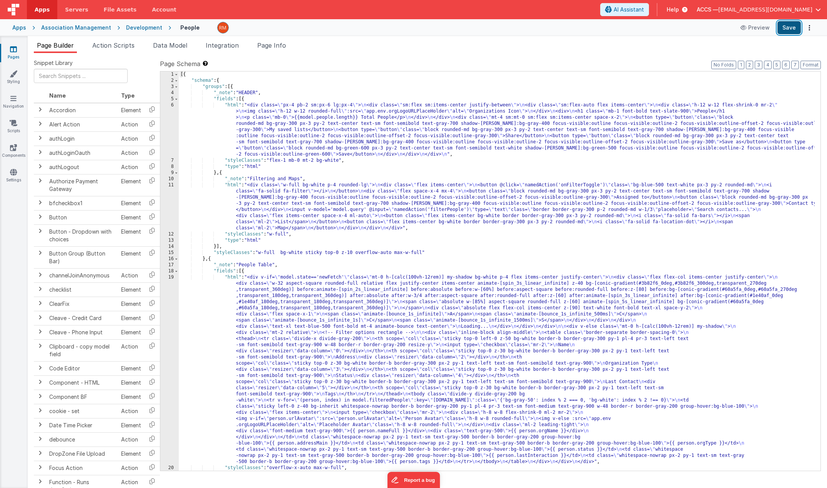
click at [780, 27] on button "Save" at bounding box center [788, 27] width 23 height 13
click at [18, 53] on link "Pages" at bounding box center [14, 52] width 28 height 15
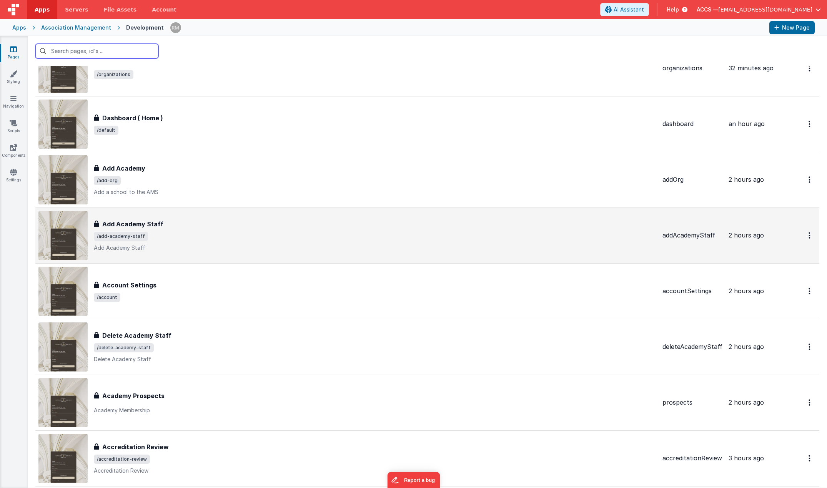
scroll to position [447, 0]
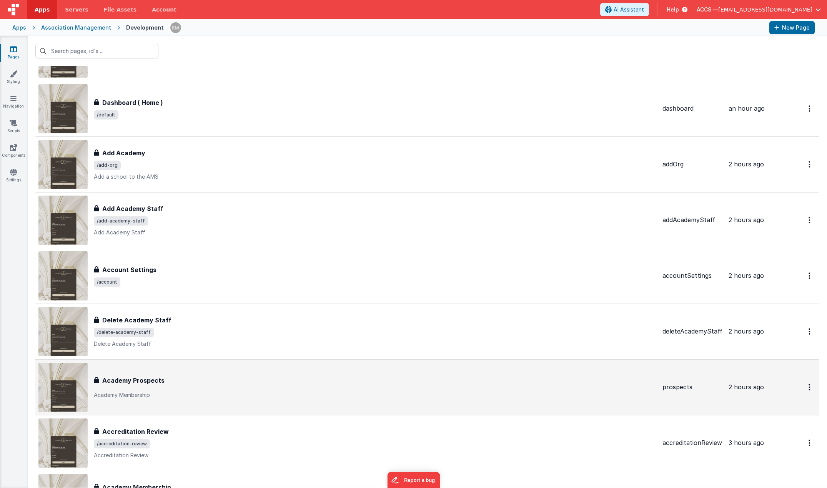
click at [175, 377] on div "Academy Prospects" at bounding box center [375, 380] width 562 height 9
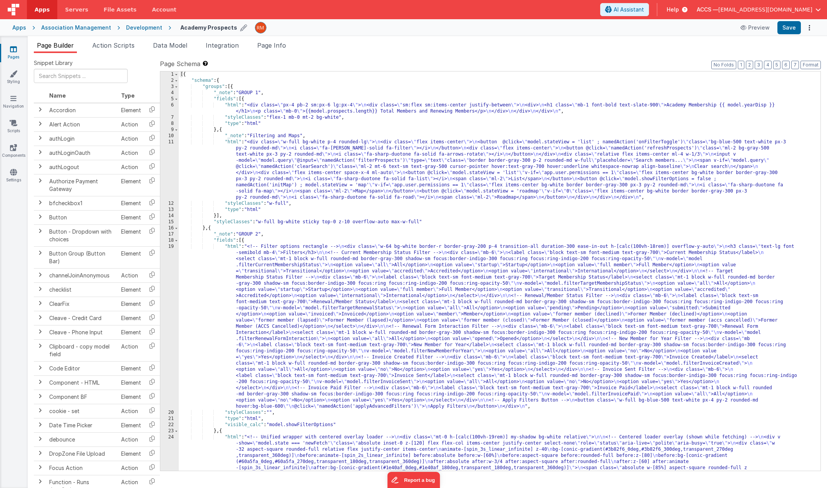
click at [240, 29] on icon at bounding box center [243, 27] width 7 height 11
click at [233, 29] on input "Academy Prospects" at bounding box center [228, 28] width 96 height 12
type input "Academy Membership"
click at [279, 28] on icon at bounding box center [282, 27] width 6 height 11
click at [13, 53] on link "Pages" at bounding box center [14, 52] width 28 height 15
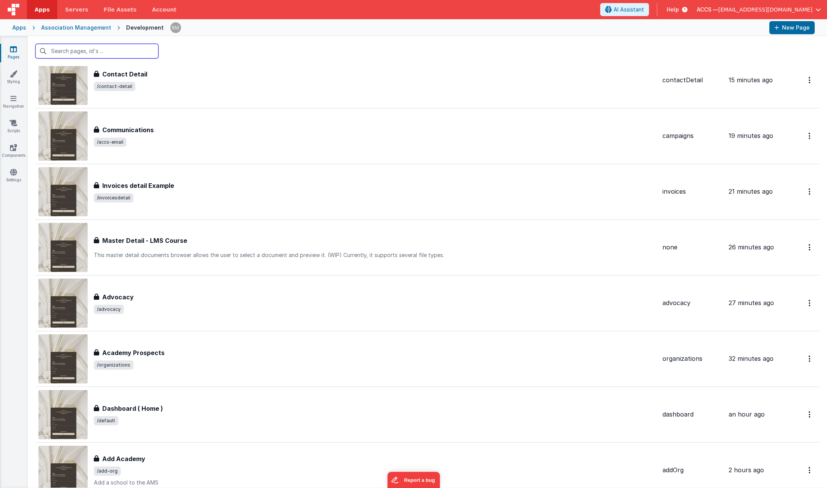
scroll to position [210, 0]
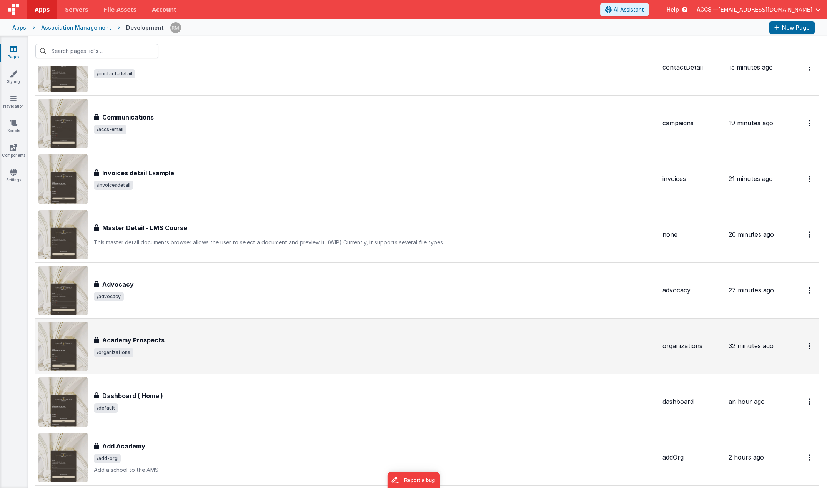
click at [383, 349] on span "/organizations" at bounding box center [375, 352] width 562 height 9
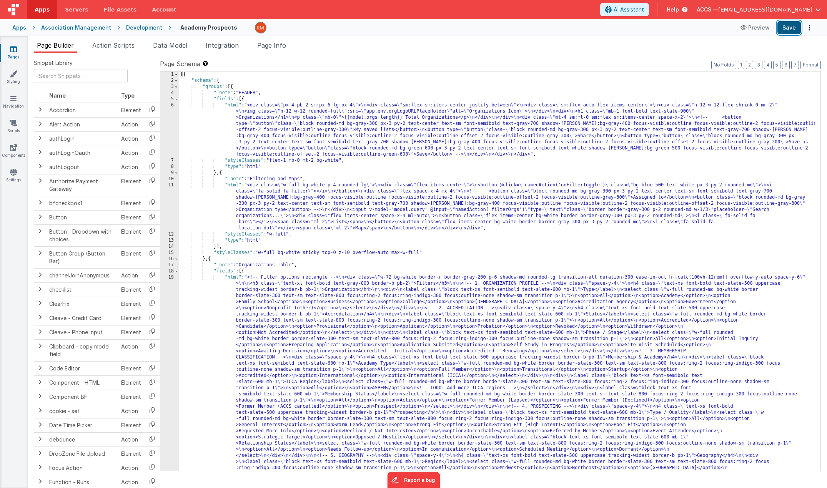
click at [798, 29] on button "Save" at bounding box center [788, 27] width 23 height 13
click at [11, 51] on icon at bounding box center [13, 49] width 7 height 8
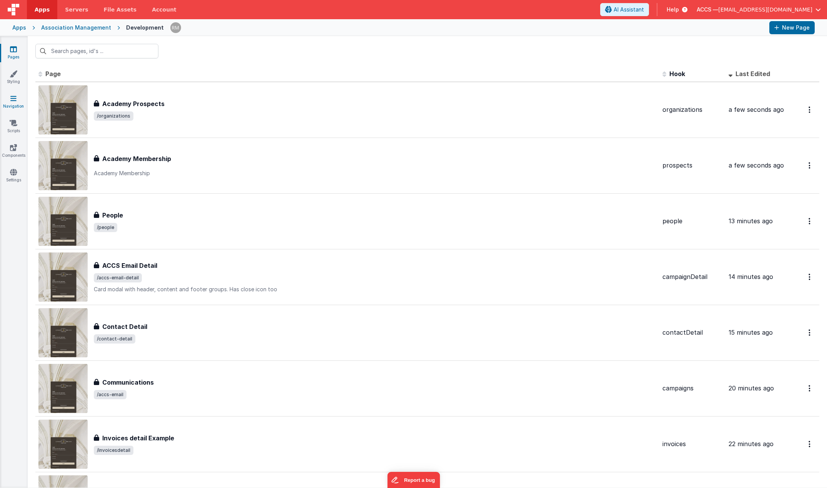
click at [10, 104] on link "Navigation" at bounding box center [14, 102] width 28 height 15
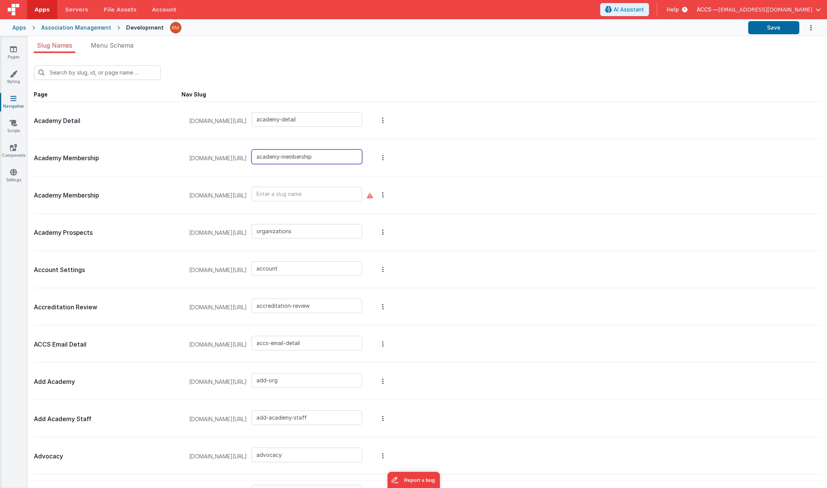
drag, startPoint x: 324, startPoint y: 158, endPoint x: 248, endPoint y: 155, distance: 76.1
click at [248, 155] on div "appdev.accsedu.org/#/ academy-membership" at bounding box center [276, 158] width 182 height 29
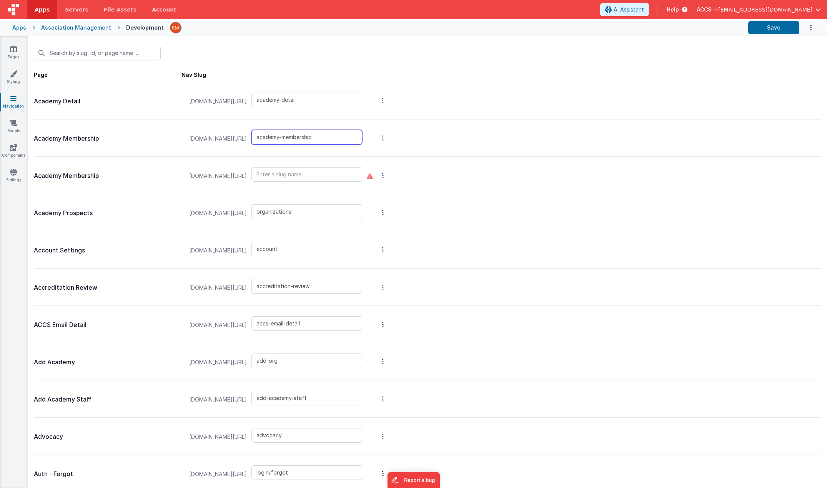
scroll to position [25, 0]
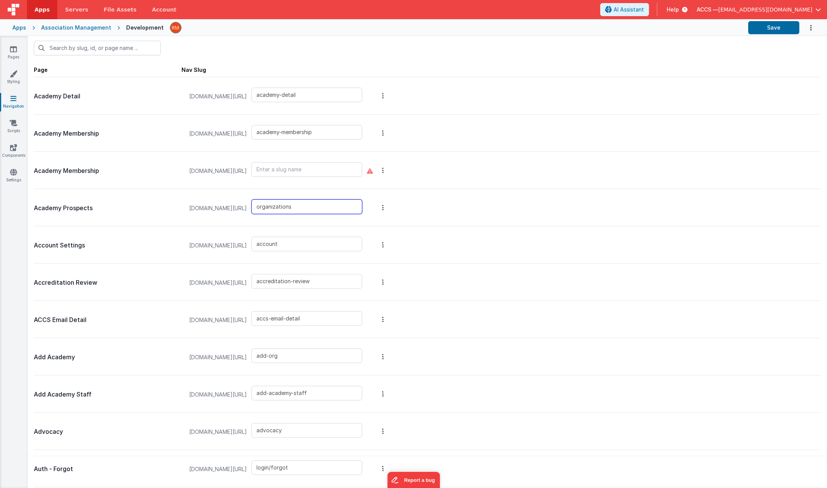
drag, startPoint x: 323, startPoint y: 208, endPoint x: 225, endPoint y: 203, distance: 97.8
click at [225, 203] on div "appdev.accsedu.org/#/ organizations" at bounding box center [276, 208] width 182 height 29
paste input "academy-membership"
type input "academy-prospects"
click at [790, 24] on button "Save" at bounding box center [773, 27] width 51 height 13
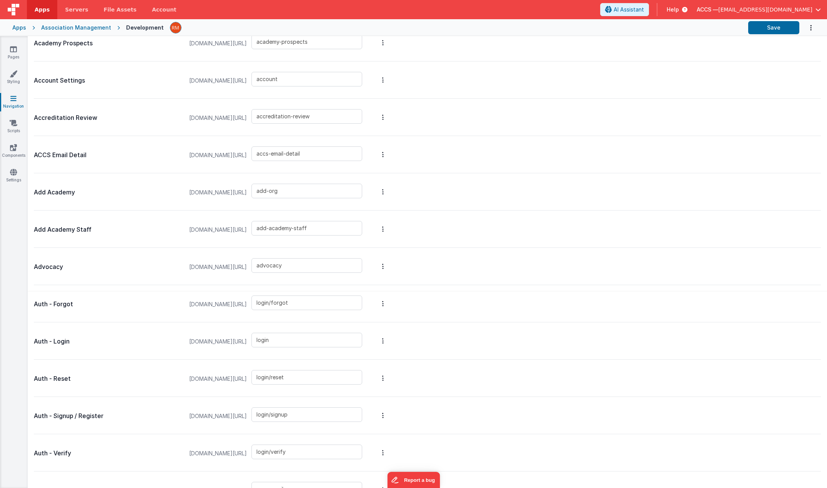
scroll to position [0, 0]
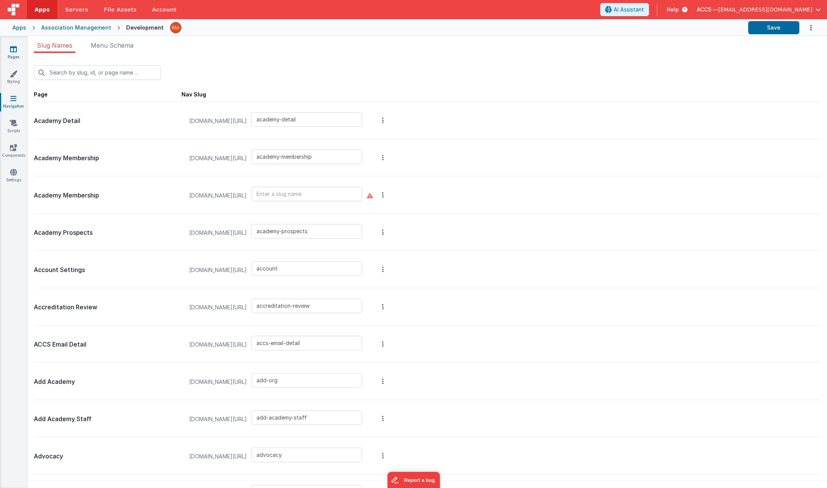
click at [15, 50] on icon at bounding box center [13, 49] width 7 height 8
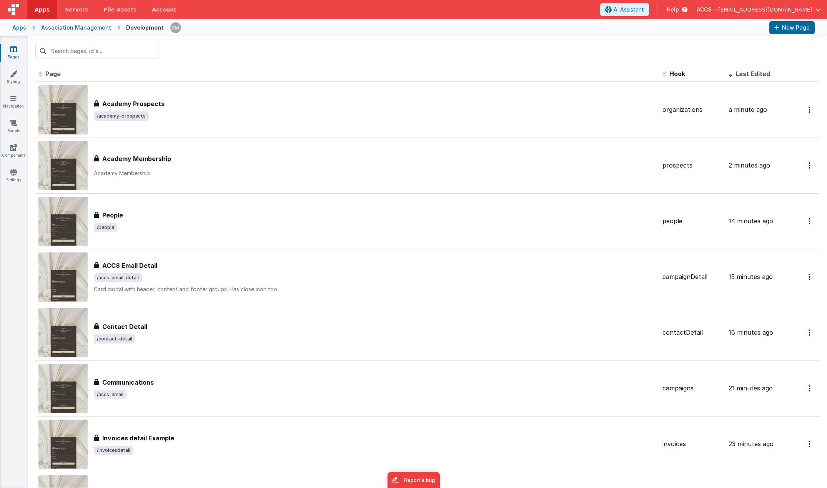
click at [48, 74] on span "Page" at bounding box center [52, 74] width 15 height 8
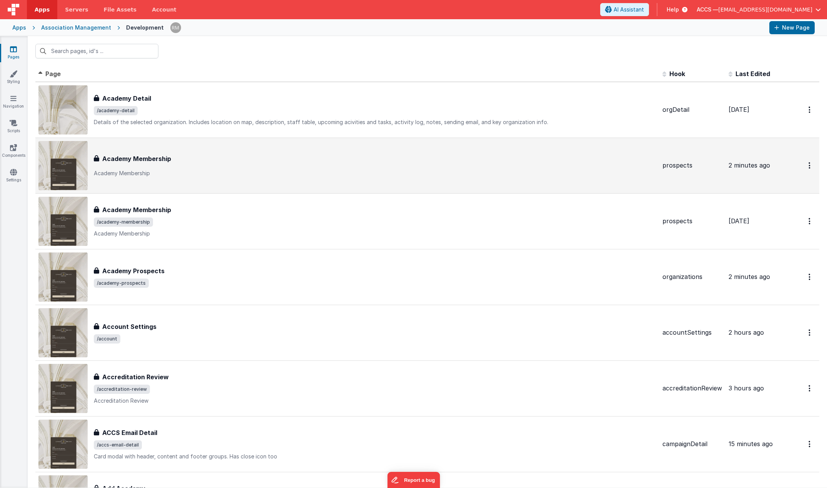
click at [155, 160] on h3 "Academy Membership" at bounding box center [136, 158] width 69 height 9
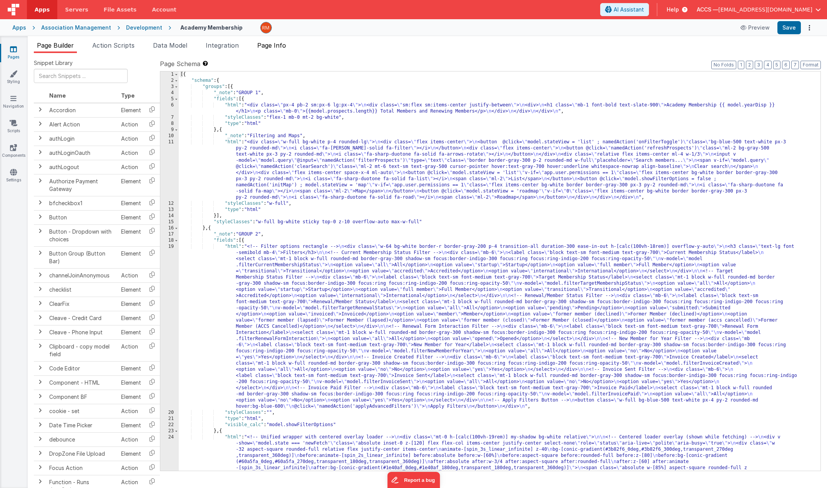
click at [264, 48] on span "Page Info" at bounding box center [271, 46] width 29 height 8
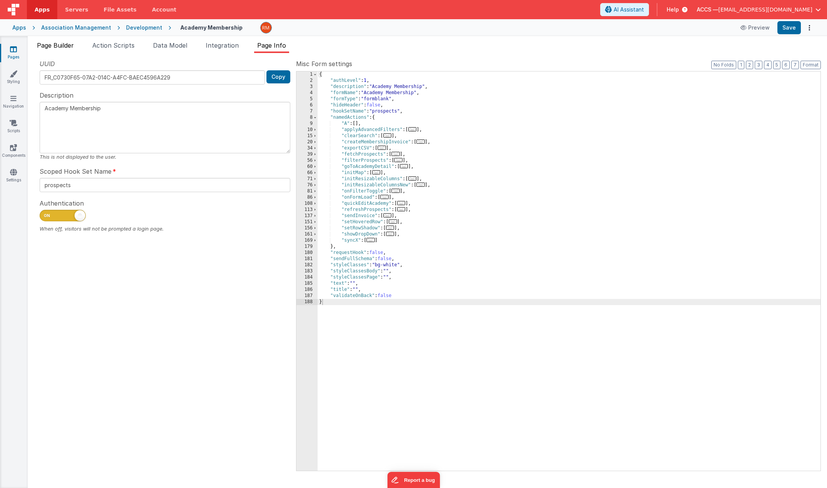
click at [55, 49] on li "Page Builder" at bounding box center [55, 47] width 43 height 12
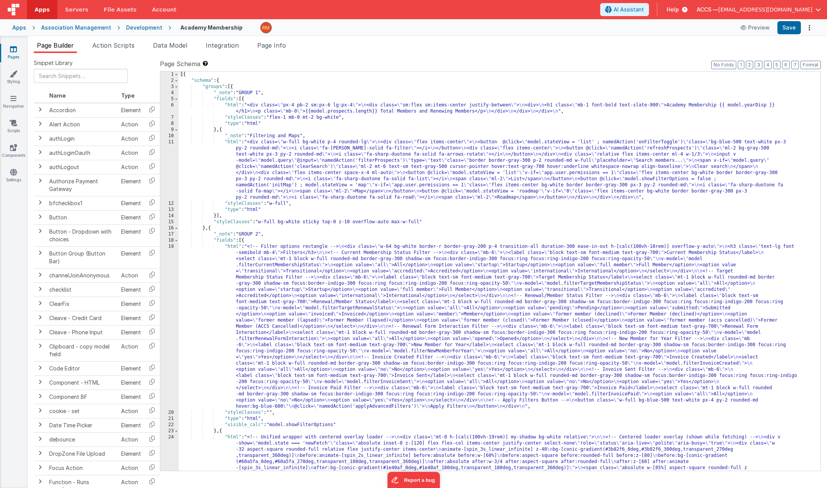
click at [12, 54] on link "Pages" at bounding box center [14, 52] width 28 height 15
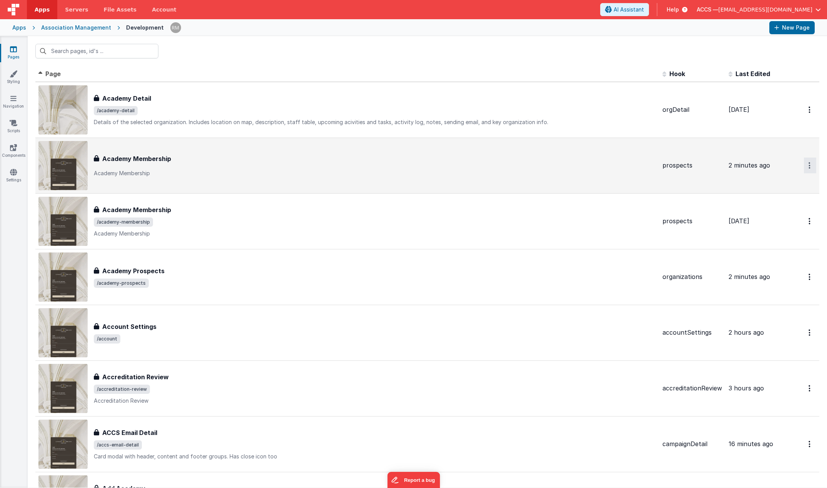
click at [808, 113] on icon "Options" at bounding box center [809, 109] width 2 height 7
click at [772, 211] on link "Delete" at bounding box center [782, 212] width 68 height 14
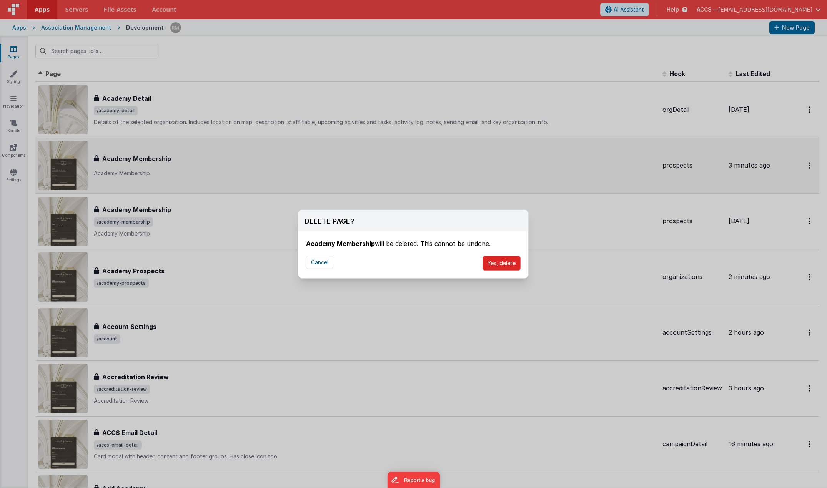
click at [507, 263] on button "Yes, delete" at bounding box center [501, 263] width 38 height 15
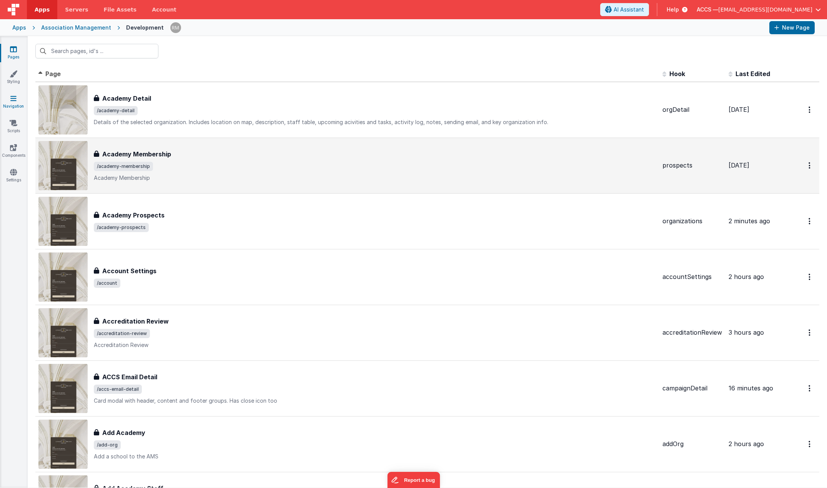
click at [12, 103] on link "Navigation" at bounding box center [14, 102] width 28 height 15
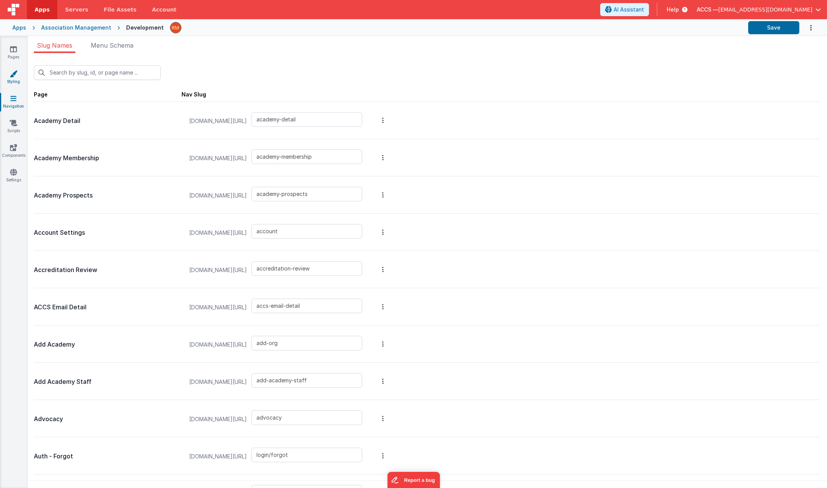
click at [14, 74] on icon at bounding box center [14, 74] width 8 height 8
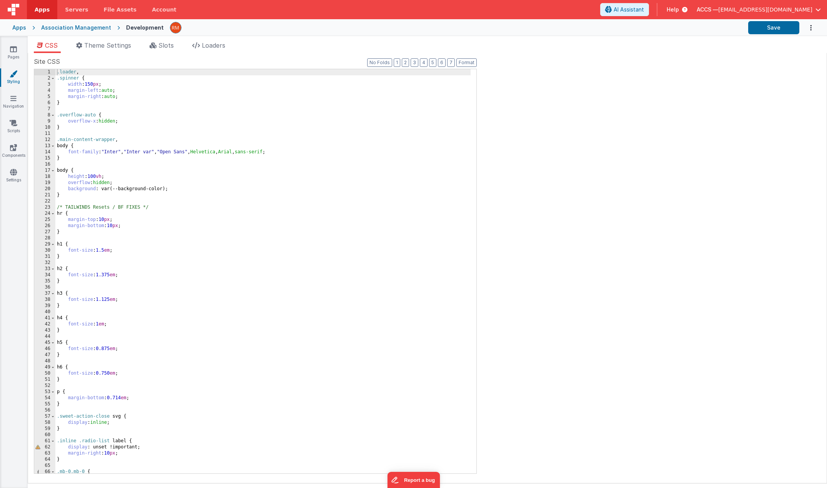
click at [17, 91] on div "Pages Styling Navigation Scripts Components Settings" at bounding box center [14, 262] width 28 height 452
click at [17, 100] on link "Navigation" at bounding box center [14, 102] width 28 height 15
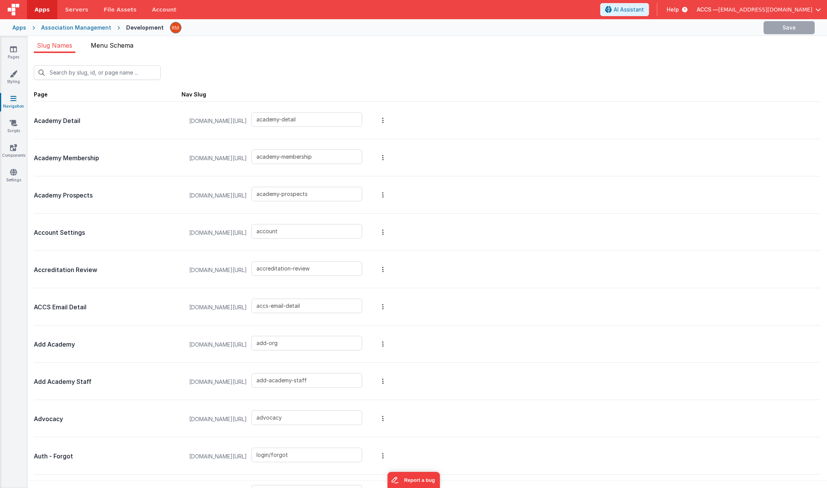
click at [120, 51] on li "Menu Schema" at bounding box center [112, 47] width 49 height 12
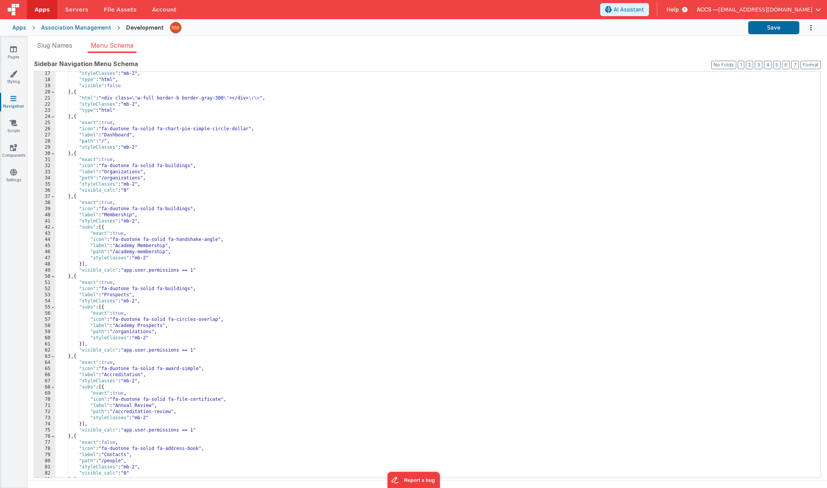
scroll to position [158, 0]
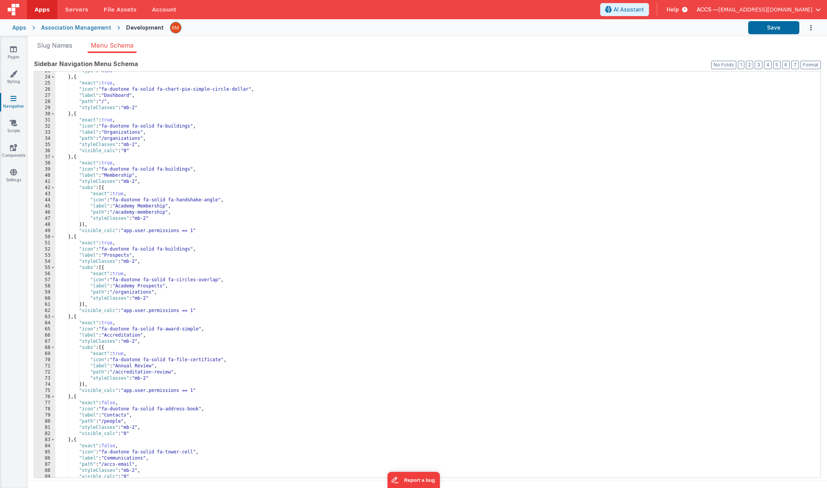
click at [153, 292] on div ""type" : "html" } , { "exact" : true , "icon" : "fa-duotone fa-solid fa-chart-p…" at bounding box center [434, 277] width 759 height 419
click at [106, 256] on div ""type" : "html" } , { "exact" : true , "icon" : "fa-duotone fa-solid fa-chart-p…" at bounding box center [434, 277] width 759 height 419
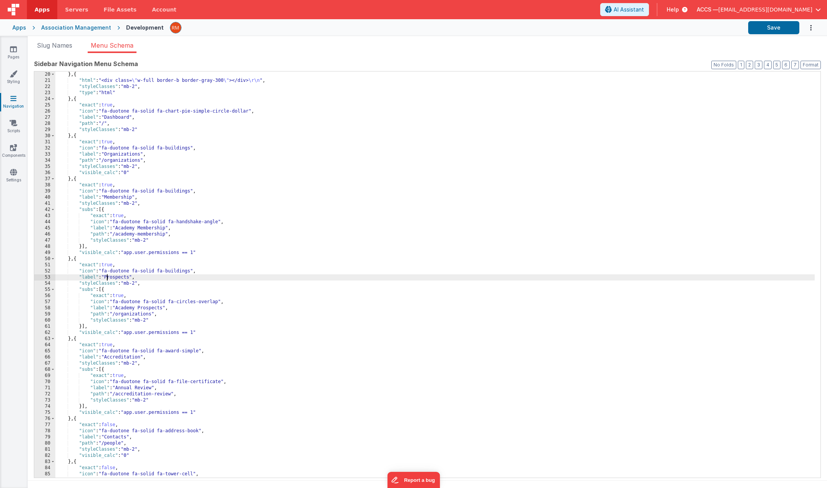
scroll to position [109, 0]
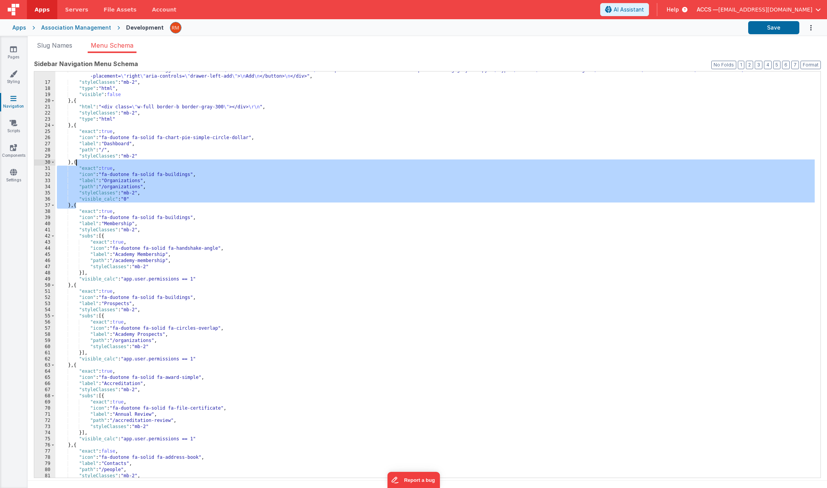
drag, startPoint x: 76, startPoint y: 208, endPoint x: 76, endPoint y: 163, distance: 44.6
click at [76, 163] on div ""html" : "<!-- drawer init and toggle --> \n <div class= \" text-center \" > \n…" at bounding box center [434, 279] width 759 height 425
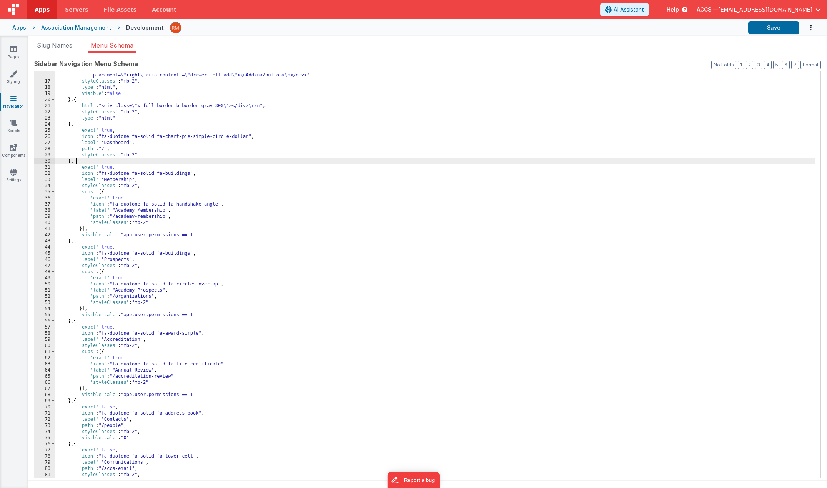
scroll to position [125, 0]
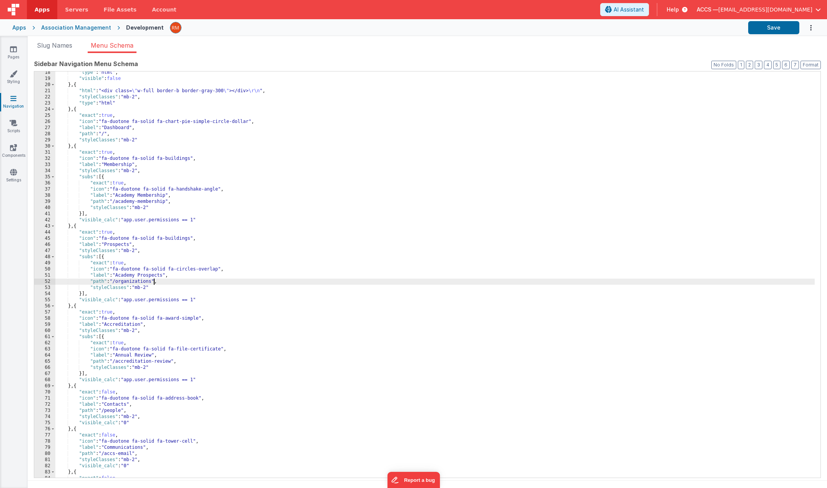
click at [154, 282] on div ""type" : "html" , "visible" : false } , { "html" : "<div class= \" w-full borde…" at bounding box center [434, 279] width 759 height 419
click at [767, 32] on button "Save" at bounding box center [773, 27] width 51 height 13
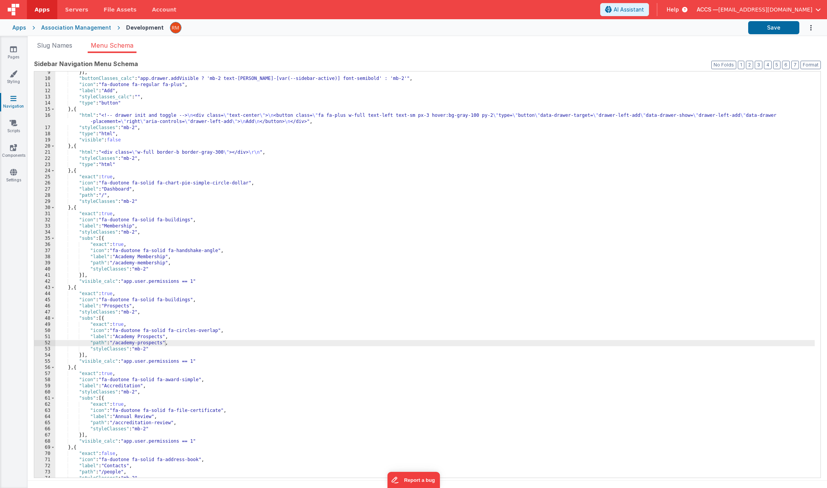
scroll to position [64, 0]
click at [758, 32] on button "Save" at bounding box center [773, 27] width 51 height 13
click at [15, 53] on link "Pages" at bounding box center [14, 52] width 28 height 15
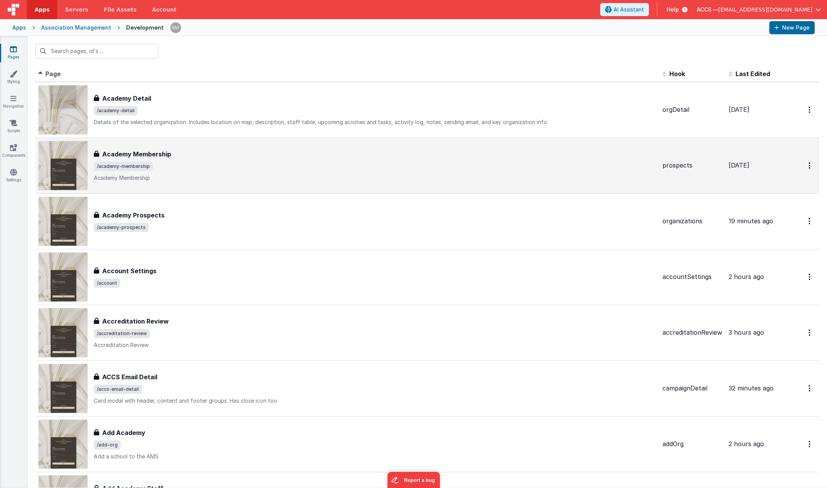
click at [244, 178] on p "Academy Membership" at bounding box center [375, 178] width 562 height 8
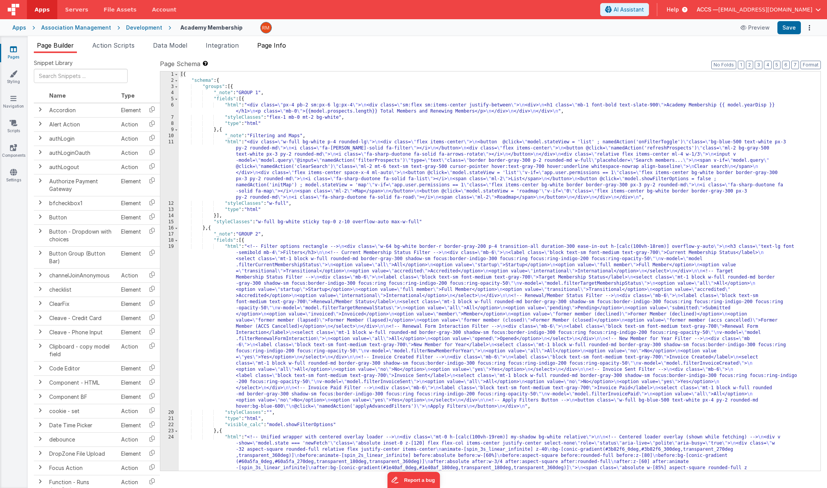
click at [260, 44] on span "Page Info" at bounding box center [271, 46] width 29 height 8
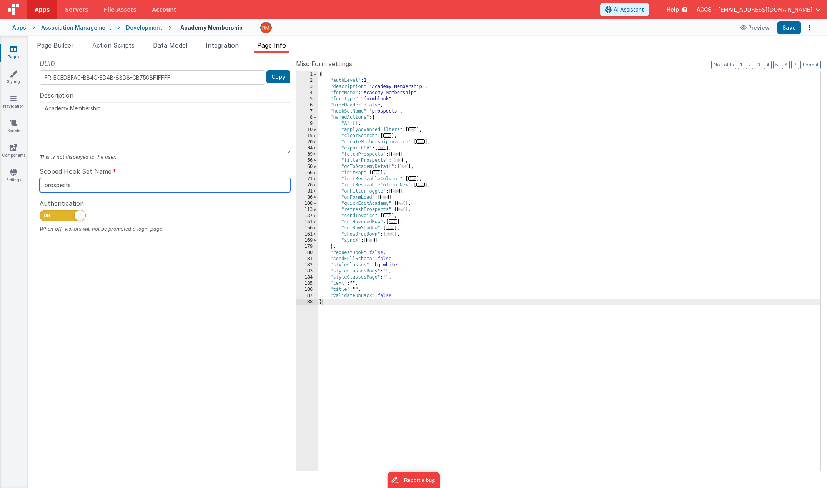
click at [107, 186] on input "prospects" at bounding box center [165, 185] width 251 height 14
drag, startPoint x: 136, startPoint y: 183, endPoint x: 11, endPoint y: 175, distance: 124.8
click at [11, 175] on section "Pages Styling Navigation Scripts Components Settings Page Builder Action Script…" at bounding box center [413, 262] width 827 height 452
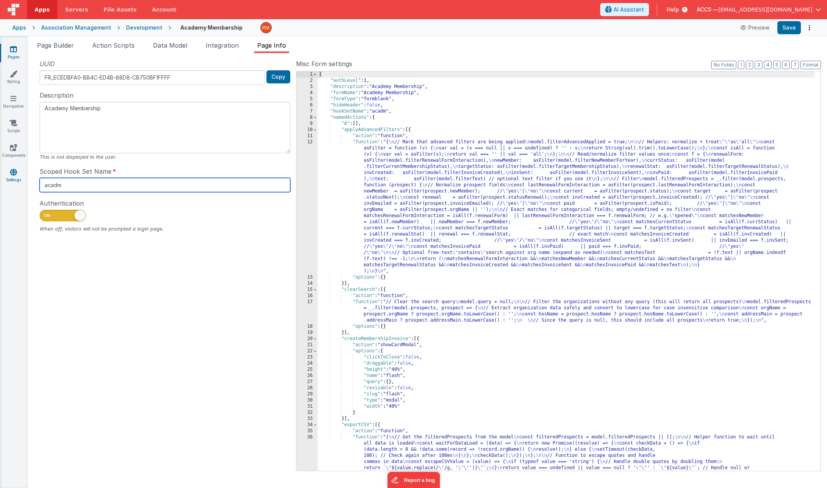
type input "acadmy"
type input "academyMembership"
click at [783, 32] on button "Save" at bounding box center [788, 27] width 23 height 13
click at [16, 53] on link "Pages" at bounding box center [14, 52] width 28 height 15
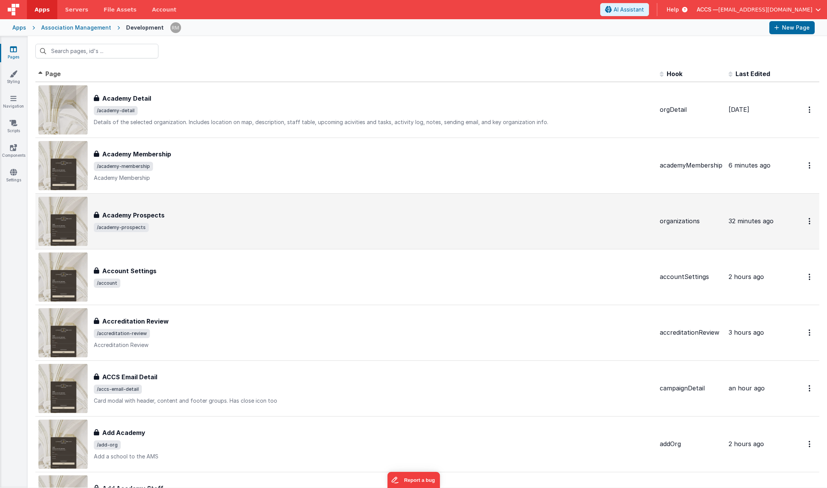
click at [236, 217] on div "Academy Prospects" at bounding box center [374, 215] width 560 height 9
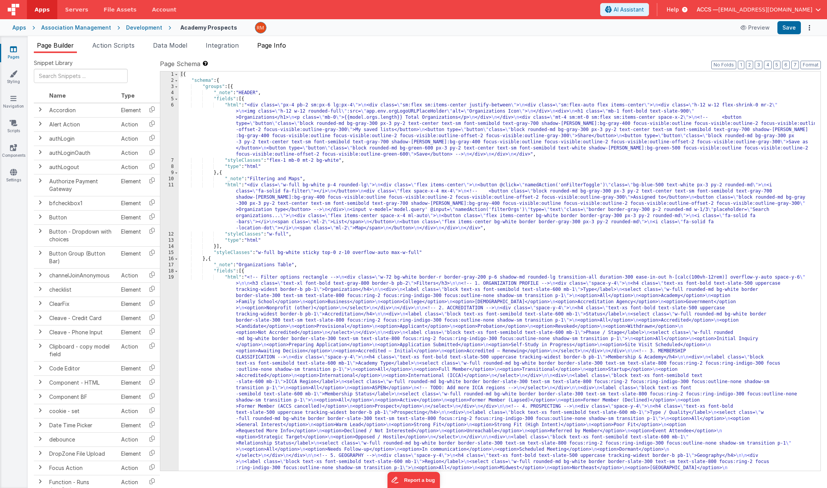
click at [272, 44] on span "Page Info" at bounding box center [271, 46] width 29 height 8
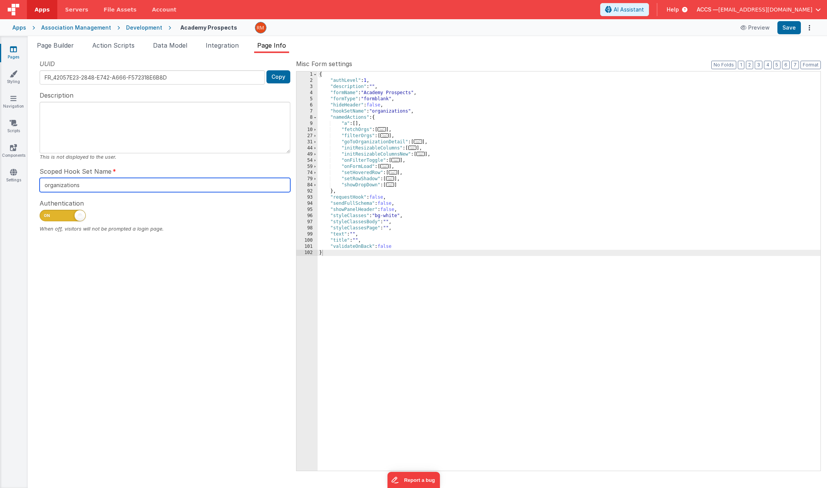
drag, startPoint x: 120, startPoint y: 186, endPoint x: -13, endPoint y: 165, distance: 134.7
click at [0, 165] on html "Apps Servers File Assets Account Some FUTURE Slot AI Assistant Help ACCS — [EMA…" at bounding box center [413, 244] width 827 height 488
paste input "text"
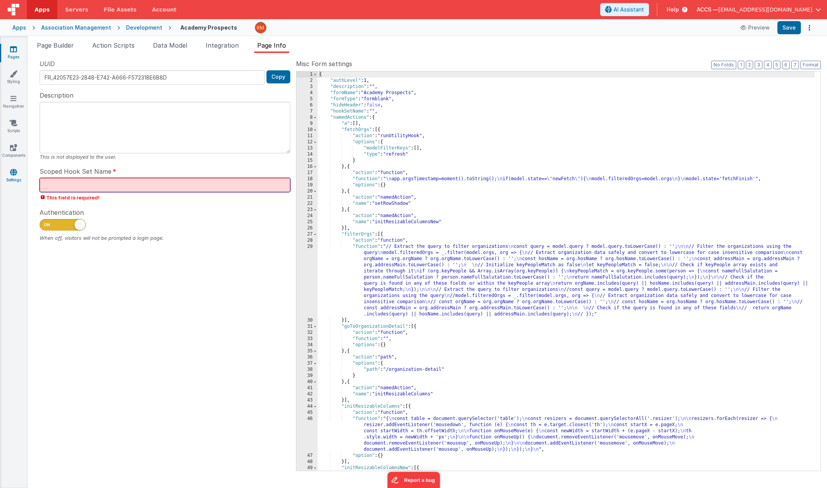
paste input "a"
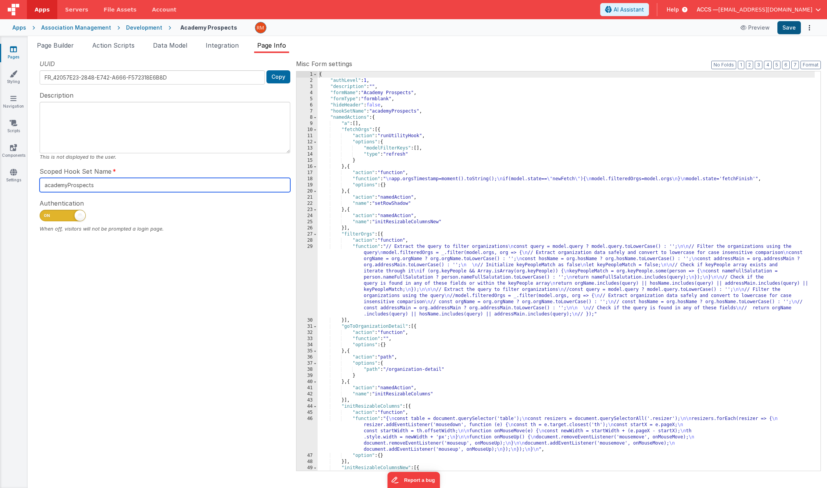
type input "academyProspects"
drag, startPoint x: 787, startPoint y: 28, endPoint x: 752, endPoint y: 38, distance: 36.6
click at [787, 27] on button "Save" at bounding box center [788, 27] width 23 height 13
click at [790, 29] on button "Save" at bounding box center [788, 27] width 23 height 13
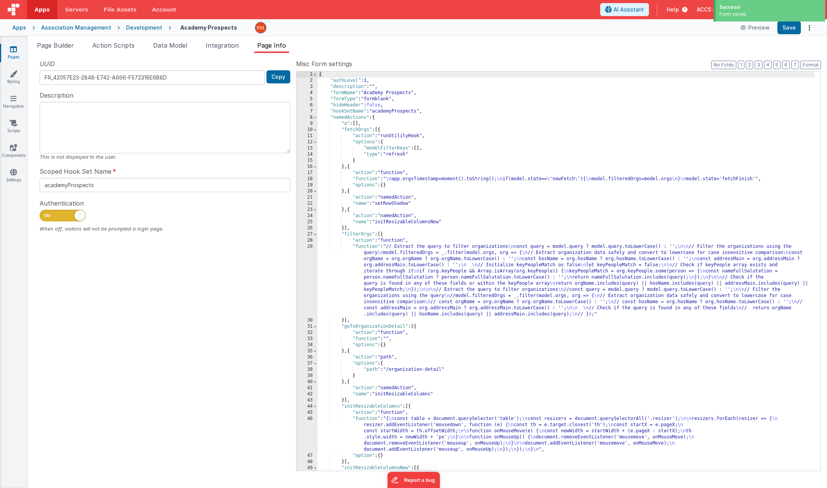
click at [10, 53] on link "Pages" at bounding box center [14, 52] width 28 height 15
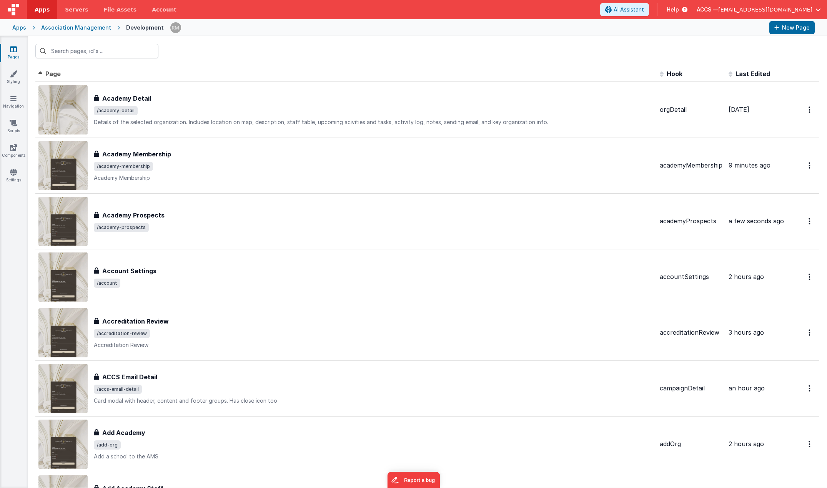
click at [744, 69] on th "Last Edited" at bounding box center [756, 74] width 62 height 15
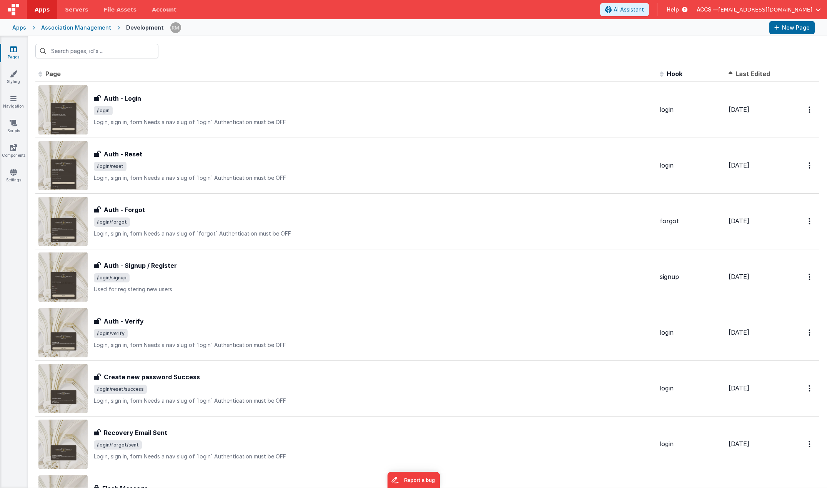
click at [729, 80] on th "Last Edited" at bounding box center [756, 74] width 62 height 15
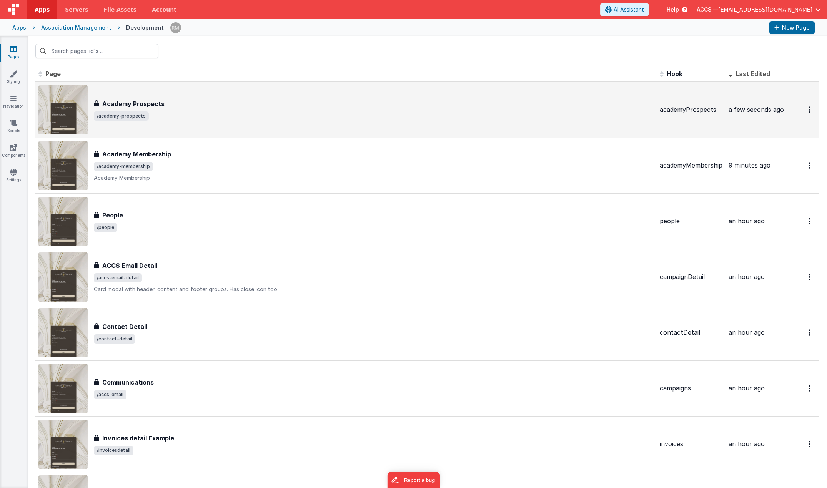
click at [160, 122] on div "Academy [GEOGRAPHIC_DATA] Prospects /academy-prospects" at bounding box center [345, 109] width 615 height 49
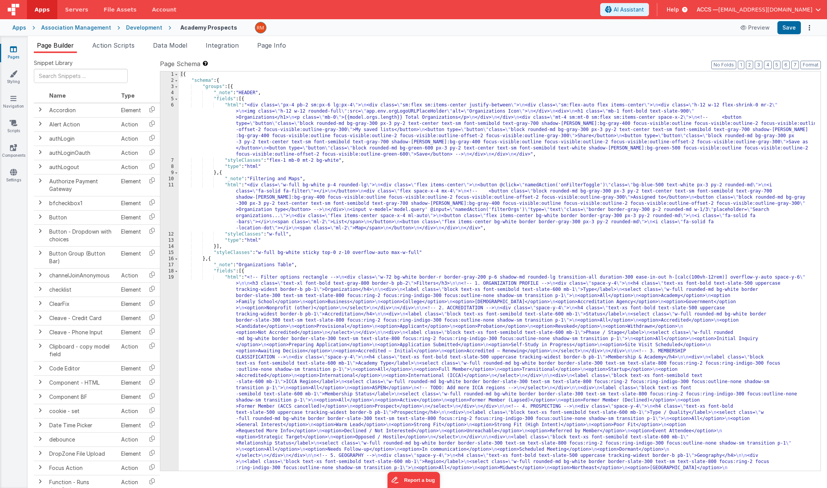
click at [236, 104] on div "[{ "schema" : { "groups" : [{ "_note" : "HEADER" , "fields" : [{ "html" : "<div…" at bounding box center [497, 388] width 636 height 633
click at [173, 105] on div "6" at bounding box center [169, 129] width 18 height 55
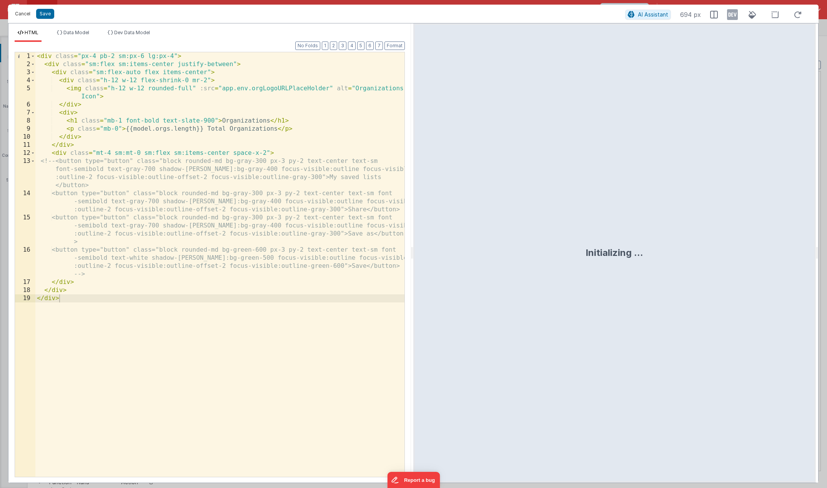
click at [28, 13] on button "Cancel" at bounding box center [22, 13] width 23 height 11
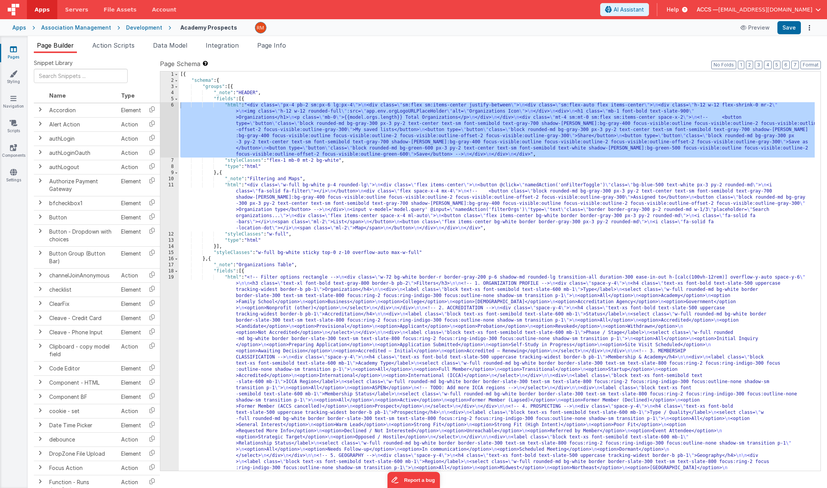
click at [13, 53] on link "Pages" at bounding box center [14, 52] width 28 height 15
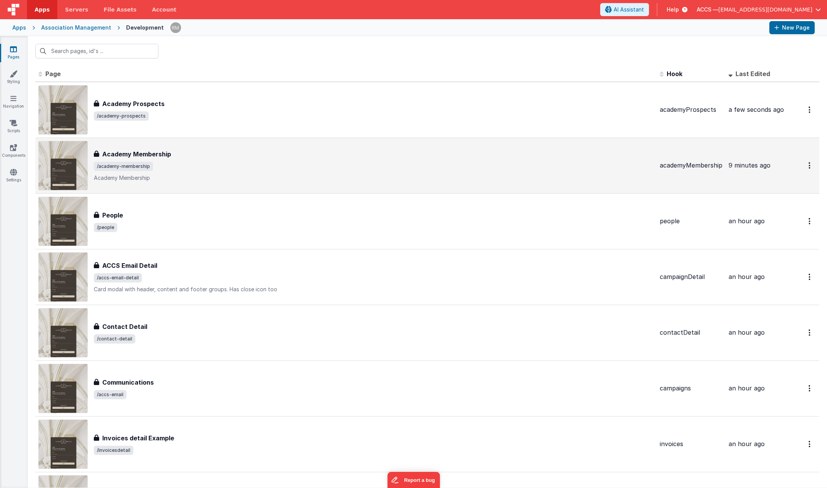
click at [226, 180] on p "Academy Membership" at bounding box center [374, 178] width 560 height 8
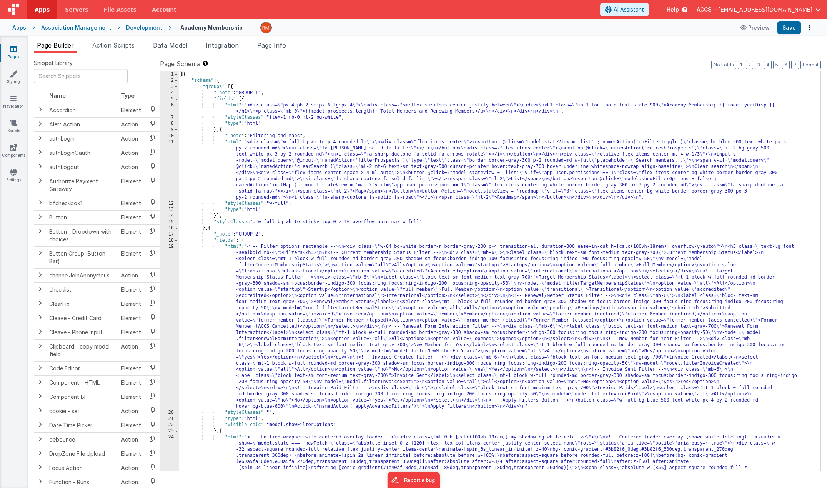
click at [175, 106] on div "6" at bounding box center [169, 108] width 18 height 12
click at [172, 105] on div "6" at bounding box center [169, 108] width 18 height 12
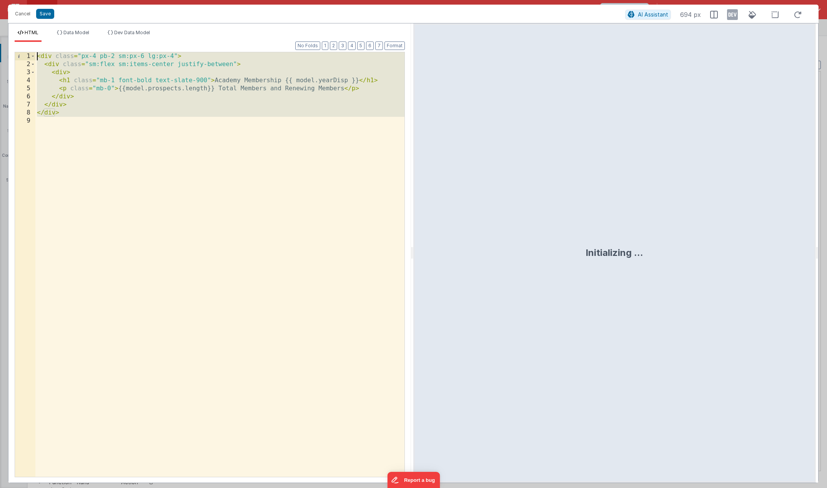
drag, startPoint x: 98, startPoint y: 143, endPoint x: 18, endPoint y: 24, distance: 143.7
click at [18, 24] on div "HTML Data Model Dev Data Model Format 7 6 5 4 3 2 1 No Folds 1 2 3 4 5 6 7 8 9 …" at bounding box center [209, 252] width 402 height 459
click at [21, 15] on button "Cancel" at bounding box center [22, 13] width 23 height 11
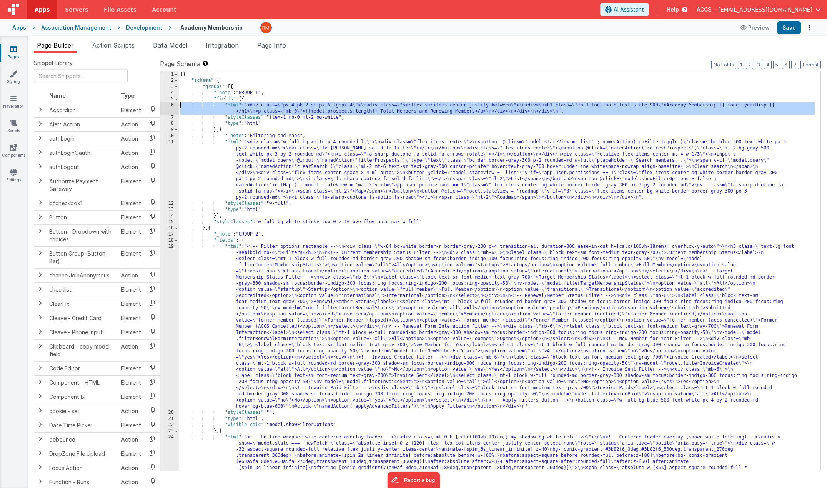
click at [171, 104] on div "6" at bounding box center [169, 108] width 18 height 12
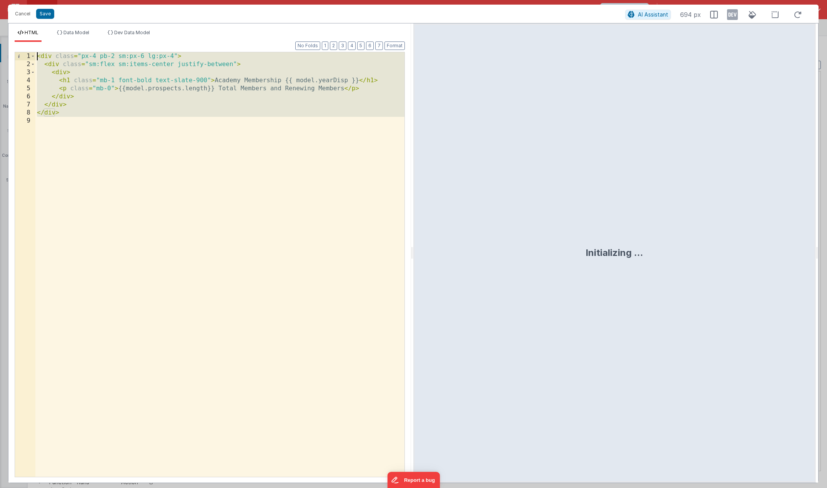
drag, startPoint x: 137, startPoint y: 178, endPoint x: 27, endPoint y: -5, distance: 213.5
click at [27, 0] on html "Cancel Save AI Assistant 694 px HTML Data Model Dev Data Model Format 7 6 5 4 3…" at bounding box center [413, 244] width 827 height 488
click at [20, 14] on button "Cancel" at bounding box center [22, 13] width 23 height 11
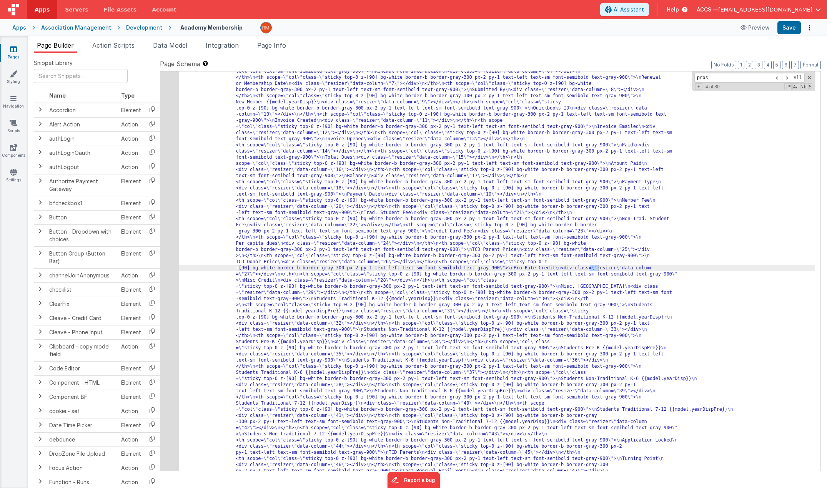
scroll to position [735, 0]
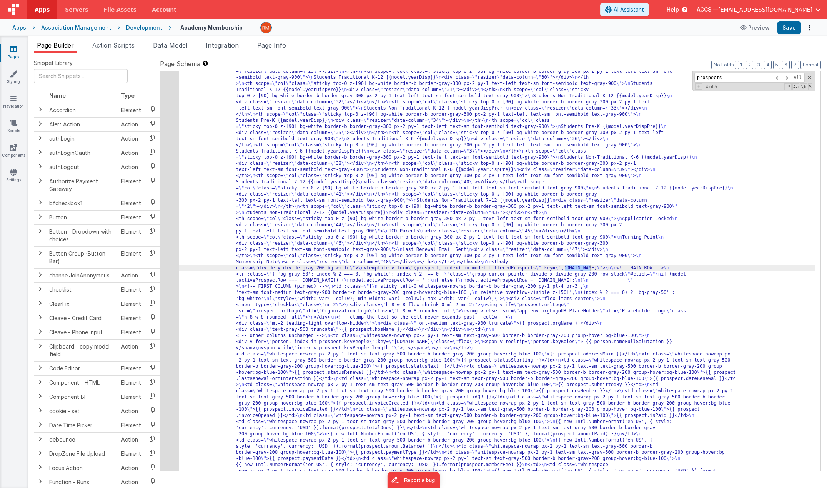
type input "prospects"
click at [280, 48] on span "Page Info" at bounding box center [271, 46] width 29 height 8
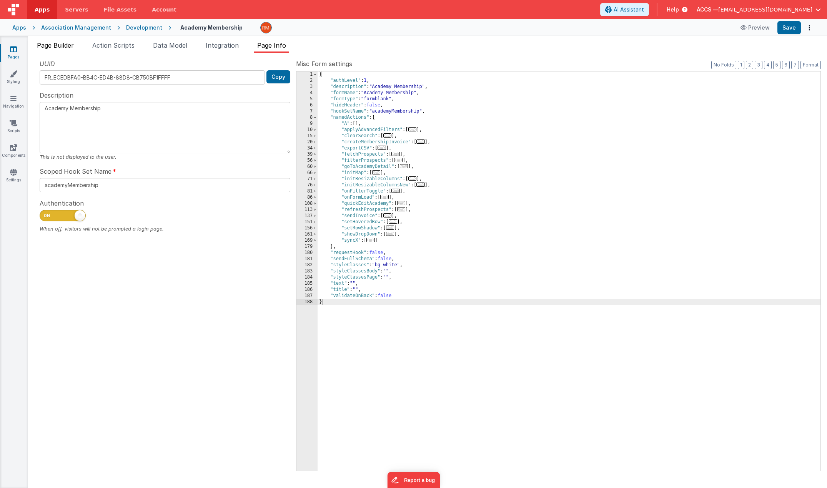
click at [47, 48] on span "Page Builder" at bounding box center [55, 46] width 37 height 8
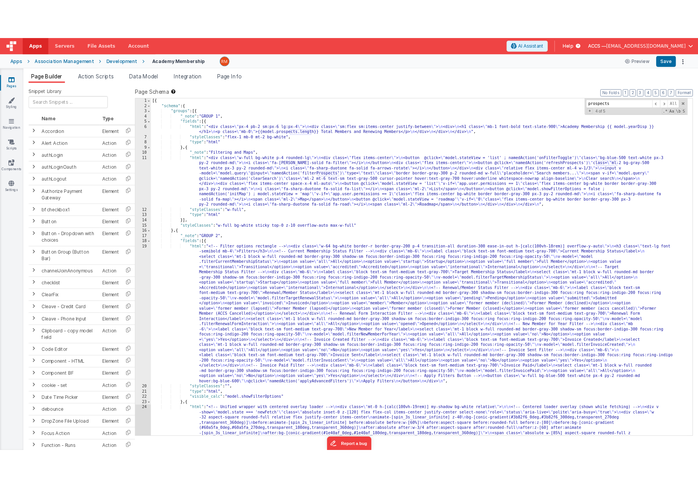
scroll to position [0, 0]
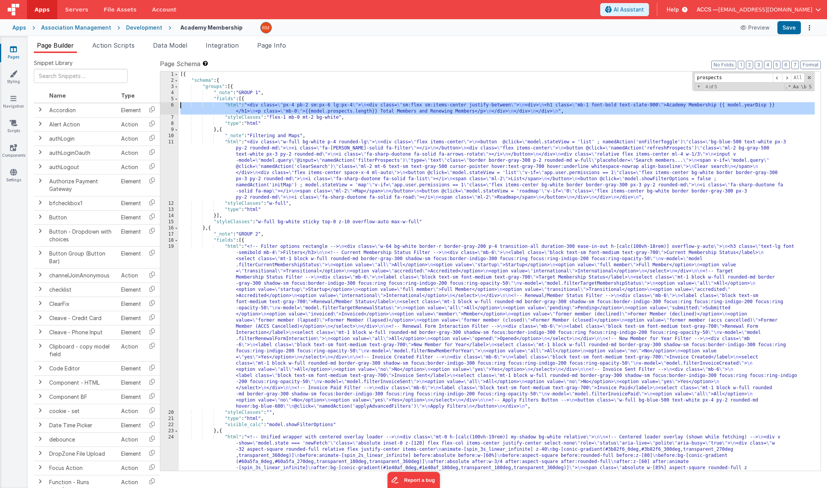
click at [172, 106] on div "6" at bounding box center [169, 108] width 18 height 12
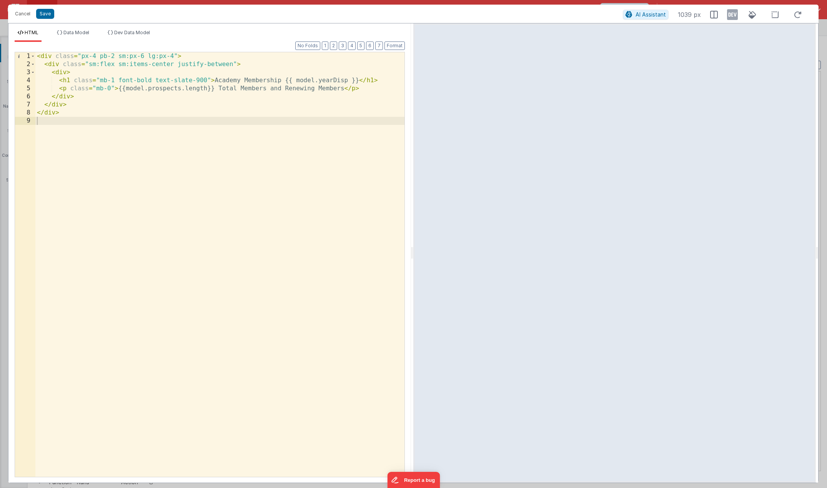
click at [279, 82] on div "< div class = "px-4 pb-2 sm:px-6 lg:px-4" > < div class = "sm:flex sm:items-cen…" at bounding box center [219, 272] width 369 height 441
click at [263, 88] on div "< div class = "px-4 pb-2 sm:px-6 lg:px-4" > < div class = "sm:flex sm:items-cen…" at bounding box center [219, 272] width 369 height 441
click at [265, 90] on div "< div class = "px-4 pb-2 sm:px-6 lg:px-4" > < div class = "sm:flex sm:items-cen…" at bounding box center [219, 272] width 369 height 441
click at [321, 89] on div "< div class = "px-4 pb-2 sm:px-6 lg:px-4" > < div class = "sm:flex sm:items-cen…" at bounding box center [219, 272] width 369 height 441
drag, startPoint x: 181, startPoint y: 90, endPoint x: 149, endPoint y: 91, distance: 32.3
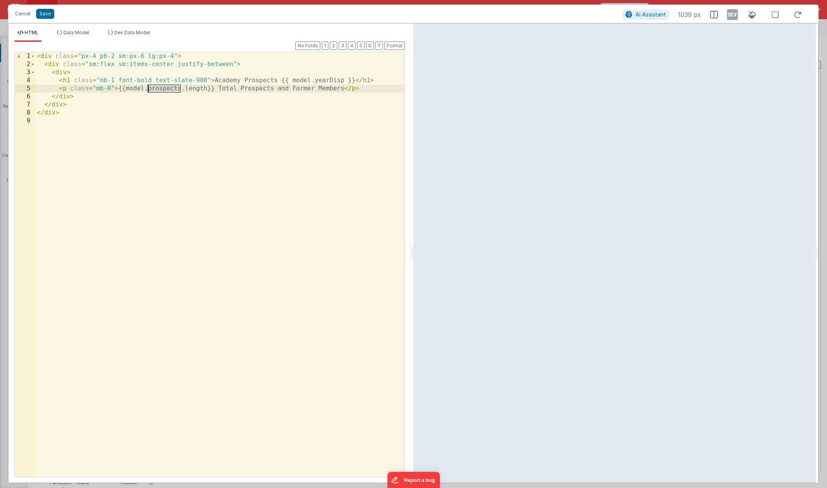
click at [149, 91] on div "< div class = "px-4 pb-2 sm:px-6 lg:px-4" > < div class = "sm:flex sm:items-cen…" at bounding box center [219, 272] width 369 height 441
click at [41, 16] on button "Save" at bounding box center [45, 14] width 18 height 10
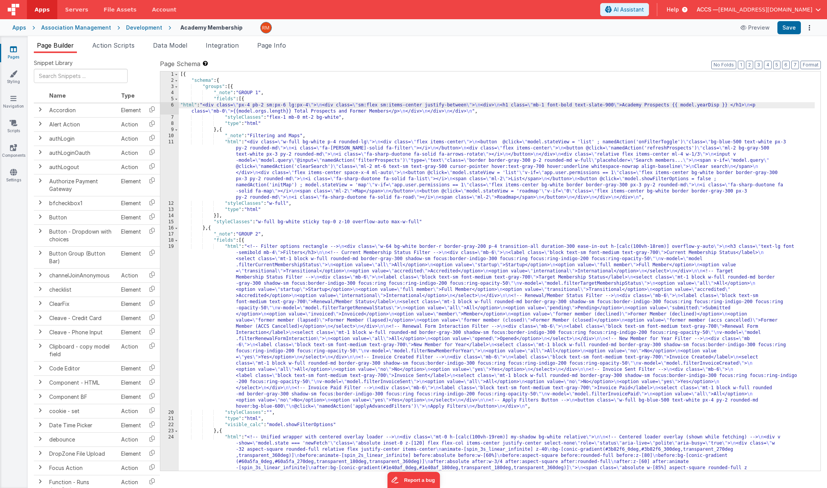
click at [173, 105] on div "6" at bounding box center [169, 108] width 18 height 12
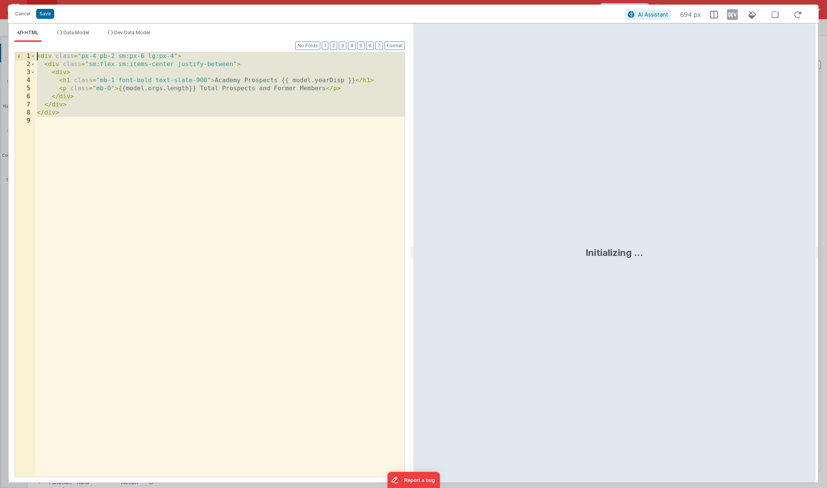
drag, startPoint x: 128, startPoint y: 164, endPoint x: 8, endPoint y: -6, distance: 208.4
click at [8, 0] on html "Cancel Save AI Assistant 694 px HTML Data Model Dev Data Model Format 7 6 5 4 3…" at bounding box center [413, 244] width 827 height 488
click at [25, 18] on button "Cancel" at bounding box center [22, 13] width 23 height 11
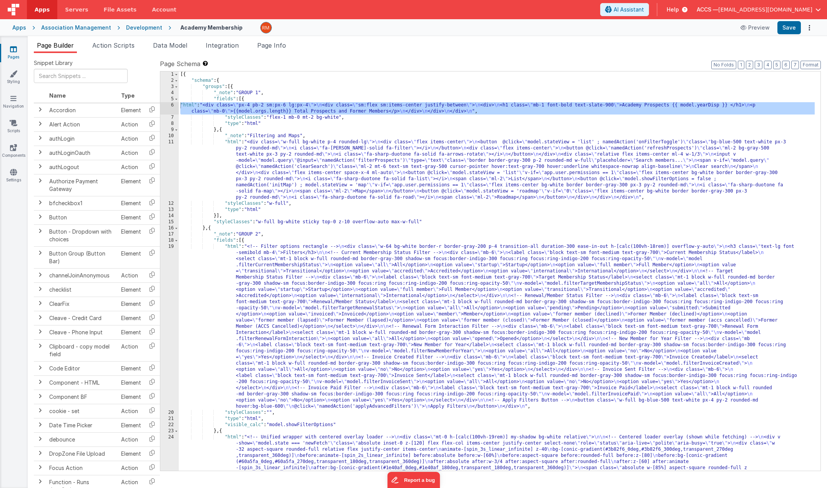
click at [16, 54] on link "Pages" at bounding box center [14, 52] width 28 height 15
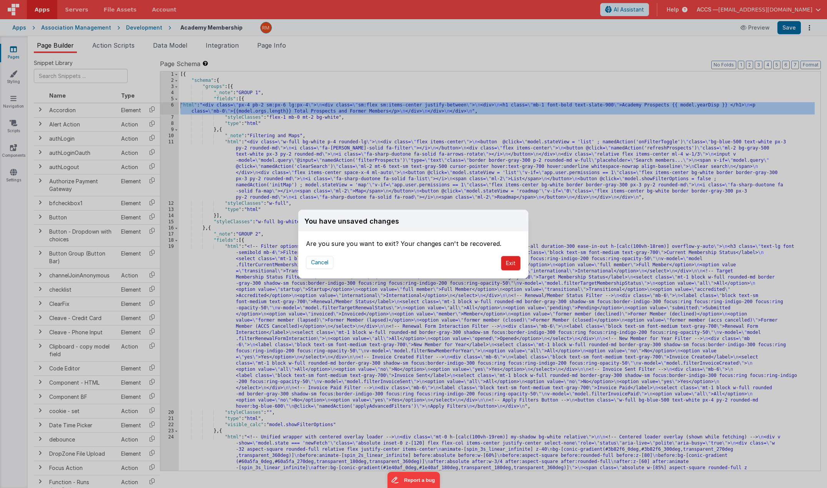
click at [513, 263] on button "Exit" at bounding box center [511, 263] width 20 height 15
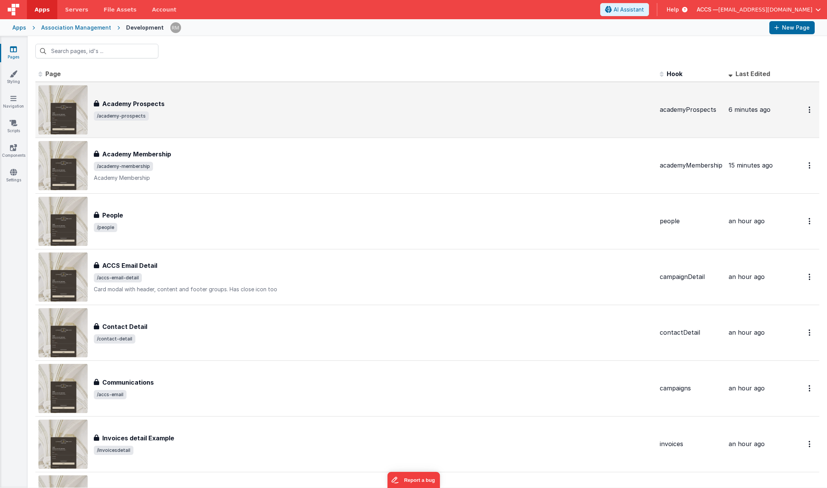
click at [151, 112] on span "/academy-prospects" at bounding box center [374, 115] width 560 height 9
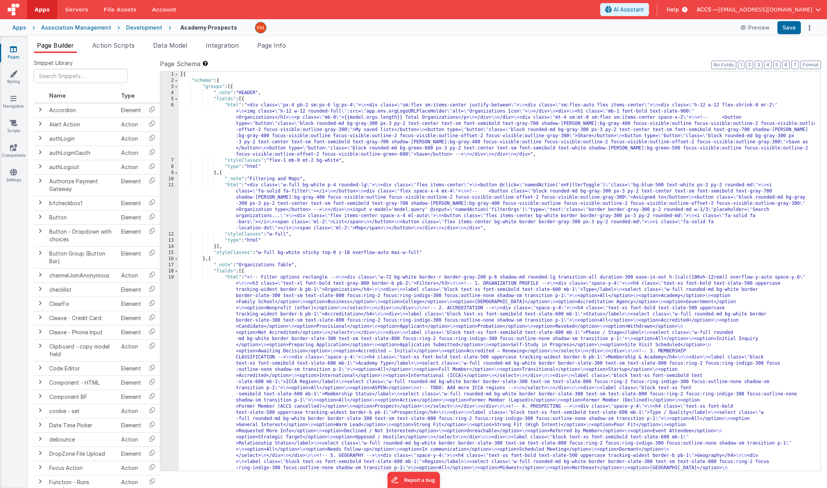
click at [232, 104] on div "[{ "schema" : { "groups" : [{ "_note" : "HEADER" , "fields" : [{ "html" : "<div…" at bounding box center [497, 388] width 636 height 633
click at [172, 105] on div "6" at bounding box center [169, 129] width 18 height 55
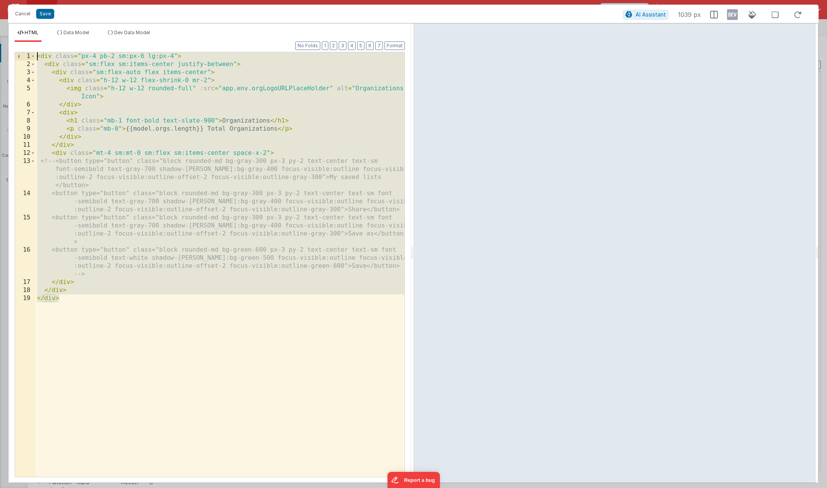
drag, startPoint x: 86, startPoint y: 321, endPoint x: -43, endPoint y: -56, distance: 398.9
click at [0, 0] on html "Cancel Save AI Assistant 1039 px HTML Data Model Dev Data Model Format 7 6 5 4 …" at bounding box center [413, 244] width 827 height 488
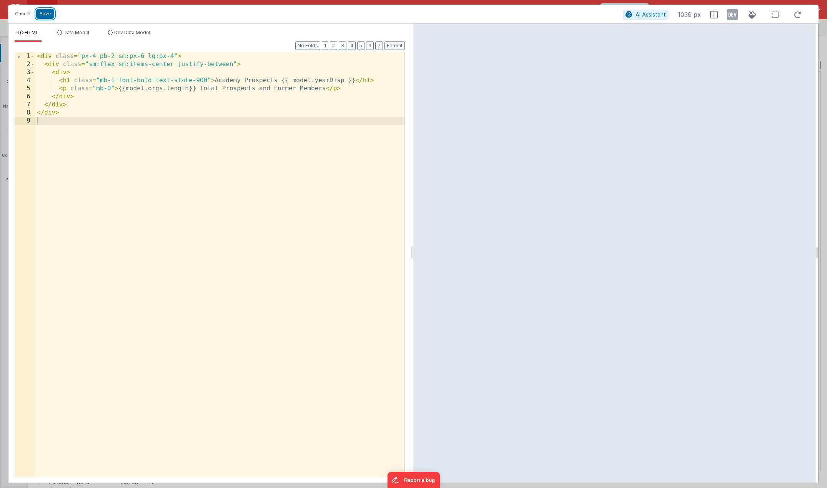
drag, startPoint x: 45, startPoint y: 17, endPoint x: 88, endPoint y: 20, distance: 42.4
click at [46, 17] on button "Save" at bounding box center [45, 14] width 18 height 10
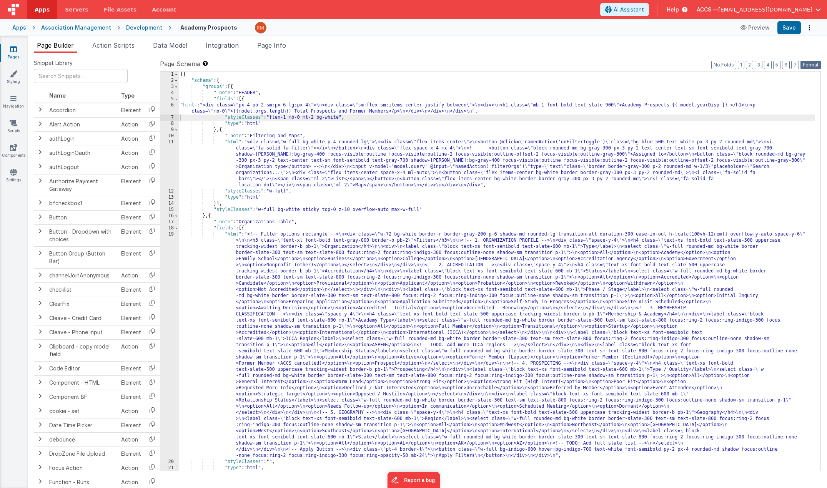
click at [814, 64] on button "Format" at bounding box center [810, 65] width 20 height 8
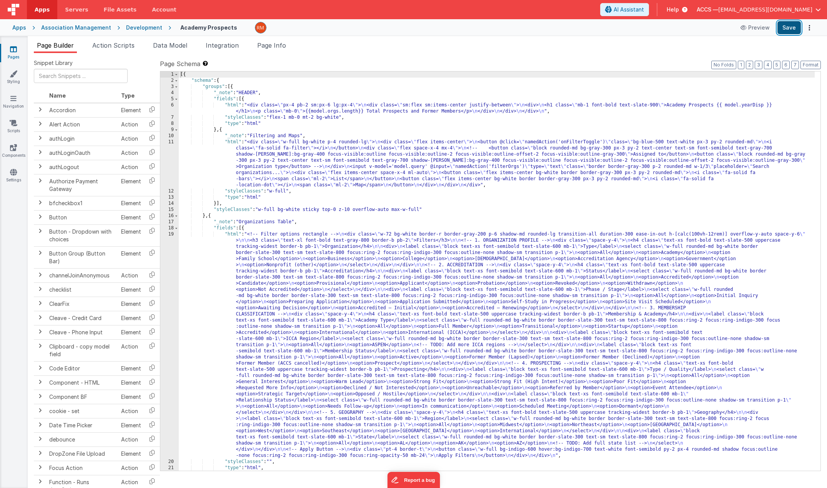
click at [791, 26] on button "Save" at bounding box center [788, 27] width 23 height 13
click at [281, 49] on span "Page Info" at bounding box center [271, 46] width 29 height 8
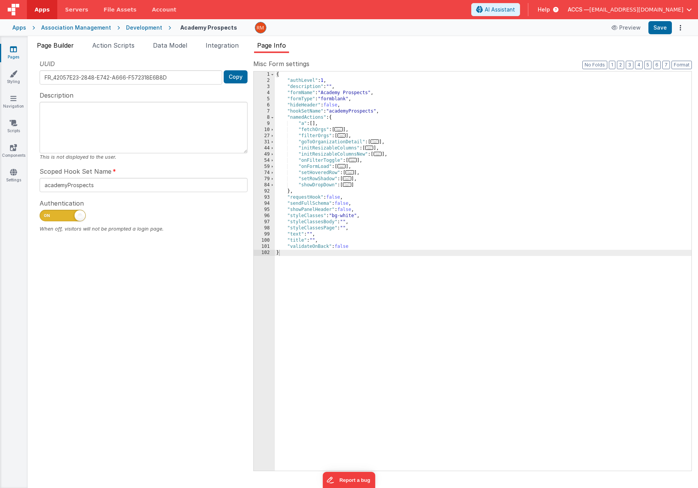
click at [53, 46] on span "Page Builder" at bounding box center [55, 46] width 37 height 8
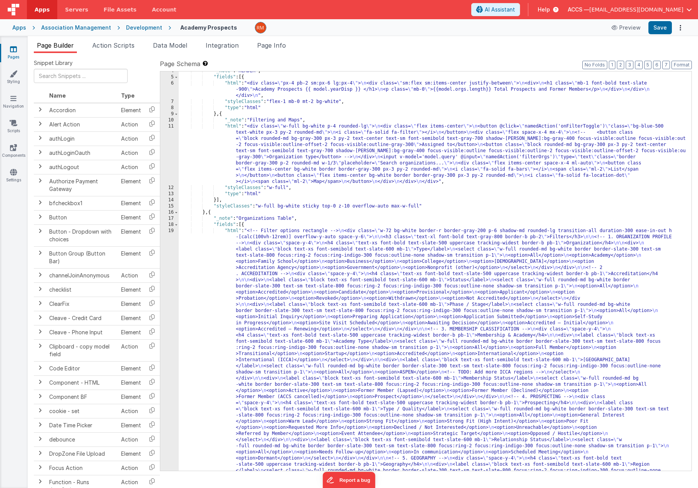
scroll to position [29, 0]
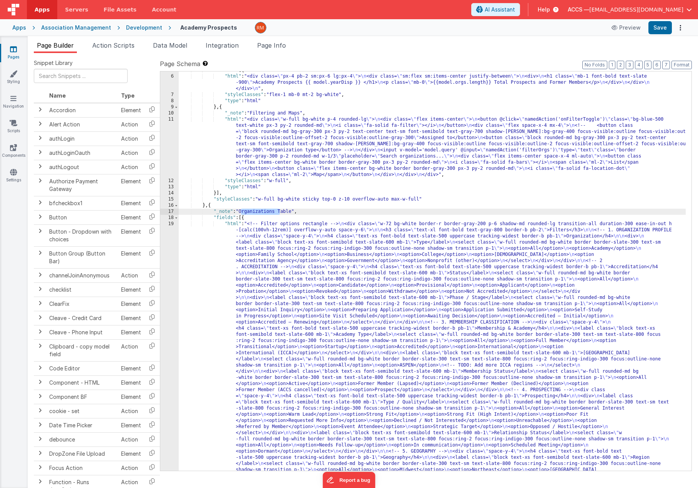
drag, startPoint x: 279, startPoint y: 211, endPoint x: 241, endPoint y: 212, distance: 37.3
click at [241, 212] on div ""fields" : [{ "html" : "<div class= \" px-4 pb-2 sm:px-6 lg:px-4 \" > \n <div c…" at bounding box center [432, 417] width 507 height 701
click at [665, 29] on button "Save" at bounding box center [660, 27] width 23 height 13
click at [277, 128] on div ""fields" : [{ "html" : "<div class= \" px-4 pb-2 sm:px-6 lg:px-4 \" > \n <div c…" at bounding box center [432, 417] width 507 height 701
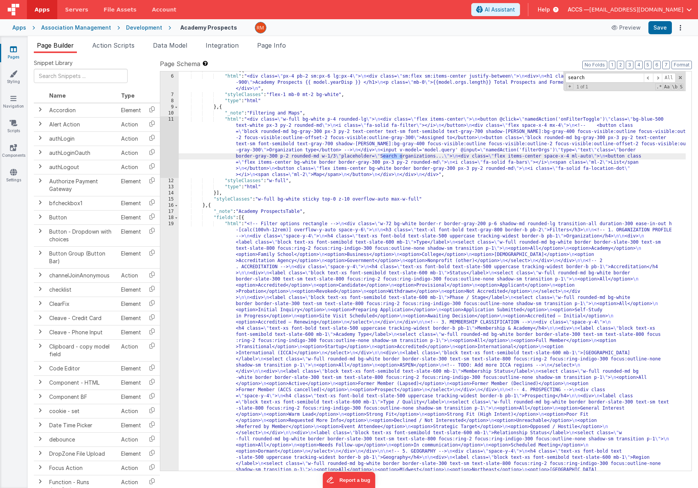
type input "search"
click at [231, 120] on div ""fields" : [{ "html" : "<div class= \" px-4 pb-2 sm:px-6 lg:px-4 \" > \n <div c…" at bounding box center [432, 417] width 507 height 701
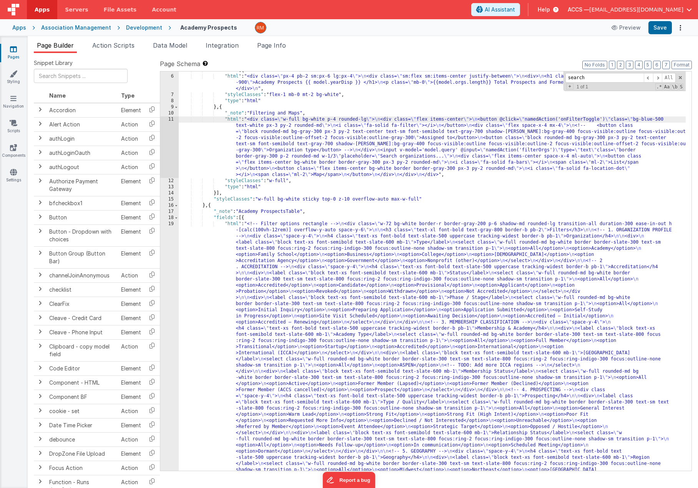
click at [171, 120] on div "11" at bounding box center [169, 147] width 18 height 62
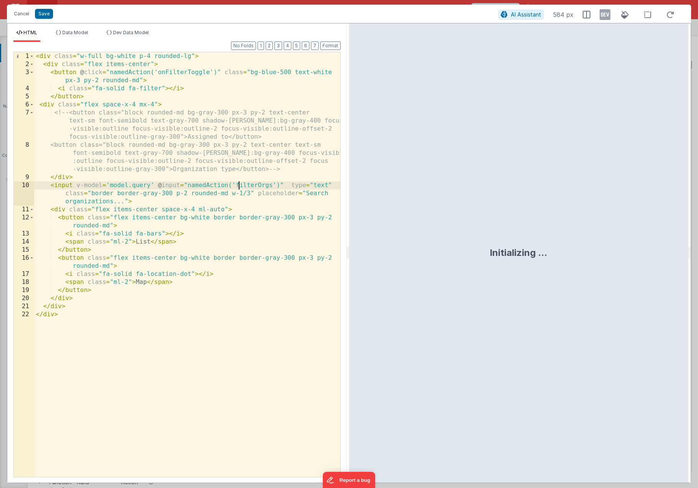
click at [240, 182] on div "< div class = "w-full bg-white p-4 rounded-lg" > < div class = "flex items-cent…" at bounding box center [187, 272] width 306 height 441
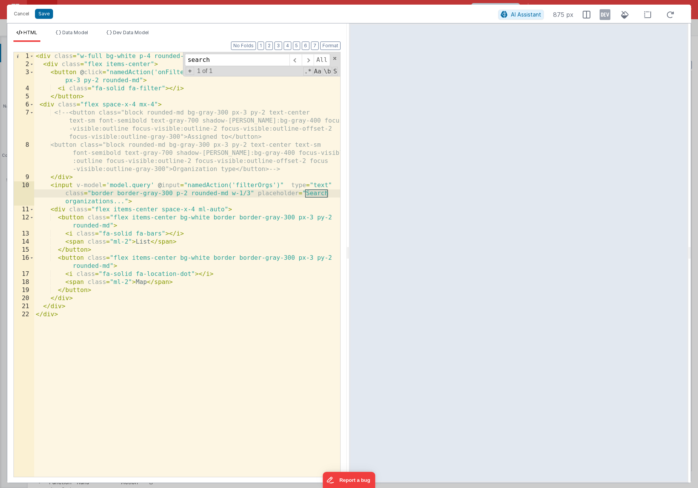
type input "search"
click at [113, 202] on div "< div class = "w-full bg-white p-4 rounded-lg" > < div class = "flex items-cent…" at bounding box center [187, 272] width 306 height 441
click at [47, 13] on button "Save" at bounding box center [44, 14] width 18 height 10
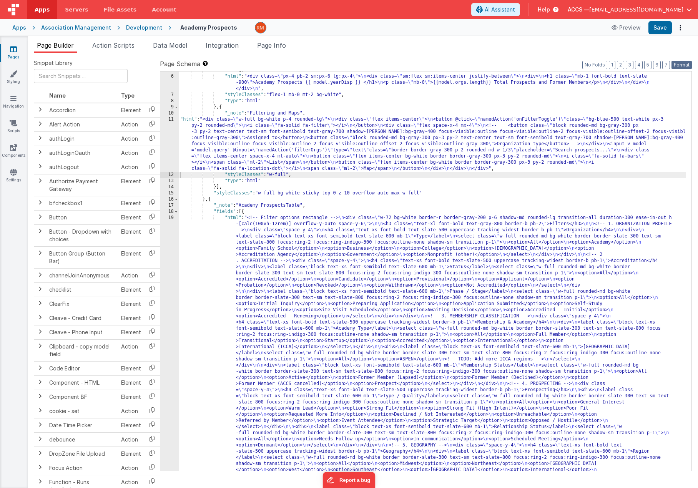
click at [682, 63] on button "Format" at bounding box center [682, 65] width 20 height 8
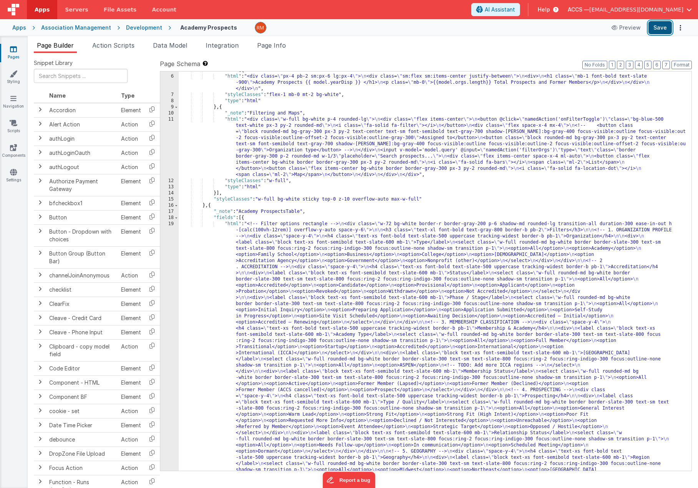
click at [653, 28] on button "Save" at bounding box center [660, 27] width 23 height 13
